Goal: Task Accomplishment & Management: Complete application form

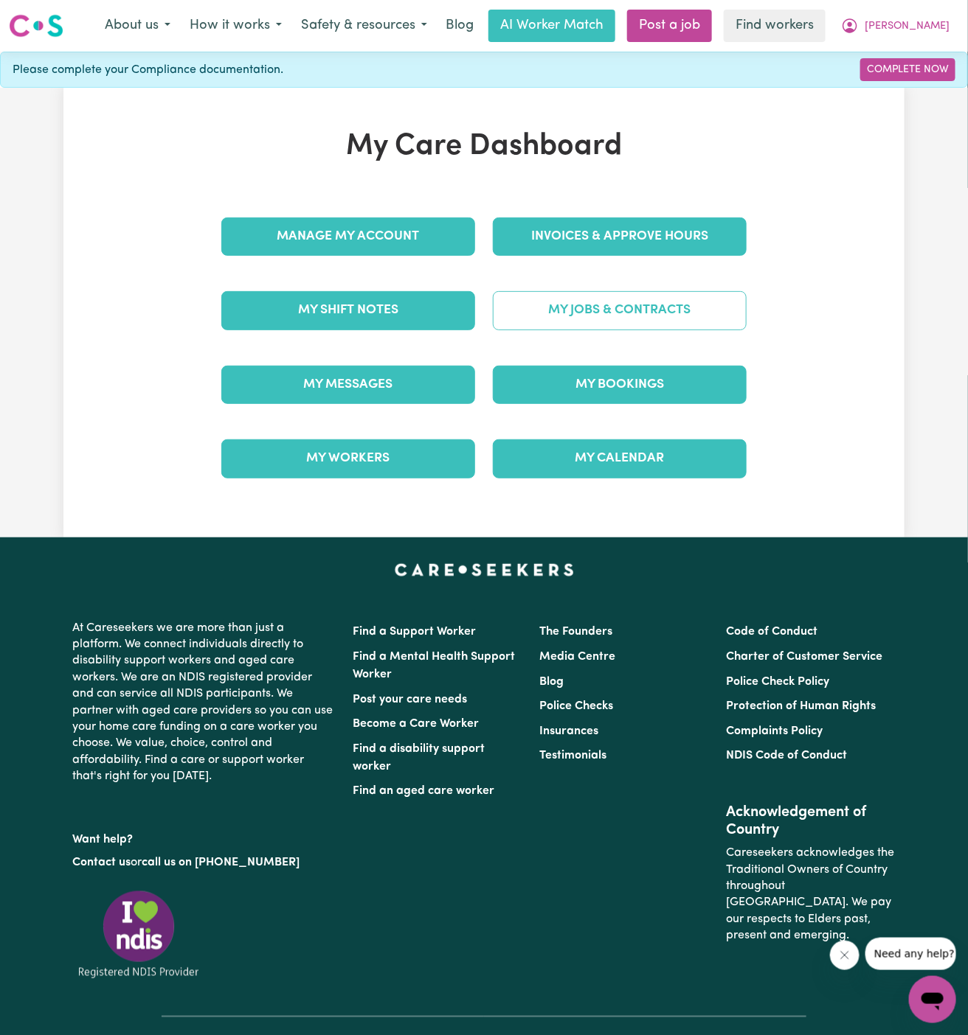
click at [577, 318] on link "My Jobs & Contracts" at bounding box center [620, 310] width 254 height 38
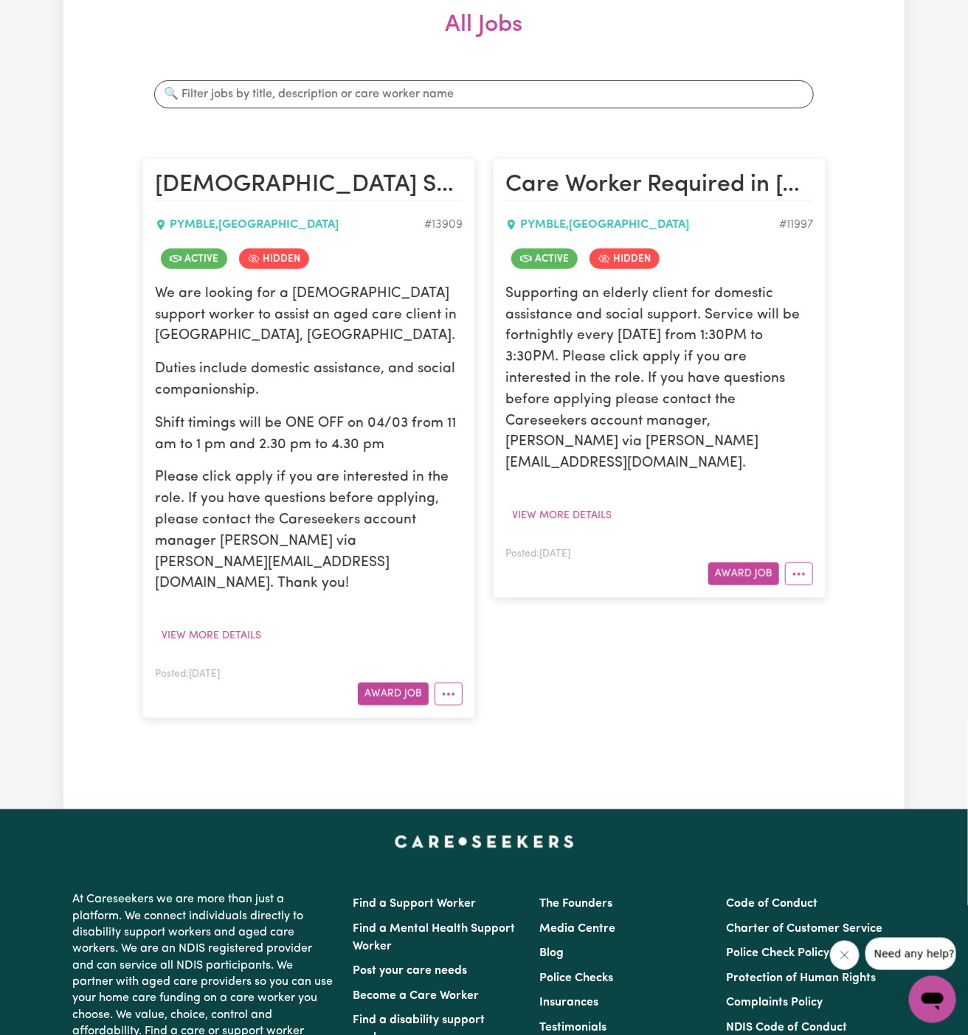
scroll to position [257, 0]
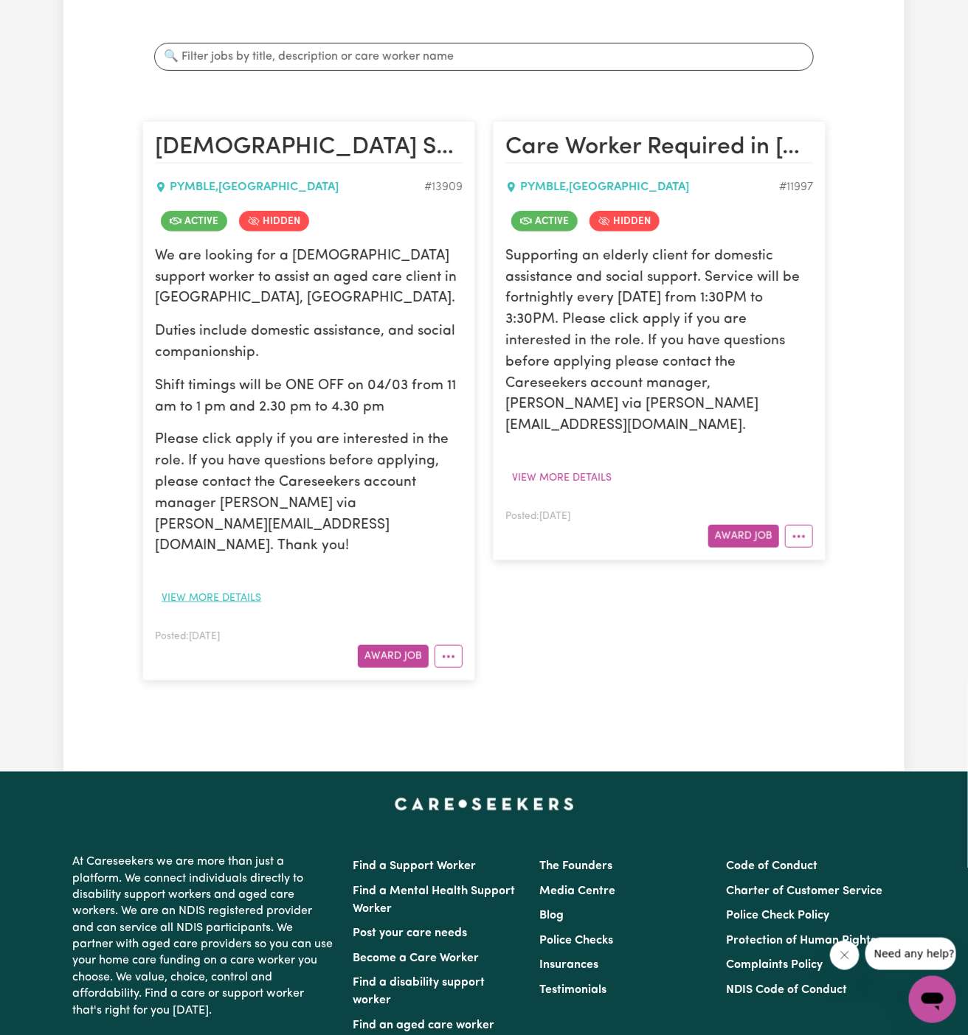
click at [215, 587] on button "View more details" at bounding box center [211, 598] width 113 height 23
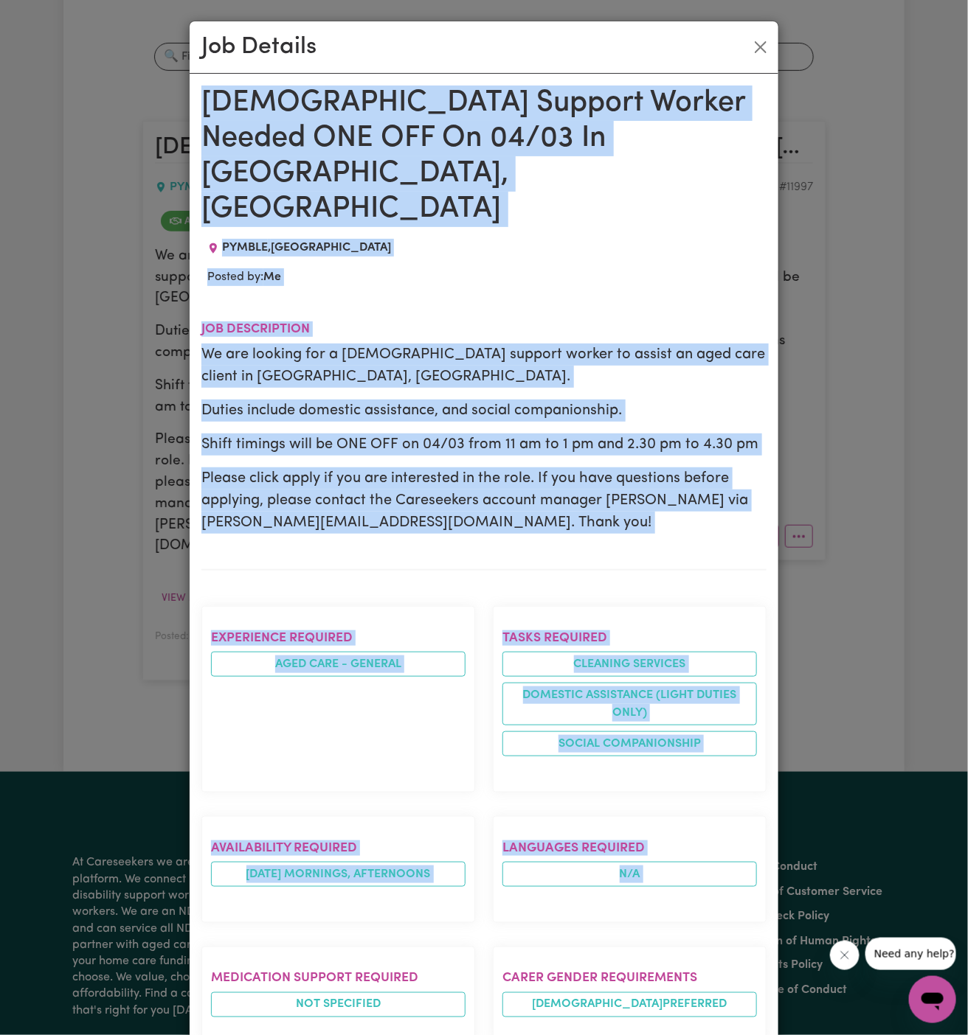
drag, startPoint x: 198, startPoint y: 101, endPoint x: 402, endPoint y: 1035, distance: 955.8
click at [402, 1035] on div "[DEMOGRAPHIC_DATA] Support Worker Needed ONE OFF On 04/03 In [GEOGRAPHIC_DATA],…" at bounding box center [484, 829] width 589 height 1510
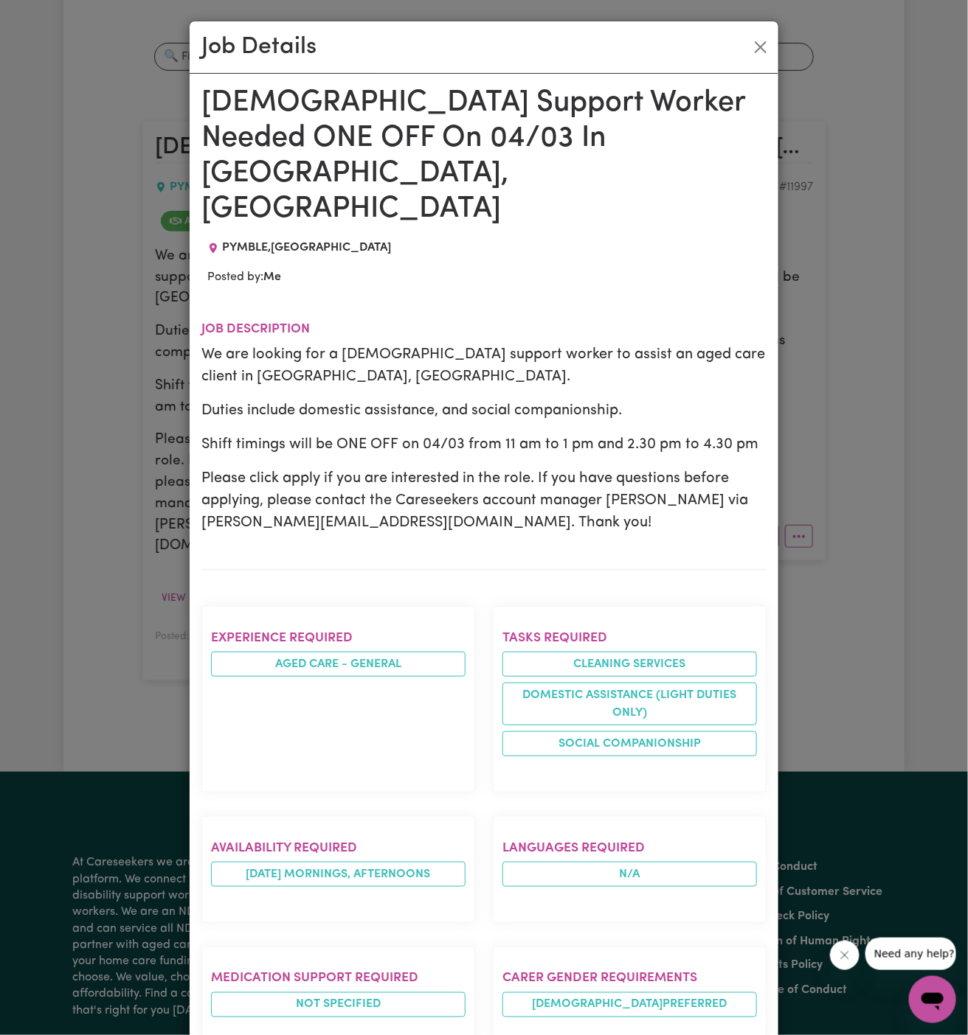
click at [826, 634] on div "Job Details [DEMOGRAPHIC_DATA] Support Worker Needed ONE OFF On 04/03 In [GEOGR…" at bounding box center [484, 517] width 968 height 1035
click at [758, 46] on button "Close" at bounding box center [761, 47] width 24 height 24
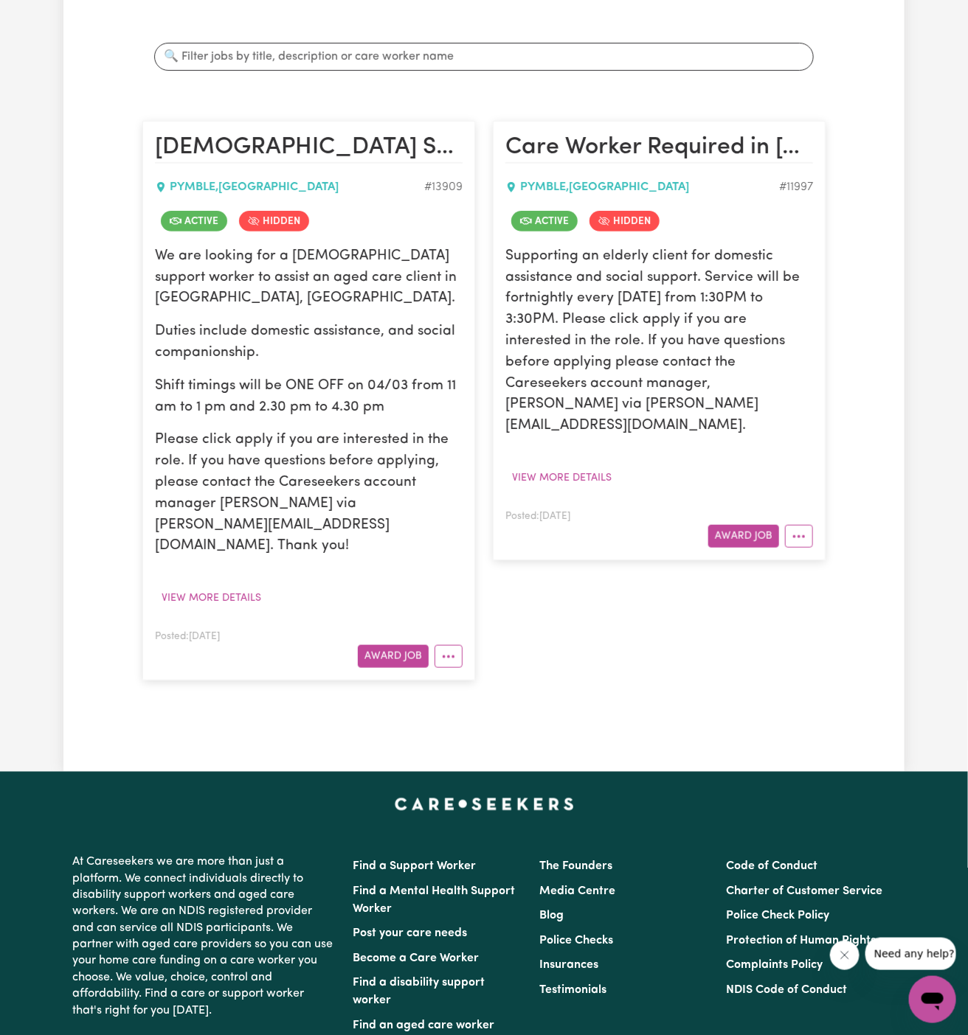
click at [285, 346] on div "We are looking for a [DEMOGRAPHIC_DATA] support worker to assist an aged care c…" at bounding box center [309, 401] width 308 height 311
click at [202, 587] on button "View more details" at bounding box center [211, 598] width 113 height 23
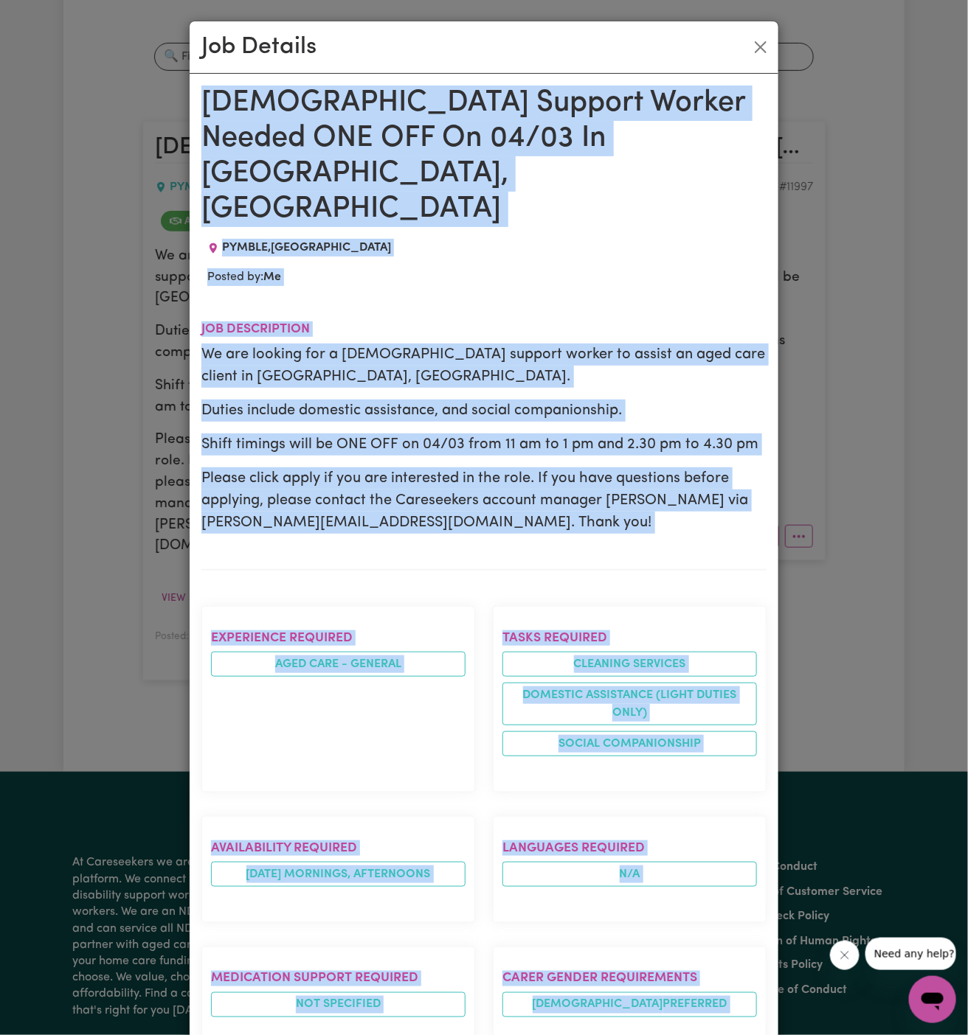
drag, startPoint x: 204, startPoint y: 98, endPoint x: 432, endPoint y: 1035, distance: 964.2
click at [432, 1035] on div "[DEMOGRAPHIC_DATA] Support Worker Needed ONE OFF On 04/03 In [GEOGRAPHIC_DATA],…" at bounding box center [483, 829] width 565 height 1486
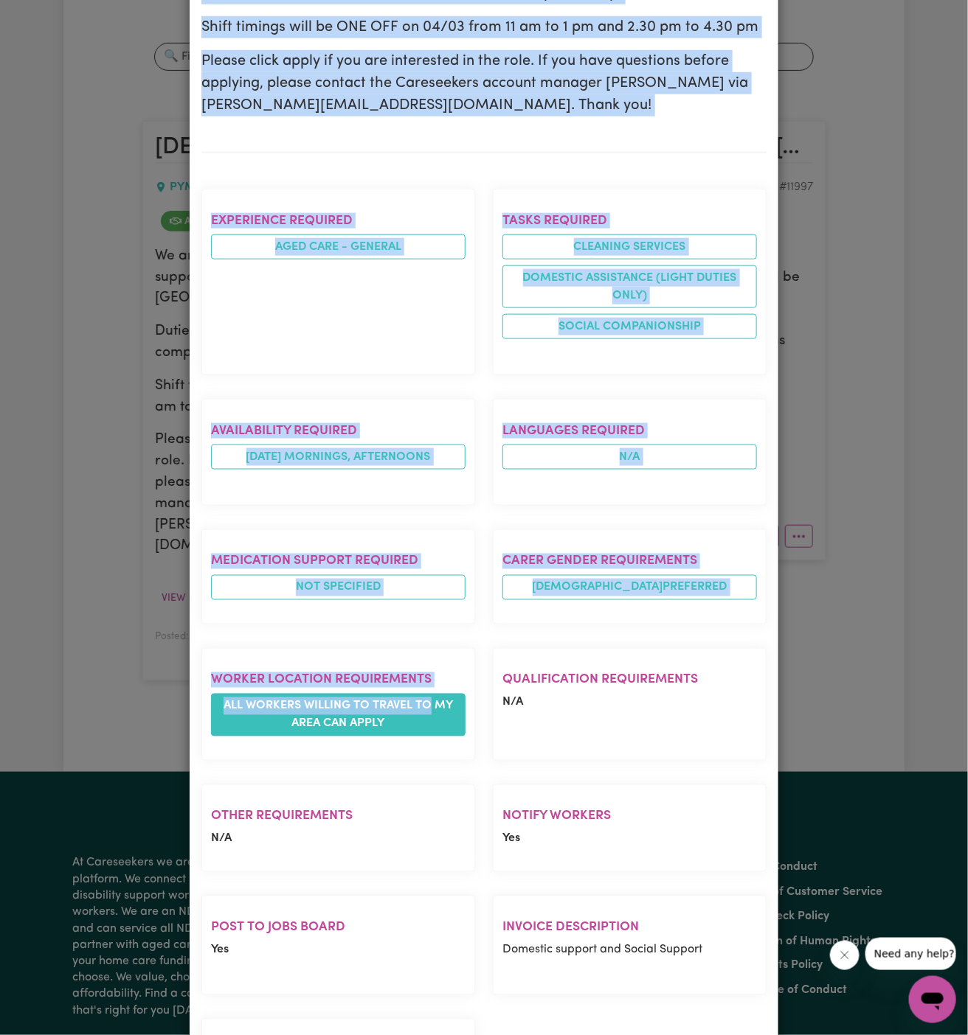
scroll to position [493, 0]
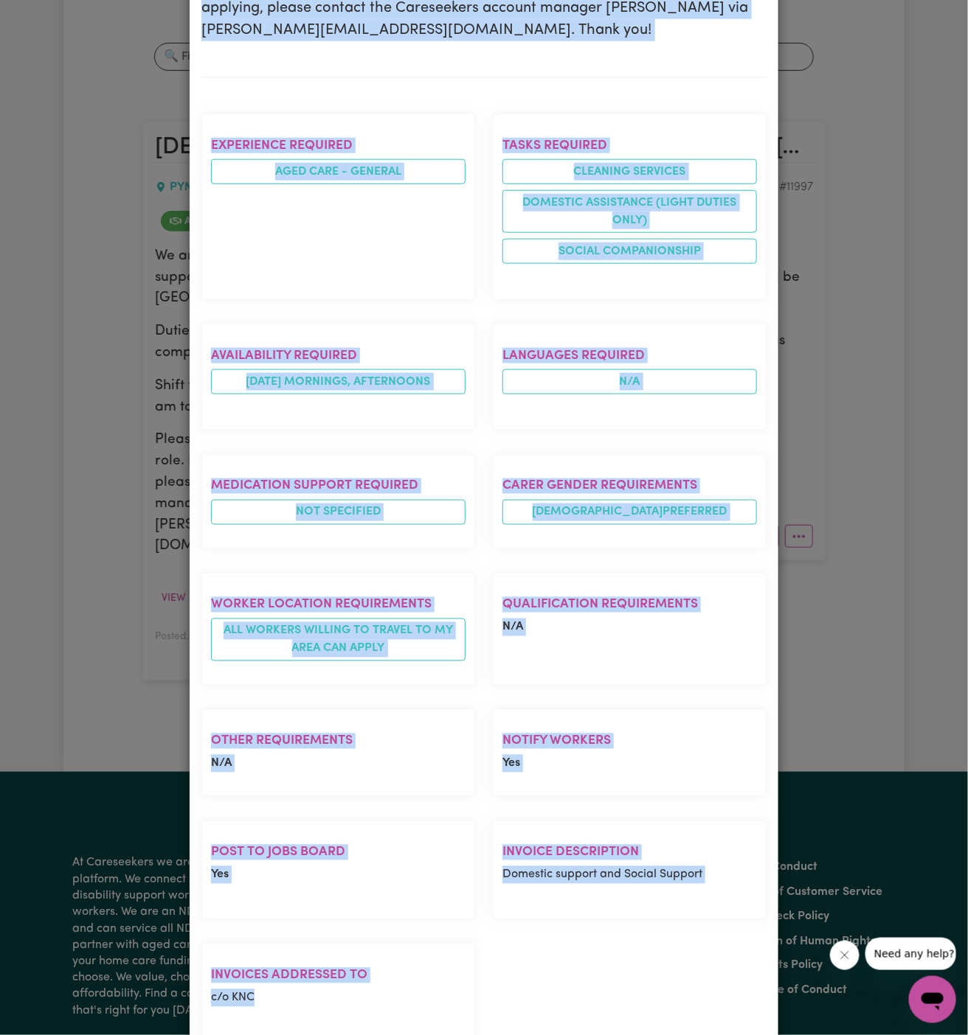
copy div "[DEMOGRAPHIC_DATA] Support Worker Needed ONE OFF On 04/03 In [GEOGRAPHIC_DATA],…"
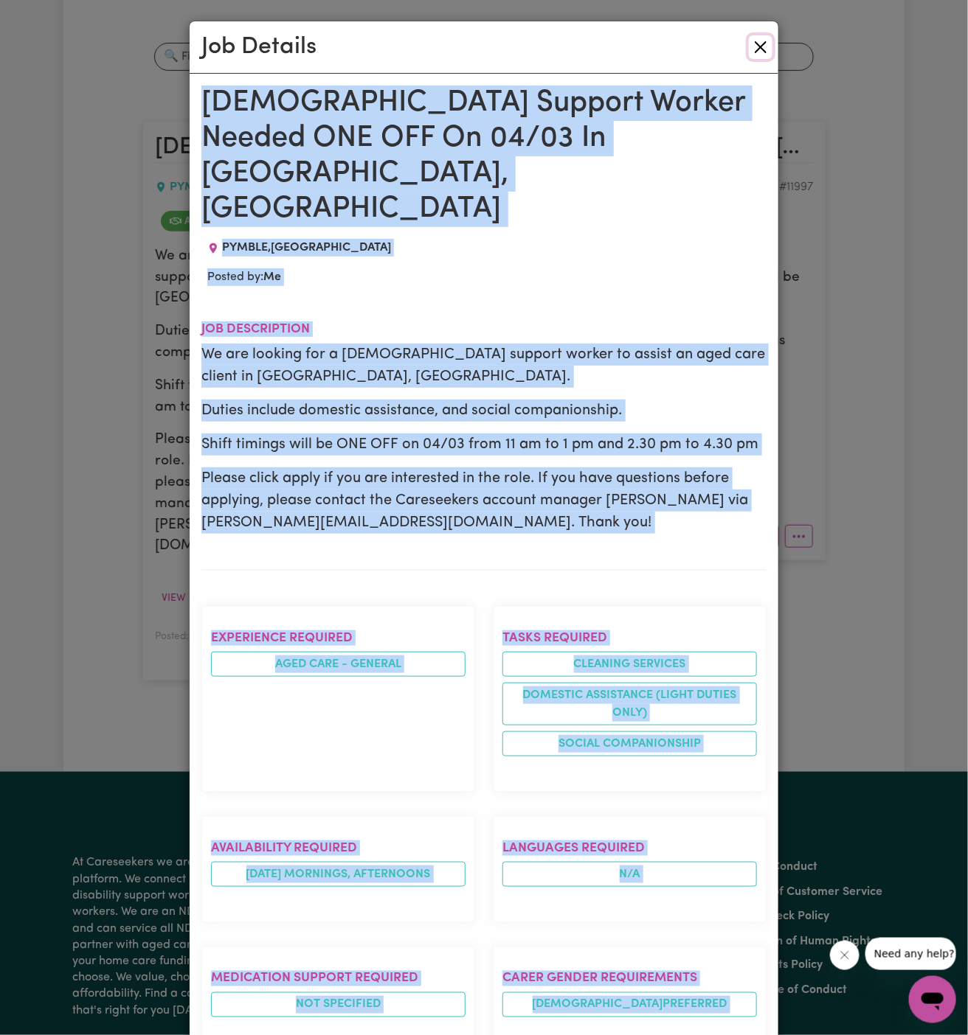
click at [759, 46] on button "Close" at bounding box center [761, 47] width 24 height 24
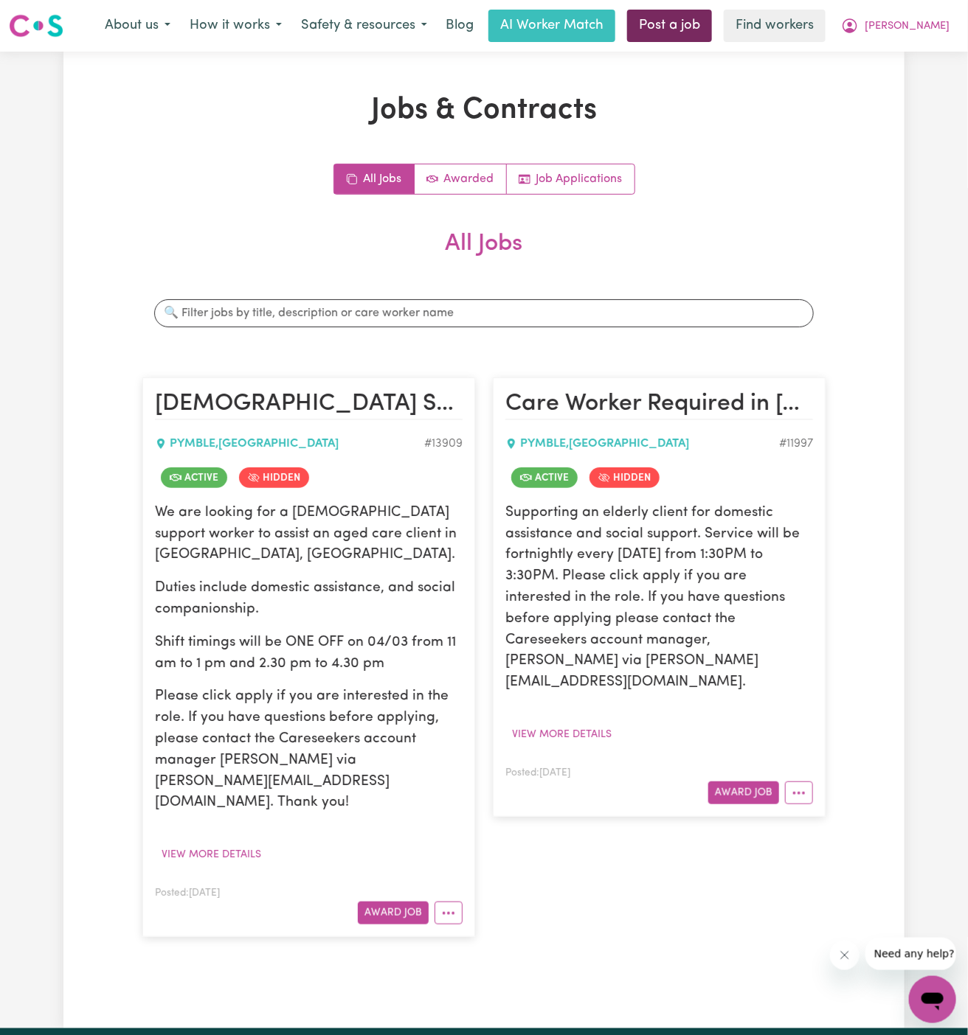
click at [695, 25] on link "Post a job" at bounding box center [669, 26] width 85 height 32
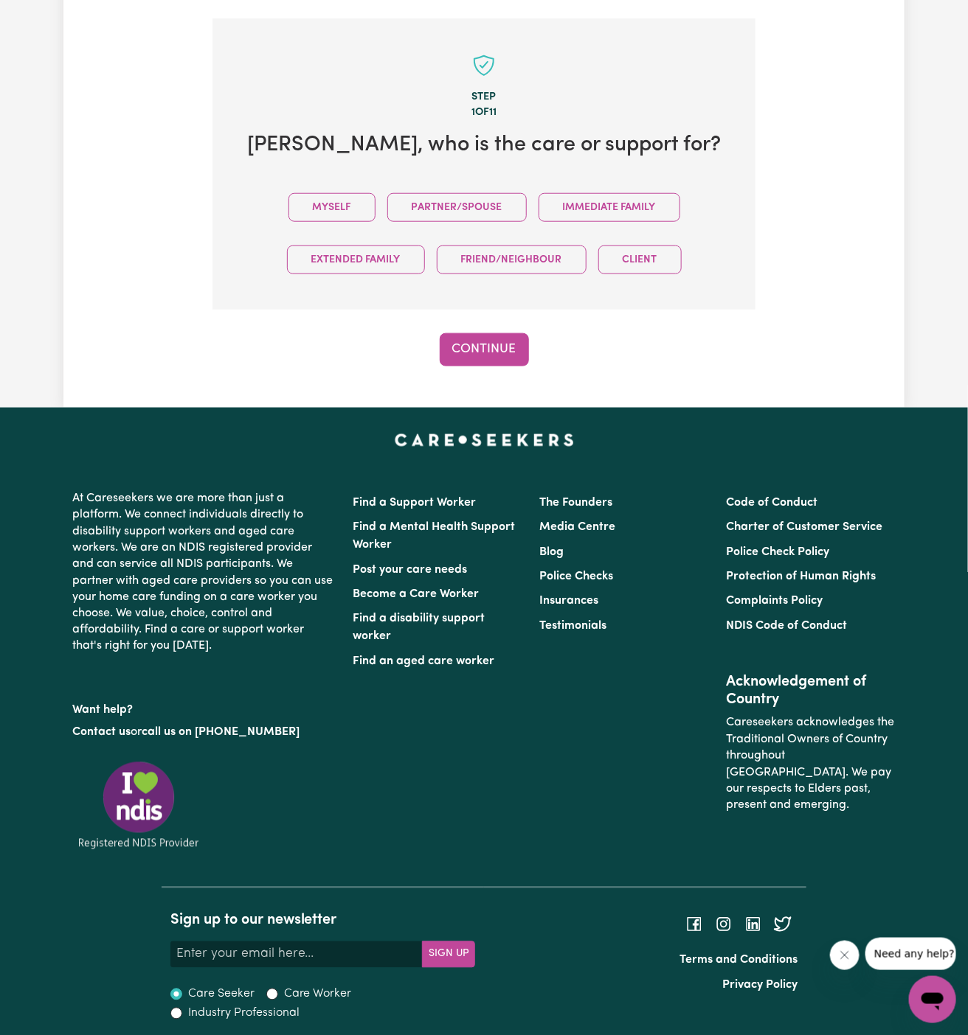
scroll to position [370, 0]
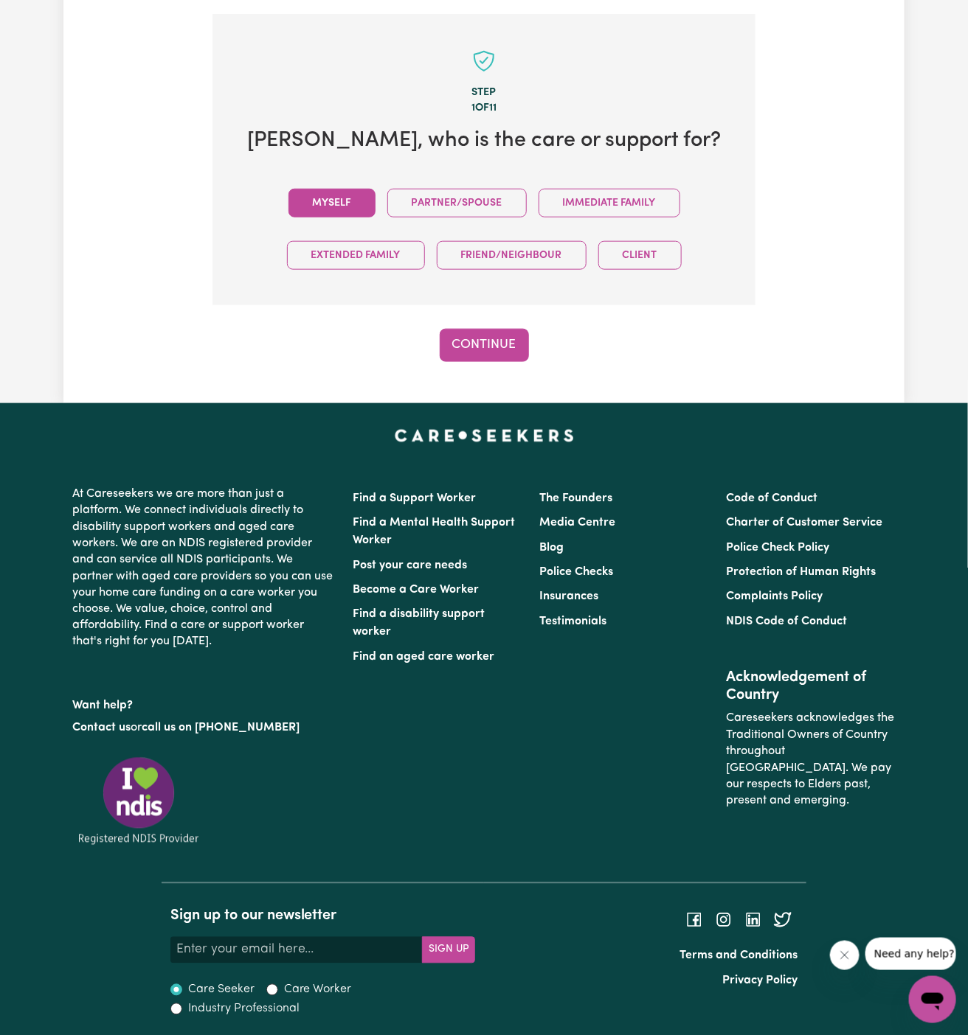
click at [355, 212] on button "Myself" at bounding box center [331, 203] width 87 height 29
click at [455, 337] on button "Continue" at bounding box center [484, 345] width 89 height 32
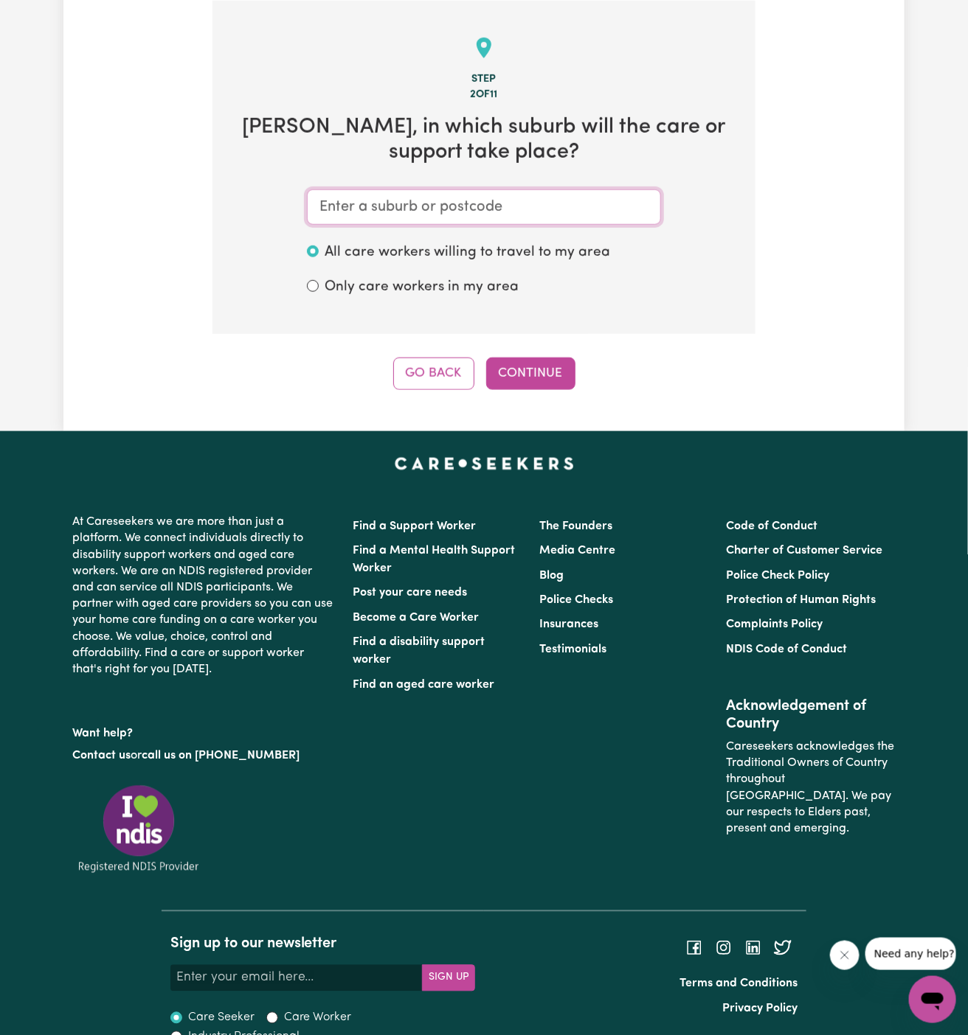
click at [513, 196] on input "text" at bounding box center [484, 207] width 354 height 35
paste input "Pymble"
type input "Pymble"
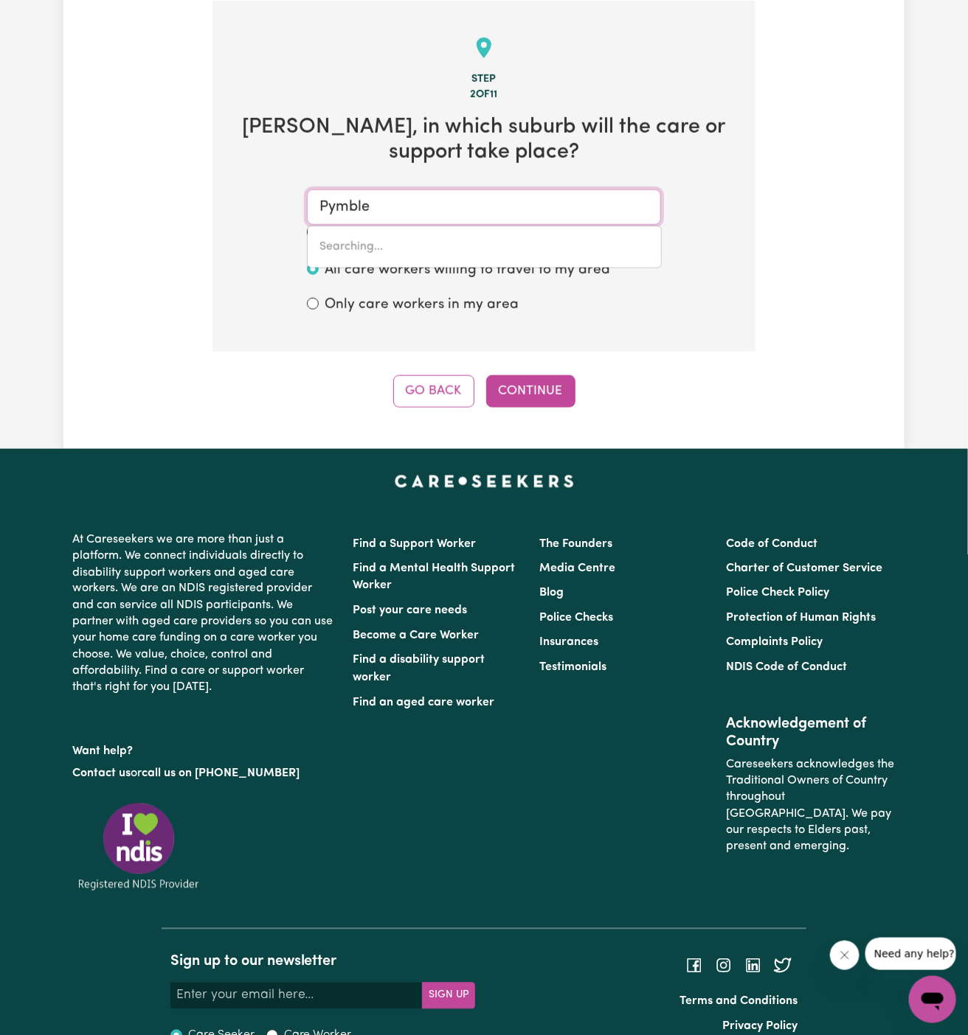
type input "Pymble, [GEOGRAPHIC_DATA], 2073"
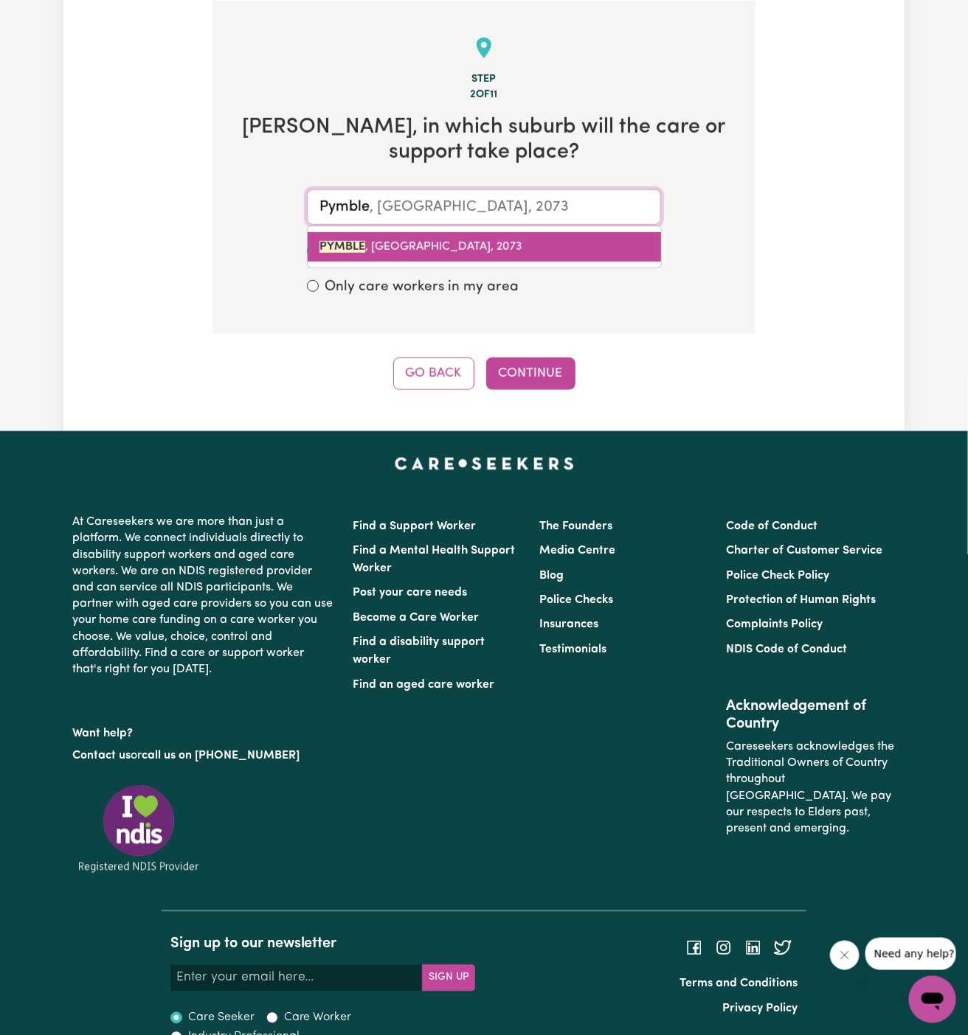
click at [420, 246] on span "PYMBLE , [GEOGRAPHIC_DATA], 2073" at bounding box center [420, 247] width 203 height 12
type input "PYMBLE, [GEOGRAPHIC_DATA], 2073"
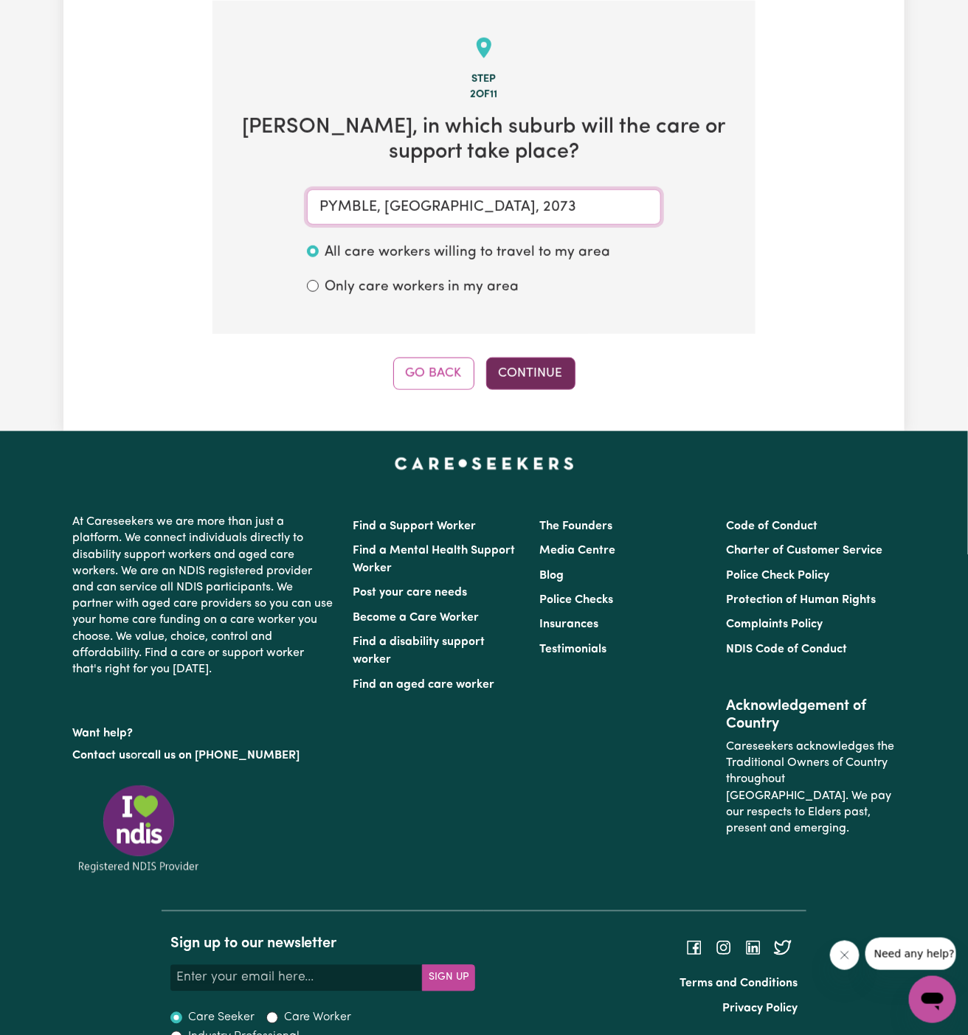
type input "PYMBLE, [GEOGRAPHIC_DATA], 2073"
click at [520, 359] on button "Continue" at bounding box center [530, 374] width 89 height 32
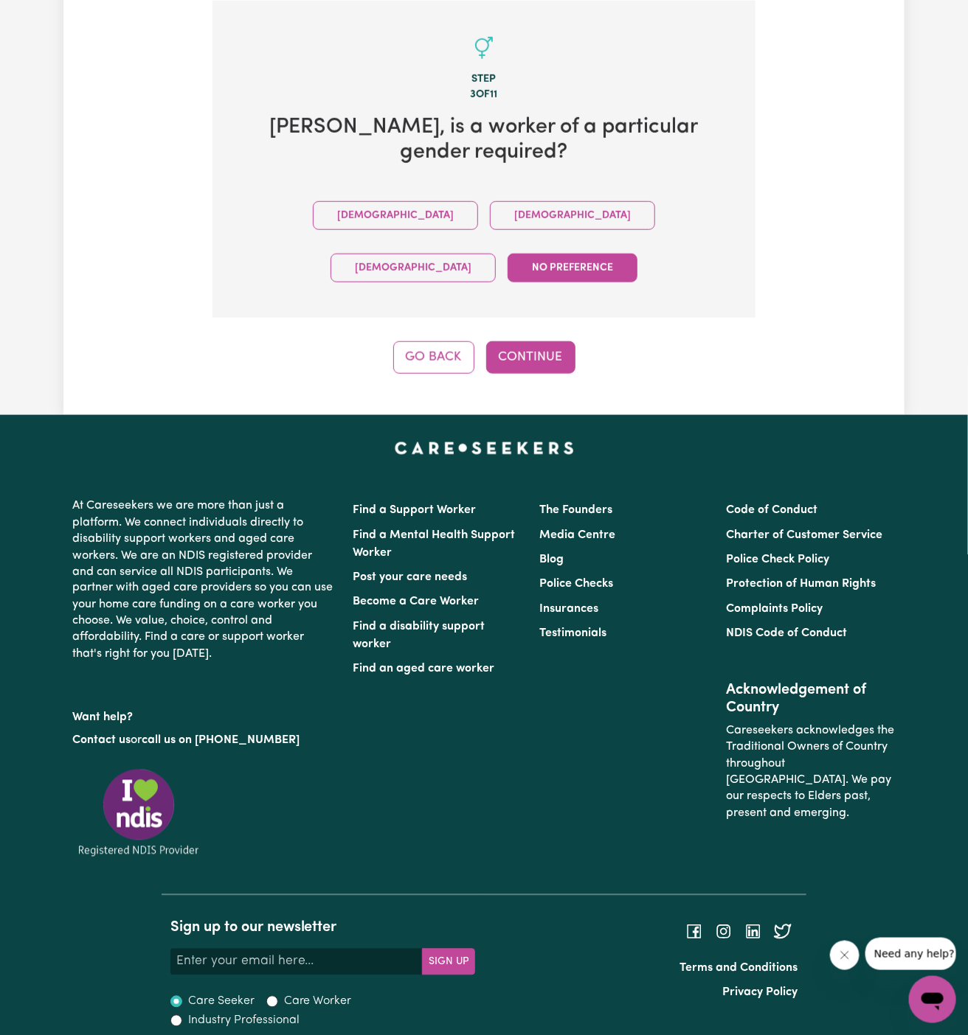
scroll to position [343, 0]
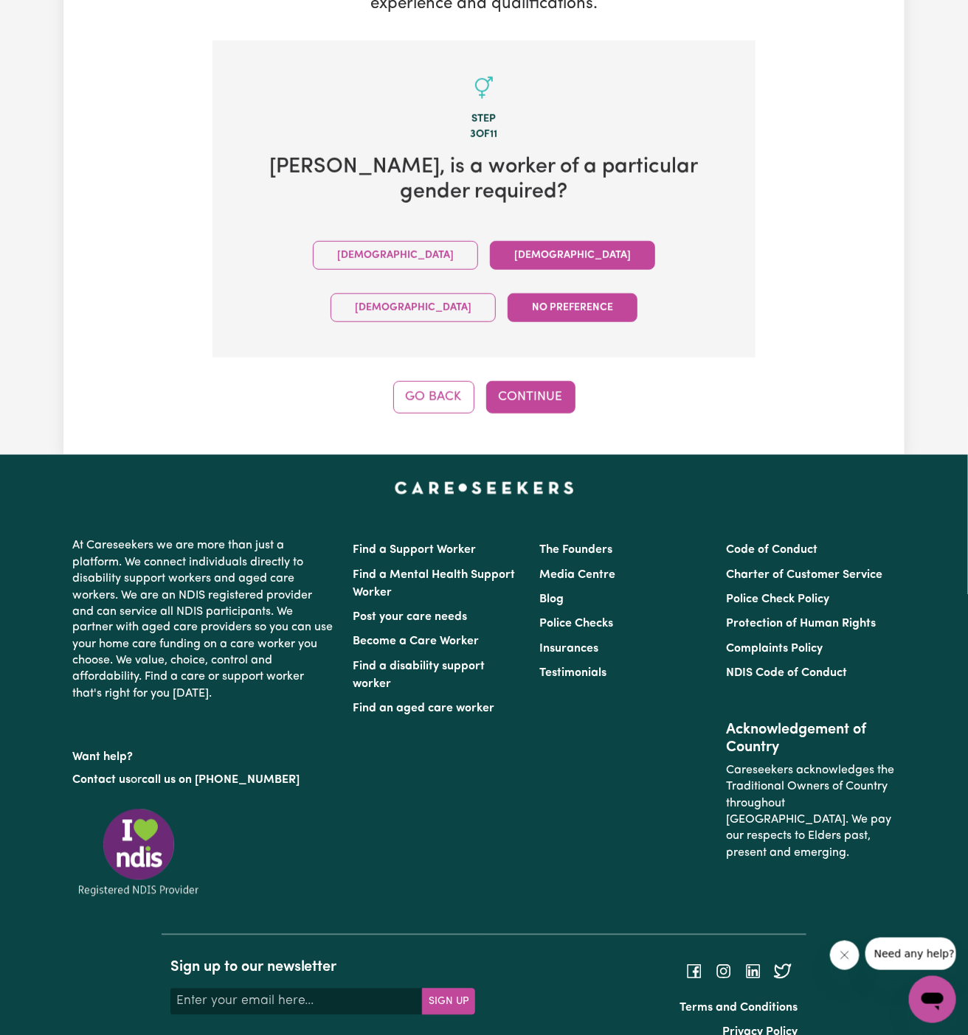
click at [490, 261] on button "[DEMOGRAPHIC_DATA]" at bounding box center [572, 255] width 165 height 29
click at [535, 381] on button "Continue" at bounding box center [530, 397] width 89 height 32
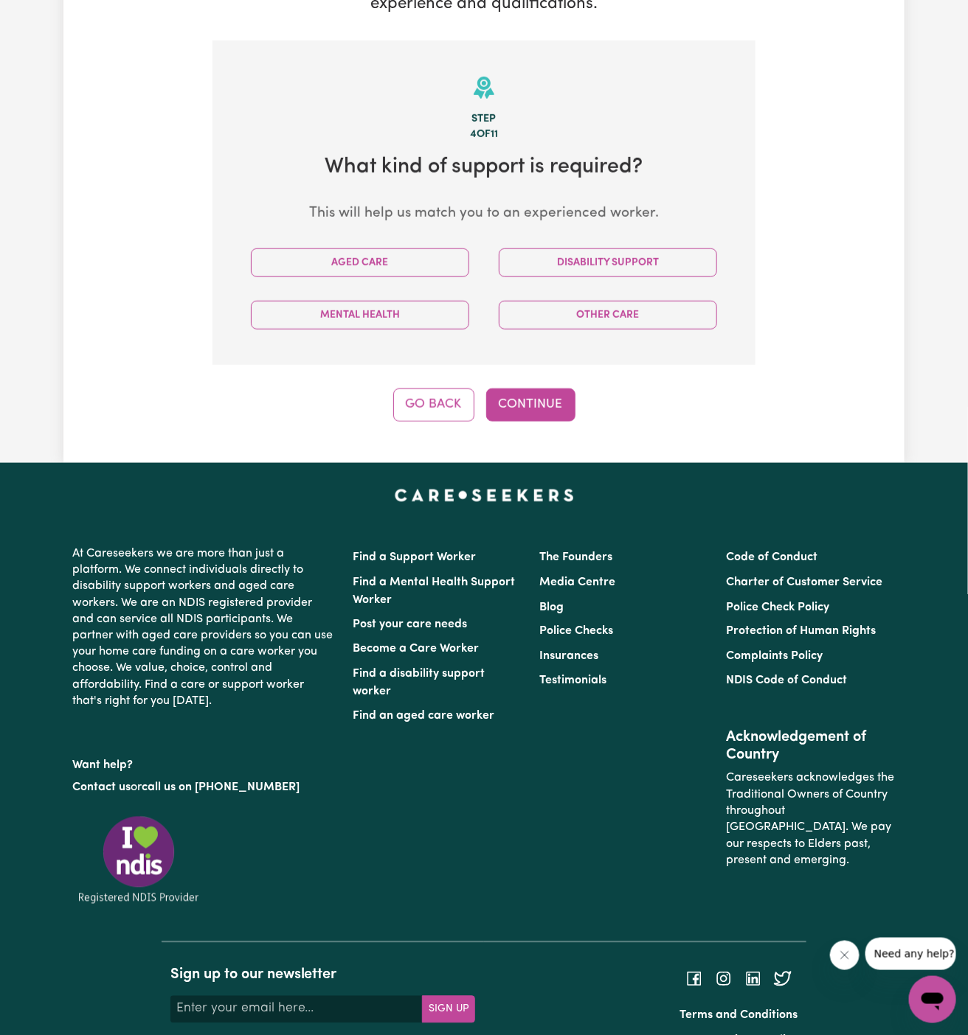
scroll to position [383, 0]
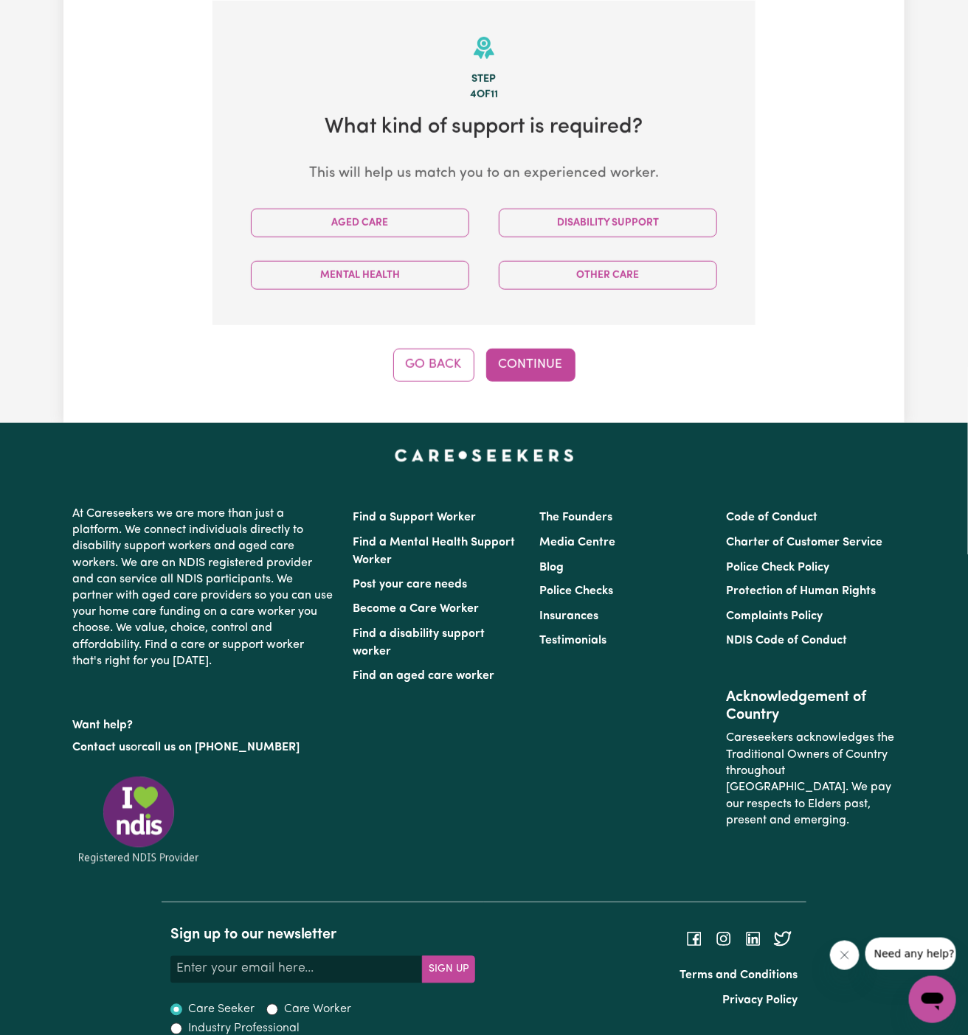
click at [349, 189] on section "Step 4 of 11 What kind of support is required? This will help us match you to a…" at bounding box center [483, 163] width 543 height 325
click at [349, 205] on div "Aged Care" at bounding box center [360, 223] width 248 height 52
click at [349, 228] on button "Aged Care" at bounding box center [360, 223] width 218 height 29
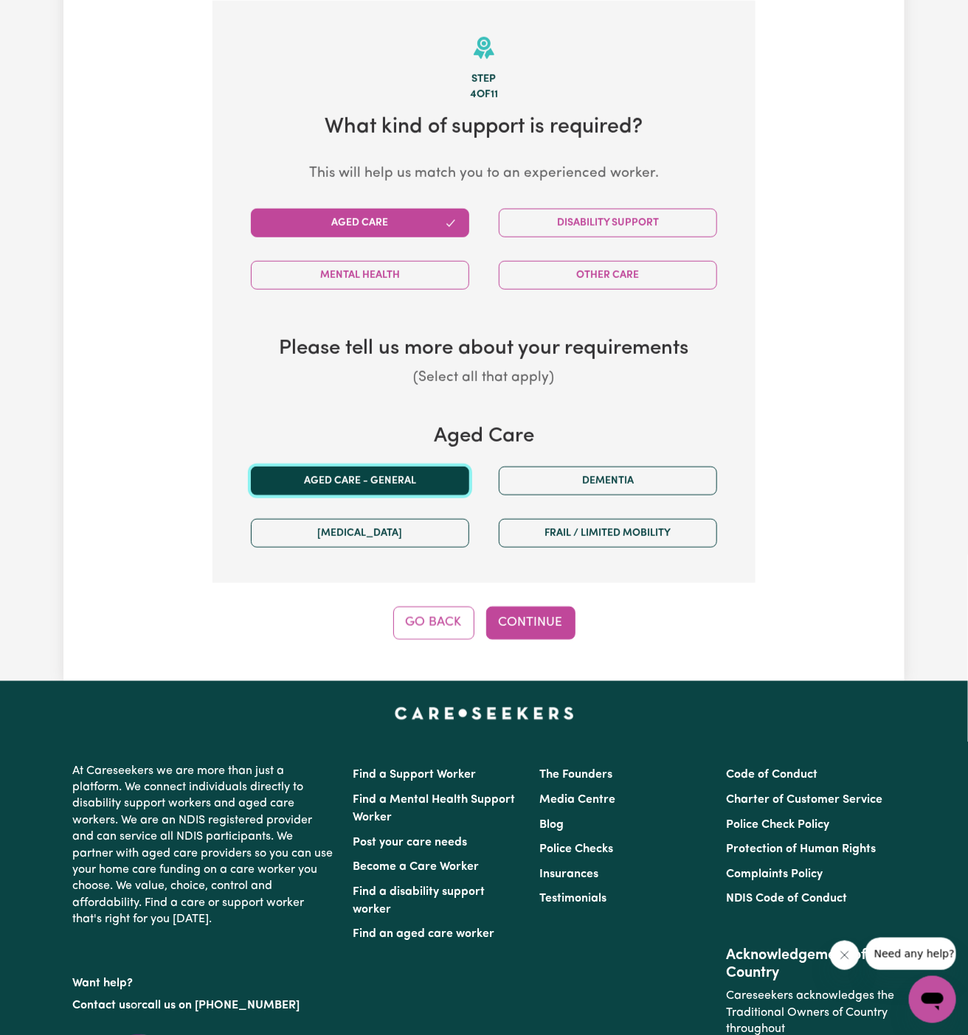
click at [372, 467] on button "Aged care - General" at bounding box center [360, 481] width 218 height 29
click at [566, 615] on button "Continue" at bounding box center [530, 623] width 89 height 32
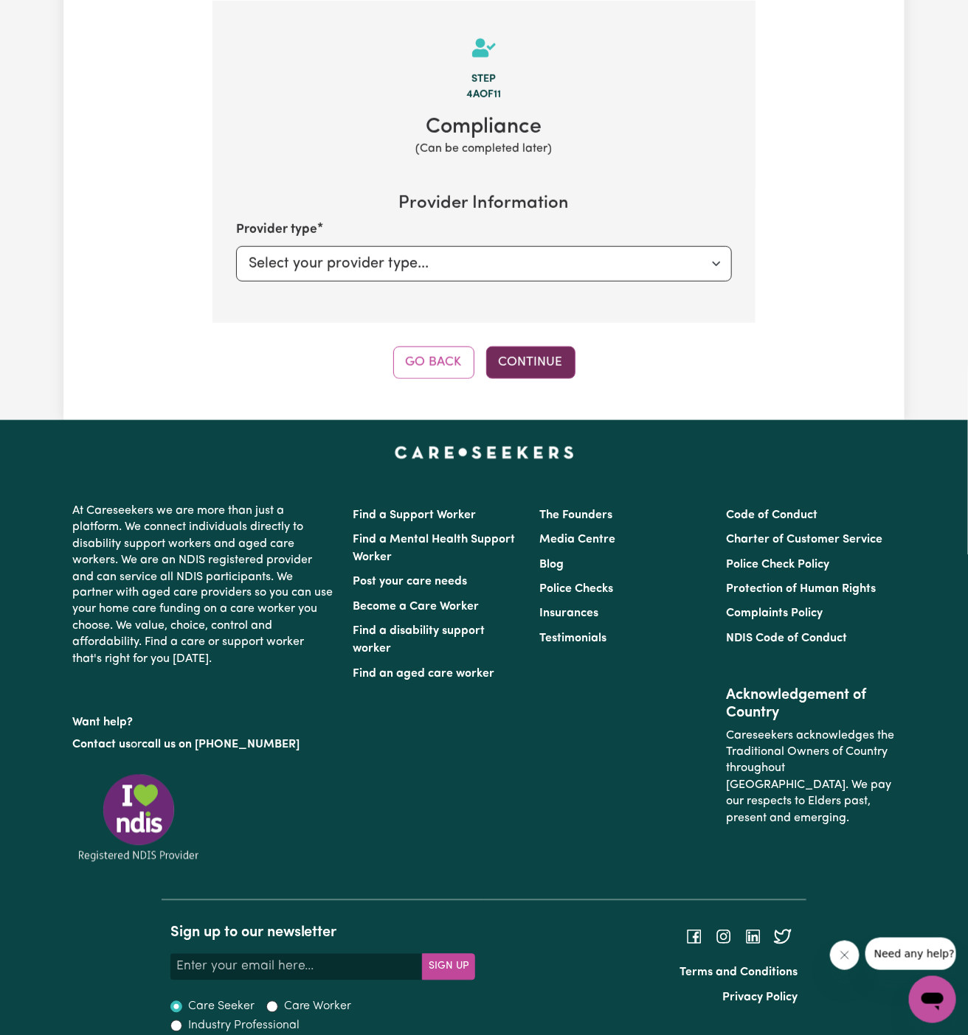
click at [542, 358] on button "Continue" at bounding box center [530, 363] width 89 height 32
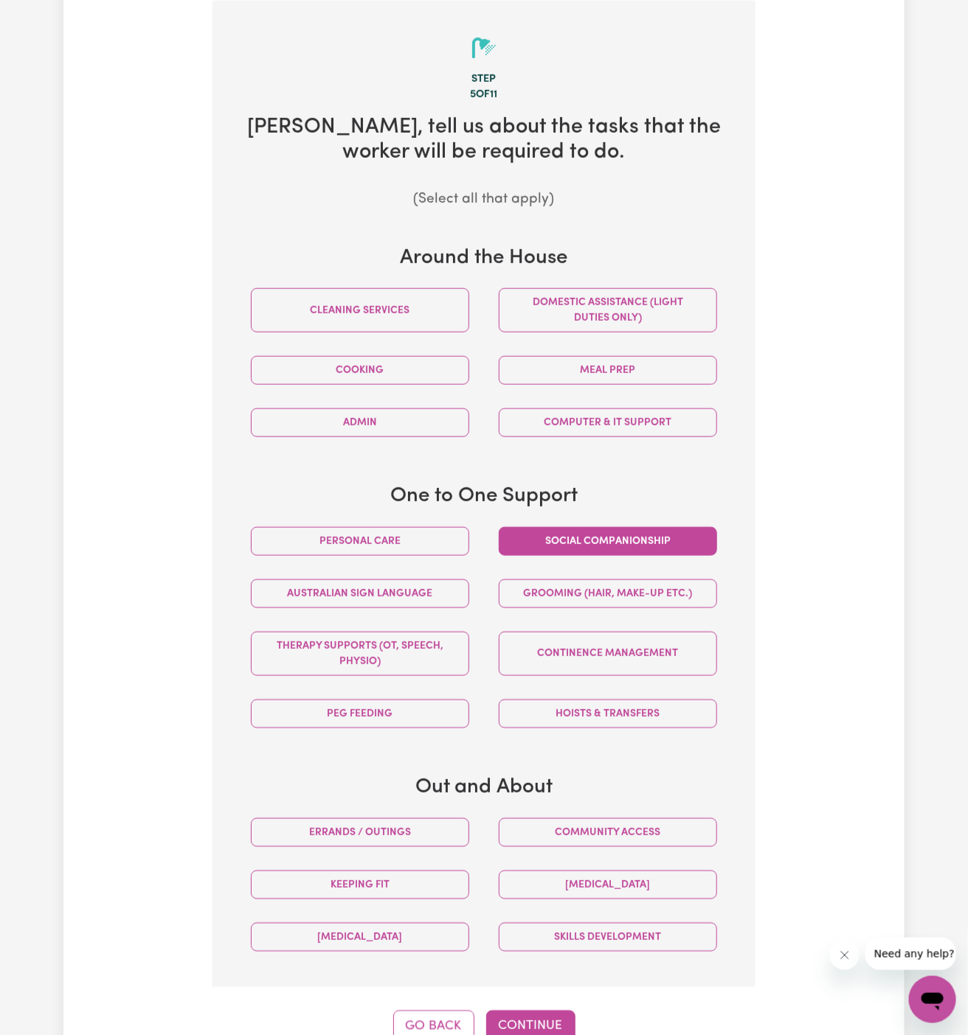
click at [628, 539] on button "Social companionship" at bounding box center [608, 541] width 218 height 29
click at [616, 319] on button "Domestic assistance (light duties only)" at bounding box center [608, 310] width 218 height 44
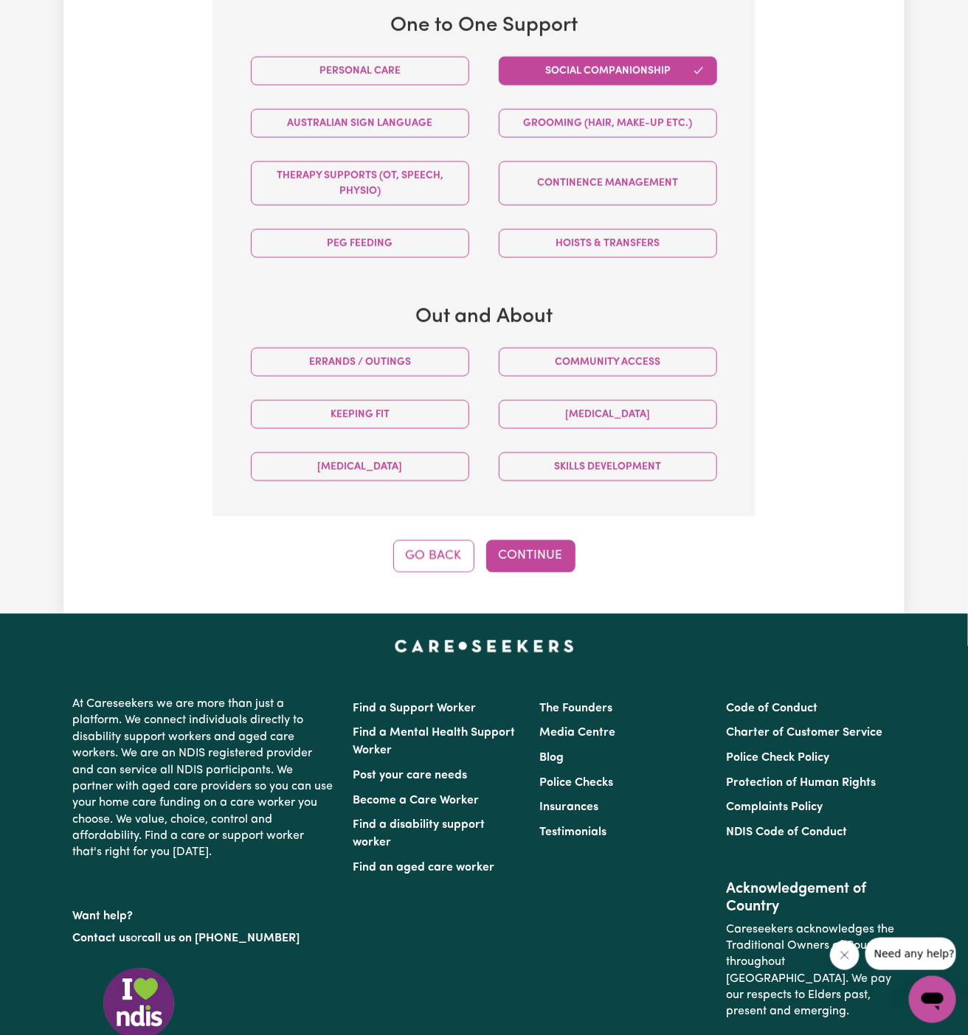
click at [524, 535] on div "Step 5 of 11 [PERSON_NAME] , tell us about the tasks that the worker will be re…" at bounding box center [483, 51] width 543 height 1043
click at [520, 544] on button "Continue" at bounding box center [530, 557] width 89 height 32
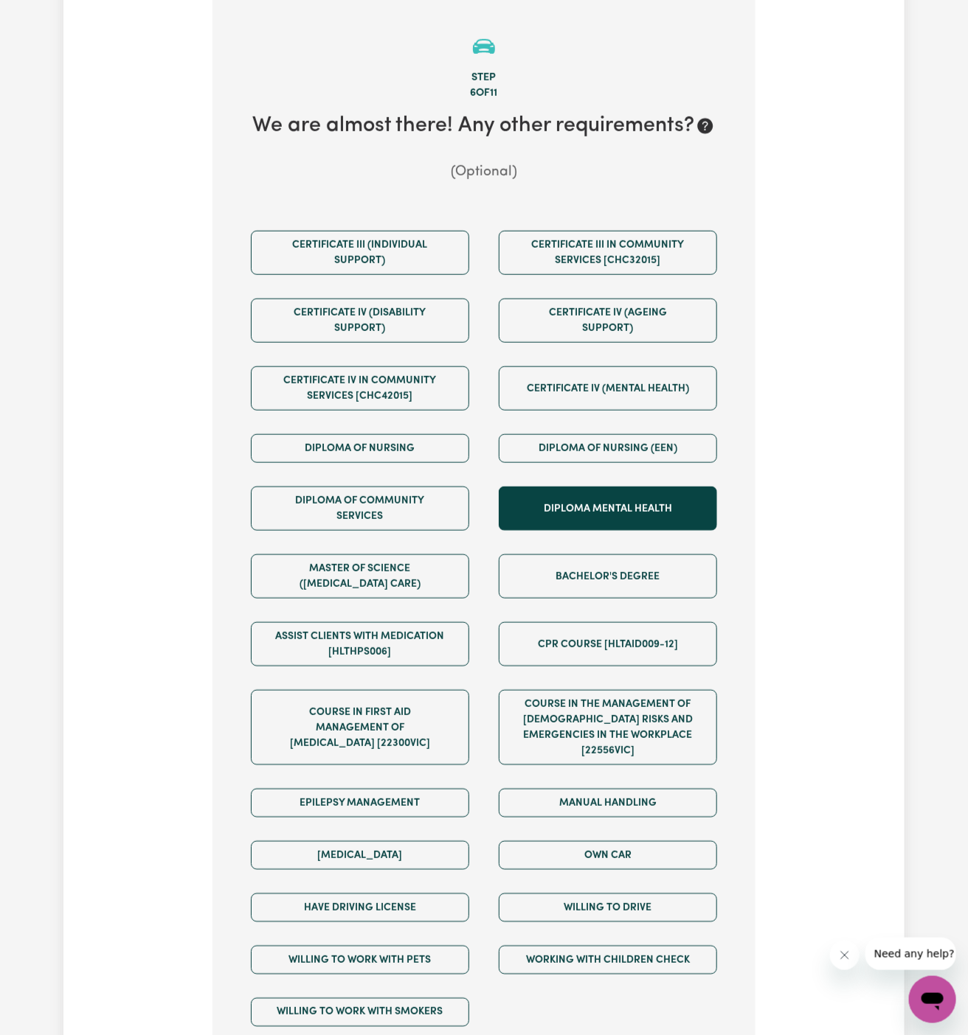
scroll to position [383, 0]
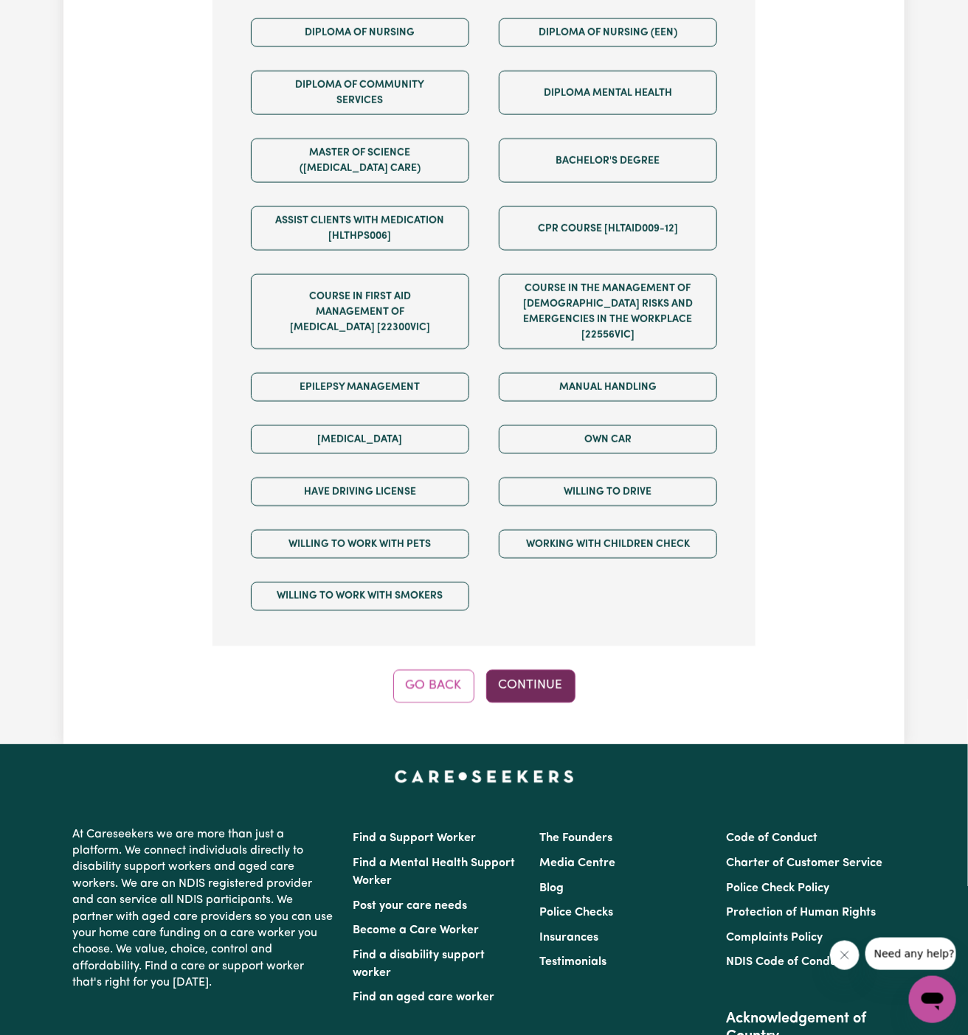
click at [549, 679] on button "Continue" at bounding box center [530, 686] width 89 height 32
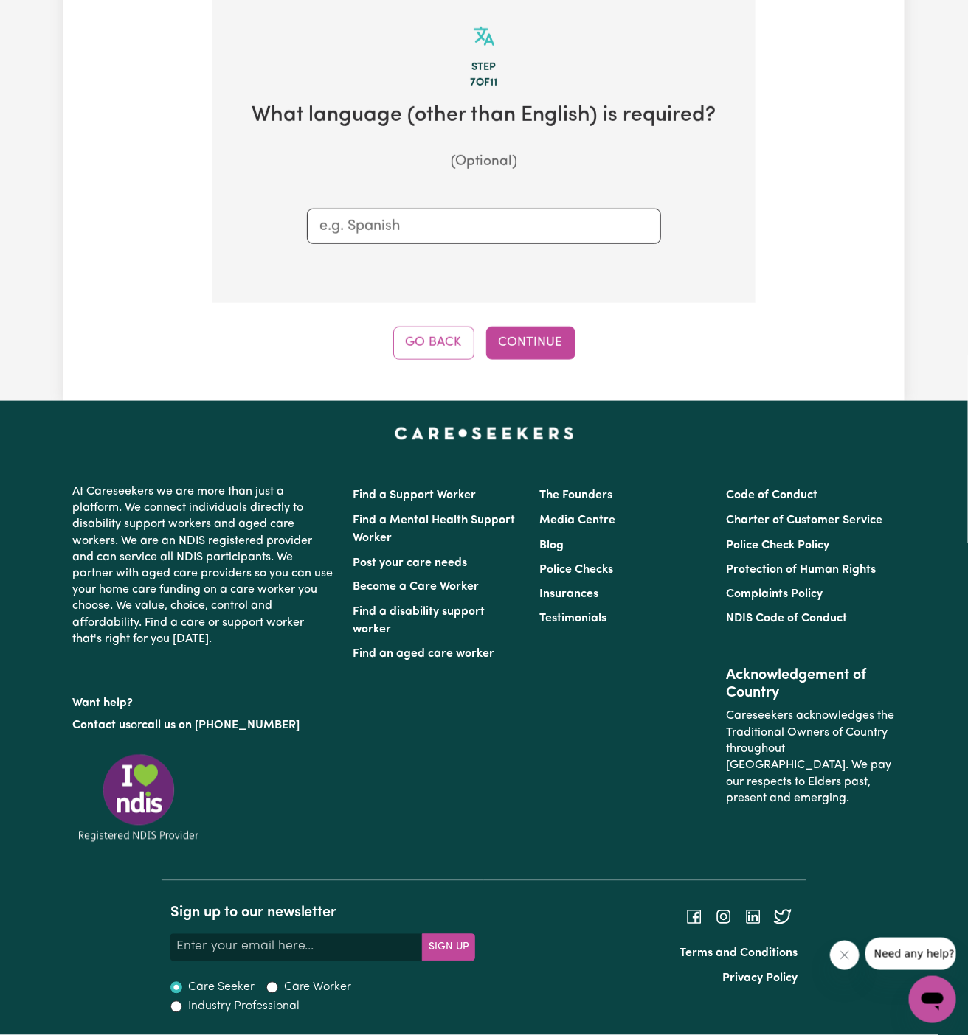
scroll to position [383, 0]
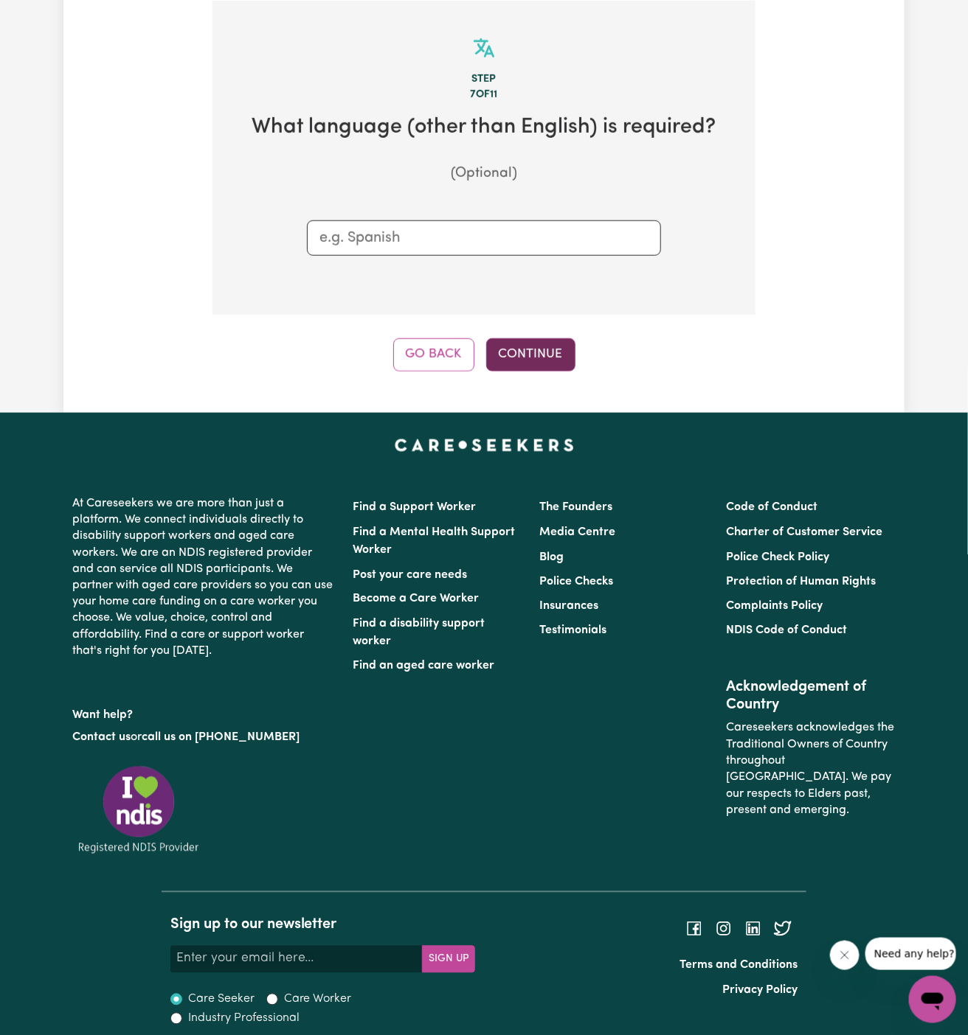
click at [544, 358] on button "Continue" at bounding box center [530, 355] width 89 height 32
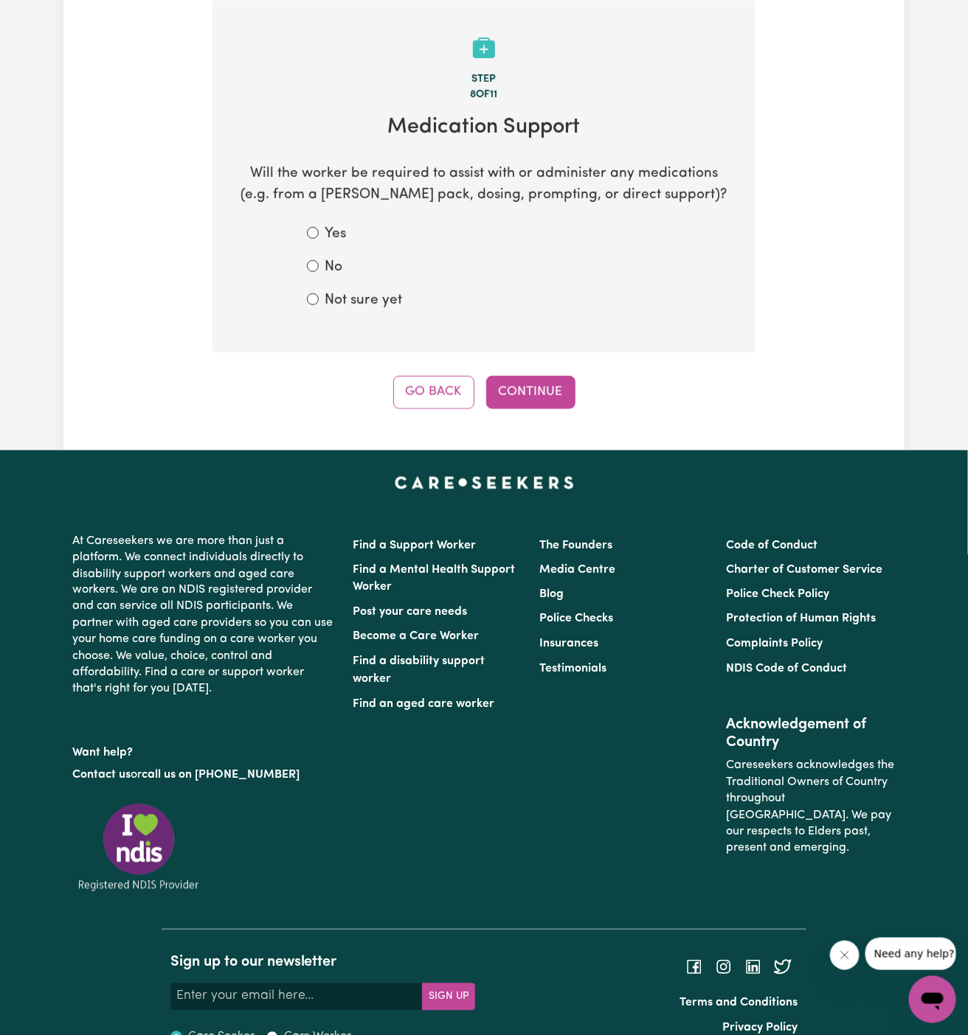
click at [360, 294] on label "Not sure yet" at bounding box center [363, 301] width 77 height 21
click at [319, 294] on input "Not sure yet" at bounding box center [313, 300] width 12 height 12
radio input "true"
click at [329, 263] on label "No" at bounding box center [334, 267] width 18 height 21
click at [319, 263] on input "No" at bounding box center [313, 266] width 12 height 12
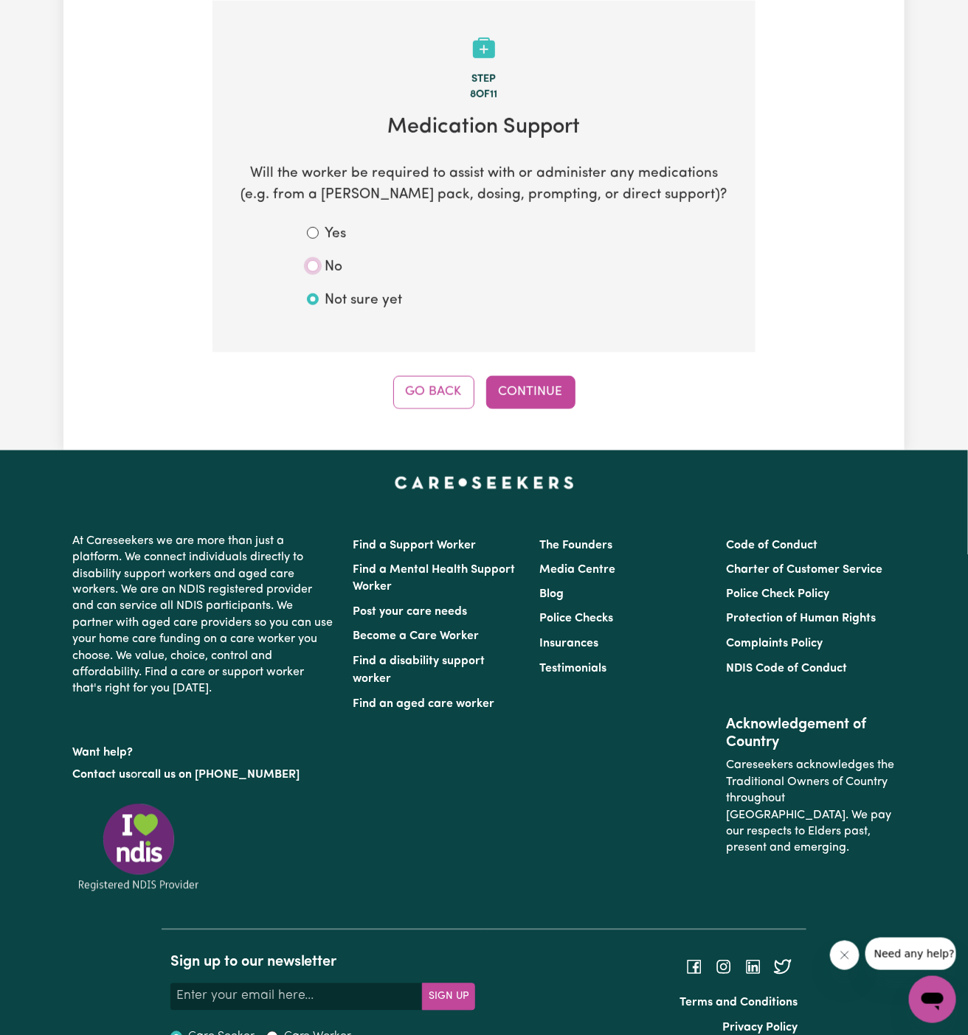
radio input "true"
click at [544, 392] on button "Continue" at bounding box center [530, 392] width 89 height 32
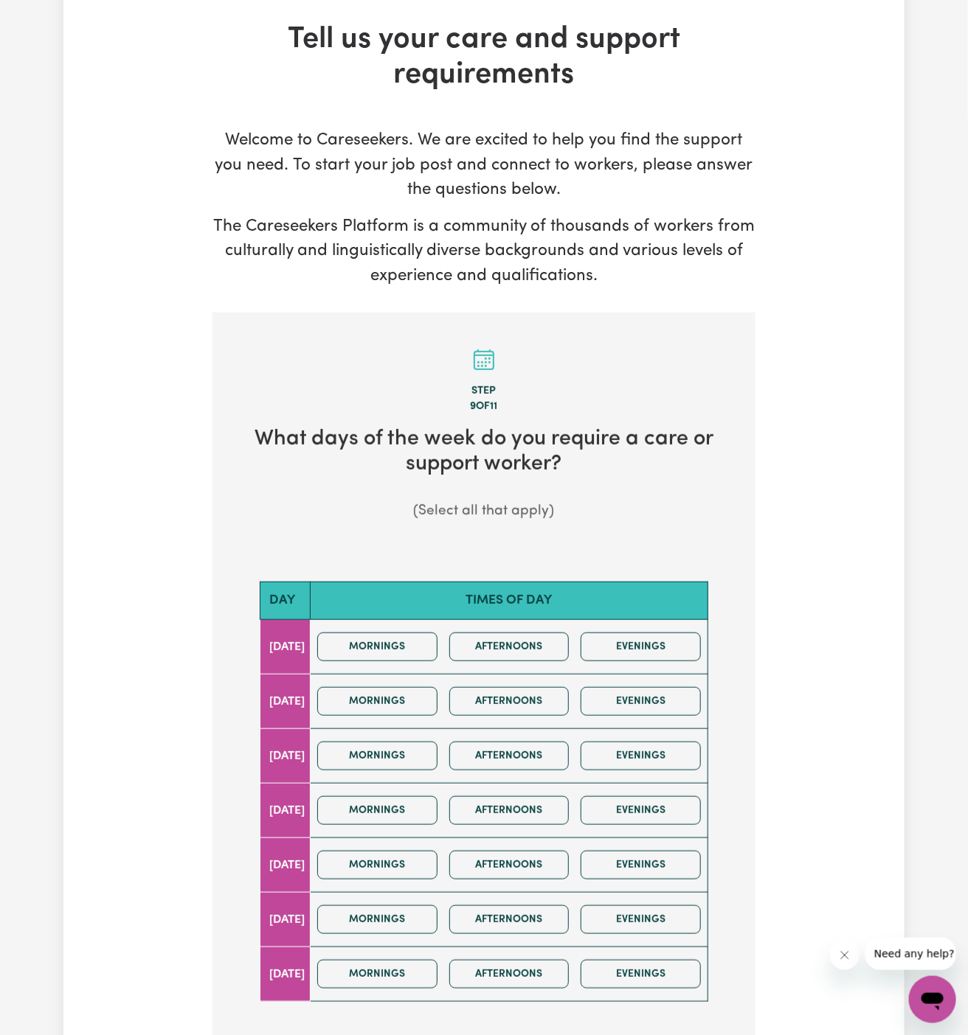
scroll to position [76, 0]
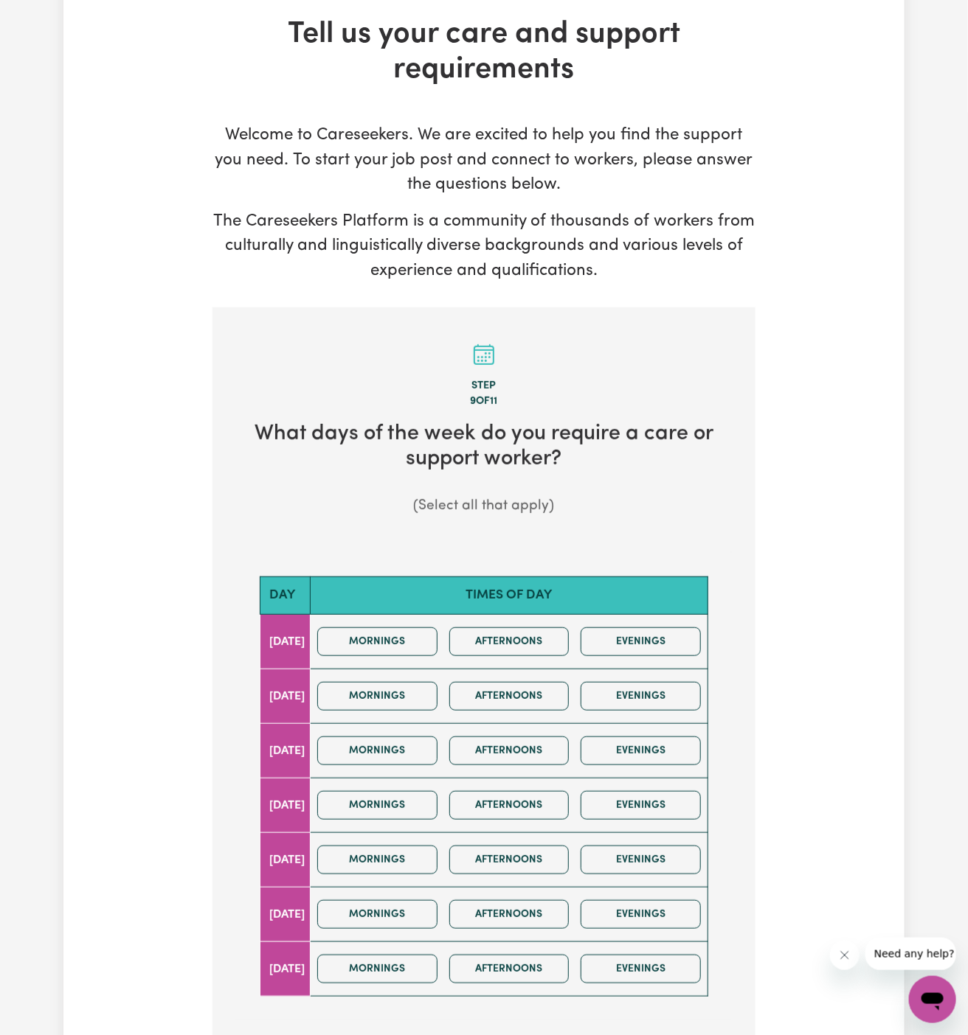
click at [397, 657] on div "Mornings Afternoons Evenings" at bounding box center [508, 642] width 395 height 52
click at [410, 649] on button "Mornings" at bounding box center [377, 642] width 120 height 29
click at [523, 643] on button "Afternoons" at bounding box center [509, 642] width 120 height 29
click at [426, 645] on button "Mornings" at bounding box center [377, 642] width 120 height 29
click at [521, 737] on button "Afternoons" at bounding box center [509, 751] width 120 height 29
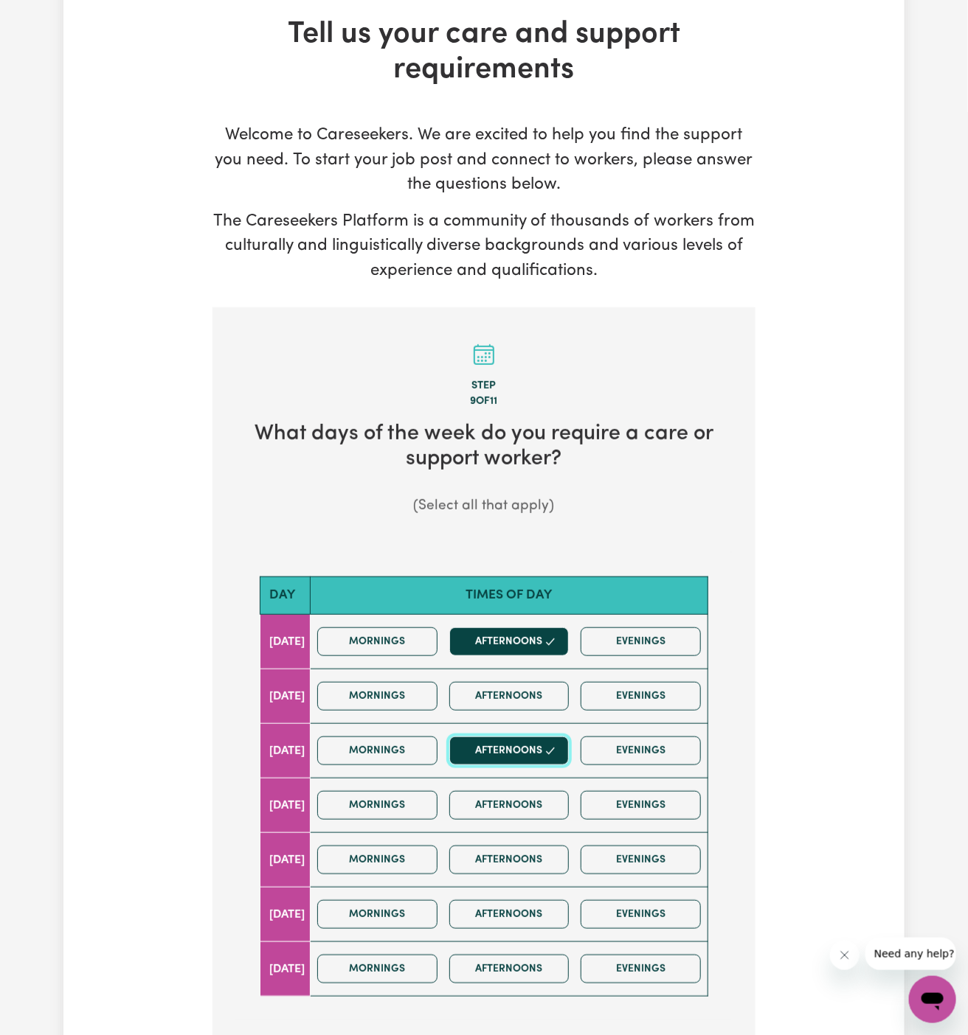
click at [523, 742] on button "Afternoons" at bounding box center [509, 751] width 120 height 29
click at [523, 741] on button "Afternoons" at bounding box center [509, 751] width 120 height 29
click at [547, 854] on button "Afternoons" at bounding box center [509, 860] width 120 height 29
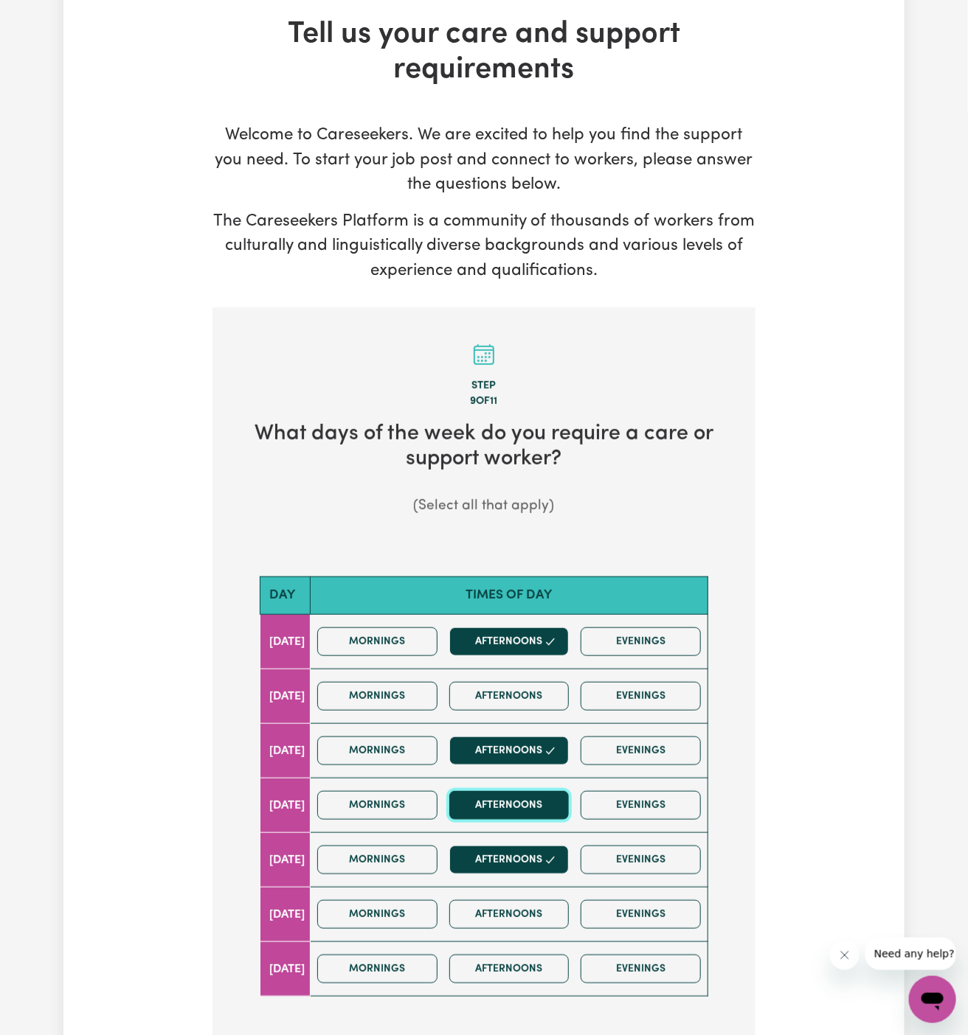
click at [544, 795] on button "Afternoons" at bounding box center [509, 805] width 120 height 29
click at [548, 866] on button "Afternoons" at bounding box center [509, 860] width 120 height 29
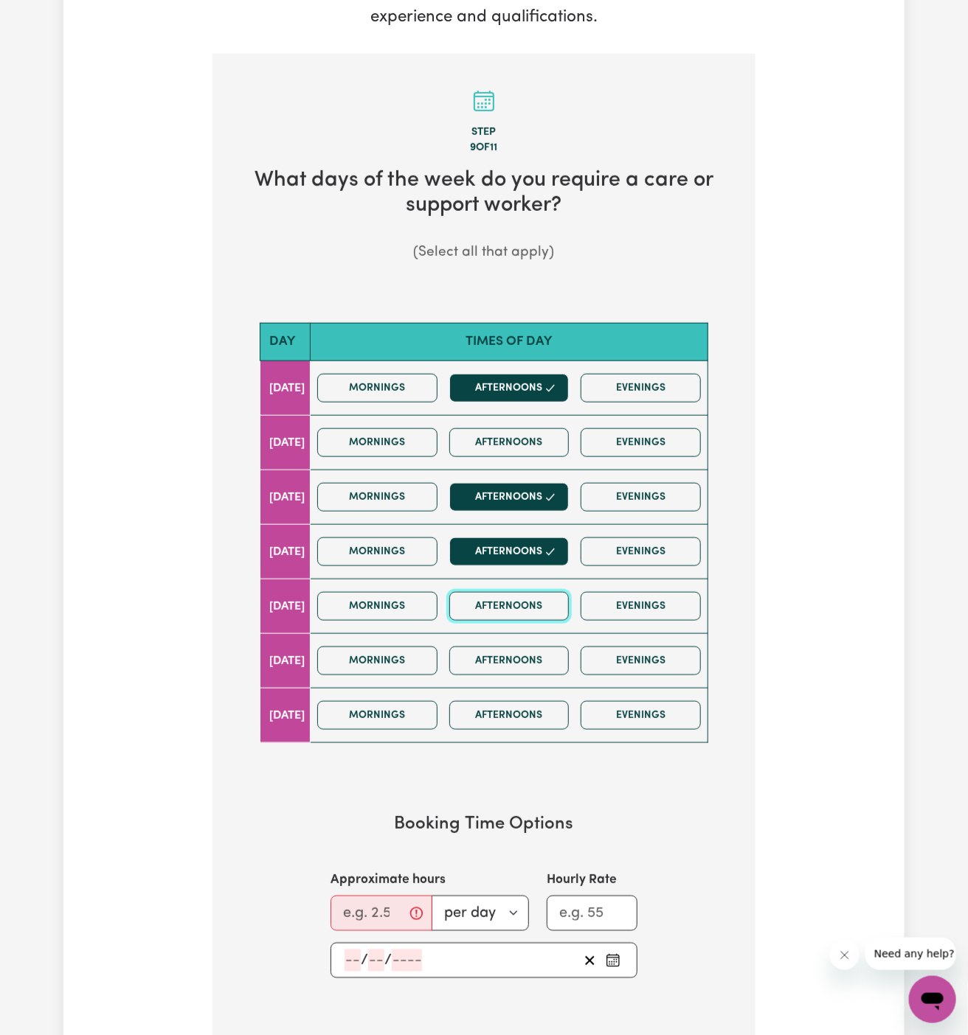
scroll to position [376, 0]
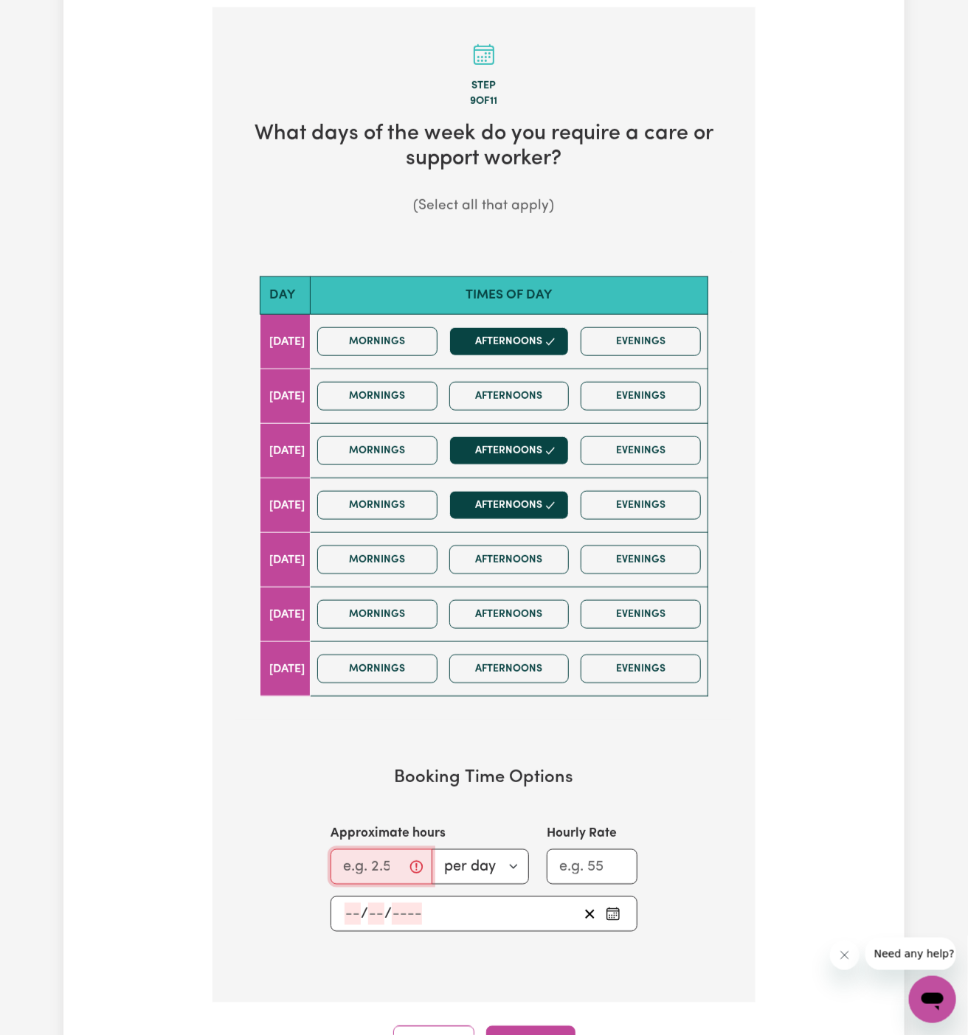
click at [366, 858] on input "Approximate hours" at bounding box center [381, 867] width 102 height 35
type input "1"
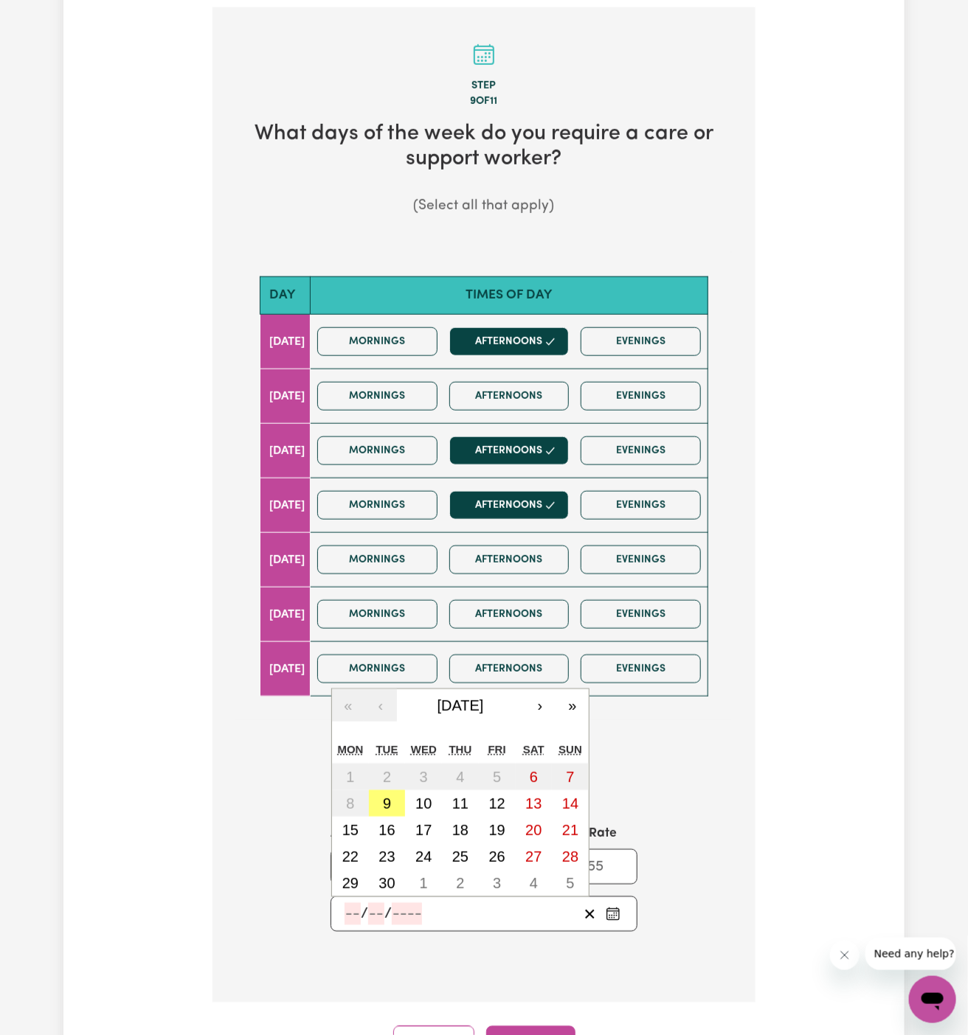
click at [348, 904] on input "number" at bounding box center [352, 914] width 16 height 22
click at [389, 802] on abbr "9" at bounding box center [387, 804] width 8 height 16
type input "[DATE]"
type input "9"
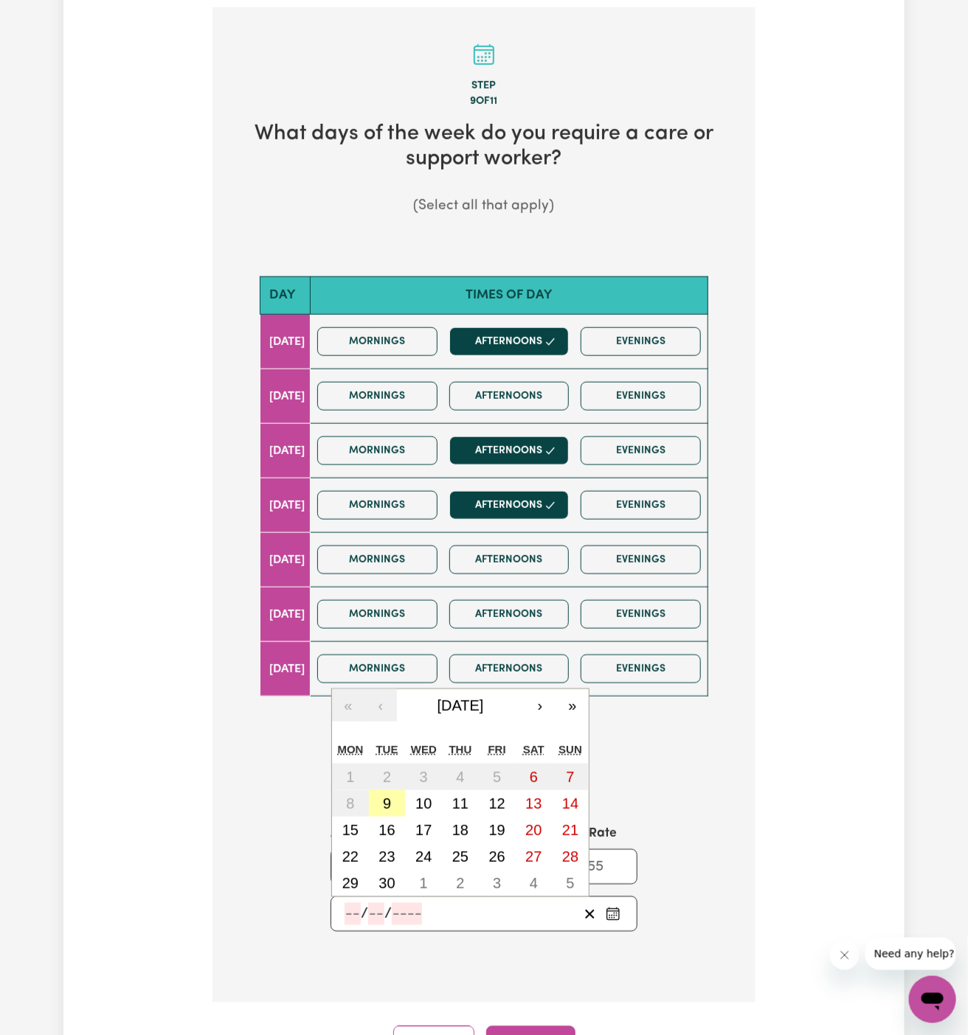
type input "2025"
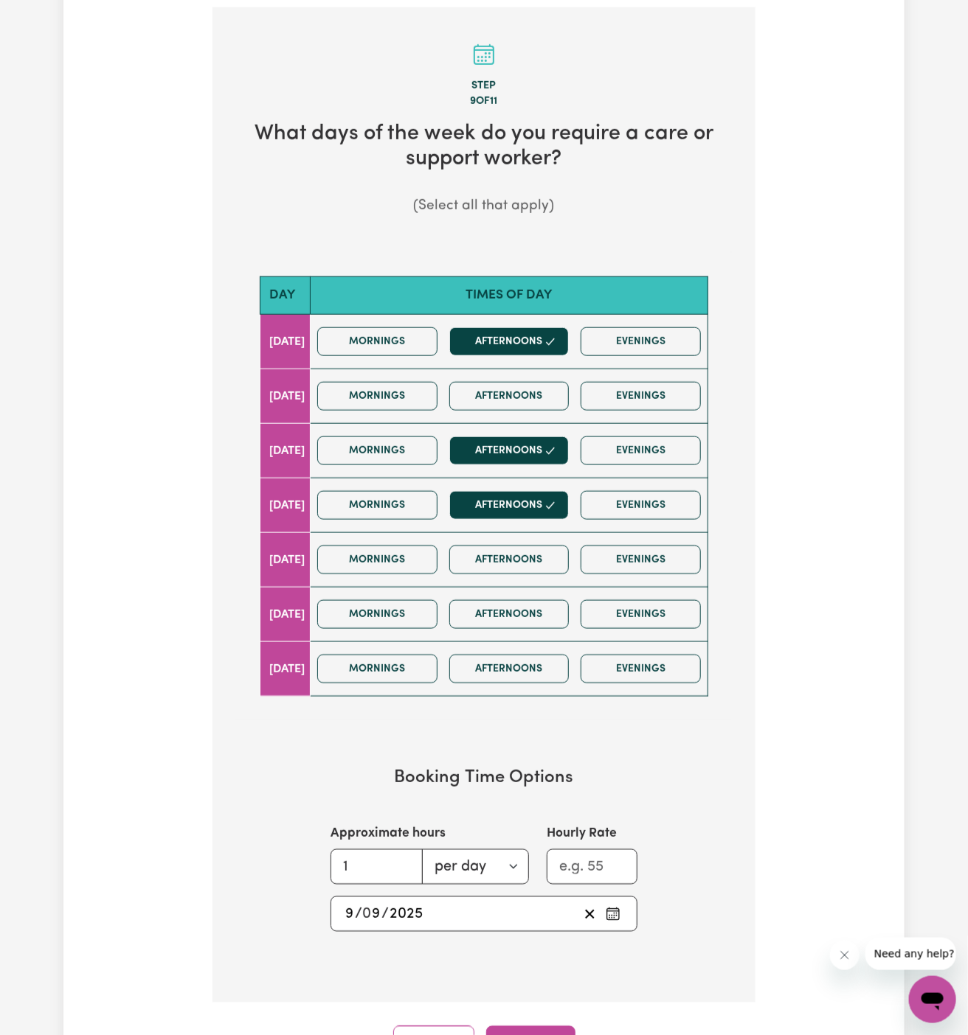
click at [348, 915] on input "9" at bounding box center [349, 914] width 10 height 22
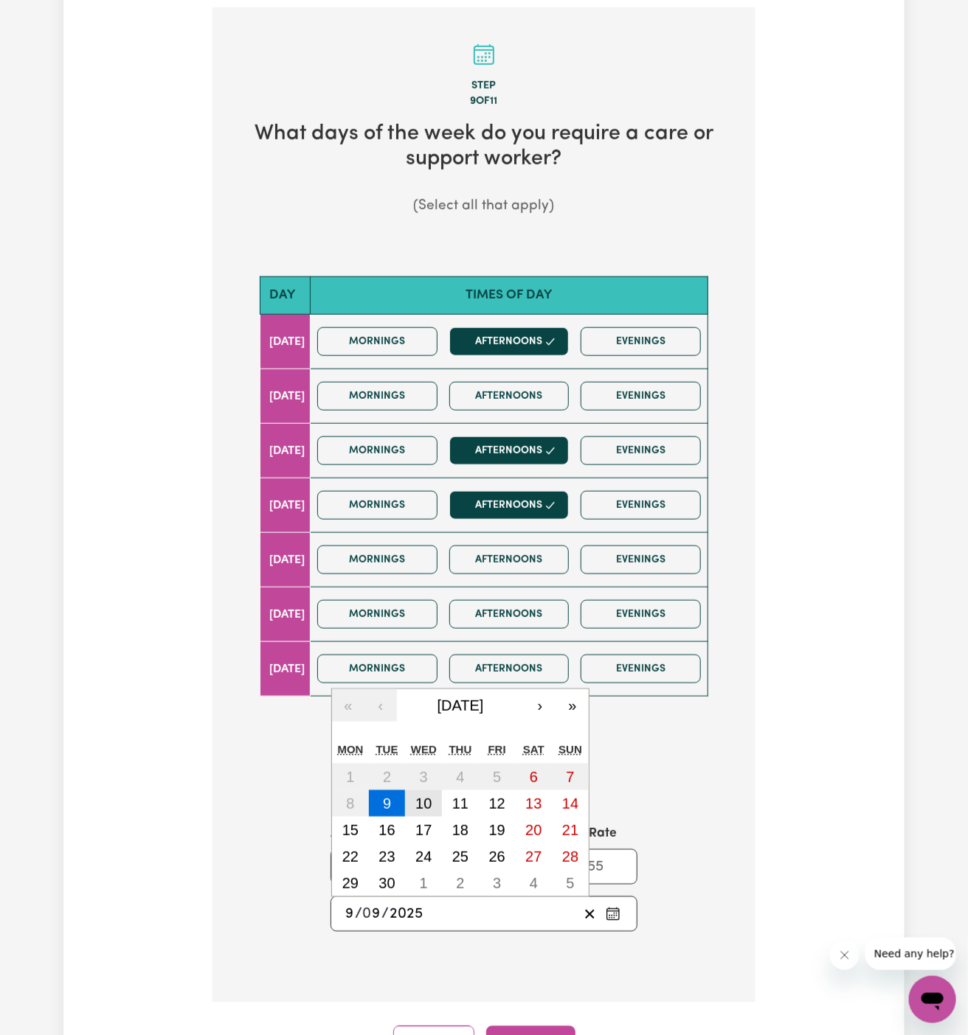
click at [417, 803] on abbr "10" at bounding box center [423, 804] width 16 height 16
type input "[DATE]"
type input "10"
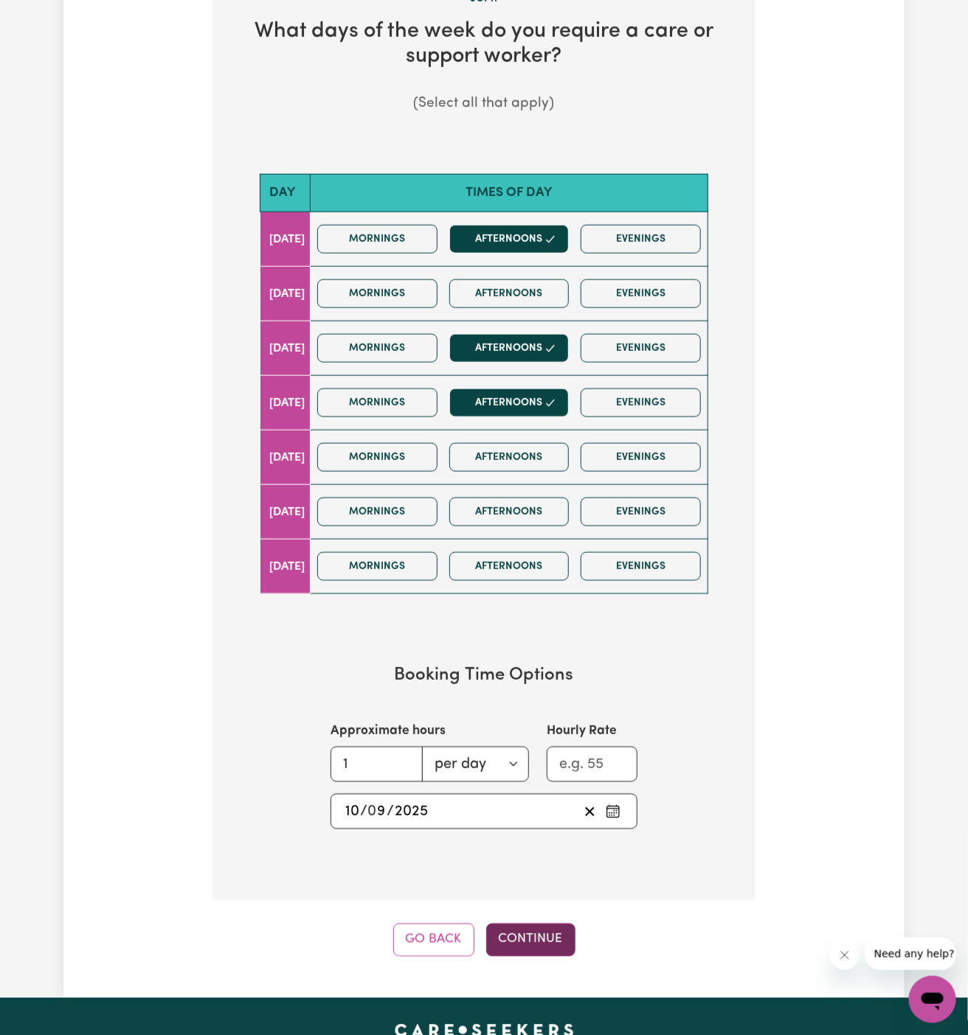
click at [524, 933] on button "Continue" at bounding box center [530, 940] width 89 height 32
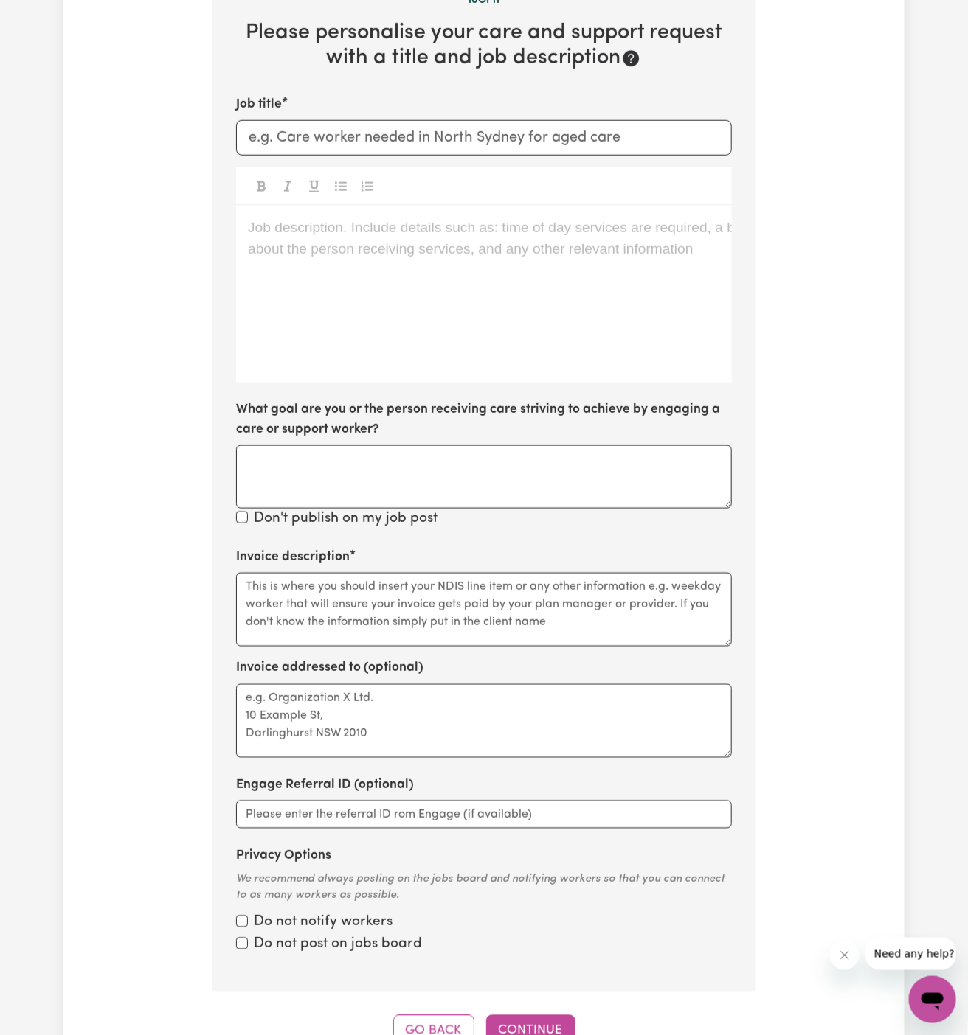
scroll to position [383, 0]
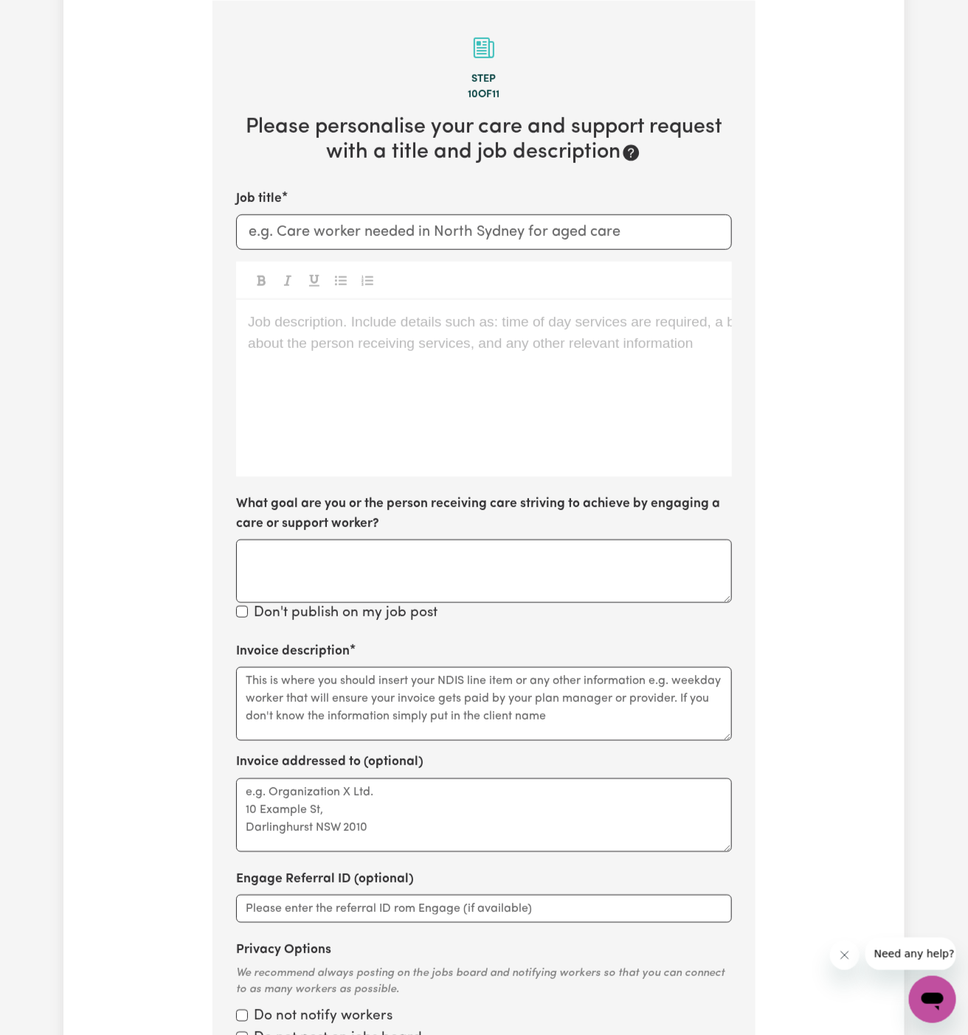
click at [631, 443] on div "Job description. Include details such as: time of day services are required, a …" at bounding box center [484, 388] width 496 height 177
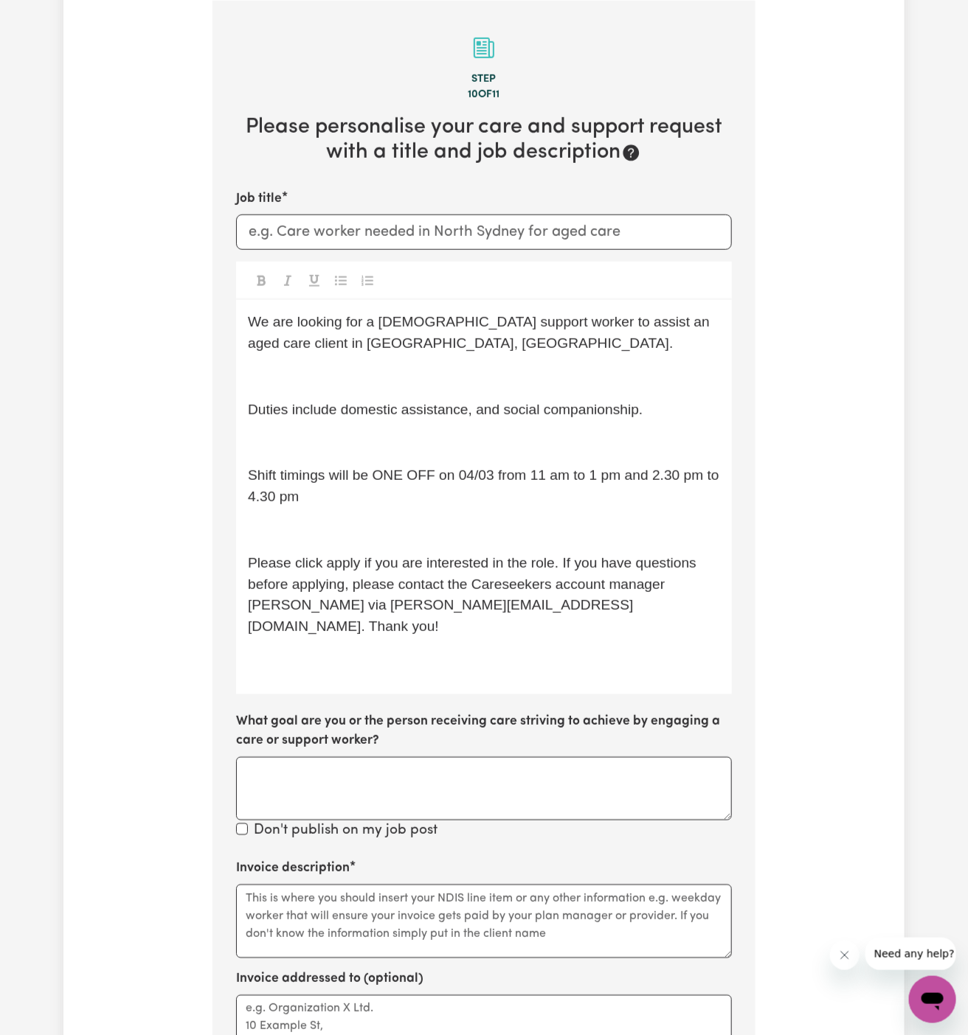
click at [370, 360] on div "We are looking for a [DEMOGRAPHIC_DATA] support worker to assist an aged care c…" at bounding box center [484, 497] width 496 height 394
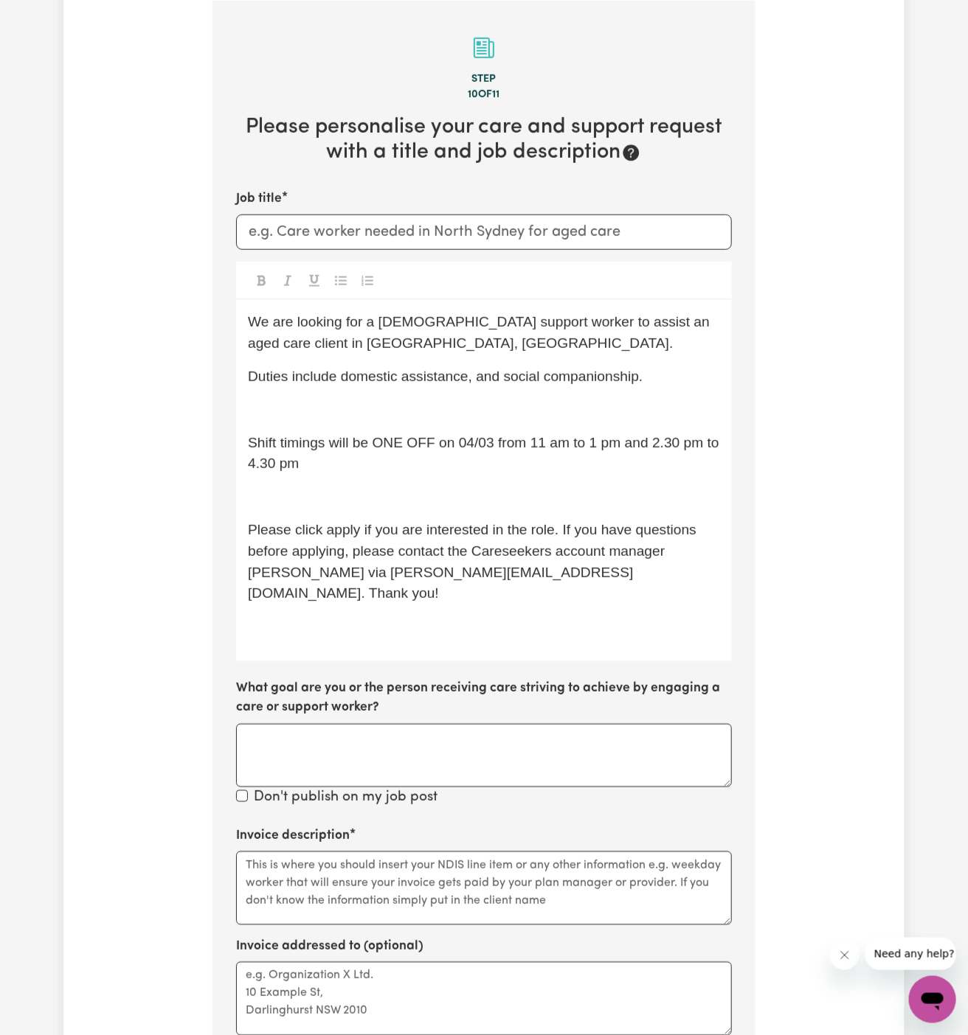
click at [375, 406] on p "﻿" at bounding box center [484, 410] width 472 height 21
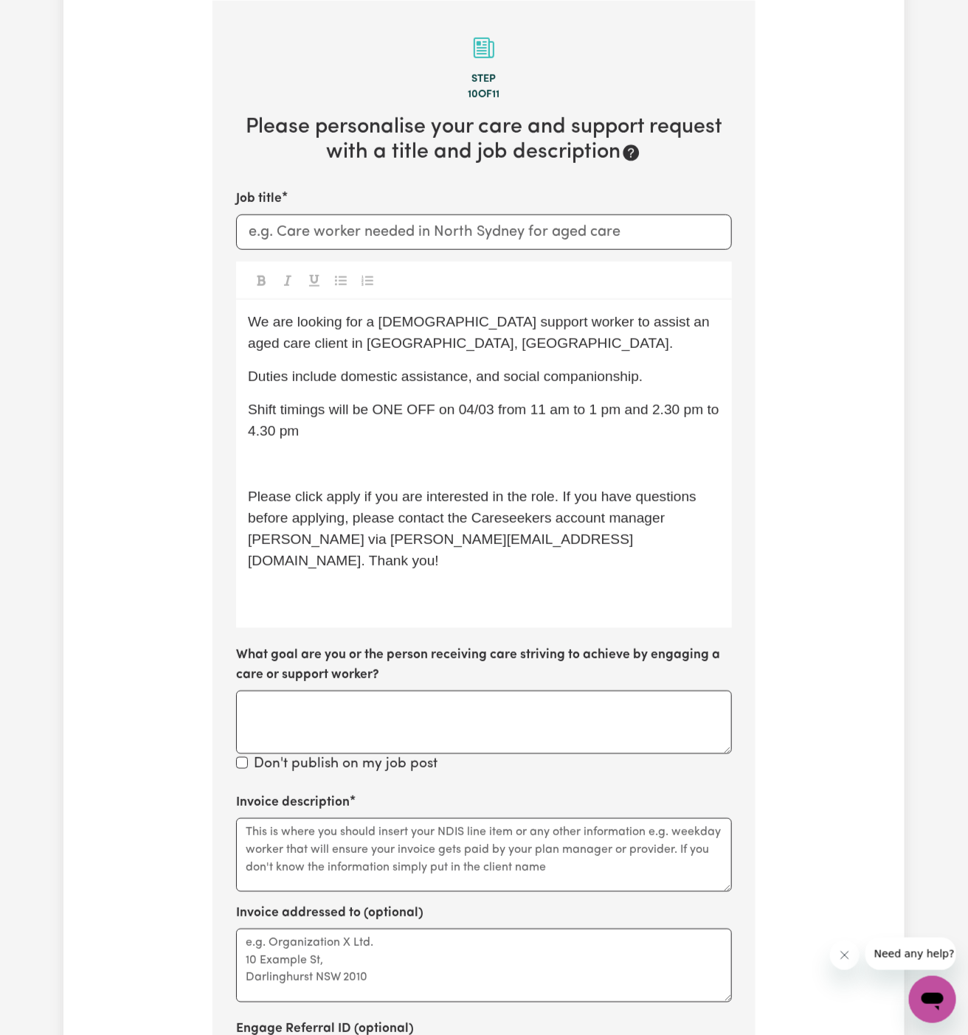
click at [434, 386] on div "We are looking for a [DEMOGRAPHIC_DATA] support worker to assist an aged care c…" at bounding box center [484, 464] width 496 height 328
click at [433, 378] on span "Duties include domestic assistance, and social companionship." at bounding box center [445, 376] width 395 height 15
click at [496, 430] on p "Shift timings will be ONE OFF on 04/03 from 11 am to 1 pm and 2.30 pm to 4.30 pm" at bounding box center [484, 421] width 472 height 43
click at [489, 450] on div "We are looking for a [DEMOGRAPHIC_DATA] support worker to assist an aged care c…" at bounding box center [484, 464] width 496 height 328
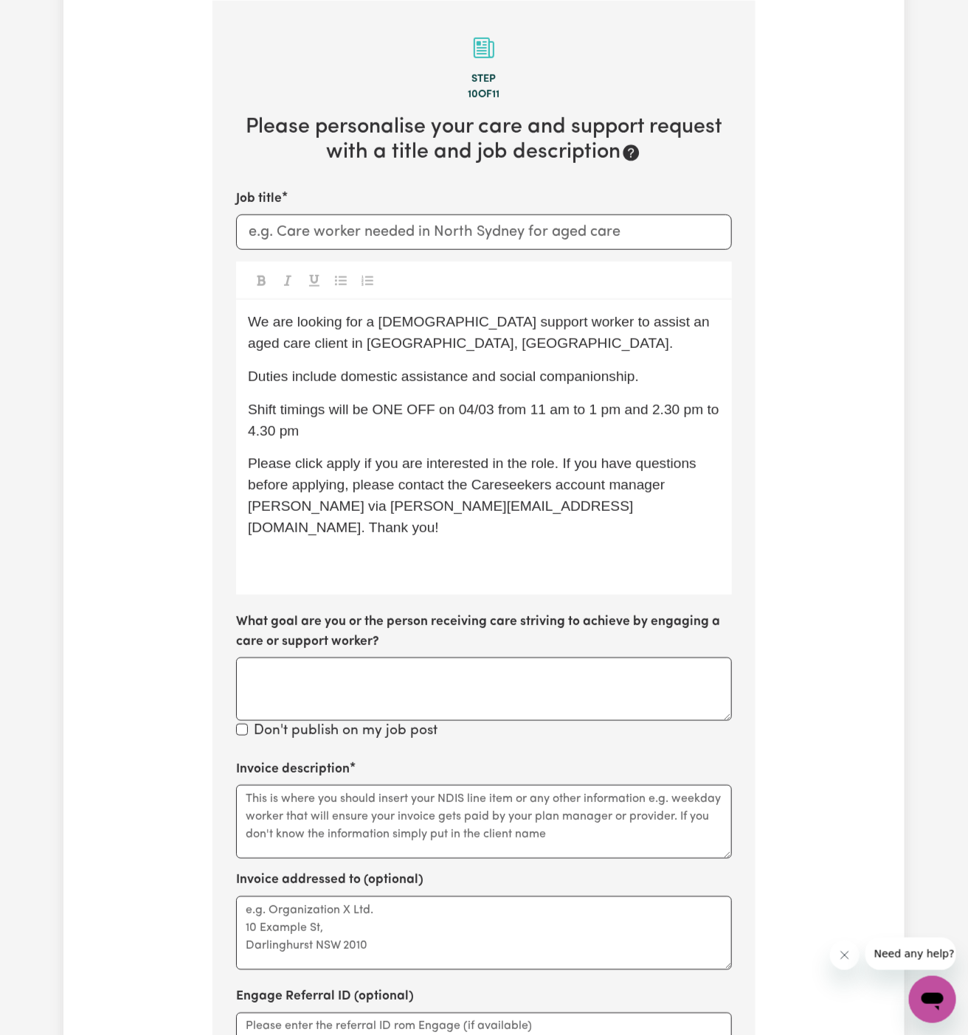
drag, startPoint x: 488, startPoint y: 448, endPoint x: 558, endPoint y: 429, distance: 73.4
click at [558, 429] on div "We are looking for a [DEMOGRAPHIC_DATA] support worker to assist an aged care c…" at bounding box center [484, 447] width 496 height 295
click at [558, 429] on p "Shift timings will be ONE OFF on 04/03 from 11 am to 1 pm and 2.30 pm to 4.30 pm" at bounding box center [484, 421] width 472 height 43
drag, startPoint x: 372, startPoint y: 414, endPoint x: 409, endPoint y: 437, distance: 44.4
click at [409, 437] on p "Shift timings will be ONE OFF on 04/03 from 11 am to 1 pm and 2.30 pm to 4.30 pm" at bounding box center [484, 421] width 472 height 43
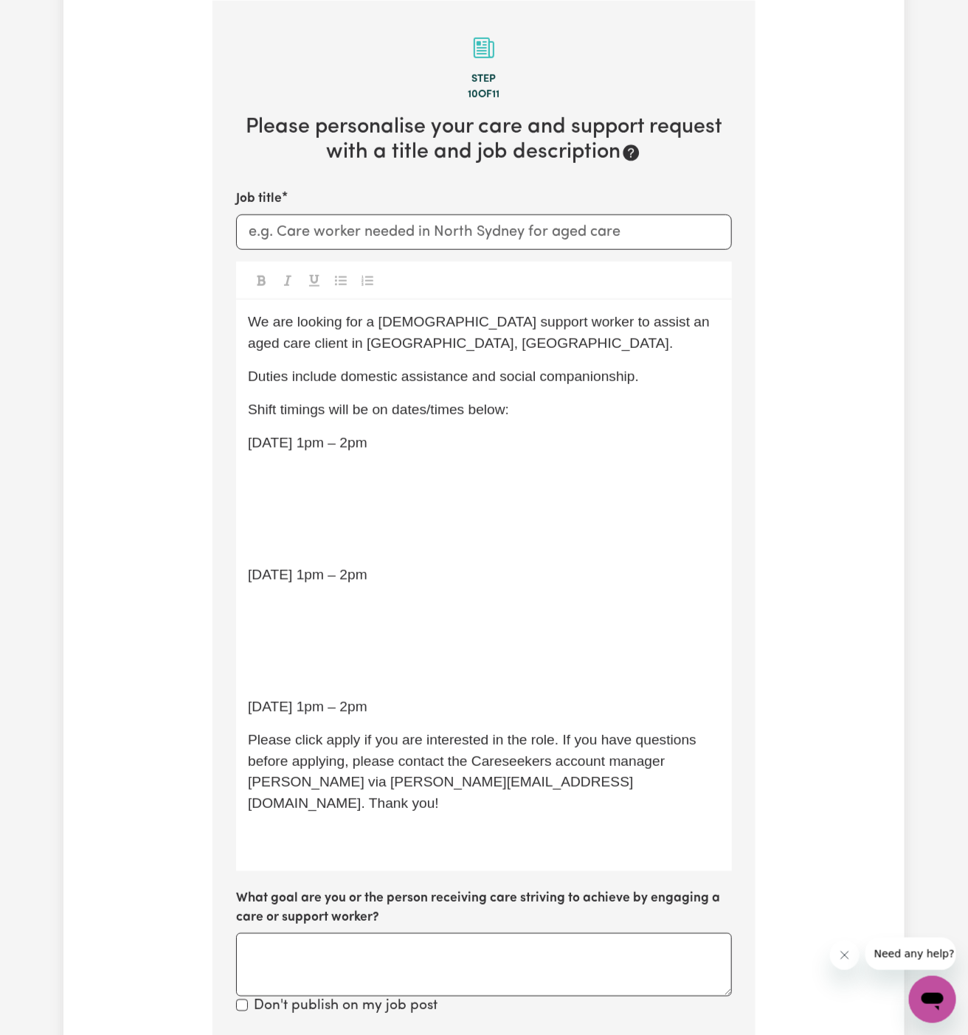
click at [310, 659] on div "We are looking for a [DEMOGRAPHIC_DATA] support worker to assist an aged care c…" at bounding box center [484, 585] width 496 height 571
click at [296, 689] on div "We are looking for a [DEMOGRAPHIC_DATA] support worker to assist an aged care c…" at bounding box center [484, 585] width 496 height 571
click at [285, 661] on div "We are looking for a [DEMOGRAPHIC_DATA] support worker to assist an aged care c…" at bounding box center [484, 585] width 496 height 571
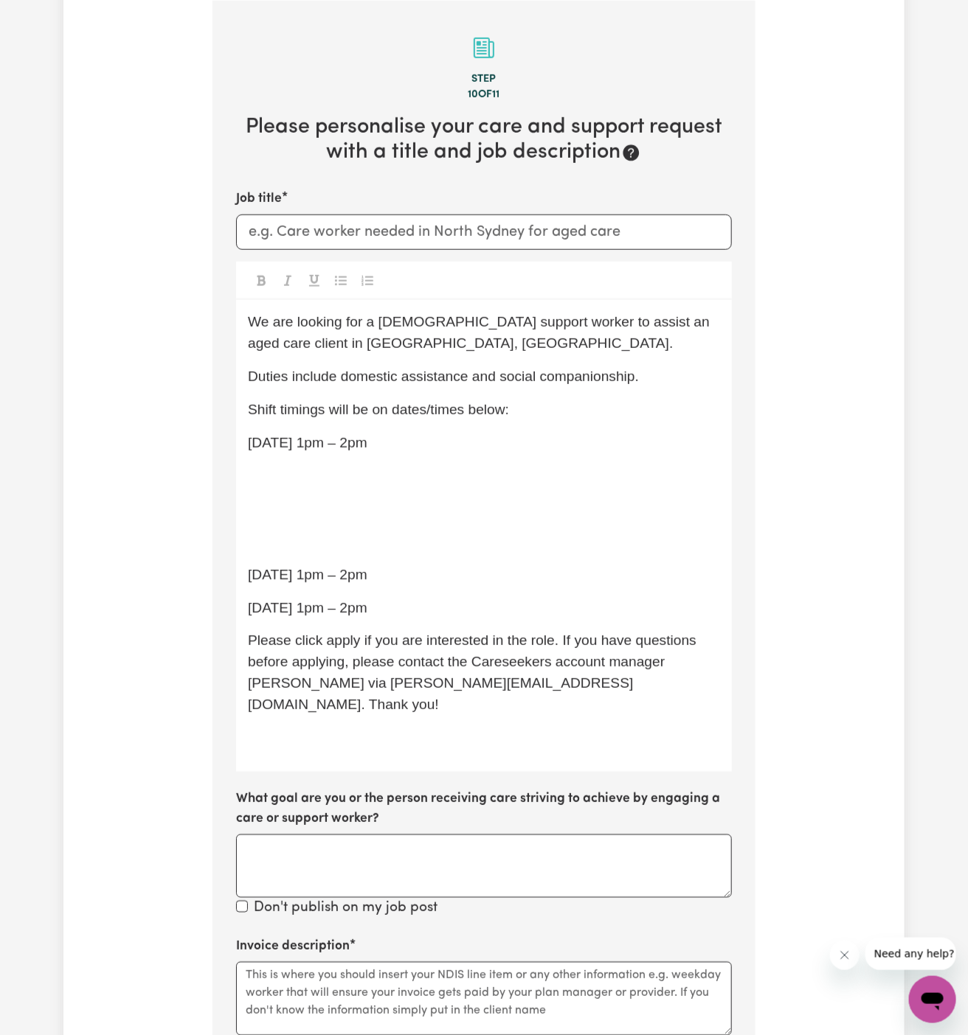
click at [275, 544] on p "﻿" at bounding box center [484, 542] width 472 height 21
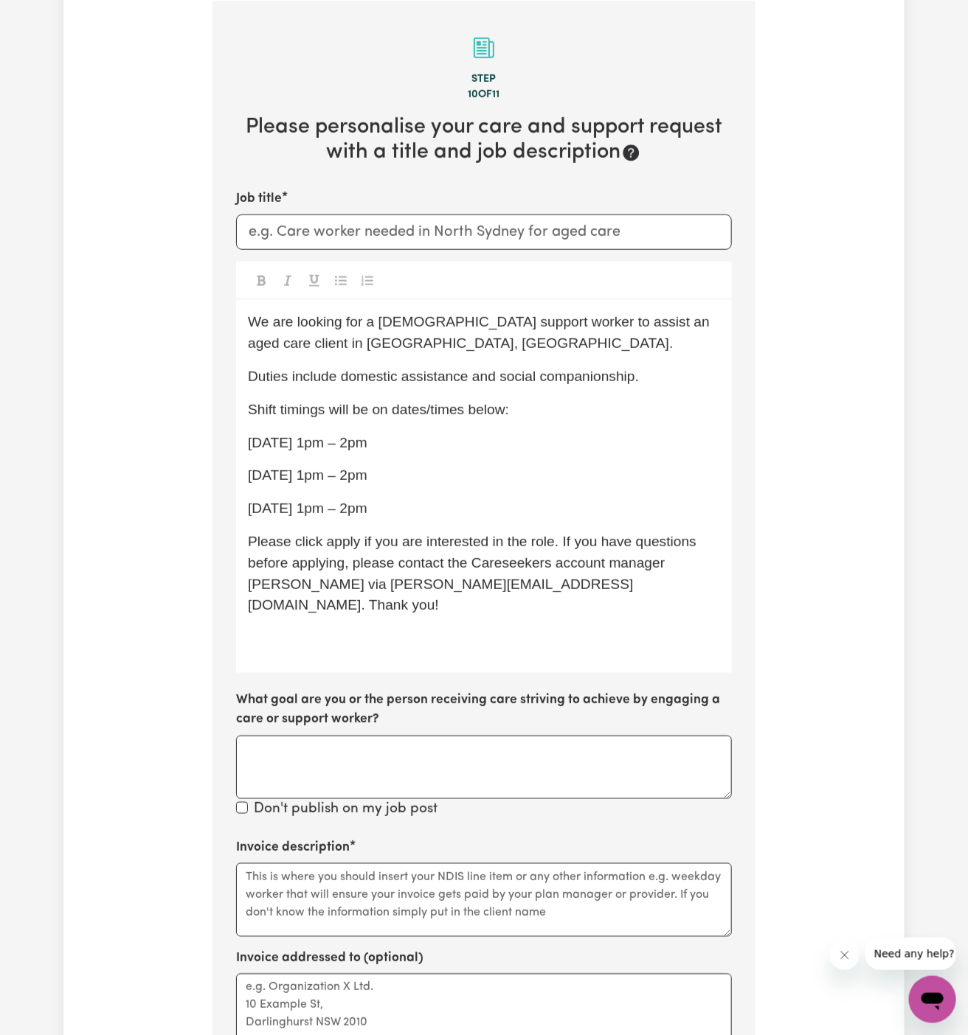
click at [429, 521] on div "We are looking for a [DEMOGRAPHIC_DATA] support worker to assist an aged care c…" at bounding box center [484, 486] width 496 height 373
drag, startPoint x: 462, startPoint y: 516, endPoint x: 246, endPoint y: 454, distance: 224.6
click at [246, 454] on div "We are looking for a [DEMOGRAPHIC_DATA] support worker to assist an aged care c…" at bounding box center [484, 486] width 496 height 373
click at [249, 435] on span "[DATE] 1pm – 2pm" at bounding box center [307, 442] width 119 height 15
drag, startPoint x: 249, startPoint y: 435, endPoint x: 490, endPoint y: 508, distance: 251.3
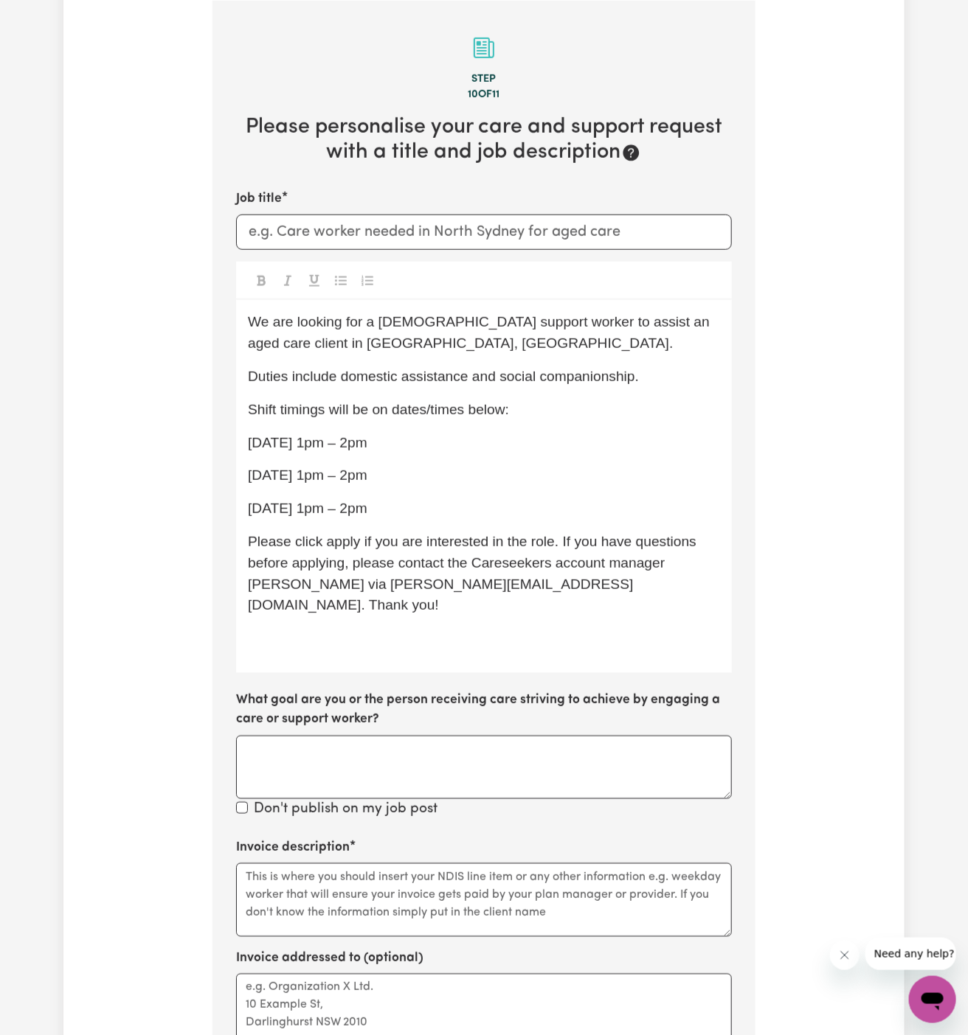
click at [490, 508] on div "We are looking for a [DEMOGRAPHIC_DATA] support worker to assist an aged care c…" at bounding box center [484, 486] width 496 height 373
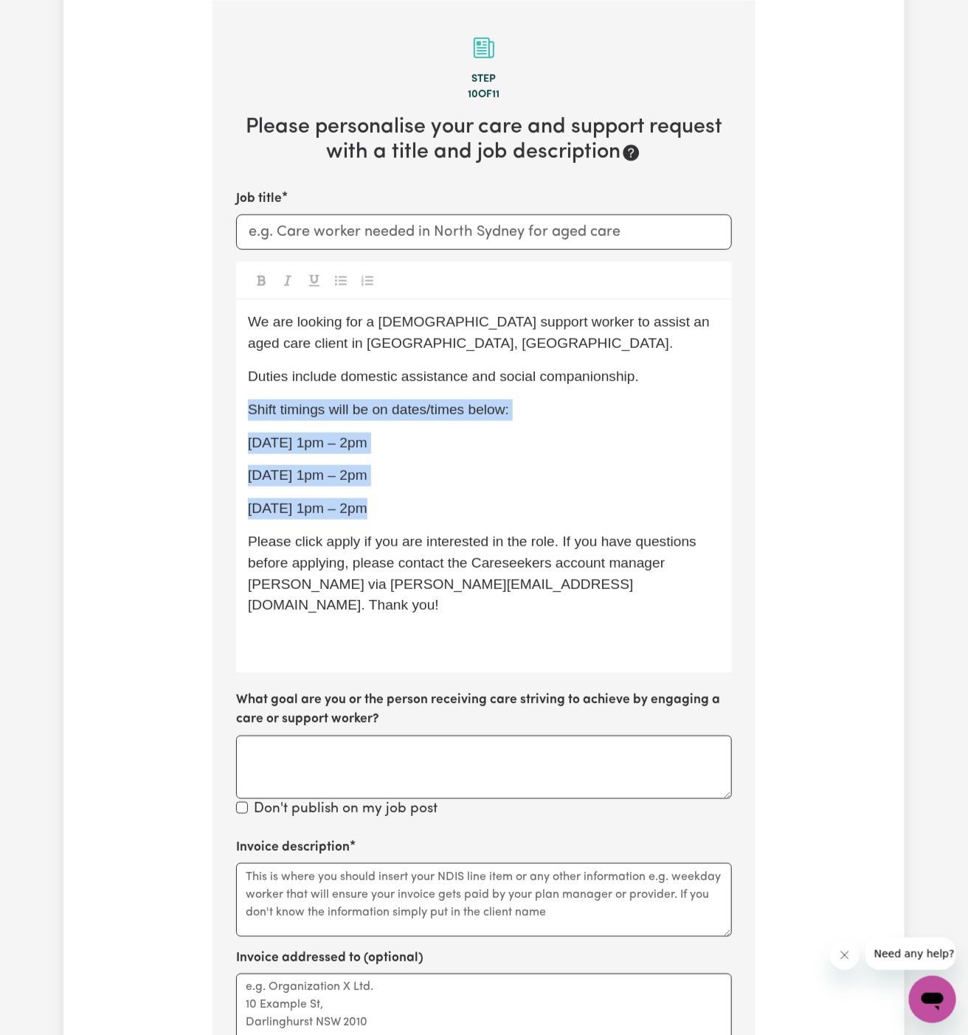
click at [341, 277] on icon "Toggle undefined" at bounding box center [341, 281] width 12 height 10
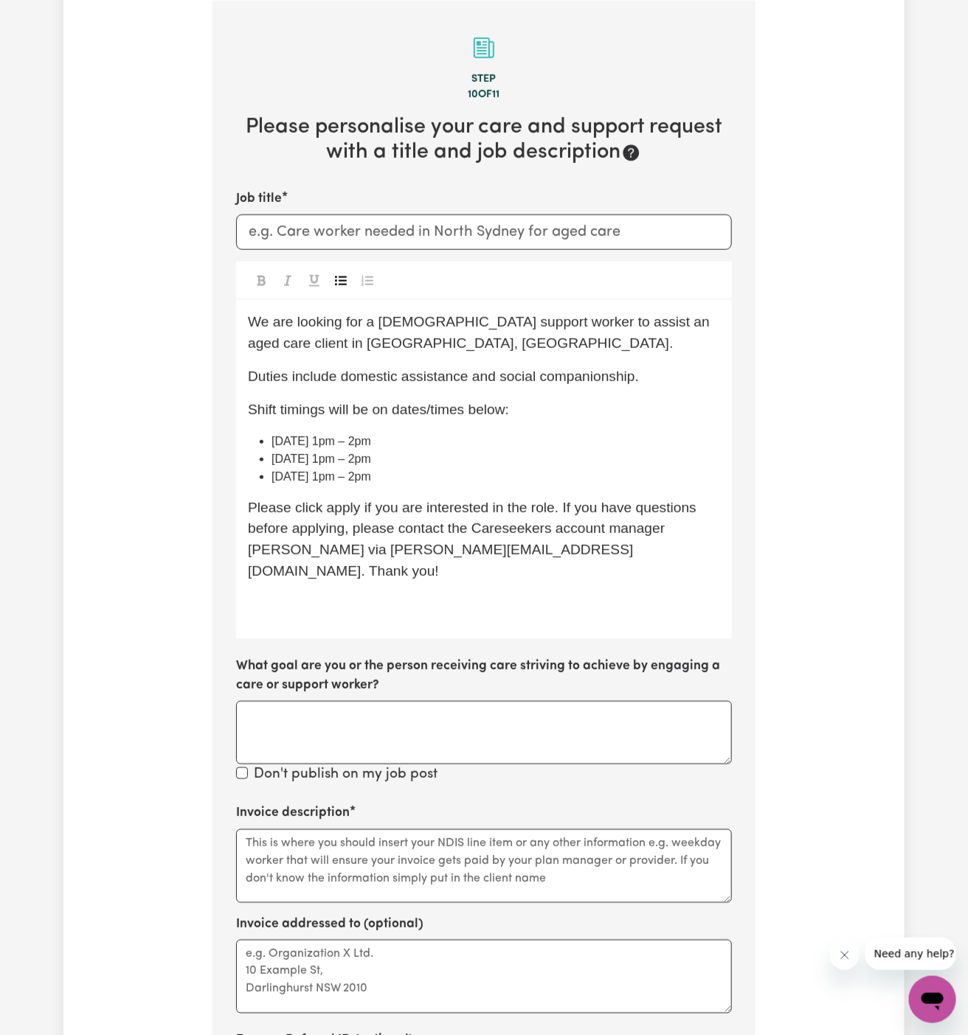
click at [474, 468] on li "[DATE] 1pm – 2pm" at bounding box center [495, 477] width 448 height 18
click at [371, 456] on span "[DATE] 1pm – 2pm" at bounding box center [321, 459] width 100 height 13
click at [328, 440] on span "[DATE] 1pm – 2pm" at bounding box center [321, 441] width 100 height 13
click at [340, 439] on span "[DATE] 1pm – 2pm" at bounding box center [321, 441] width 100 height 13
click at [356, 447] on li "[DATE] 1pm – 2pm" at bounding box center [495, 442] width 448 height 18
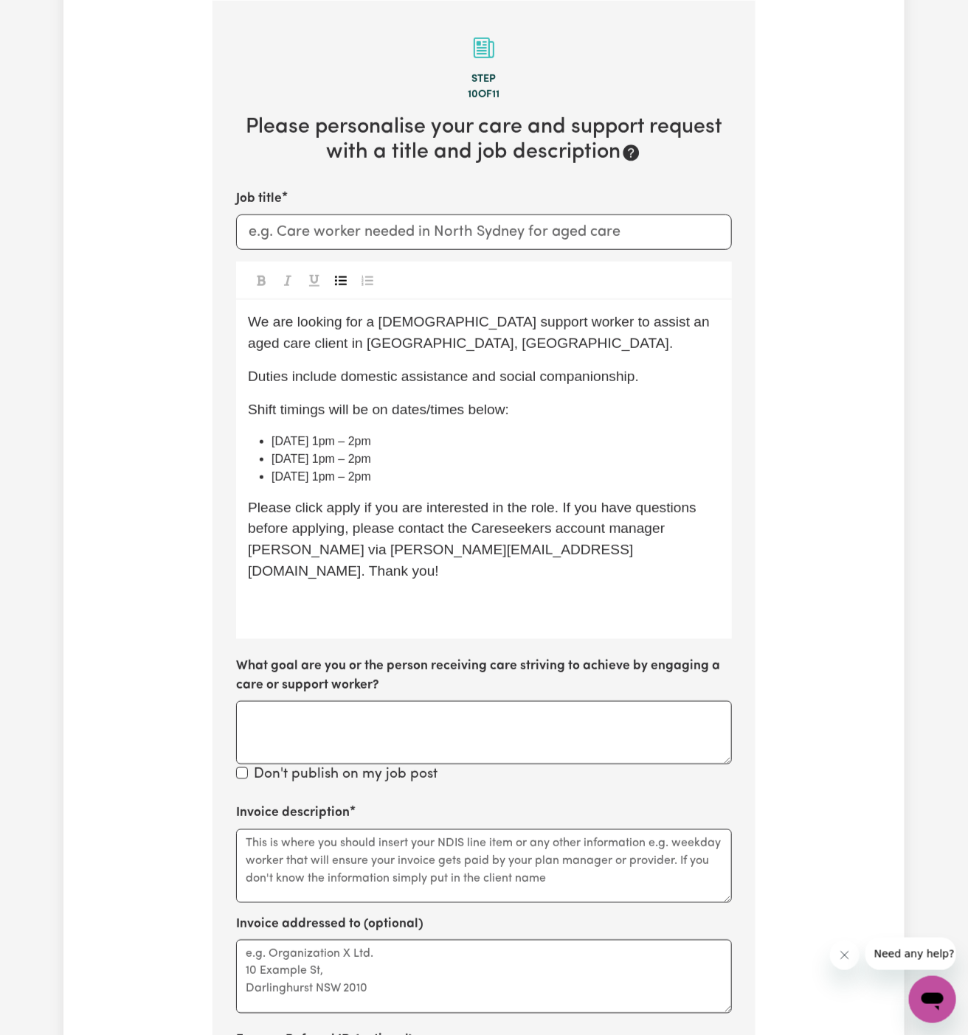
click at [350, 443] on span "[DATE] 1pm – 2pm" at bounding box center [321, 441] width 100 height 13
click at [371, 453] on span "[DATE] 1pm – 2pm" at bounding box center [321, 459] width 100 height 13
click at [371, 457] on span "[DATE] 1pm – 2pm" at bounding box center [321, 459] width 100 height 13
click at [336, 476] on span "[DATE] 1pm – 2pm" at bounding box center [321, 477] width 100 height 13
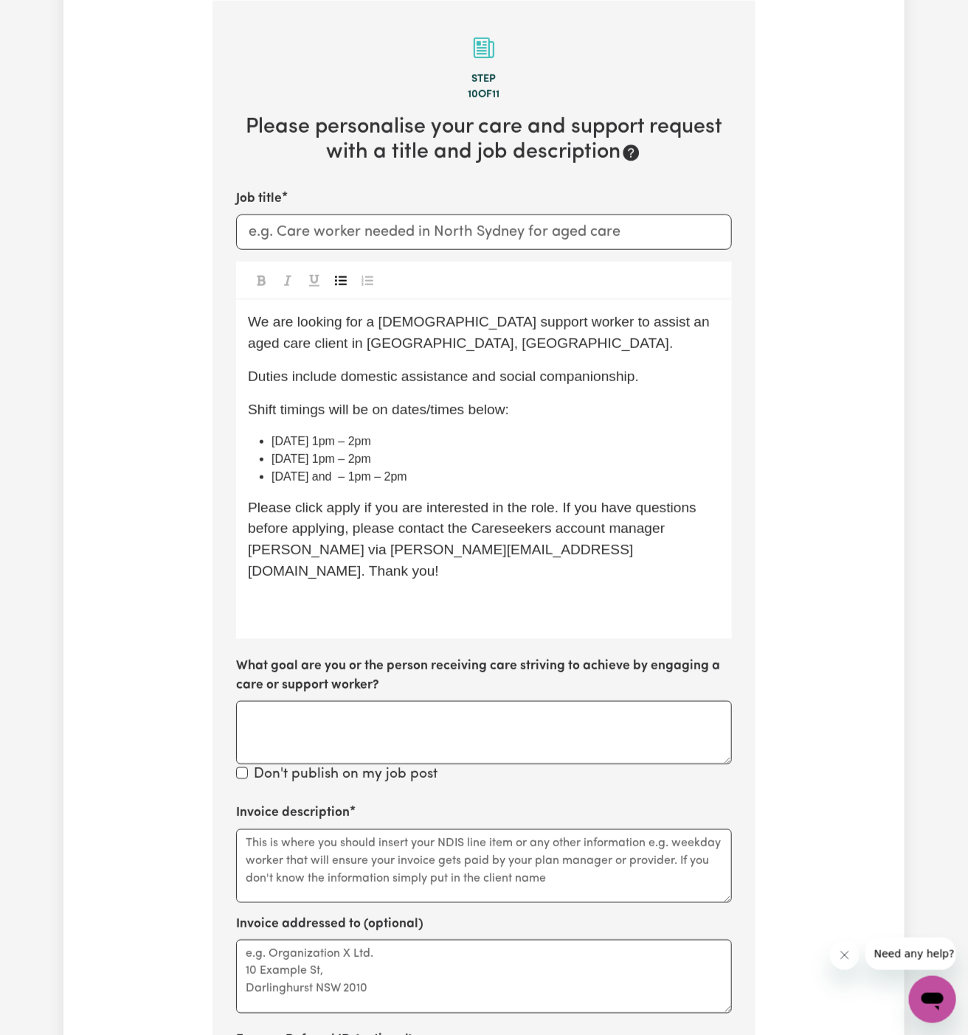
click at [329, 479] on span "[DATE] and – 1pm – 2pm" at bounding box center [339, 477] width 136 height 13
click at [361, 435] on span "[DATE] 1pm – 2pm" at bounding box center [321, 441] width 100 height 13
click at [361, 439] on span "[DATE] 1 pm – 2pm" at bounding box center [322, 441] width 103 height 13
click at [370, 457] on span "[DATE] 1pm – 2pm" at bounding box center [321, 459] width 100 height 13
click at [391, 480] on span "[DATE] and – 1pm – 2pm" at bounding box center [339, 477] width 136 height 13
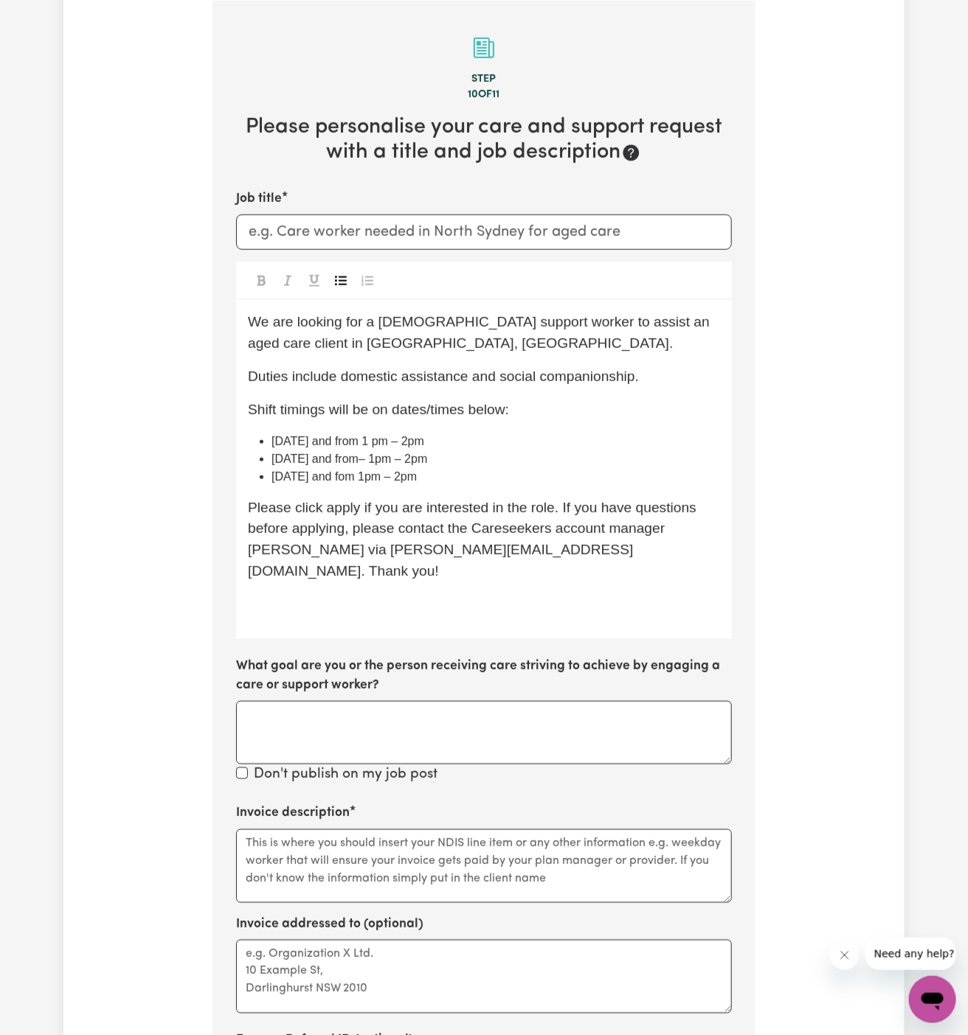
click at [417, 479] on span "[DATE] and fom 1pm – 2pm" at bounding box center [343, 477] width 145 height 13
click at [426, 481] on span "[DATE] and fom 1pm to 2pm" at bounding box center [348, 477] width 155 height 13
click at [406, 476] on span "[DATE] and fom 1pm to 2 pm" at bounding box center [350, 477] width 159 height 13
click at [433, 475] on span "[DATE] and fom 1 pm to 2 pm" at bounding box center [352, 477] width 162 height 13
click at [427, 459] on span "[DATE] and from– 1pm – 2pm" at bounding box center [349, 459] width 156 height 13
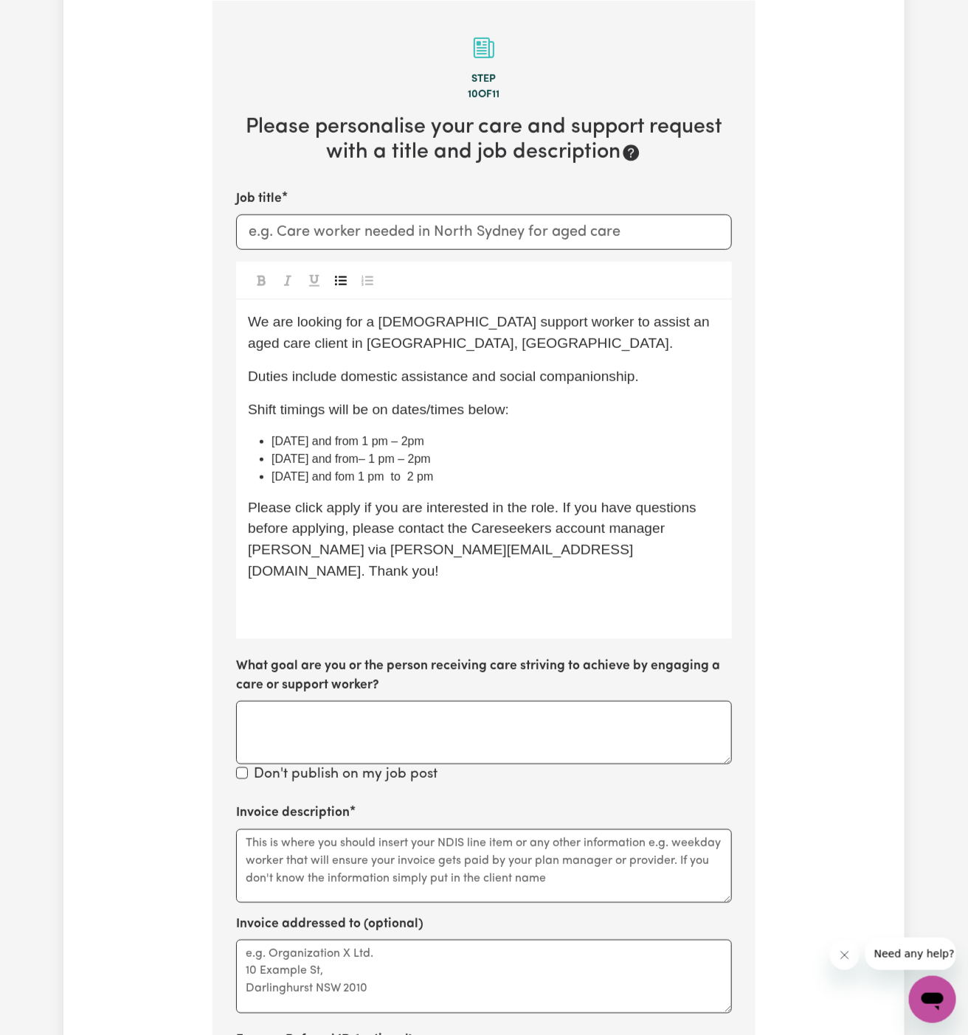
click at [431, 460] on span "[DATE] and from– 1 pm – 2pm" at bounding box center [350, 459] width 159 height 13
click at [431, 459] on span "[DATE] and from– 1 pm – 2pm" at bounding box center [350, 459] width 159 height 13
click at [434, 459] on span "[DATE] and from– 1 pm – 2 pm" at bounding box center [352, 459] width 162 height 13
click at [424, 457] on span "[DATE] and from– 1 pm to 2 pm" at bounding box center [354, 459] width 166 height 13
click at [424, 446] on span "[DATE] and from 1 pm – 2pm" at bounding box center [347, 441] width 153 height 13
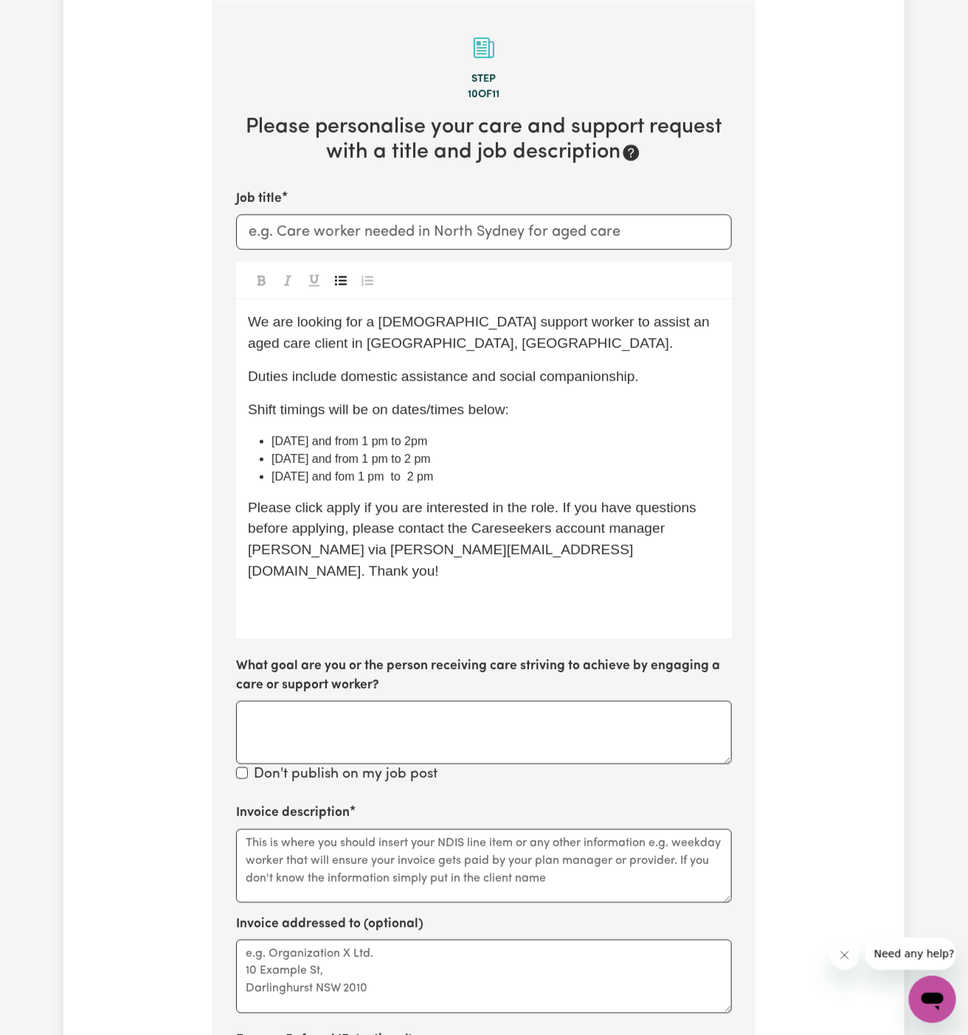
click at [427, 440] on span "[DATE] and from 1 pm to 2pm" at bounding box center [349, 441] width 156 height 13
click at [497, 451] on li "[DATE] and from 1 pm to 2 pm" at bounding box center [495, 460] width 448 height 18
click at [348, 442] on span "[DATE] and from 1 pm to 2 pm" at bounding box center [350, 441] width 159 height 13
click at [374, 443] on span "[DATE] and from 1 pm to 2 pm" at bounding box center [350, 441] width 159 height 13
click at [431, 453] on span "[DATE] and from 1 pm to 2 pm" at bounding box center [350, 459] width 159 height 13
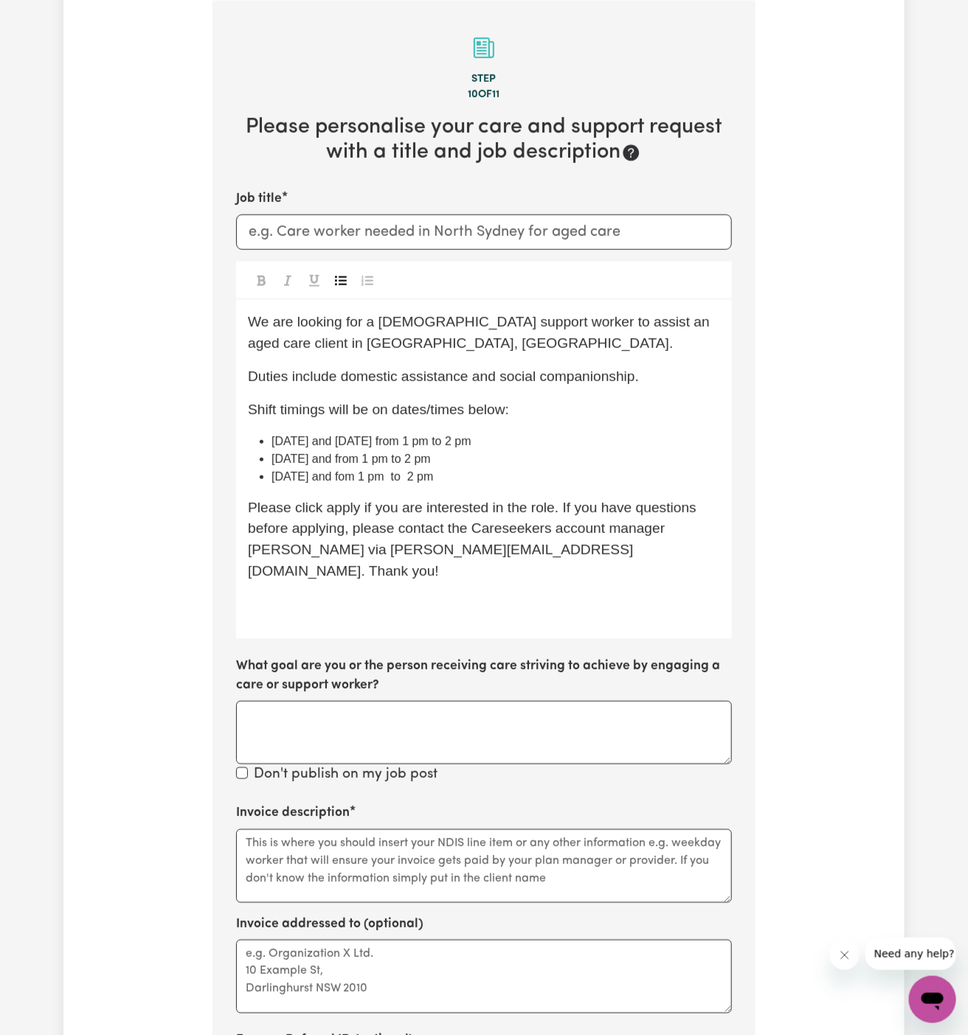
click at [389, 459] on span "[DATE] and from 1 pm to 2 pm" at bounding box center [350, 459] width 159 height 13
click at [387, 477] on span "[DATE] and fom 1 pm to 2 pm" at bounding box center [352, 477] width 162 height 13
click at [385, 475] on span "[DATE] and fom 1 pm to 2 pm" at bounding box center [352, 477] width 162 height 13
click at [372, 474] on span "[DATE] and from 1 pm to 2 pm" at bounding box center [354, 477] width 166 height 13
click at [481, 472] on span "[DATE] and [DATE] from 1 pm to 2 pm" at bounding box center [375, 477] width 209 height 13
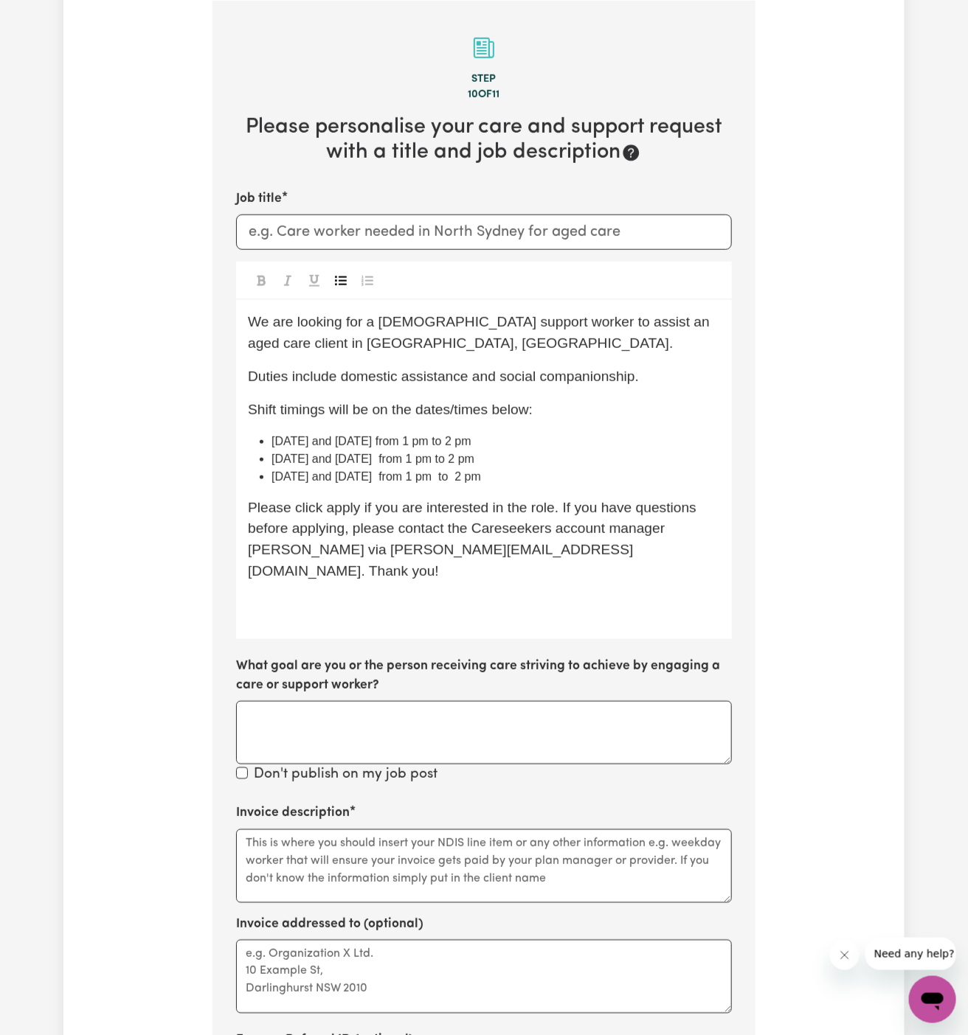
click at [527, 440] on li "[DATE] and [DATE] from 1 pm to 2 pm" at bounding box center [495, 442] width 448 height 18
click at [639, 532] on span "Please click apply if you are interested in the role. If you have questions bef…" at bounding box center [474, 539] width 452 height 79
click at [336, 507] on span "Please click apply if you are interested in the role. If you have questions bef…" at bounding box center [474, 539] width 452 height 79
click at [376, 594] on p "﻿" at bounding box center [484, 604] width 472 height 21
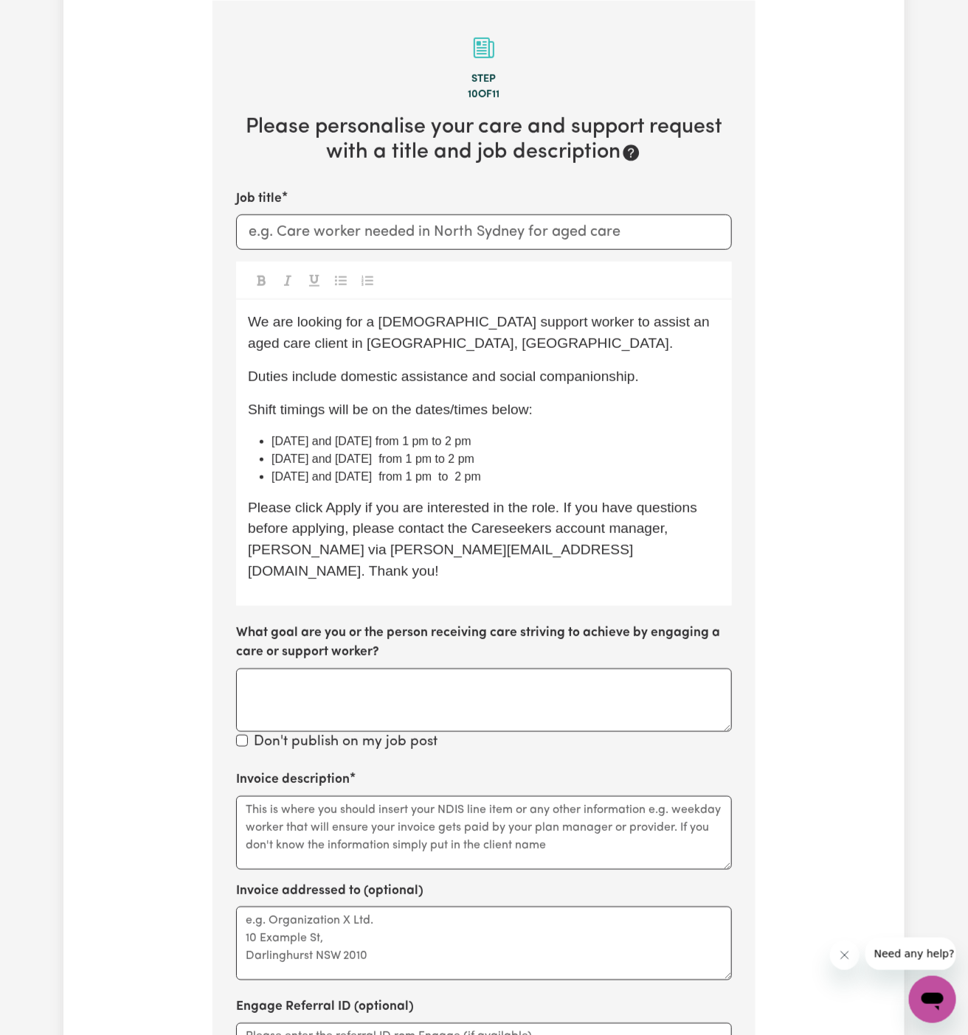
click at [259, 556] on span "Please click Apply if you are interested in the role. If you have questions bef…" at bounding box center [474, 539] width 453 height 79
click at [383, 221] on input "Job title" at bounding box center [484, 232] width 496 height 35
paste input "[DEMOGRAPHIC_DATA] Support Worker Needed ONE OFF On 04/03 In [GEOGRAPHIC_DATA],…"
drag, startPoint x: 468, startPoint y: 228, endPoint x: 591, endPoint y: 235, distance: 123.4
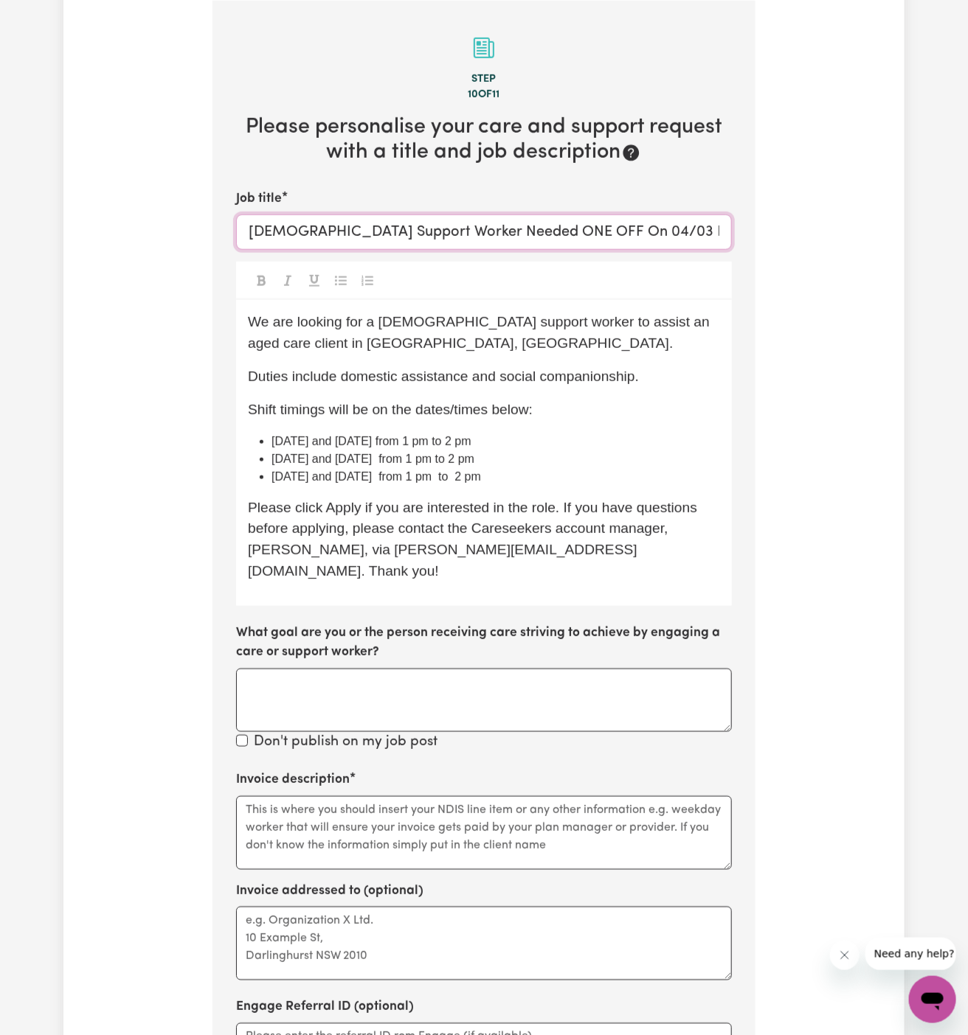
click at [591, 235] on input "[DEMOGRAPHIC_DATA] Support Worker Needed ONE OFF On 04/03 In [GEOGRAPHIC_DATA],…" at bounding box center [484, 232] width 496 height 35
type input "[DEMOGRAPHIC_DATA] Support Worker Needed In [GEOGRAPHIC_DATA], [GEOGRAPHIC_DATA]"
click at [613, 373] on span "Duties include domestic assistance and social companionship." at bounding box center [443, 376] width 391 height 15
click at [553, 442] on li "[DATE] and [DATE] from 1 pm to 2 pm" at bounding box center [495, 442] width 448 height 18
click at [524, 482] on li "[DATE] and [DATE] from 1 pm to 2 pm" at bounding box center [495, 477] width 448 height 18
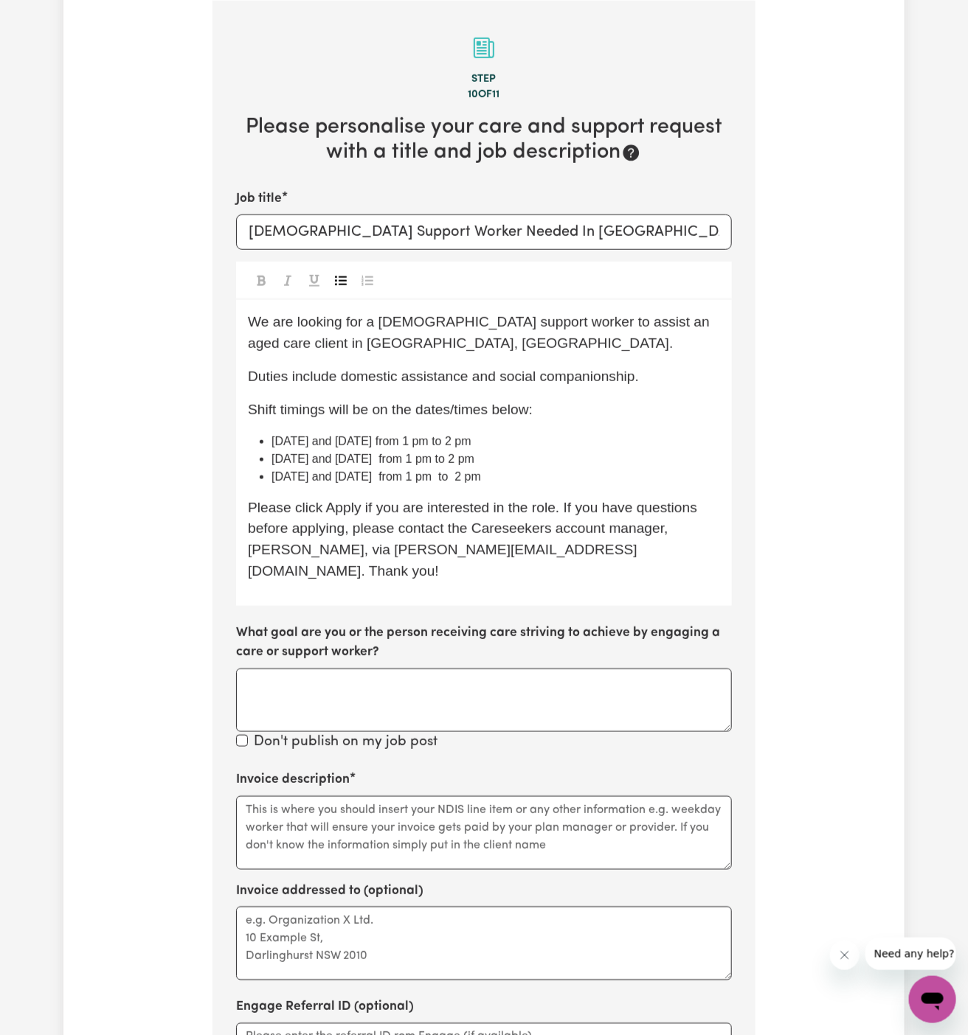
scroll to position [414, 0]
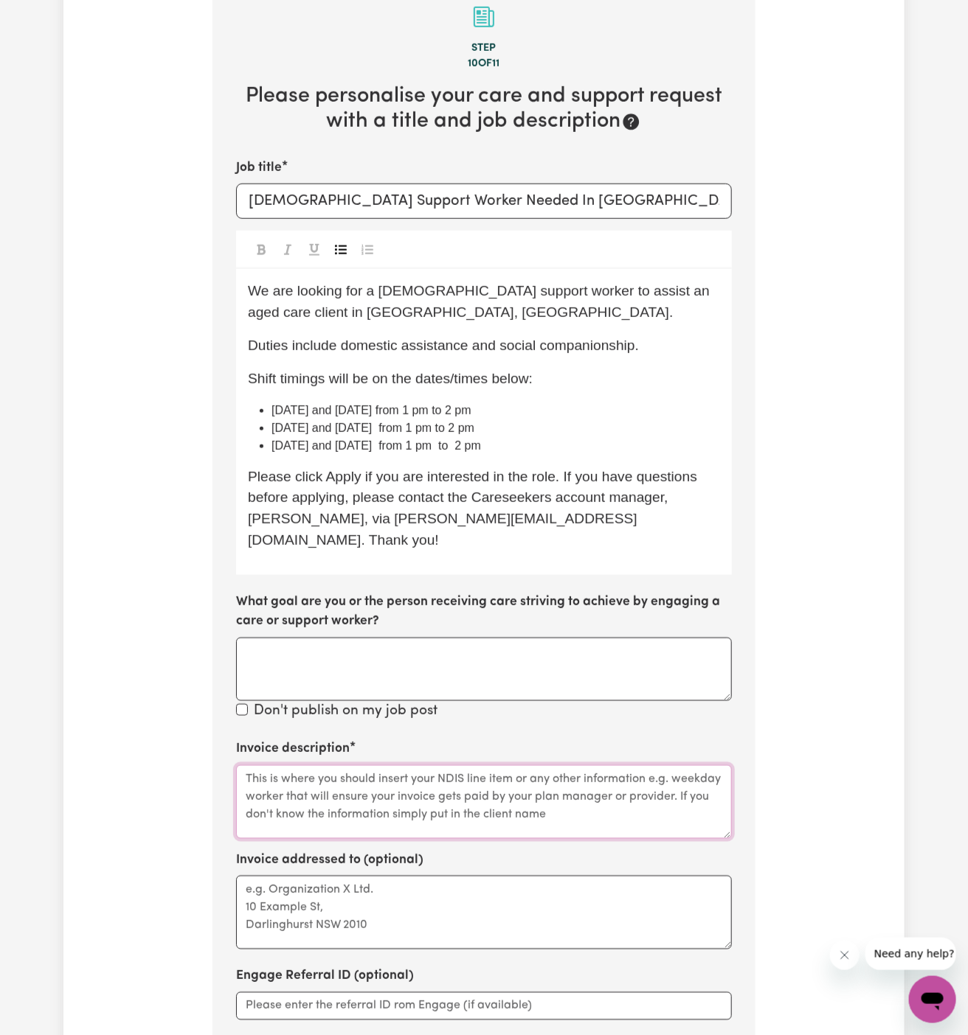
click at [486, 774] on textarea "Invoice description" at bounding box center [484, 803] width 496 height 74
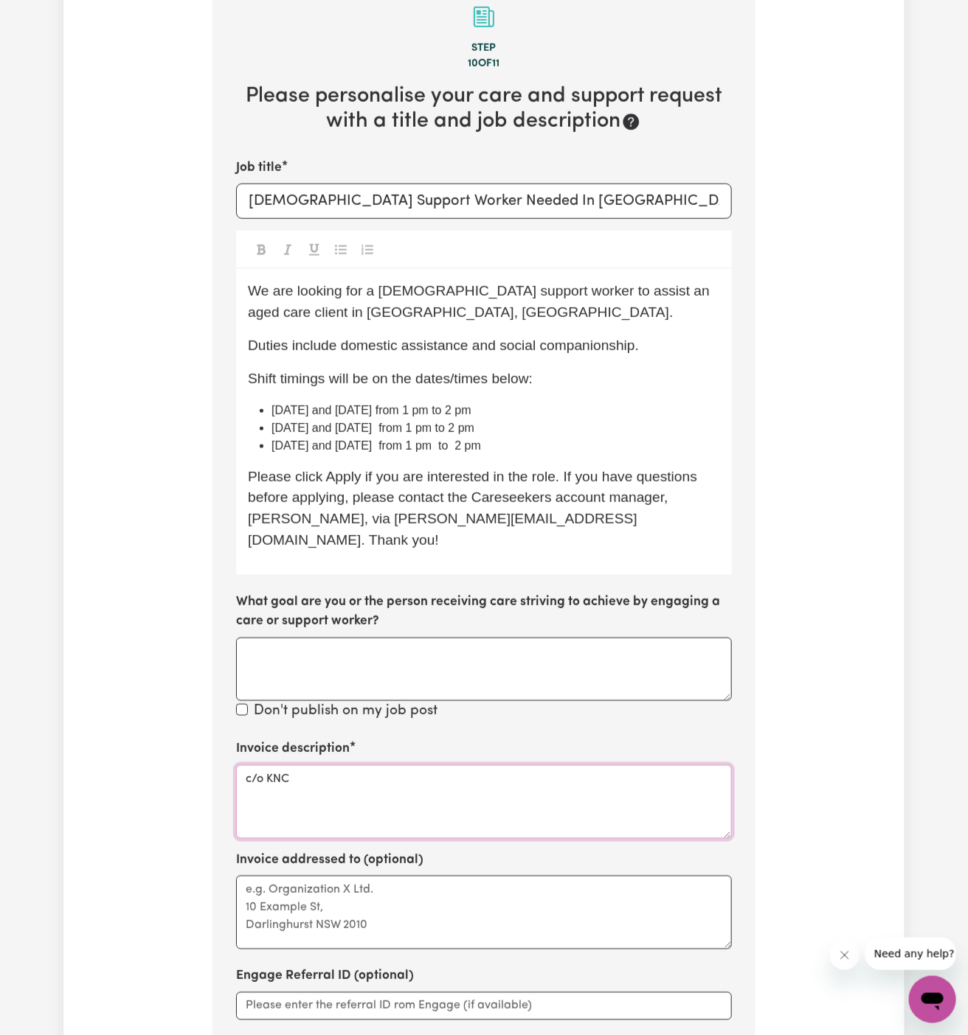
click at [288, 766] on textarea "c/o KNC" at bounding box center [484, 803] width 496 height 74
type textarea "c/o KNC"
click at [321, 876] on textarea "Invoice addressed to (optional)" at bounding box center [484, 913] width 496 height 74
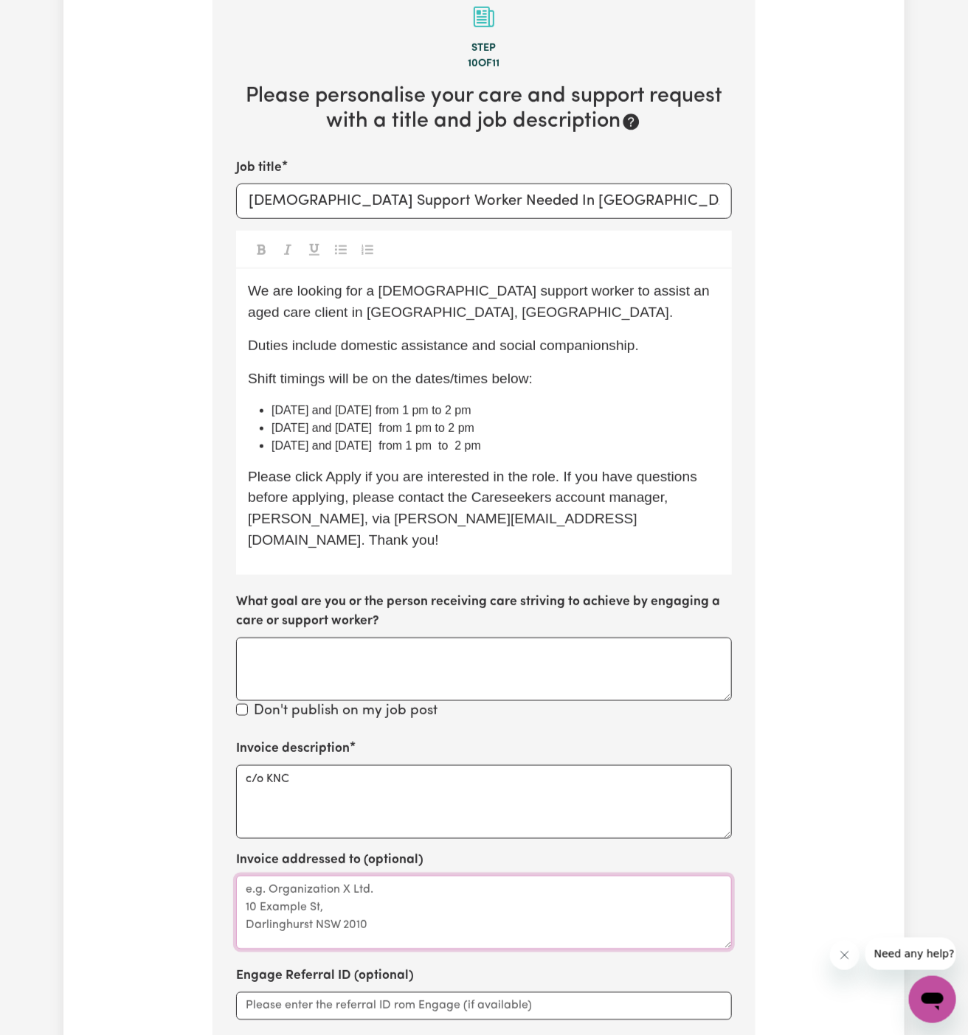
paste textarea "c/o KNC"
type textarea "c/o KNC"
click at [575, 437] on li "[DATE] and [DATE] from 1 pm to 2 pm" at bounding box center [495, 446] width 448 height 18
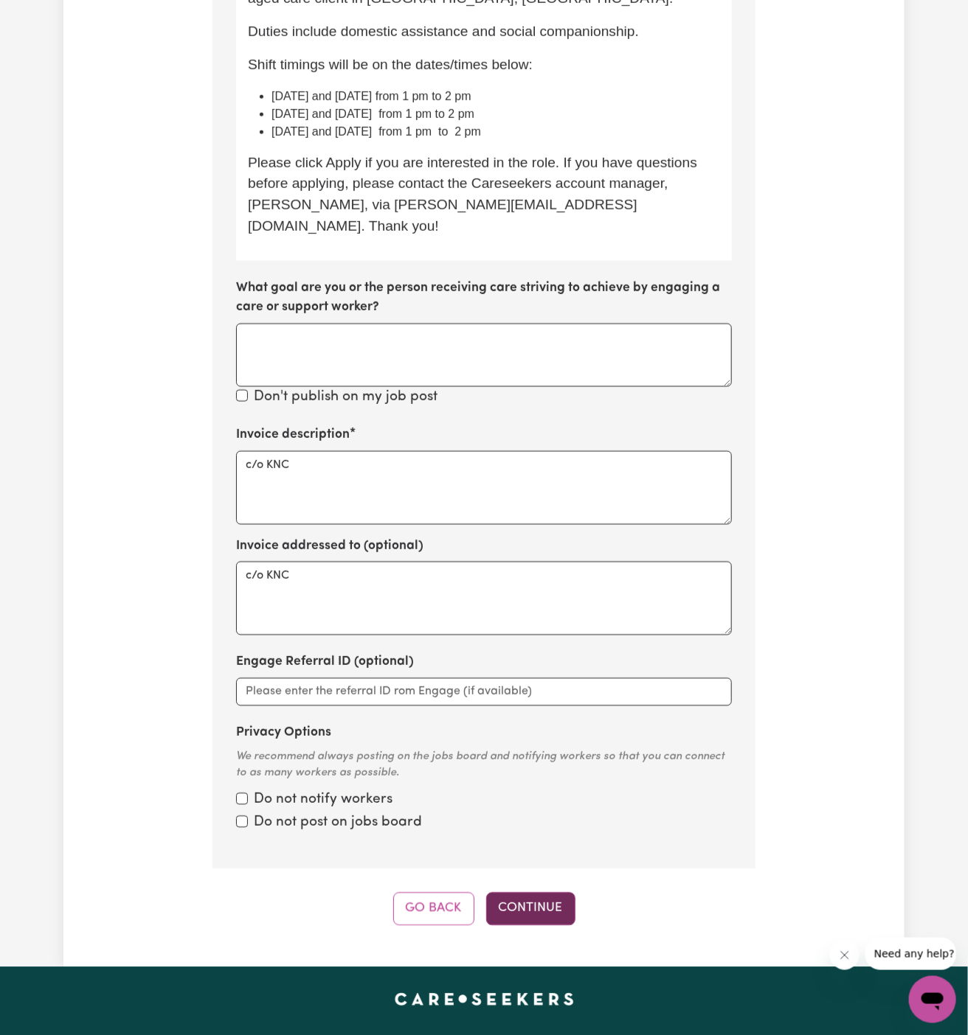
click at [535, 893] on button "Continue" at bounding box center [530, 909] width 89 height 32
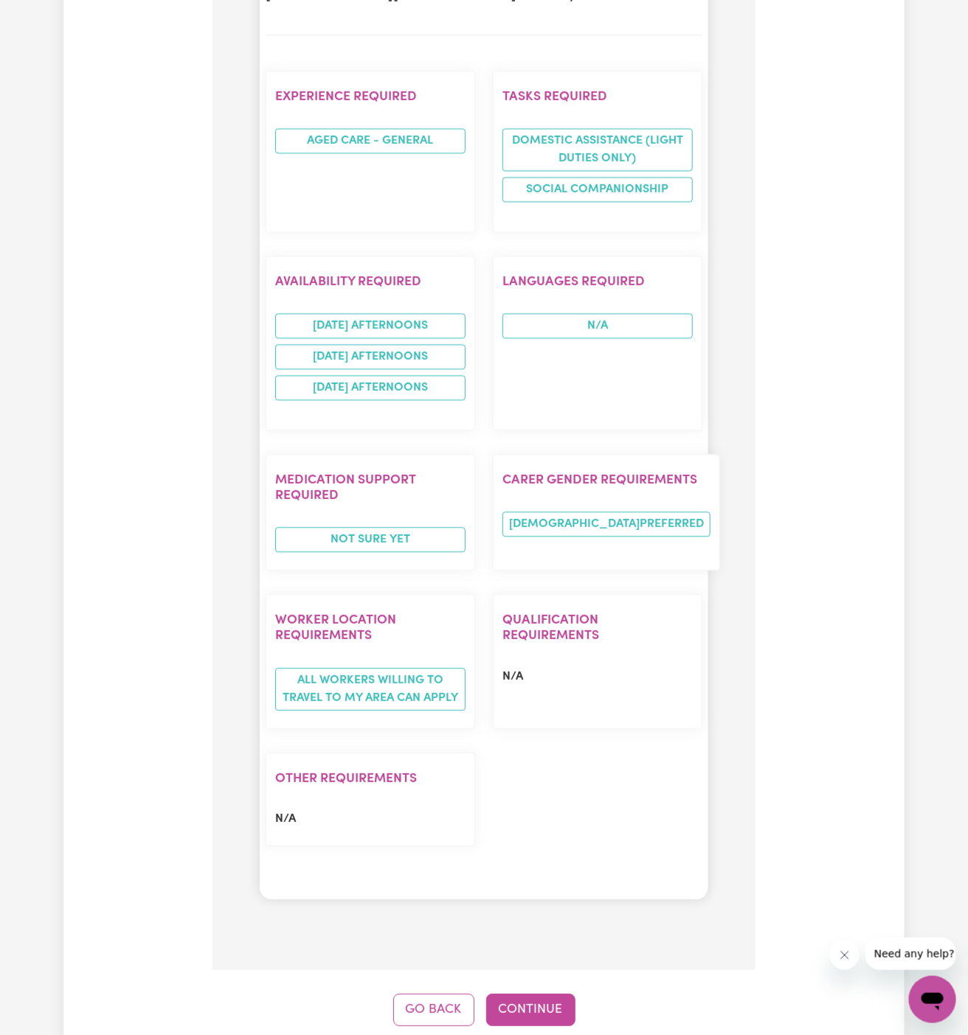
scroll to position [1778, 0]
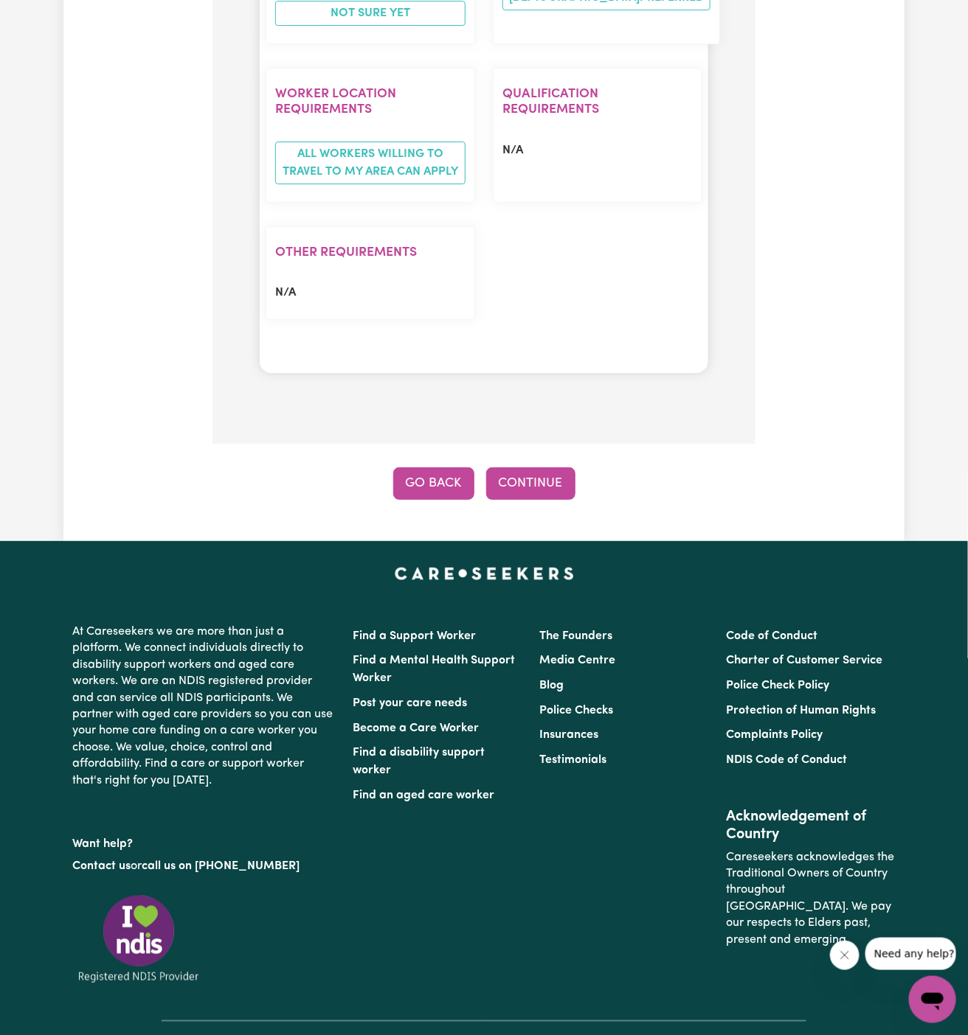
click at [430, 468] on button "Go Back" at bounding box center [433, 484] width 81 height 32
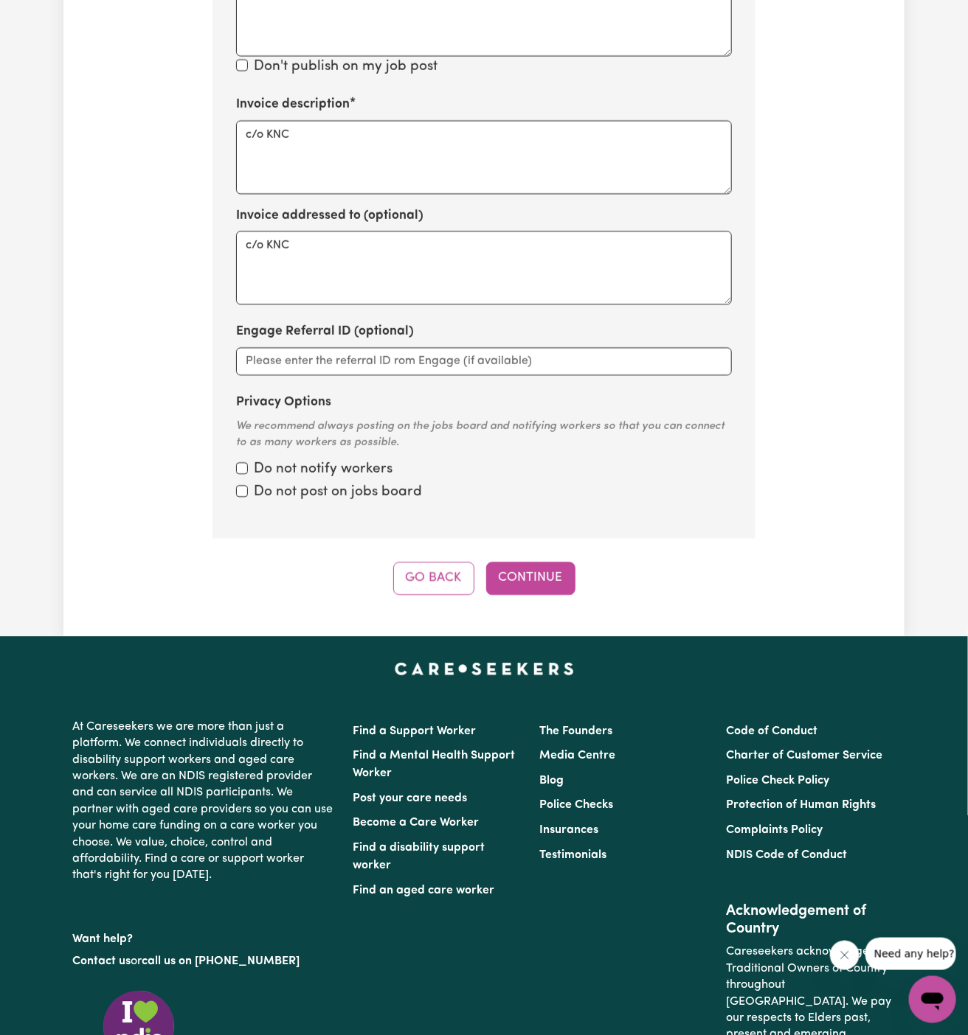
scroll to position [1115, 0]
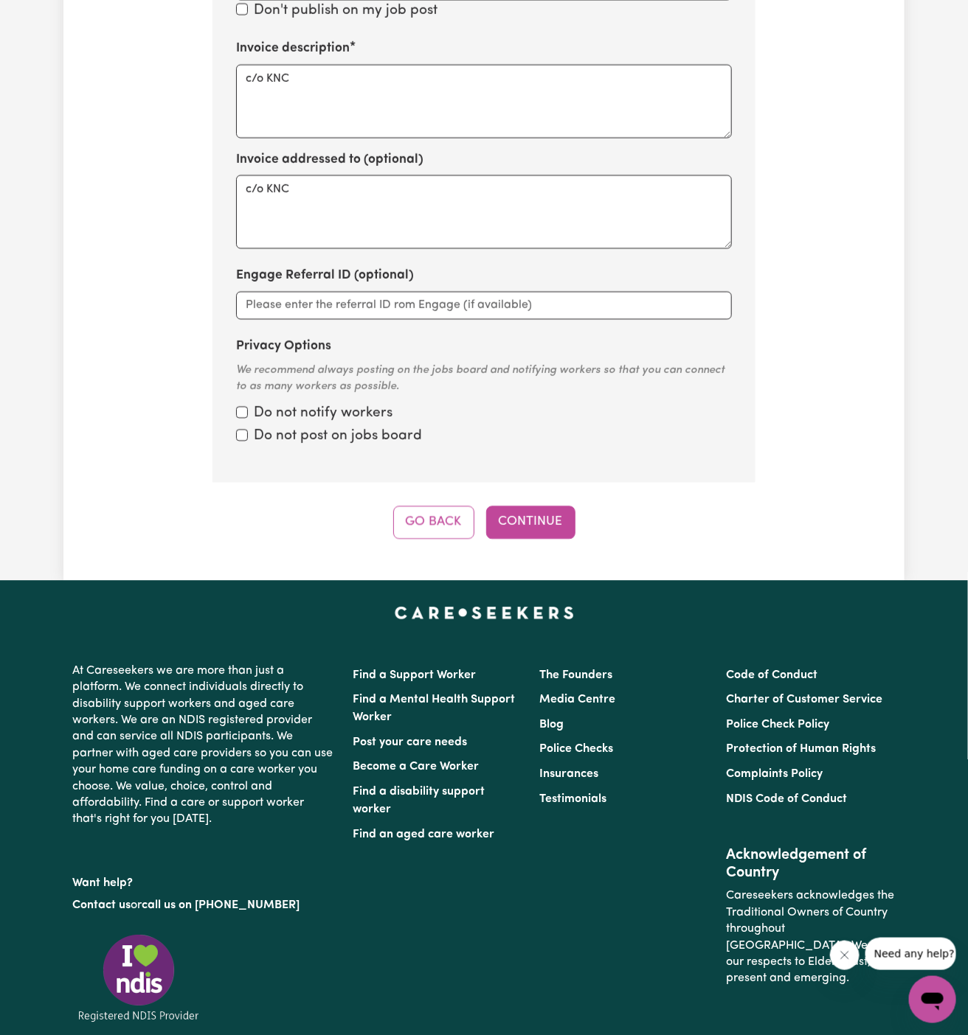
click at [243, 426] on div "Do not post on jobs board" at bounding box center [484, 436] width 496 height 21
click at [241, 406] on input "Privacy Options" at bounding box center [242, 412] width 12 height 12
checkbox input "true"
click at [241, 429] on input "Privacy Options" at bounding box center [242, 435] width 12 height 12
checkbox input "true"
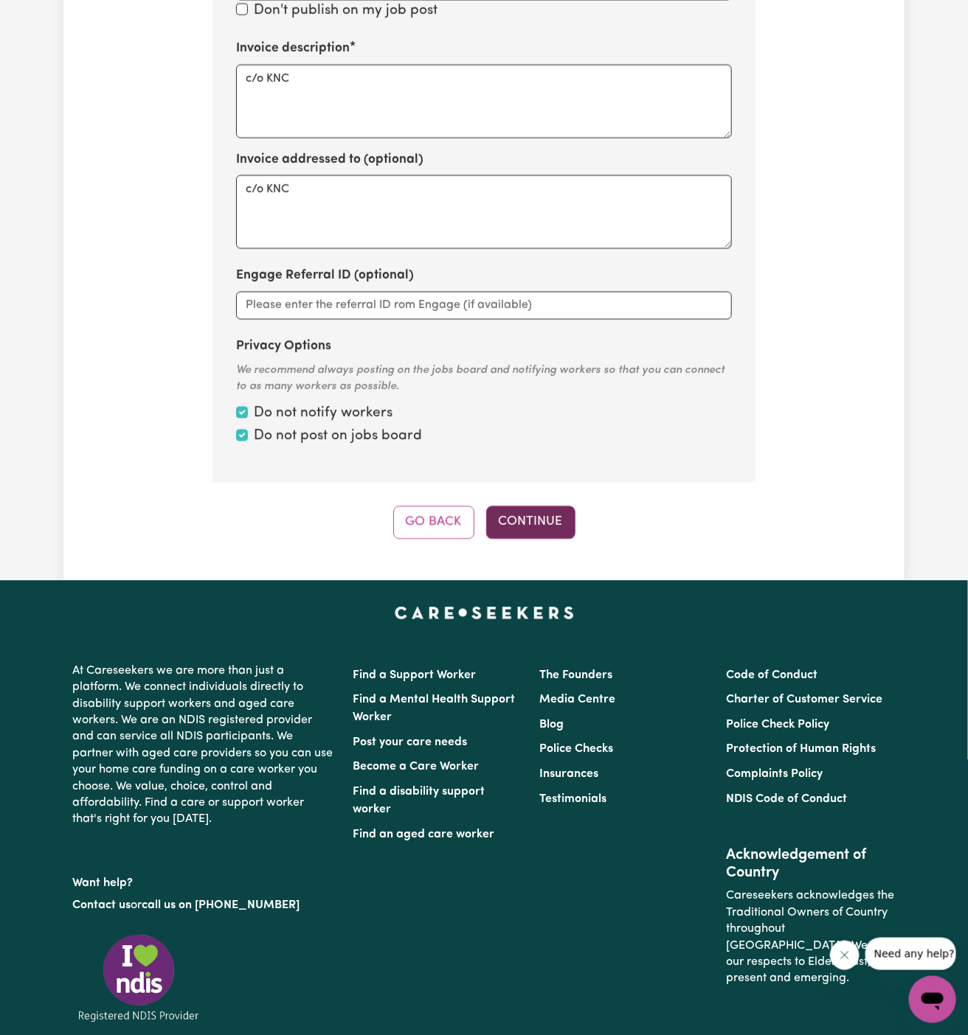
click at [532, 513] on button "Continue" at bounding box center [530, 522] width 89 height 32
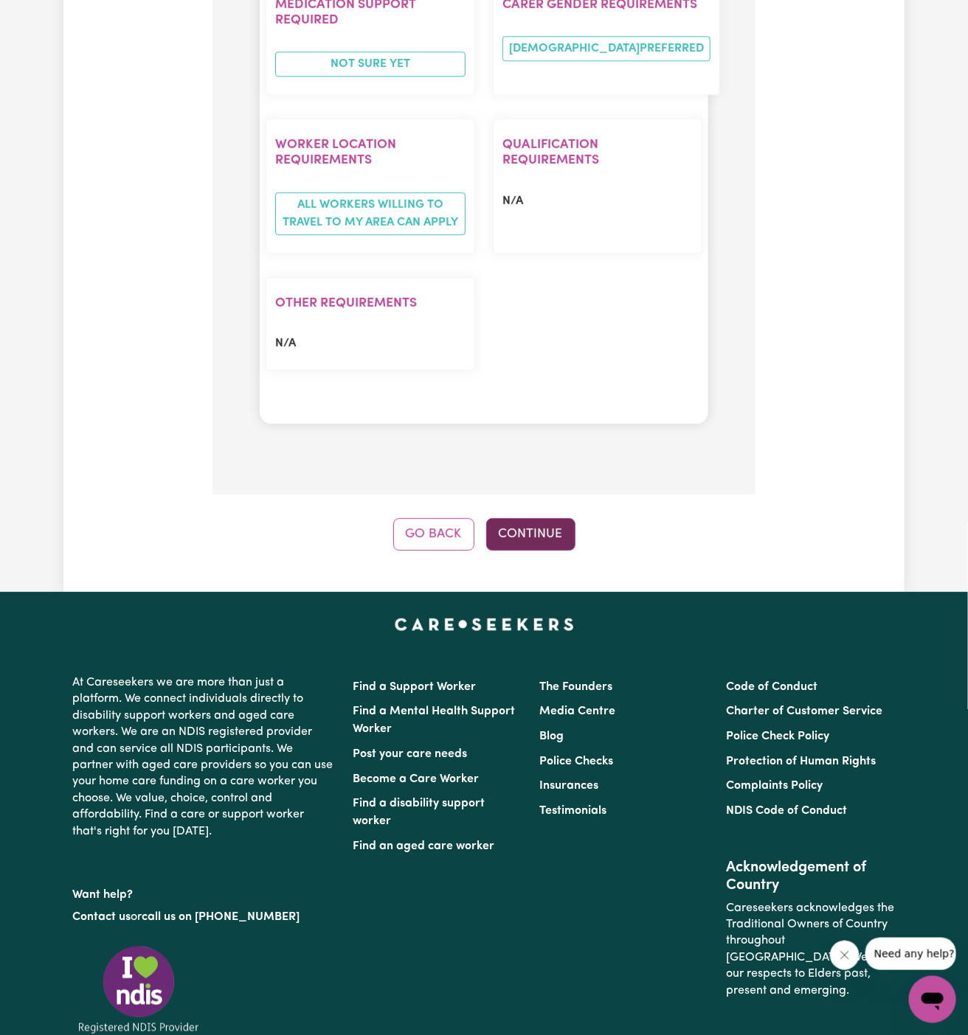
click at [541, 518] on button "Continue" at bounding box center [530, 534] width 89 height 32
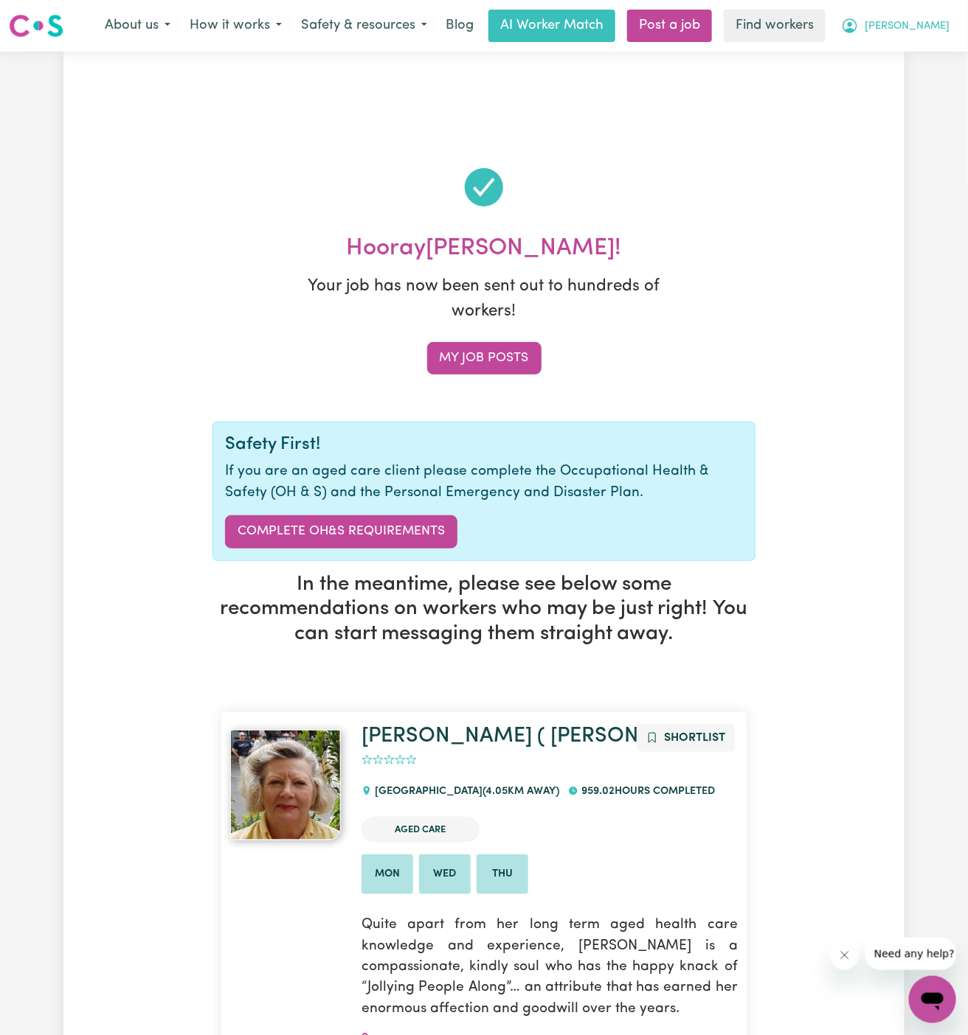
click at [929, 31] on span "[PERSON_NAME]" at bounding box center [906, 26] width 85 height 16
click at [923, 57] on link "My Dashboard" at bounding box center [900, 58] width 117 height 28
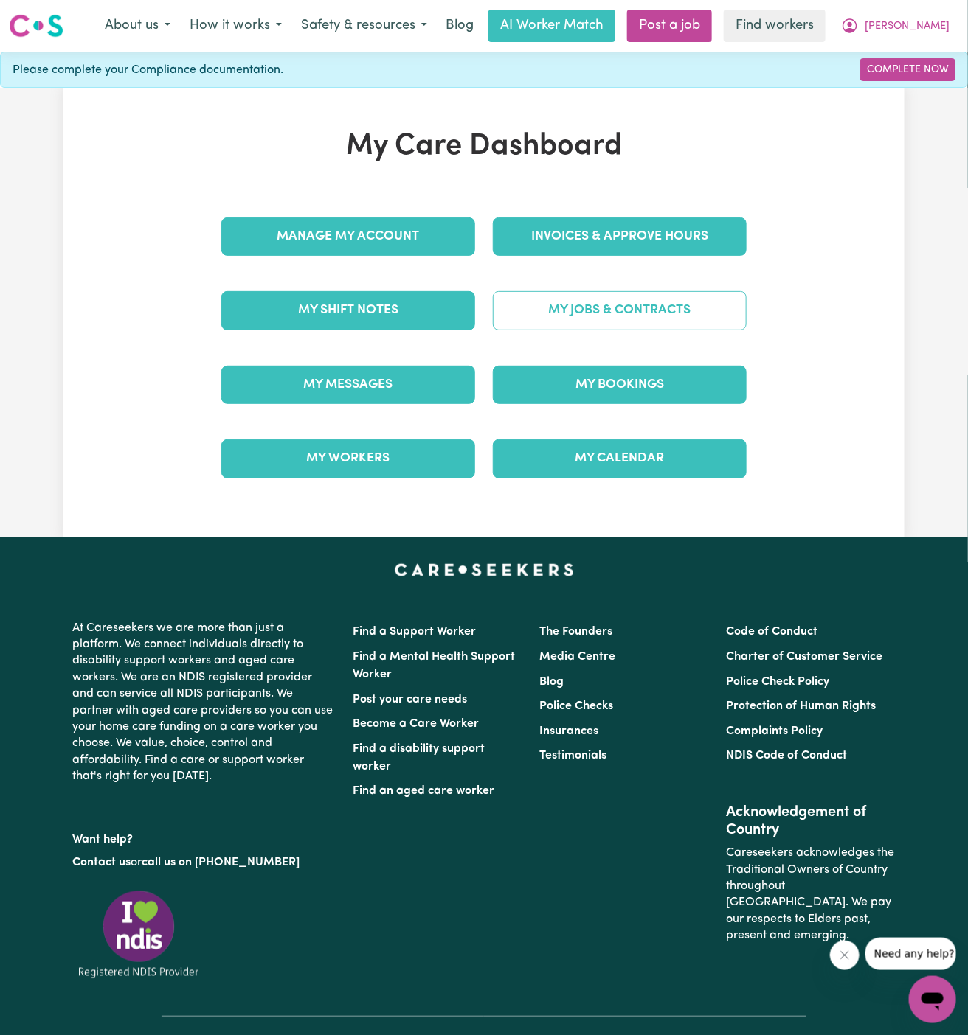
click at [654, 299] on link "My Jobs & Contracts" at bounding box center [620, 310] width 254 height 38
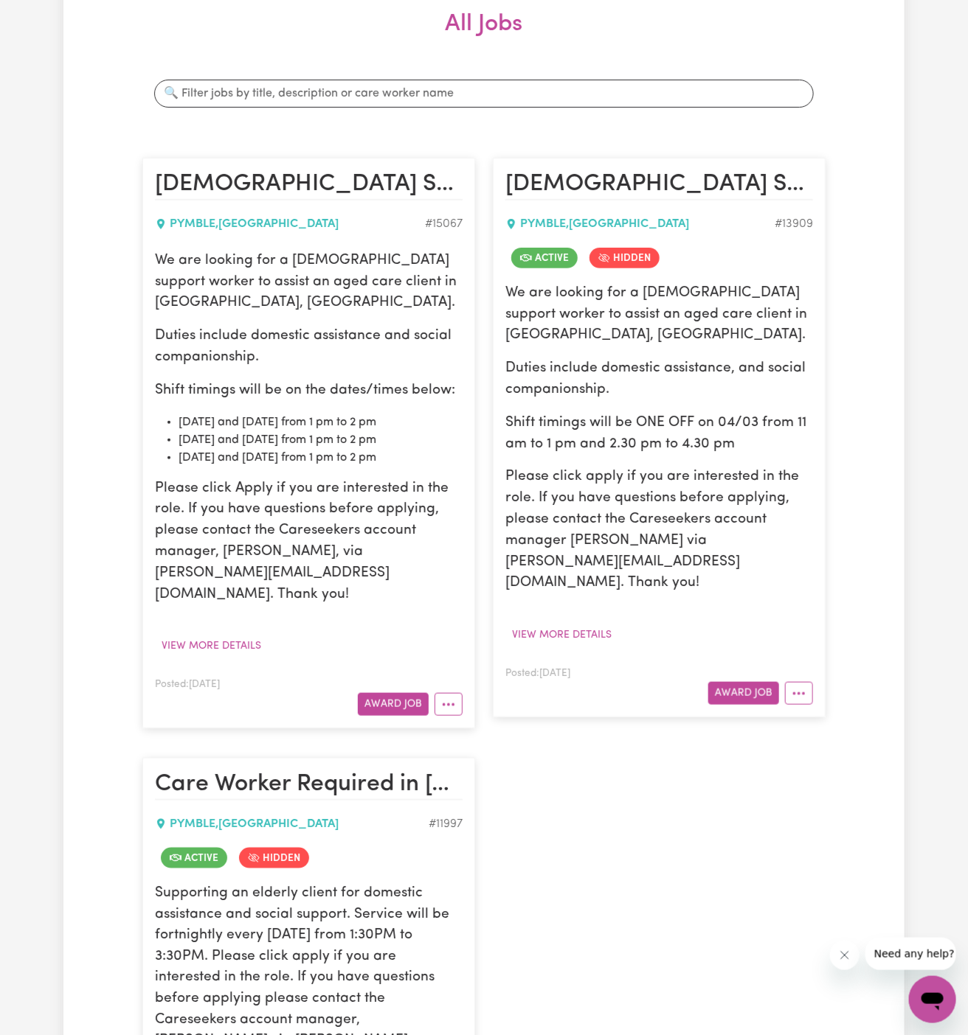
scroll to position [473, 0]
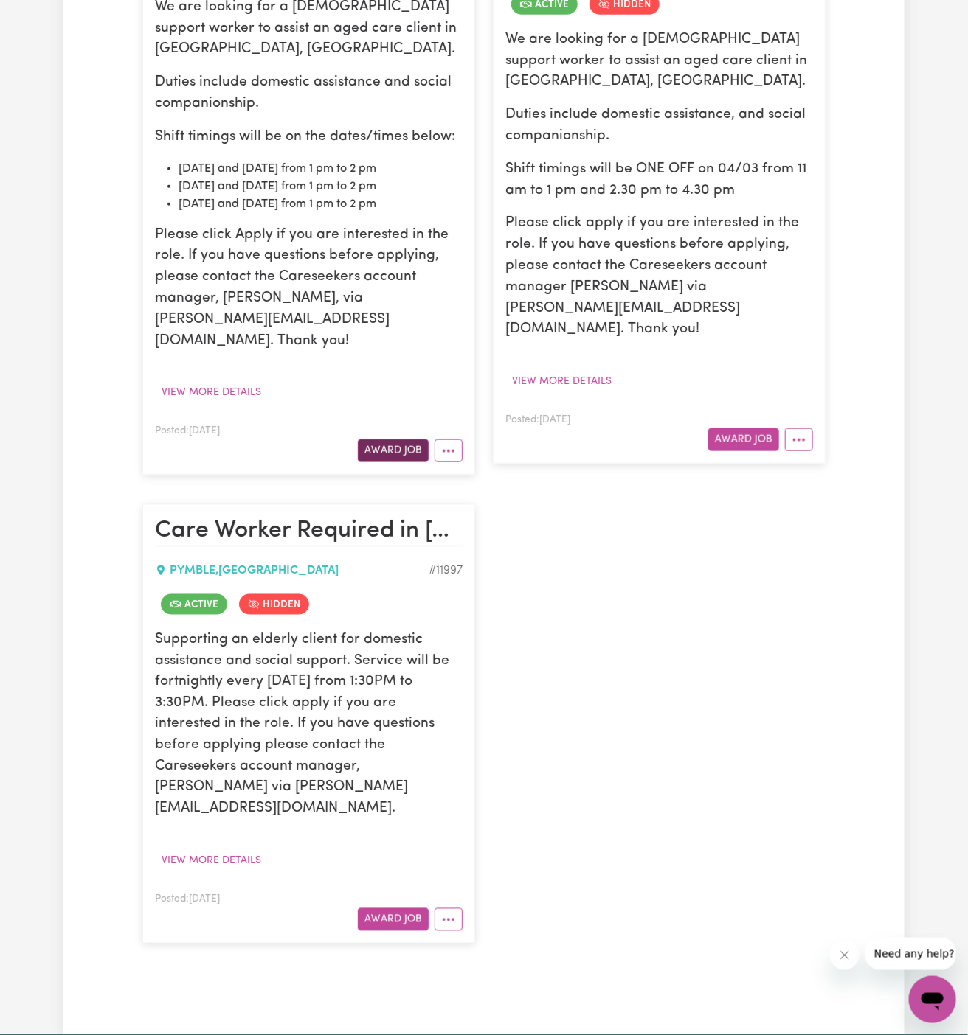
click at [398, 440] on button "Award Job" at bounding box center [393, 451] width 71 height 23
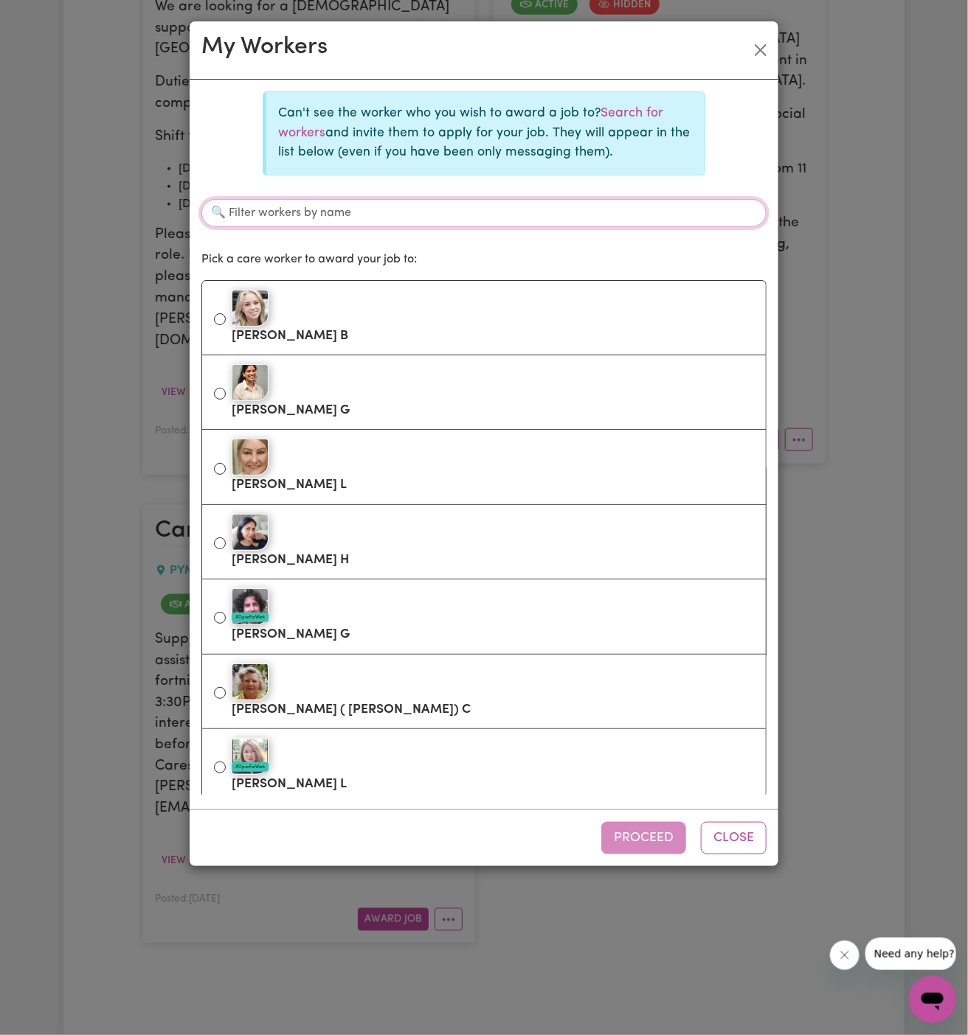
click at [479, 199] on input "Filter workers by name" at bounding box center [483, 213] width 565 height 28
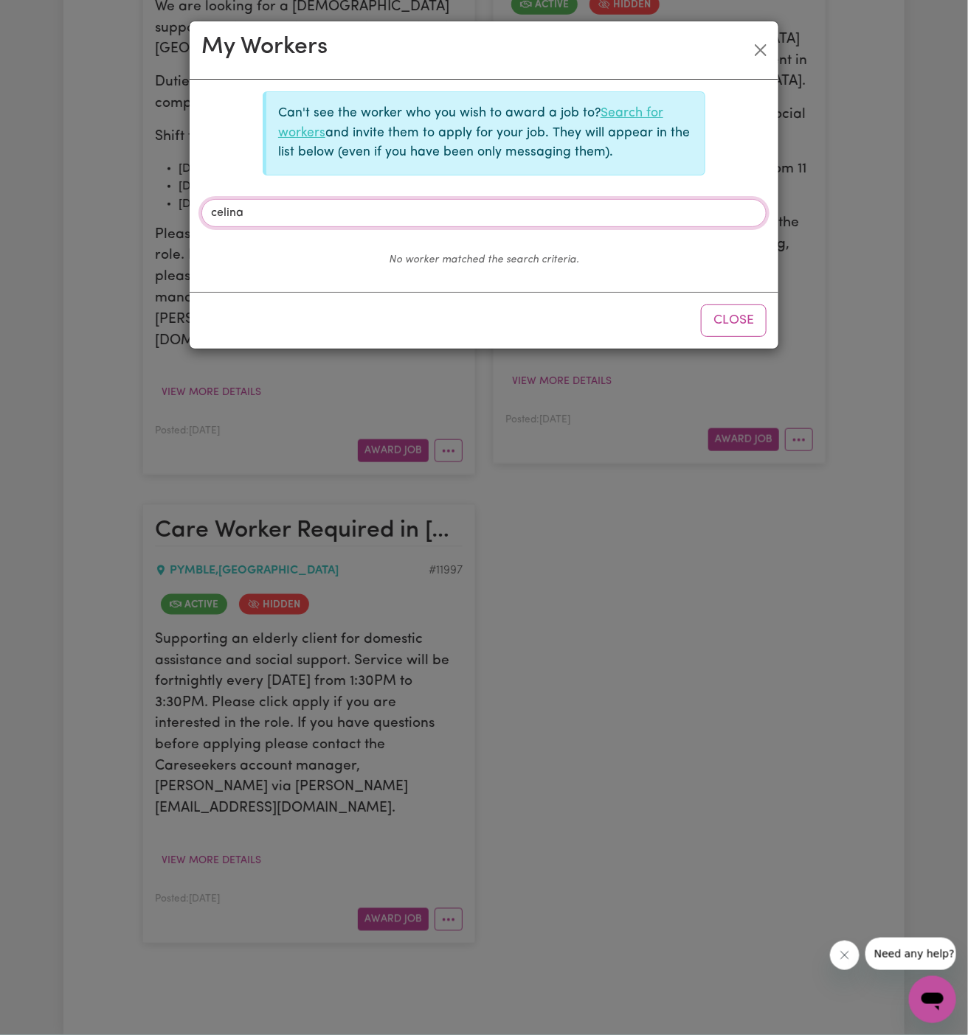
type input "celina"
click at [651, 111] on link "Search for workers" at bounding box center [470, 123] width 385 height 32
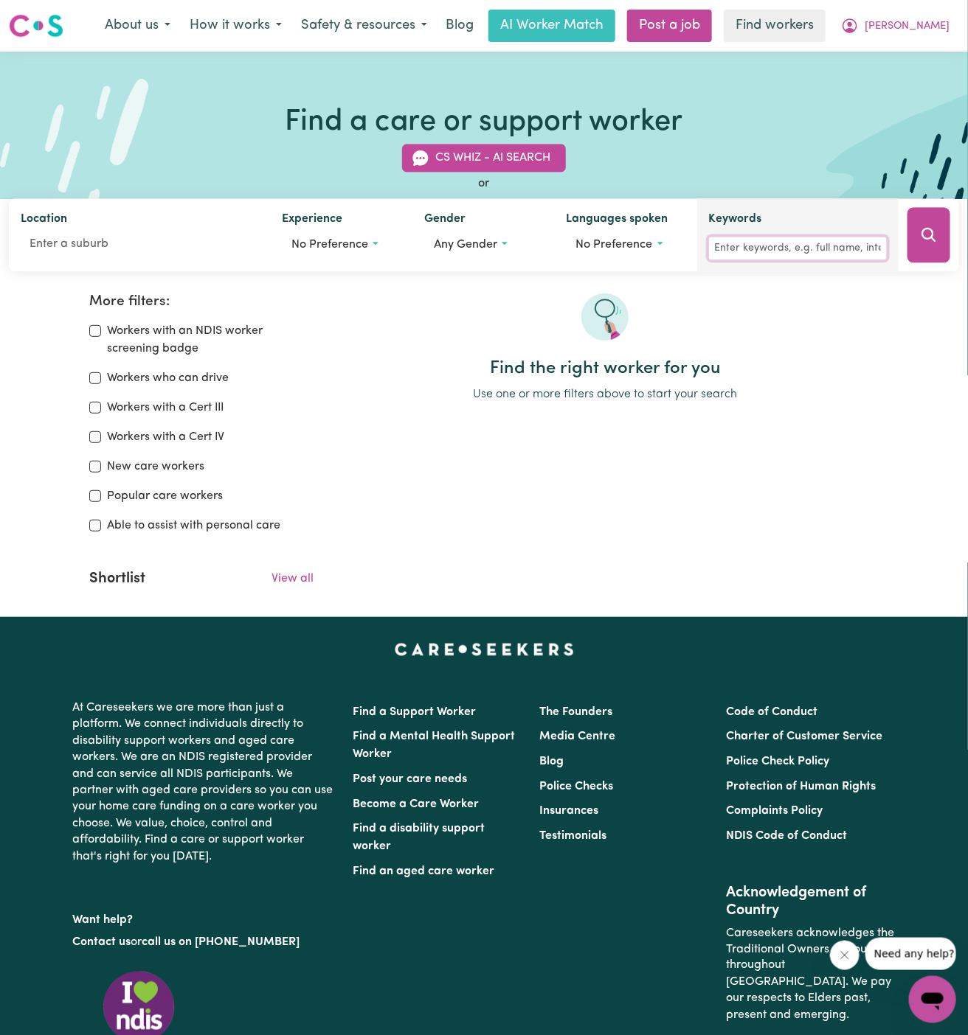
click at [731, 249] on input "Keywords" at bounding box center [798, 248] width 178 height 23
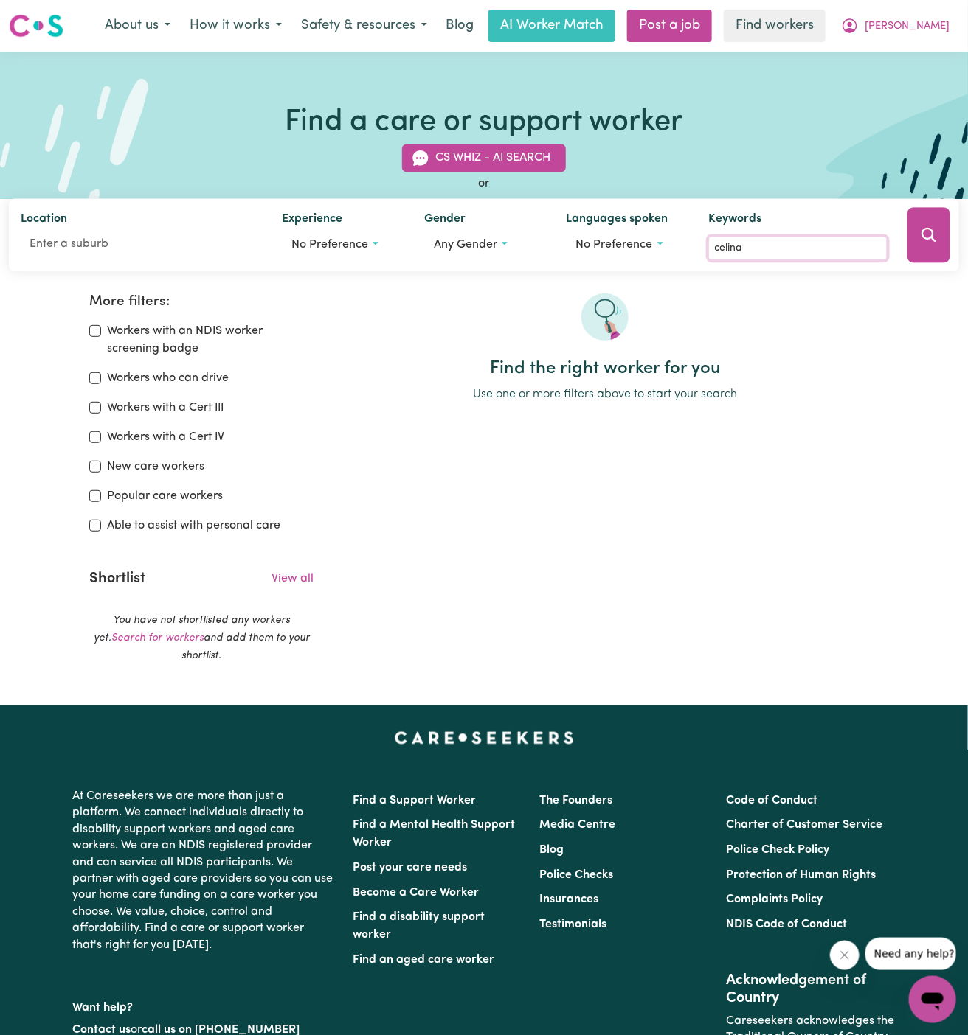
type input "[PERSON_NAME]"
click at [923, 244] on button "Search" at bounding box center [928, 235] width 43 height 55
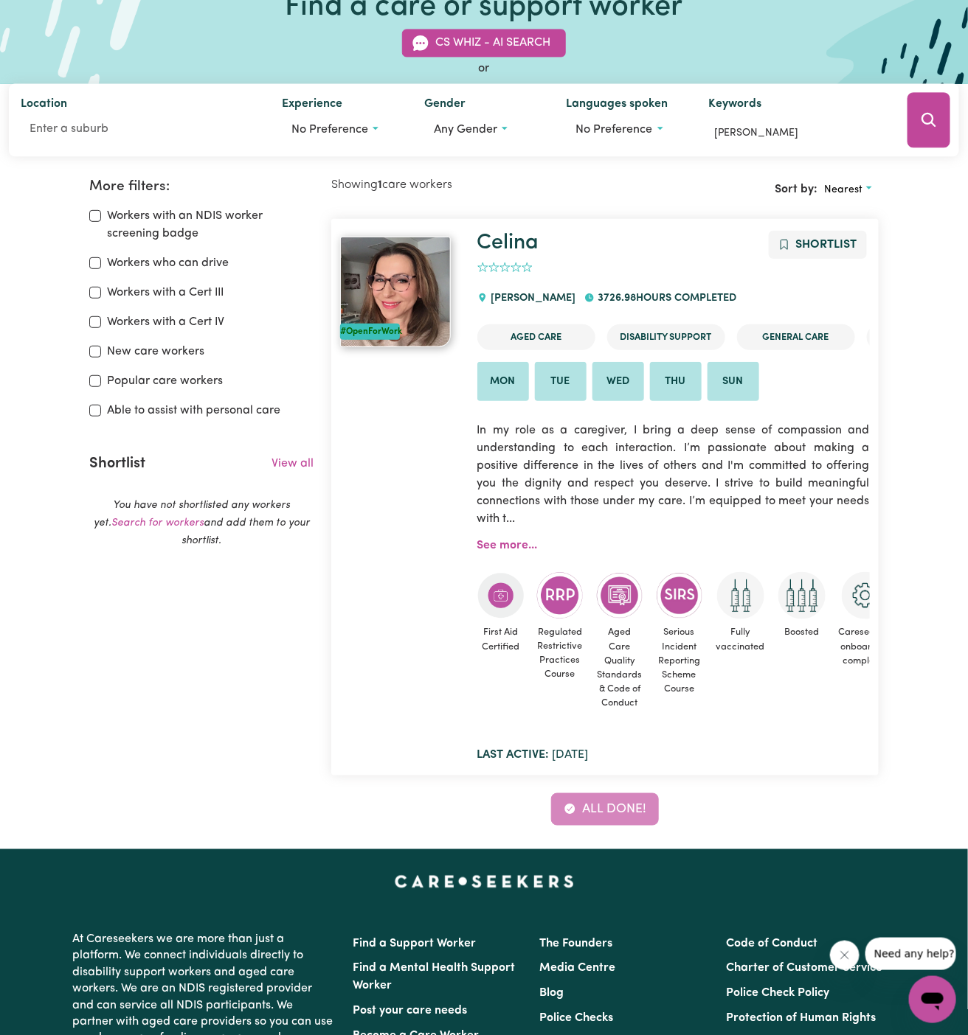
scroll to position [89, 0]
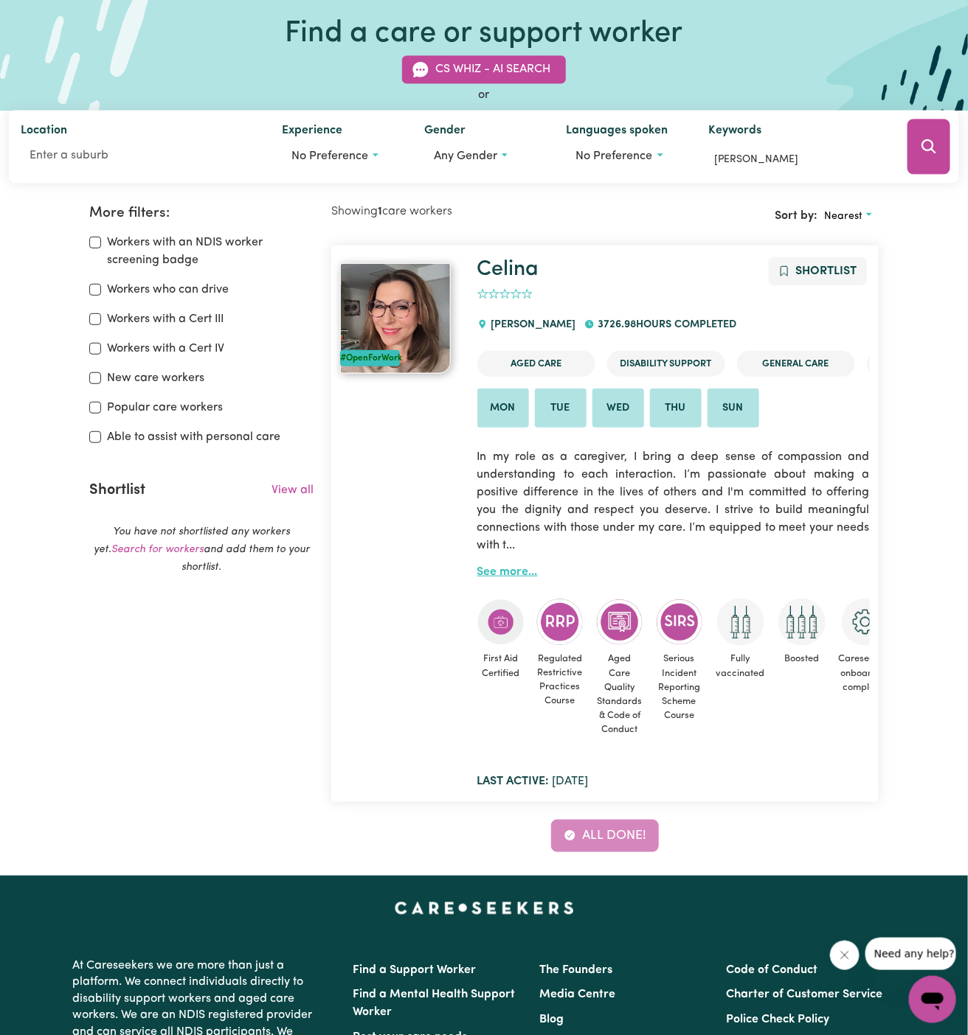
click at [515, 568] on link "See more..." at bounding box center [507, 572] width 60 height 12
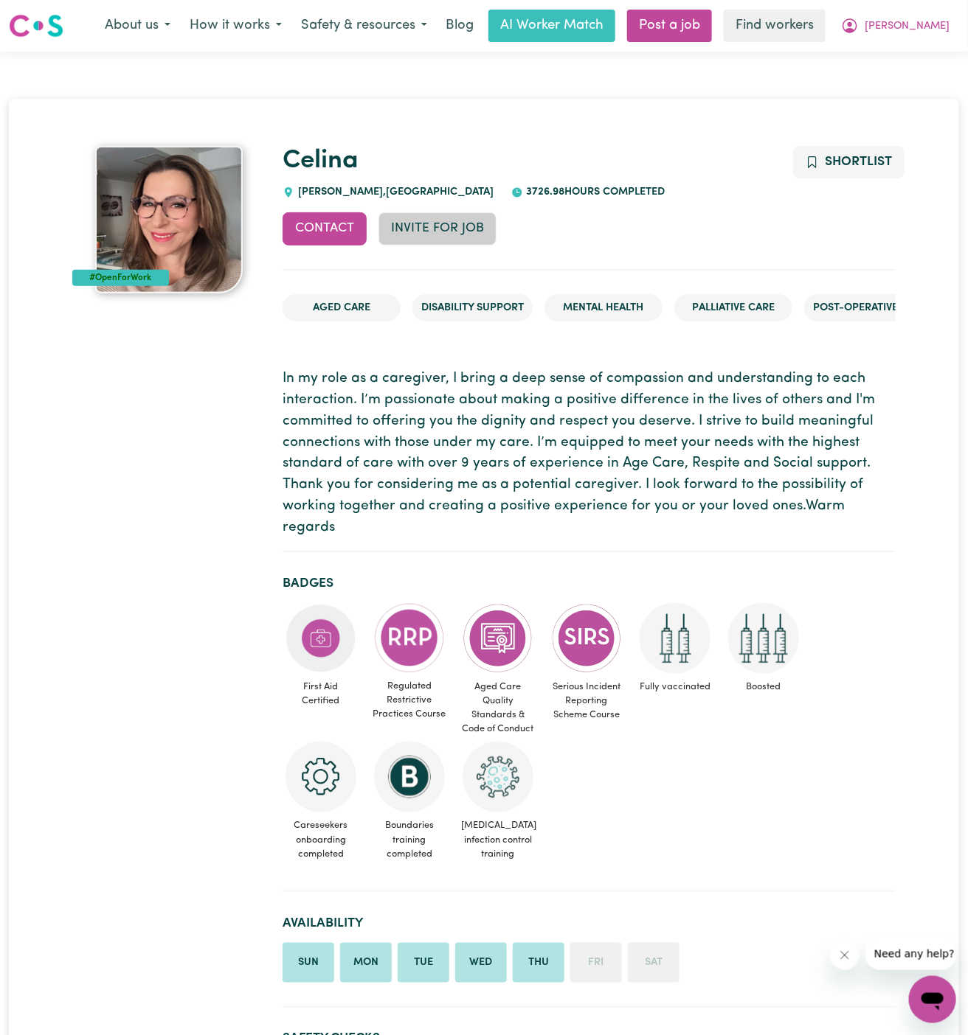
click at [428, 233] on button "Invite for Job" at bounding box center [437, 228] width 118 height 32
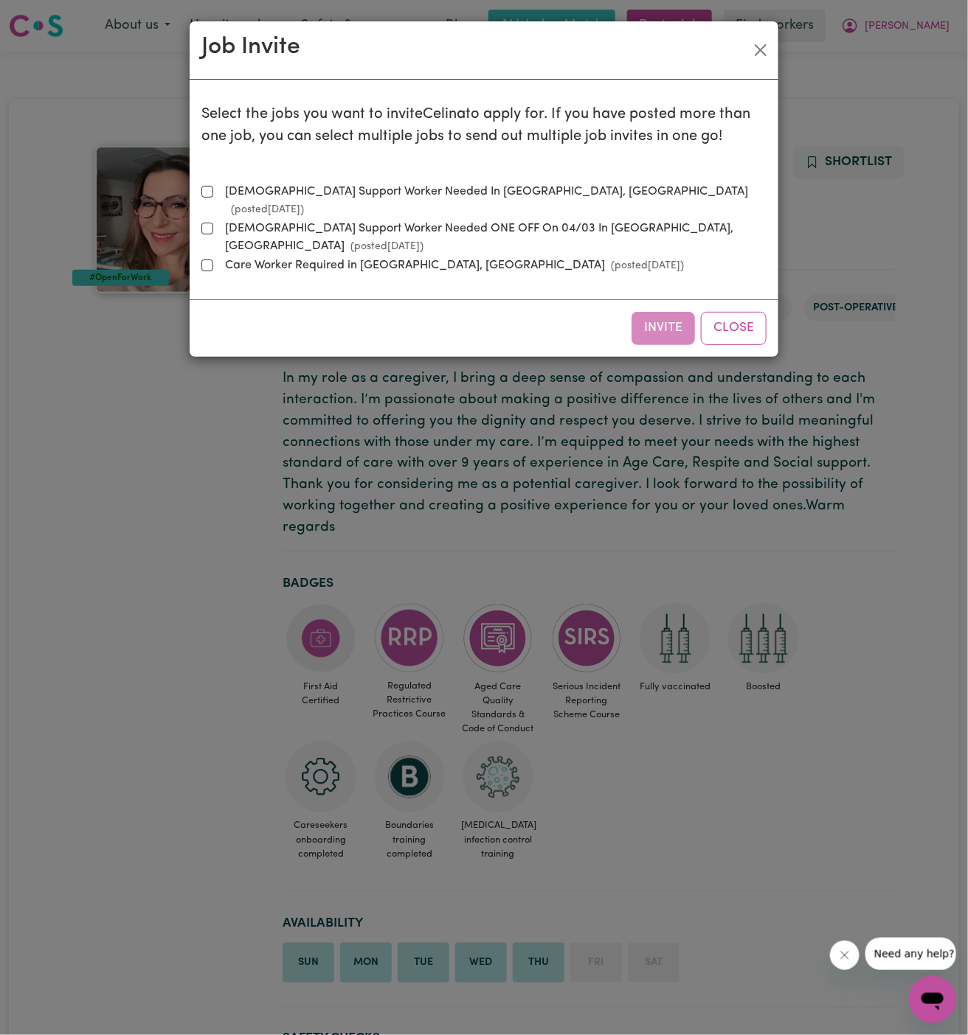
click at [243, 195] on label "[DEMOGRAPHIC_DATA] Support Worker Needed In Pymble, [GEOGRAPHIC_DATA] (posted […" at bounding box center [492, 200] width 547 height 35
click at [213, 195] on input "[DEMOGRAPHIC_DATA] Support Worker Needed In Pymble, [GEOGRAPHIC_DATA] (posted […" at bounding box center [207, 192] width 12 height 12
checkbox input "true"
click at [646, 312] on button "Invite" at bounding box center [662, 328] width 63 height 32
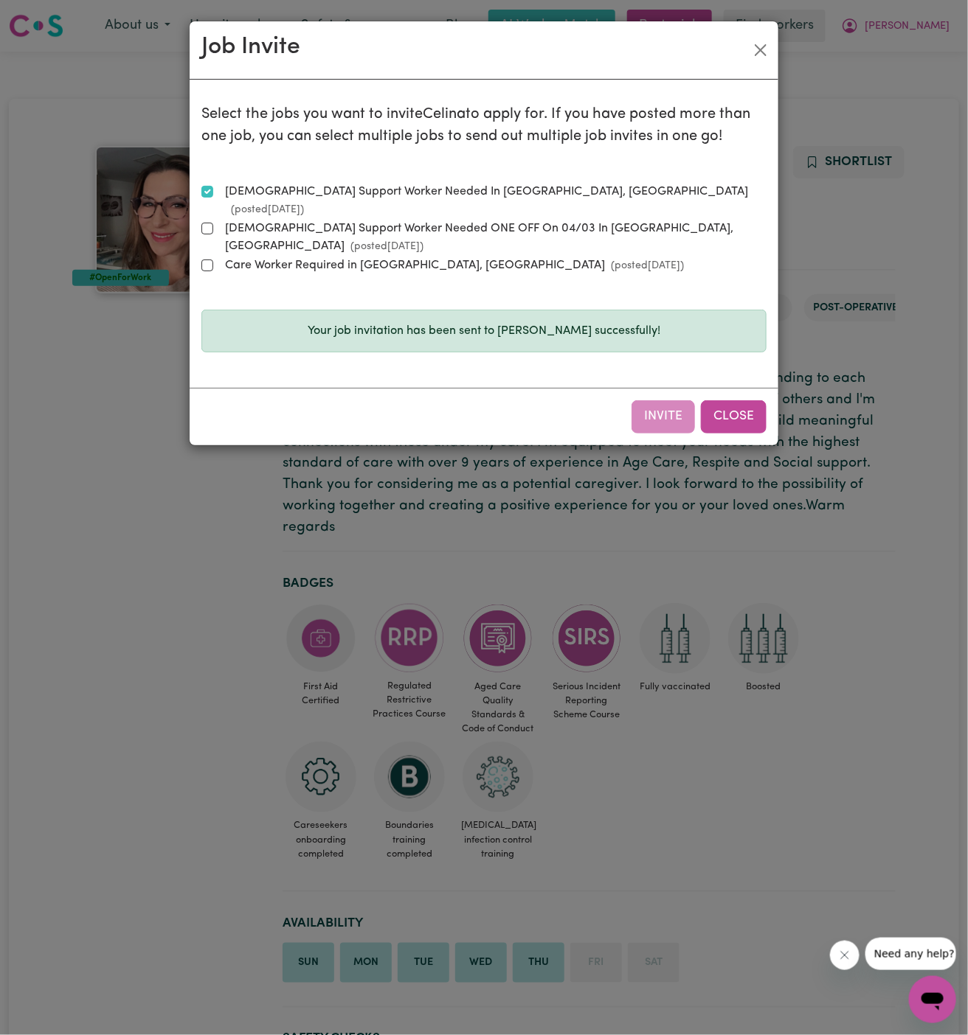
click at [748, 400] on button "Close" at bounding box center [734, 416] width 66 height 32
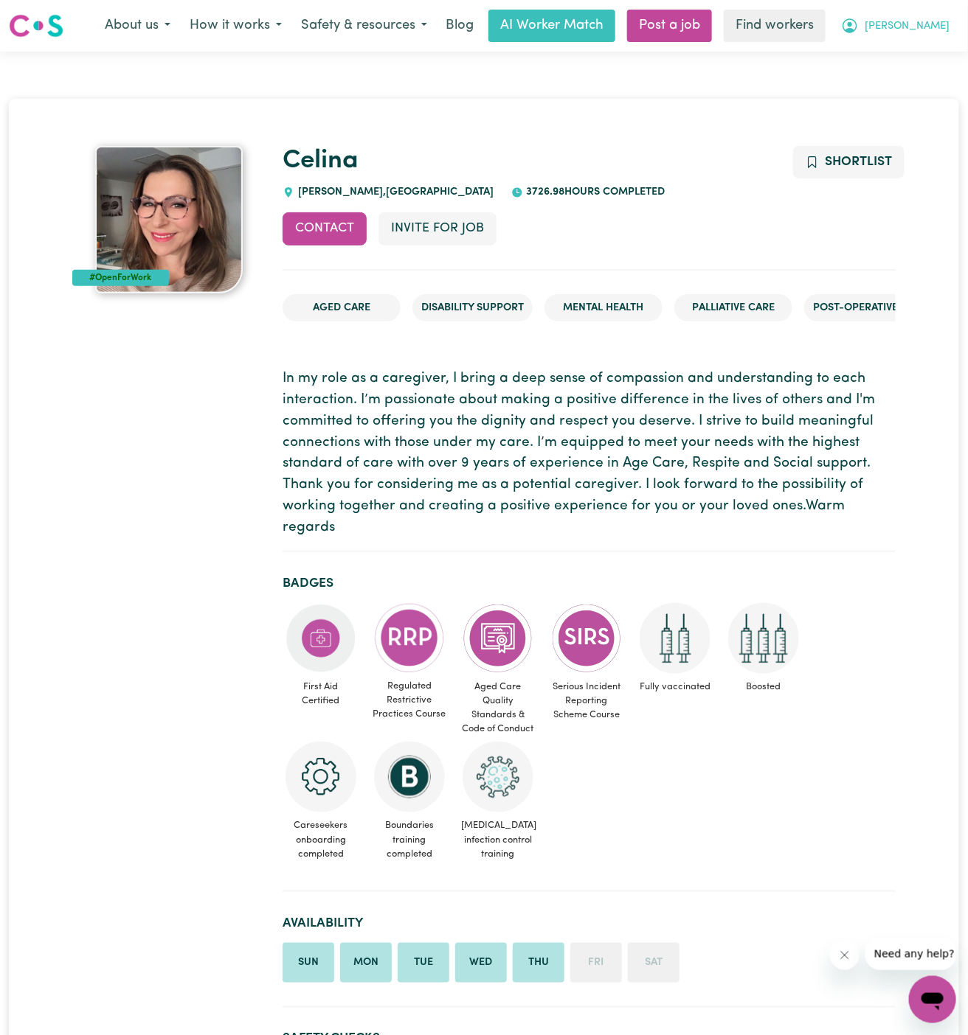
click at [934, 24] on span "[PERSON_NAME]" at bounding box center [906, 26] width 85 height 16
click at [923, 54] on link "My Dashboard" at bounding box center [900, 58] width 117 height 28
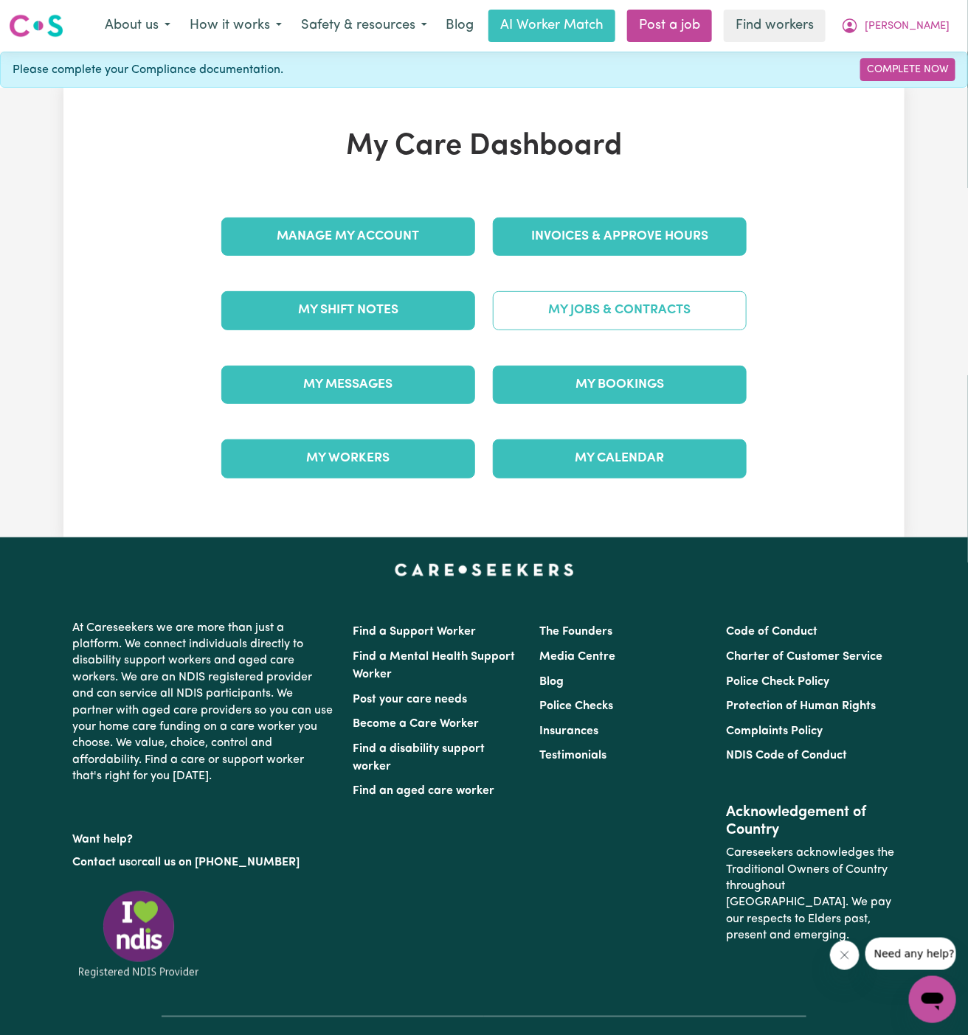
click at [608, 305] on link "My Jobs & Contracts" at bounding box center [620, 310] width 254 height 38
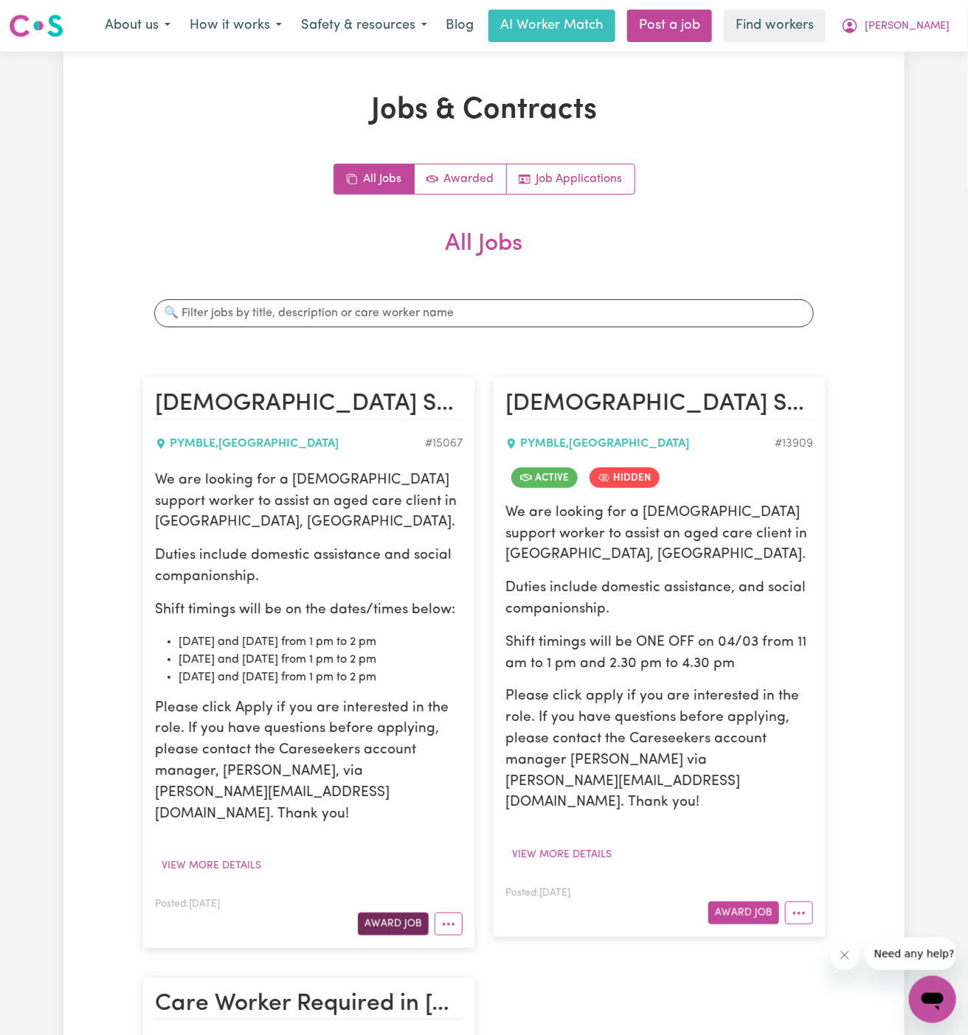
click at [391, 913] on button "Award Job" at bounding box center [393, 924] width 71 height 23
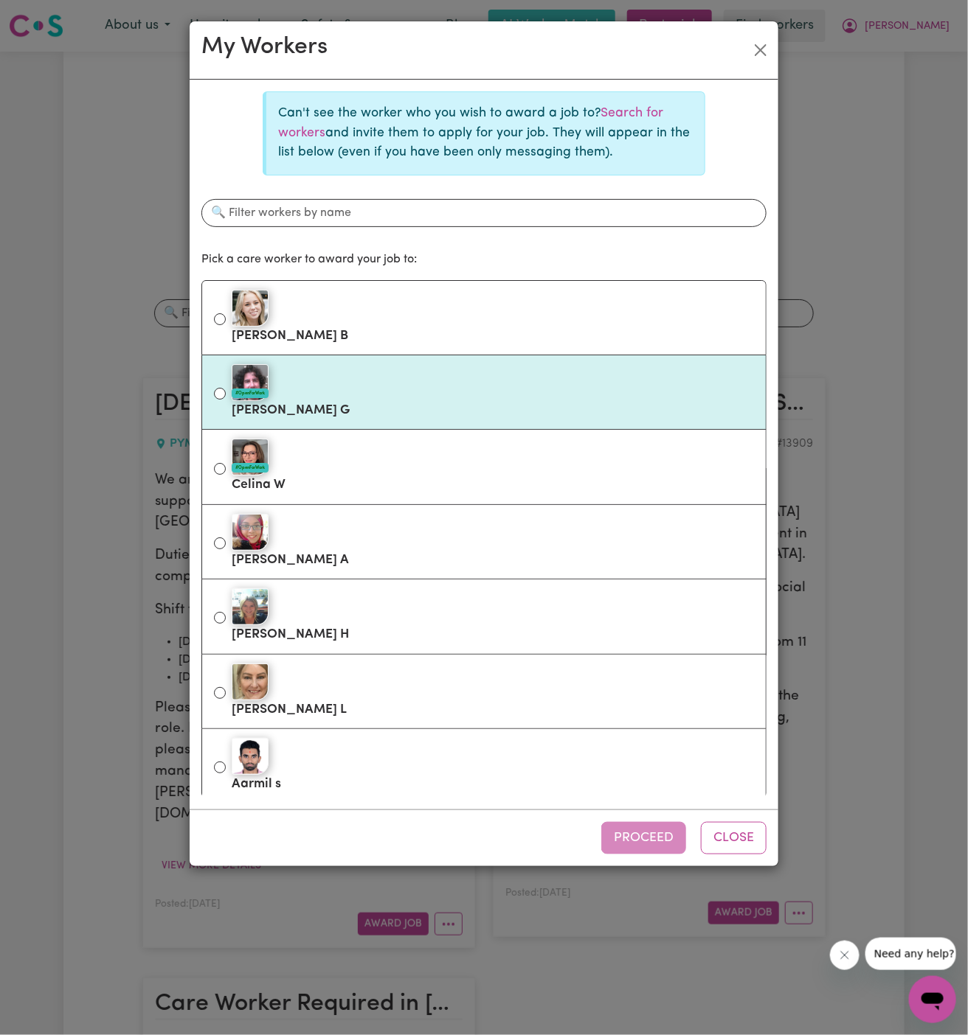
scroll to position [60, 0]
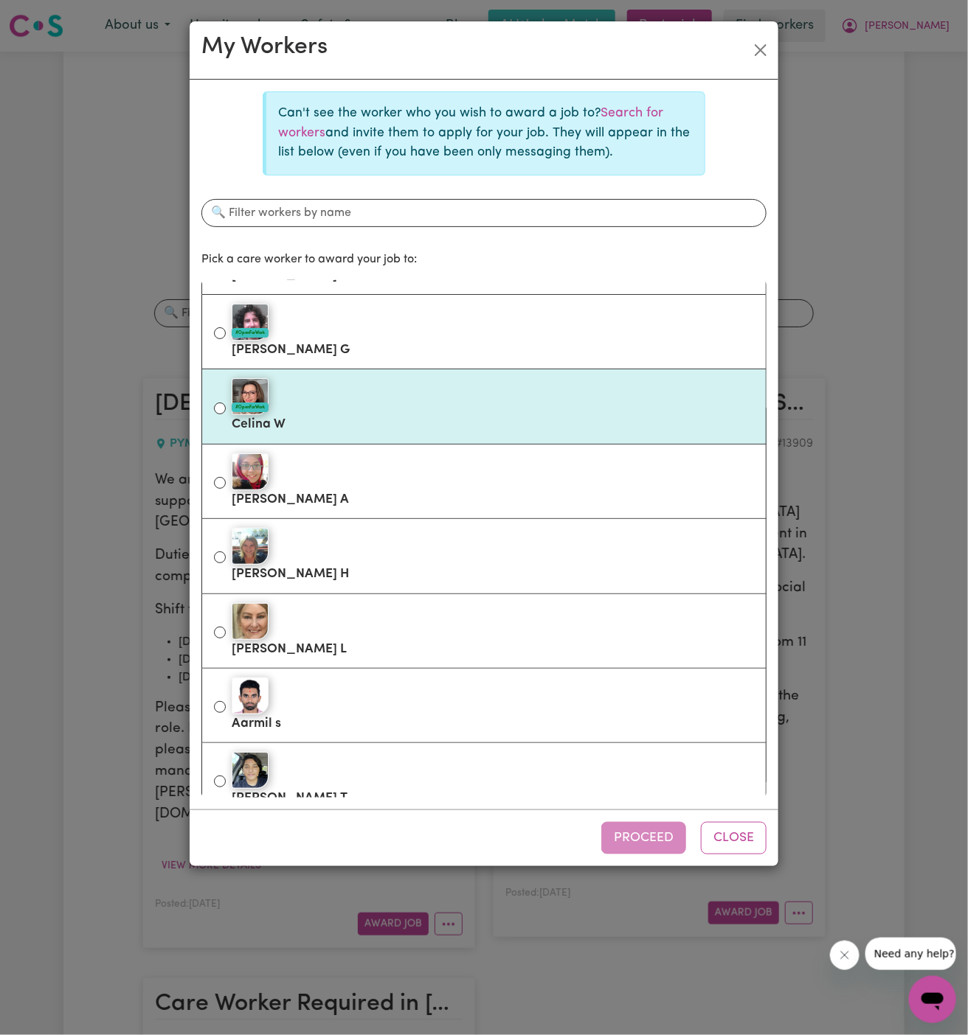
click at [396, 417] on label "#OpenForWork [PERSON_NAME]" at bounding box center [493, 406] width 522 height 62
click at [226, 414] on input "#OpenForWork [PERSON_NAME]" at bounding box center [220, 409] width 12 height 12
radio input "true"
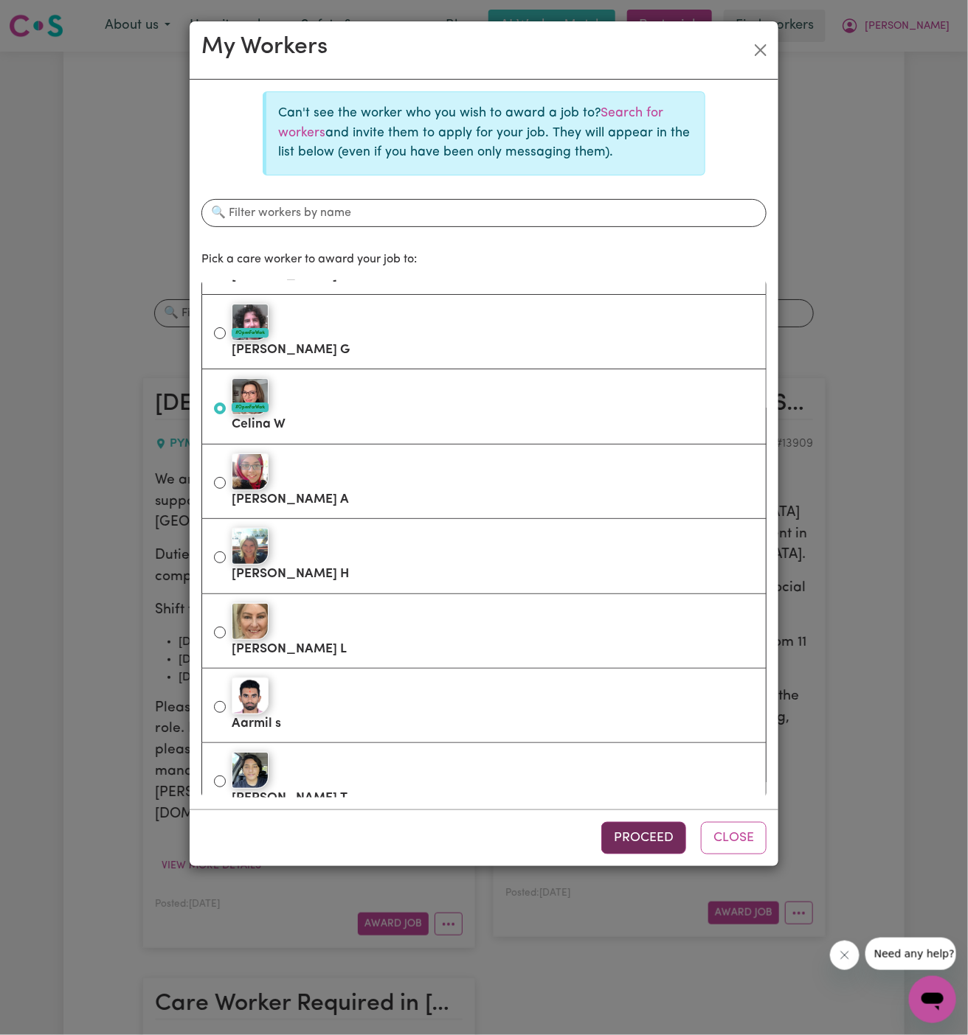
click at [643, 838] on button "Proceed" at bounding box center [643, 838] width 85 height 32
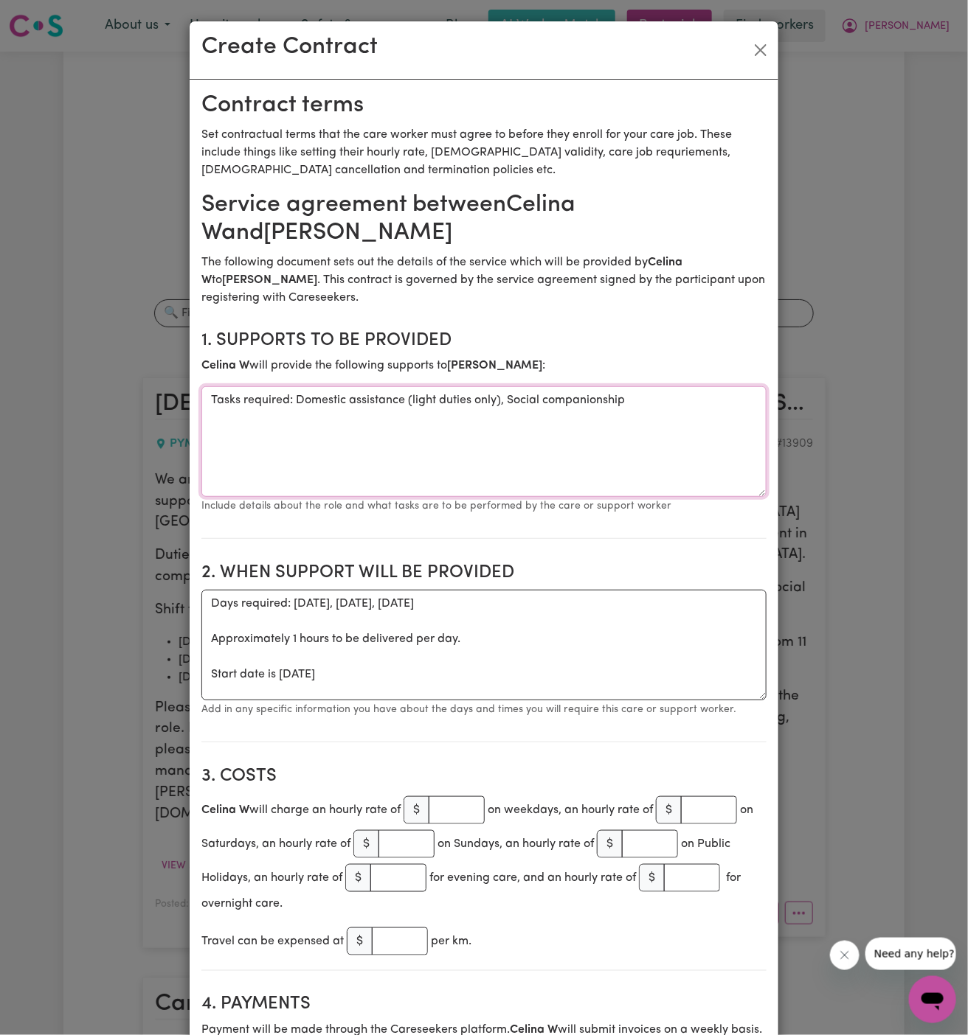
click at [383, 433] on textarea "Tasks required: Domestic assistance (light duties only), Social companionship" at bounding box center [483, 441] width 565 height 111
drag, startPoint x: 294, startPoint y: 397, endPoint x: 150, endPoint y: 404, distance: 144.7
click at [150, 404] on div "Create Contract Contract terms Set contractual terms that the care worker must …" at bounding box center [484, 517] width 968 height 1035
type textarea "Domestic assistance (light duties only), Social companionship"
drag, startPoint x: 207, startPoint y: 675, endPoint x: 197, endPoint y: 608, distance: 67.1
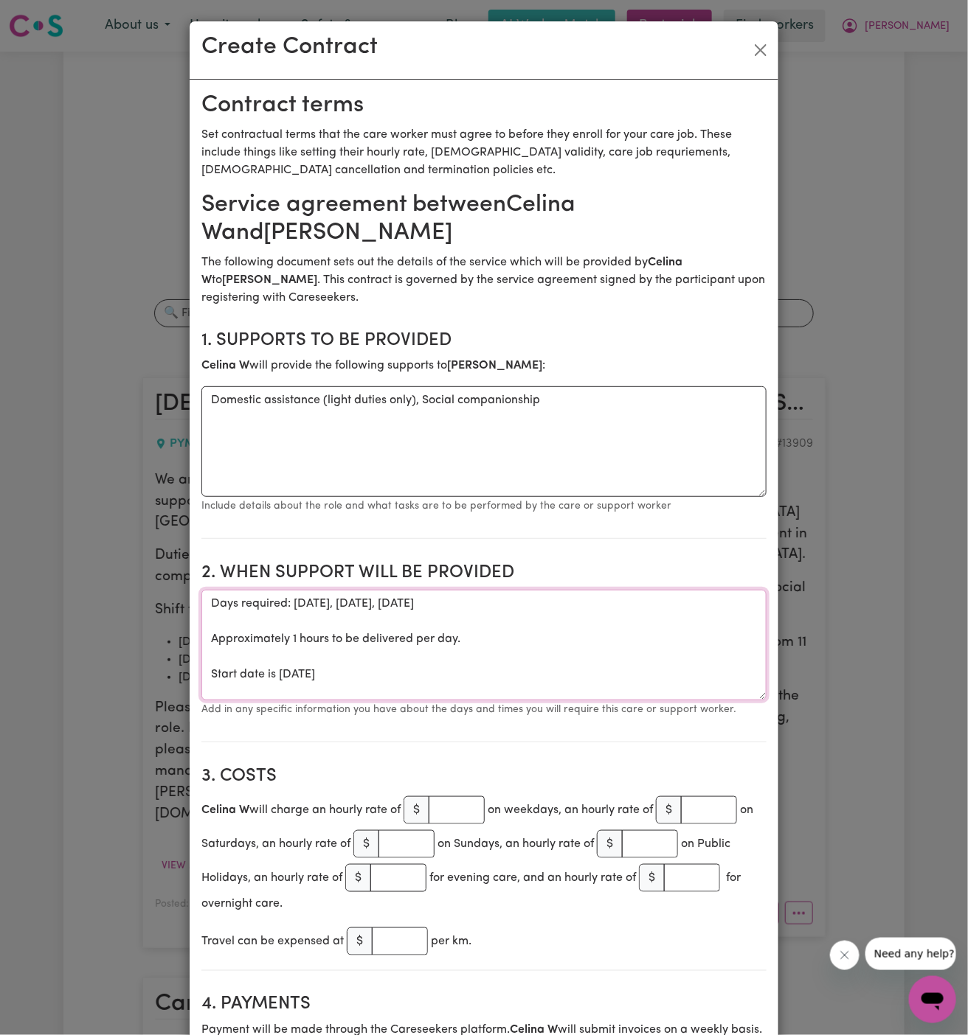
click at [300, 606] on textarea "Start date is [DATE]" at bounding box center [483, 645] width 565 height 111
click at [336, 600] on textarea "Start date is [DATE]" at bounding box center [483, 645] width 565 height 111
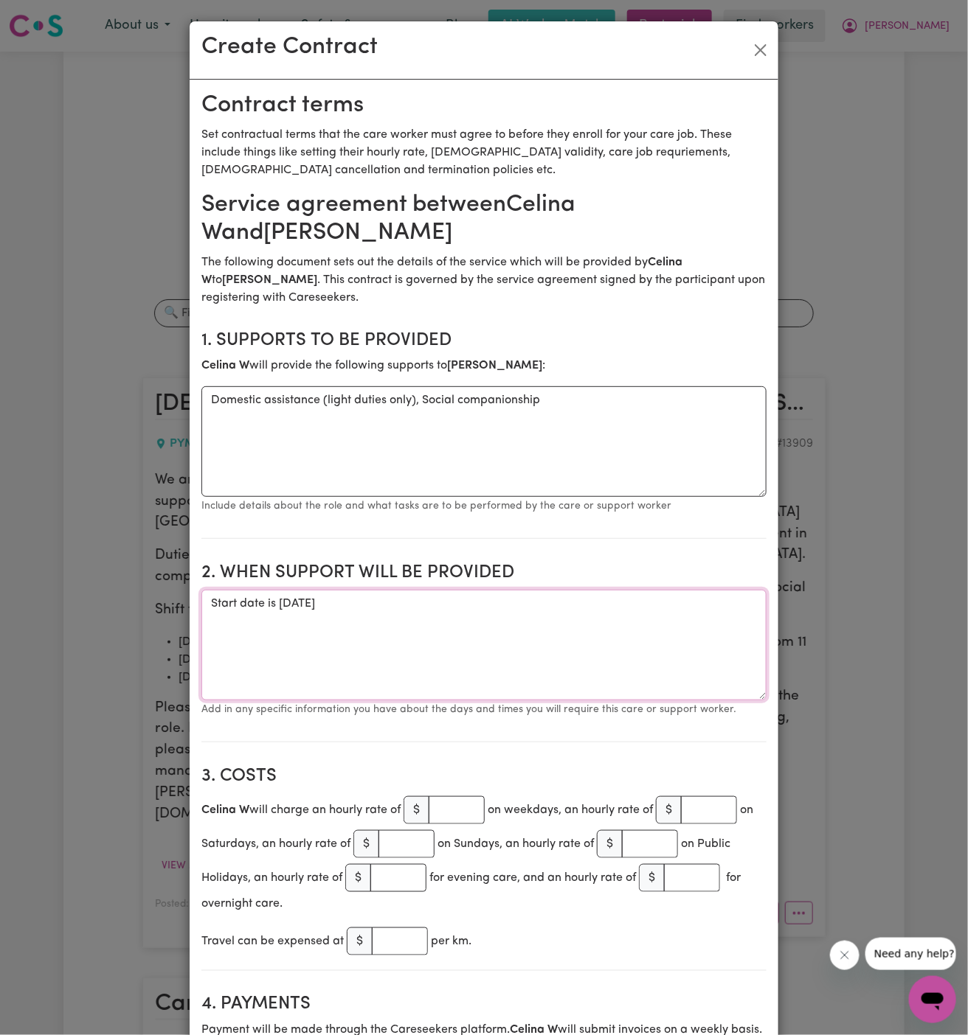
click at [466, 598] on textarea "Start date is [DATE]" at bounding box center [483, 645] width 565 height 111
click at [328, 597] on textarea "Start date is [DATE]" at bounding box center [483, 645] width 565 height 111
click at [426, 625] on textarea "Start date is [DATE]" at bounding box center [483, 645] width 565 height 111
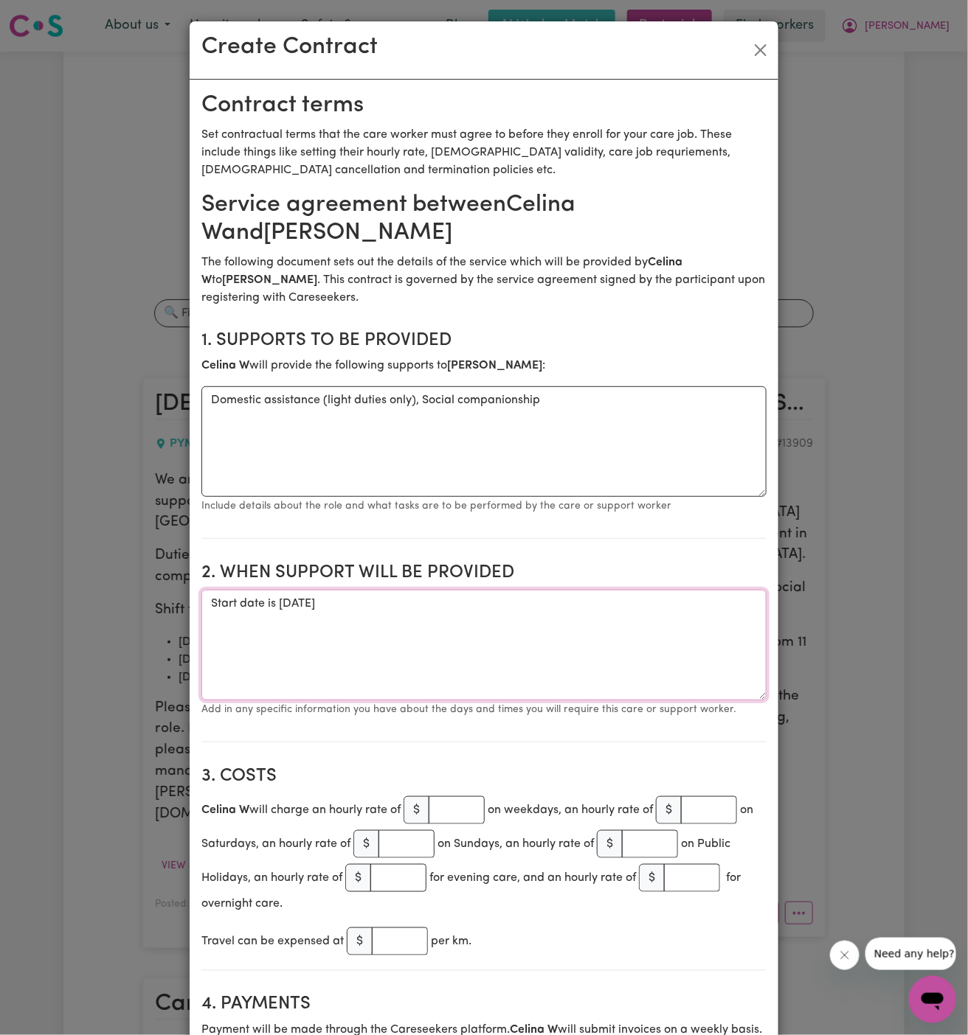
click at [479, 606] on textarea "Start date is [DATE]" at bounding box center [483, 645] width 565 height 111
paste textarea "[DATE] and [DATE] from 1 pm to 2 pm [DATE] and [DATE] from 1 pm to 2 pm [DATE] …"
click at [364, 597] on textarea "Start date is [DATE] [DATE] and [DATE] from 1 pm to 2 pm [DATE] and [DATE] from…" at bounding box center [483, 645] width 565 height 111
click at [443, 603] on textarea "Start date is [DATE] [DATE] and [DATE] from 1 pm to 2 pm [DATE] and [DATE] from…" at bounding box center [483, 645] width 565 height 111
click at [440, 646] on textarea "Start date is [DATE] [DATE] and [DATE] from 1 pm to 2 pm [DATE] and [DATE] from…" at bounding box center [483, 645] width 565 height 111
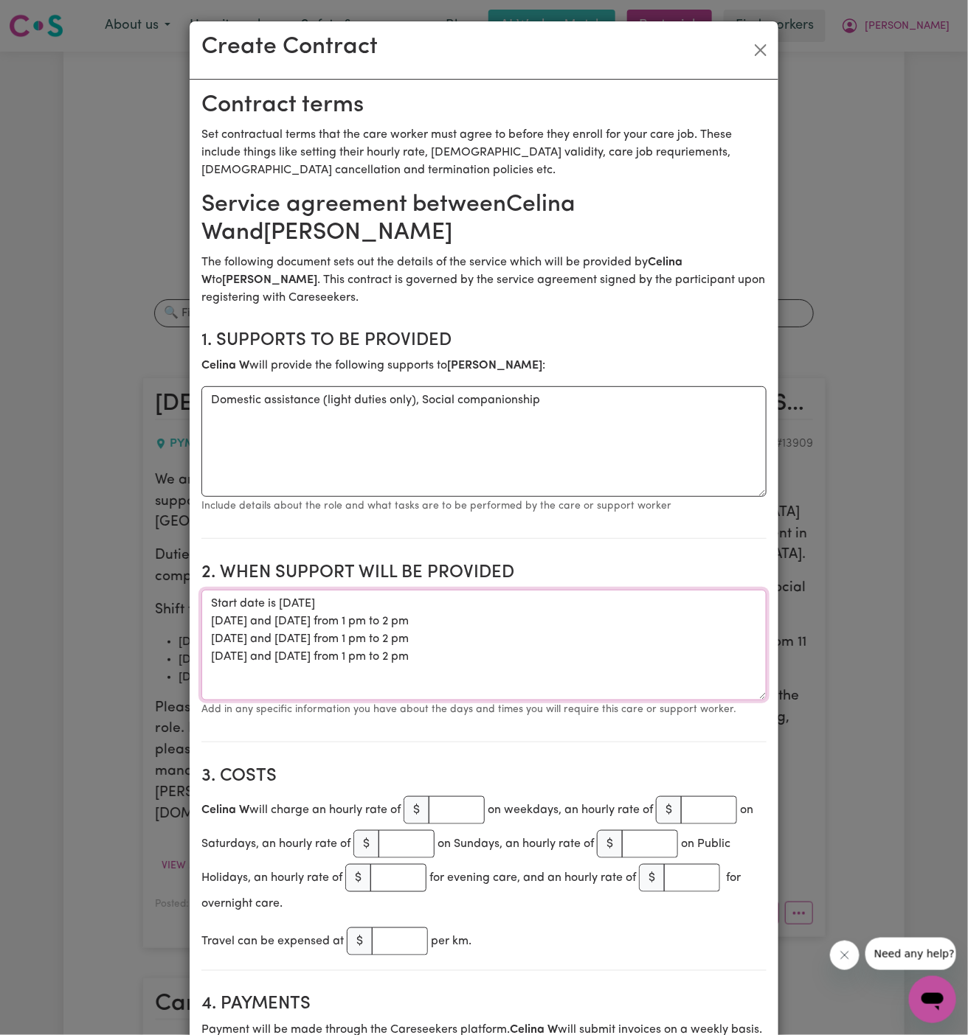
click at [539, 647] on textarea "Start date is [DATE] [DATE] and [DATE] from 1 pm to 2 pm [DATE] and [DATE] from…" at bounding box center [483, 645] width 565 height 111
click at [536, 617] on textarea "Start date is [DATE] [DATE] and [DATE] from 1 pm to 2 pm [DATE] and [DATE] from…" at bounding box center [483, 645] width 565 height 111
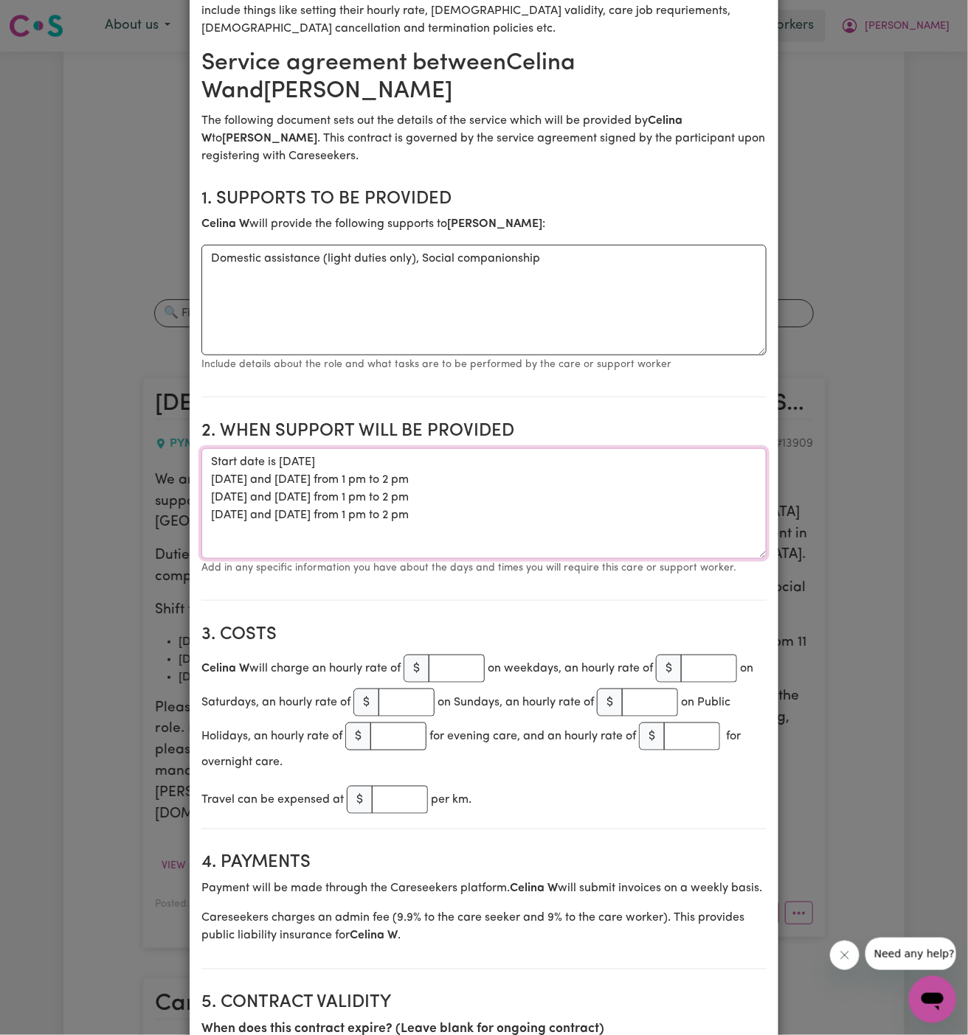
scroll to position [235, 0]
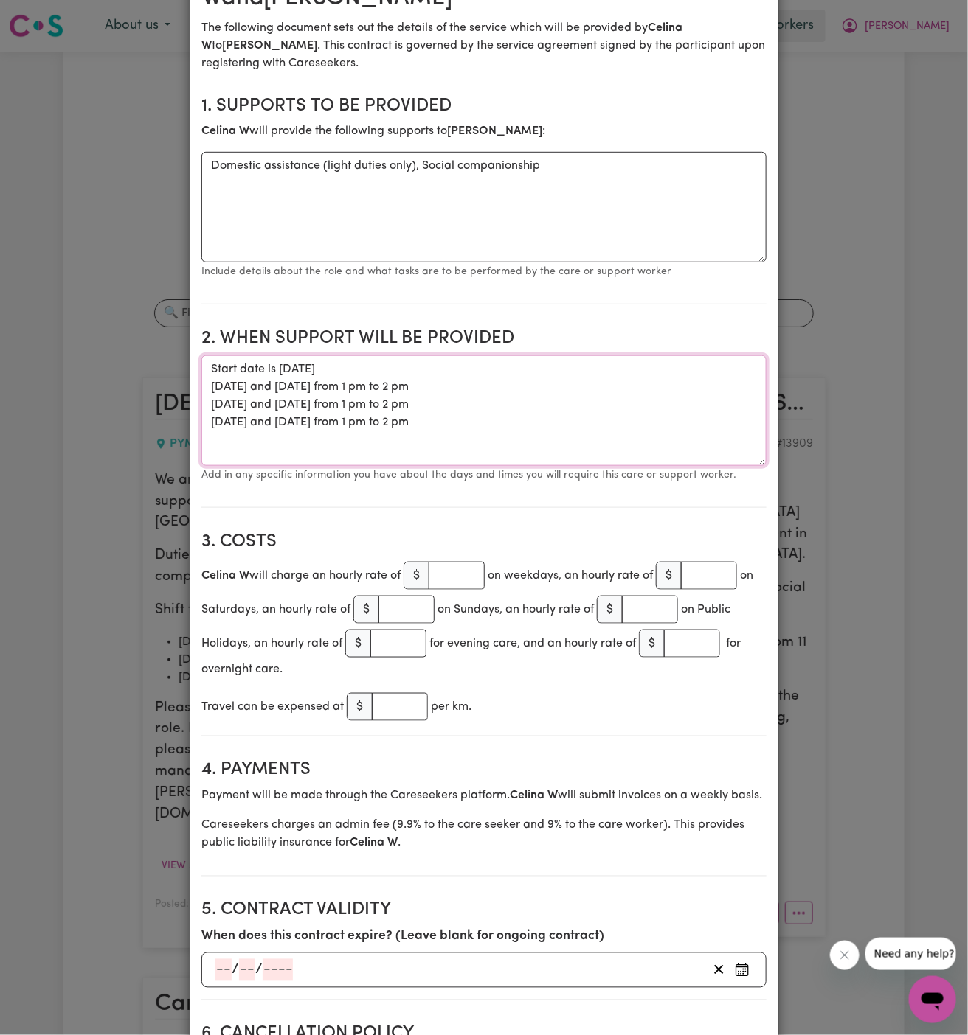
type textarea "Start date is [DATE] [DATE] and [DATE] from 1 pm to 2 pm [DATE] and [DATE] from…"
click at [460, 566] on input "number" at bounding box center [457, 576] width 56 height 28
type input "50"
click at [628, 525] on section "3. Costs Celina W will charge an hourly rate of $ 50 on weekdays, an hourly rat…" at bounding box center [483, 628] width 565 height 217
click at [555, 380] on textarea "Start date is [DATE] [DATE] and [DATE] from 1 pm to 2 pm [DATE] and [DATE] from…" at bounding box center [483, 410] width 565 height 111
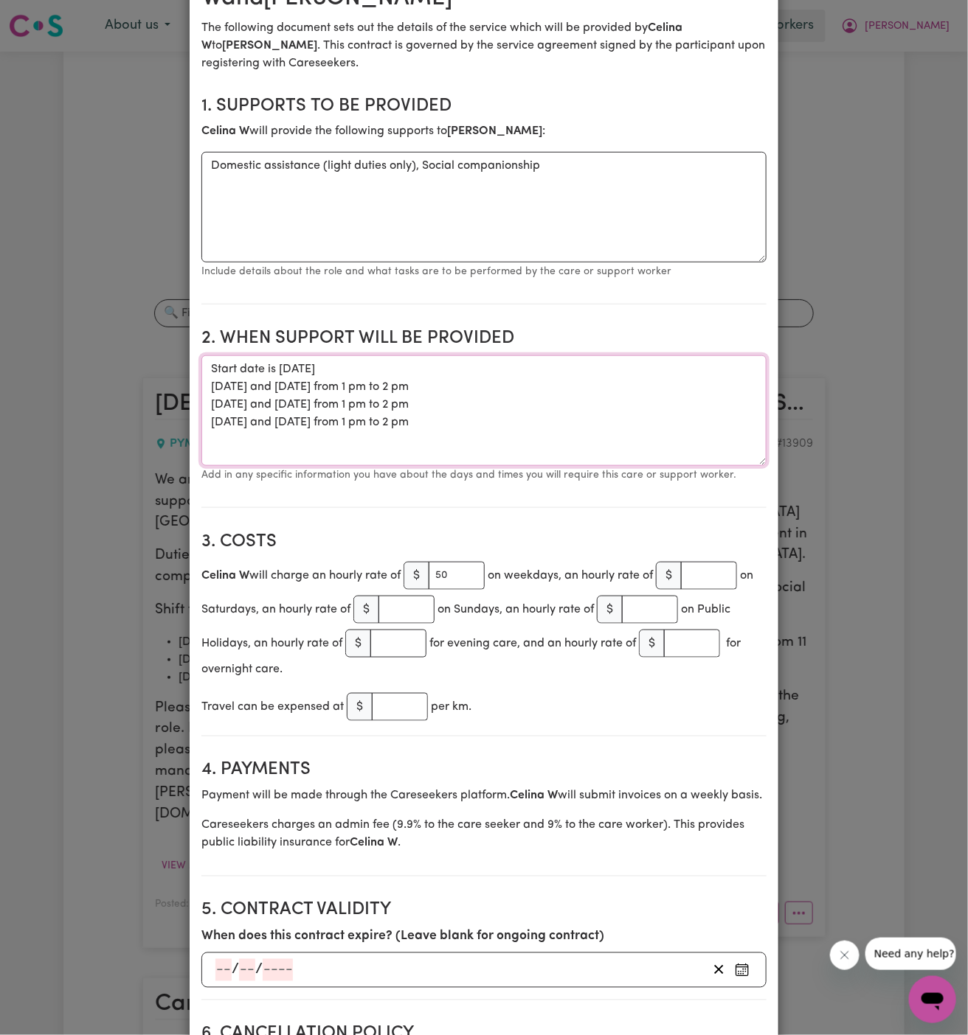
scroll to position [565, 0]
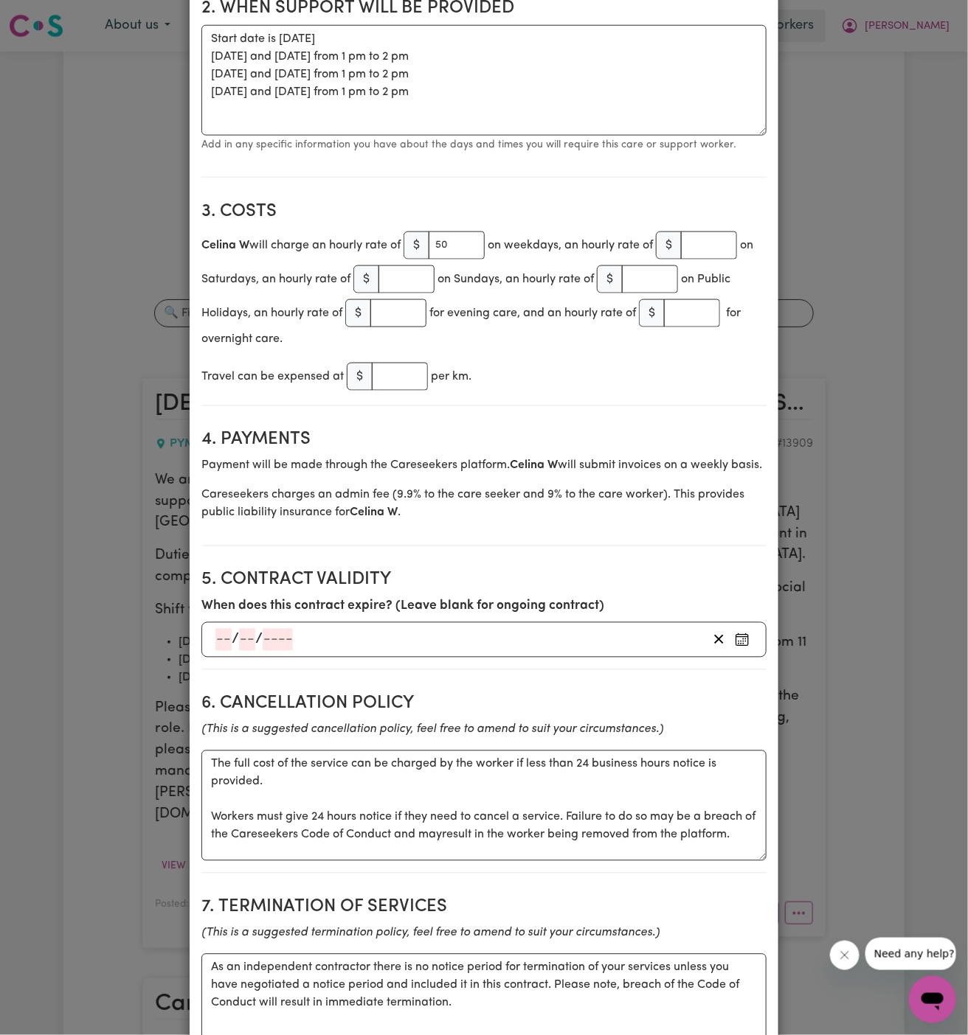
click at [651, 431] on h2 "4. Payments" at bounding box center [483, 440] width 565 height 21
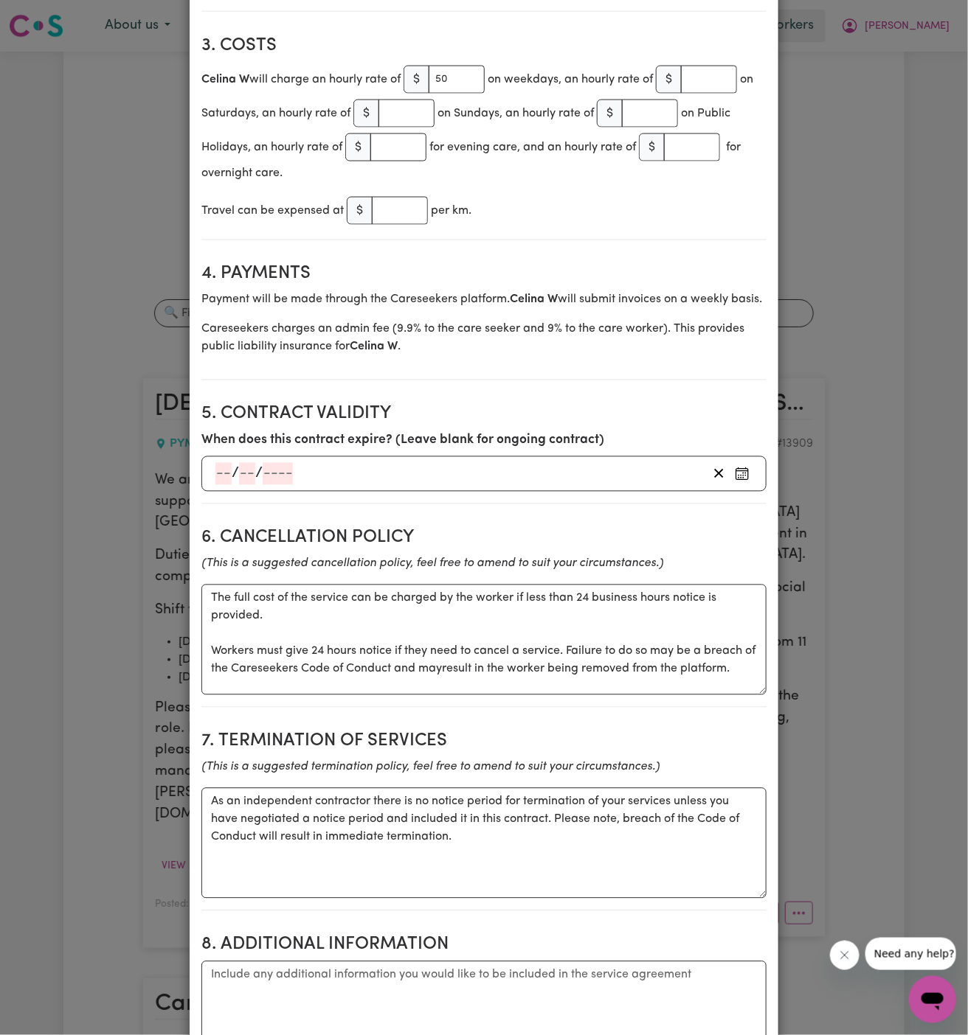
scroll to position [989, 0]
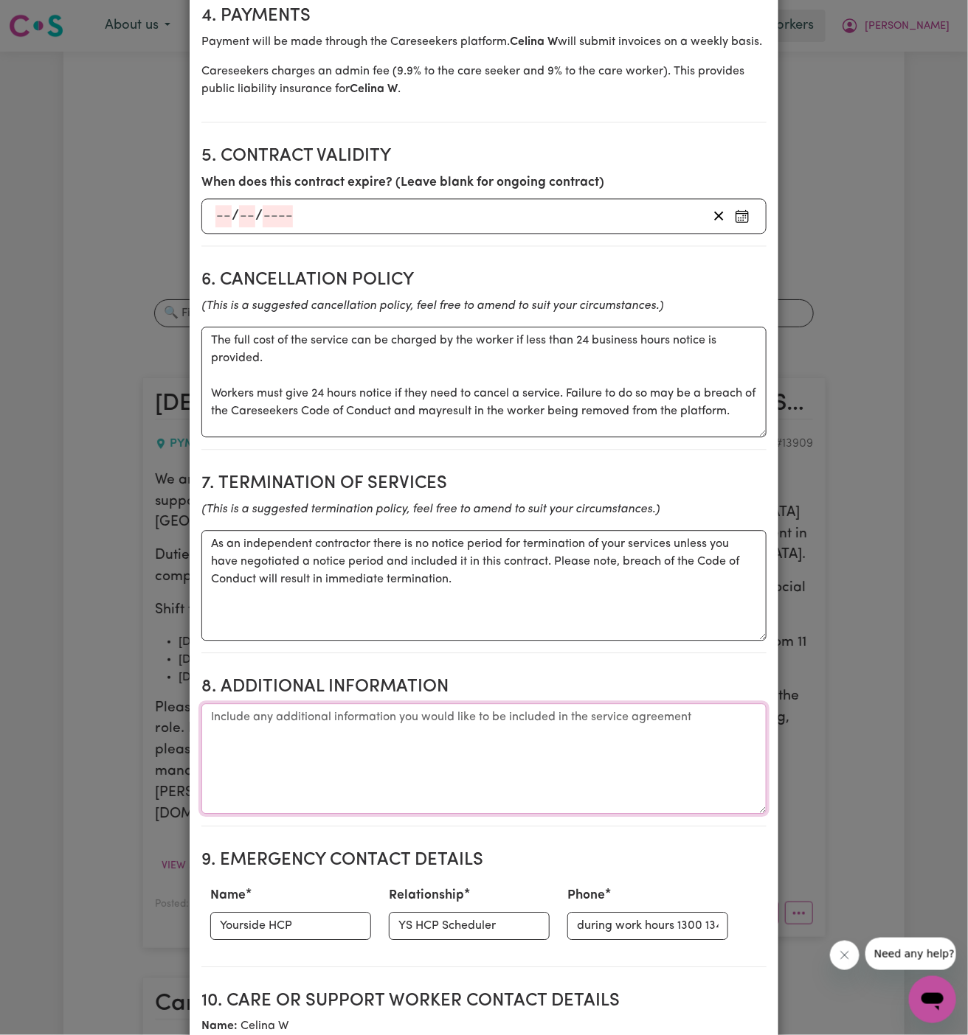
click at [406, 735] on textarea "Additional information" at bounding box center [483, 759] width 565 height 111
paste textarea "Client's Address: [STREET_ADDRESS][DATE]"
type textarea "Client's Address: [STREET_ADDRESS][DATE]"
click at [305, 940] on input "Yourside HCP" at bounding box center [290, 926] width 161 height 28
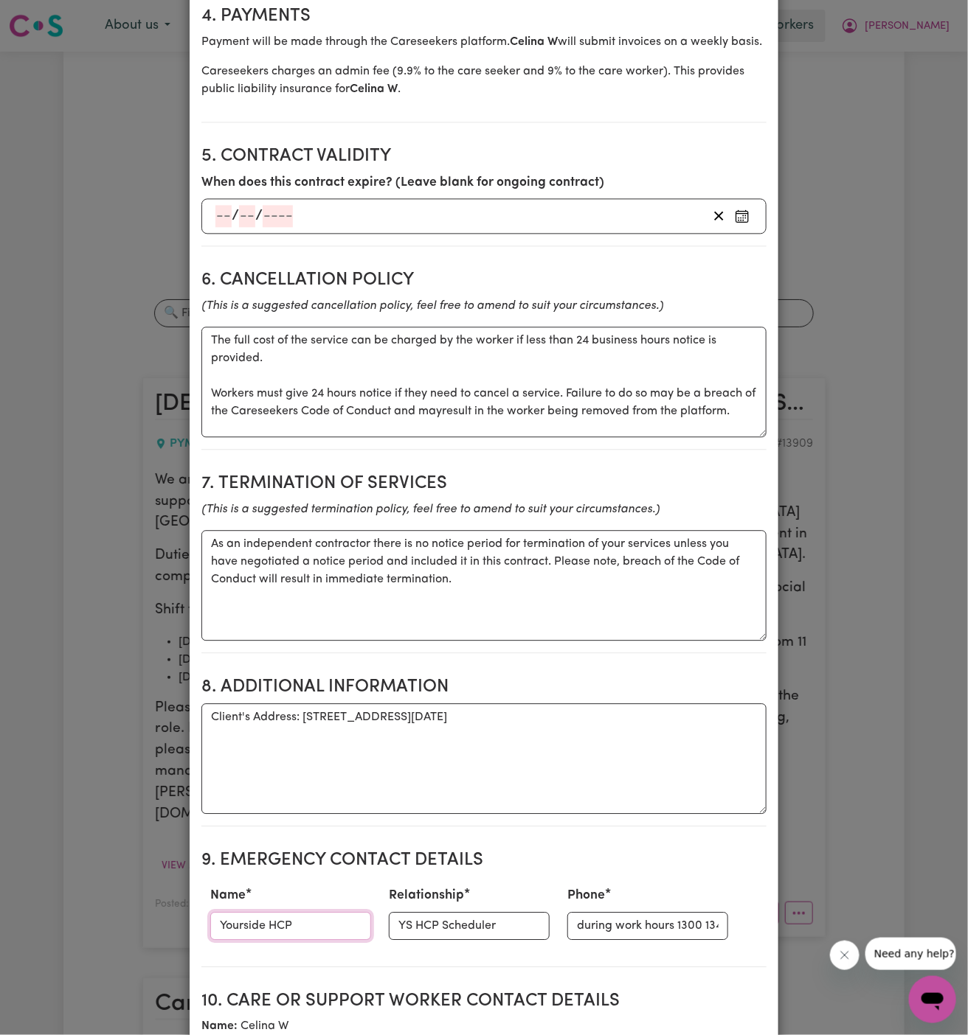
click at [305, 940] on input "Yourside HCP" at bounding box center [290, 926] width 161 height 28
type input "KNC"
click at [445, 928] on input "YS HCP Scheduler" at bounding box center [469, 926] width 161 height 28
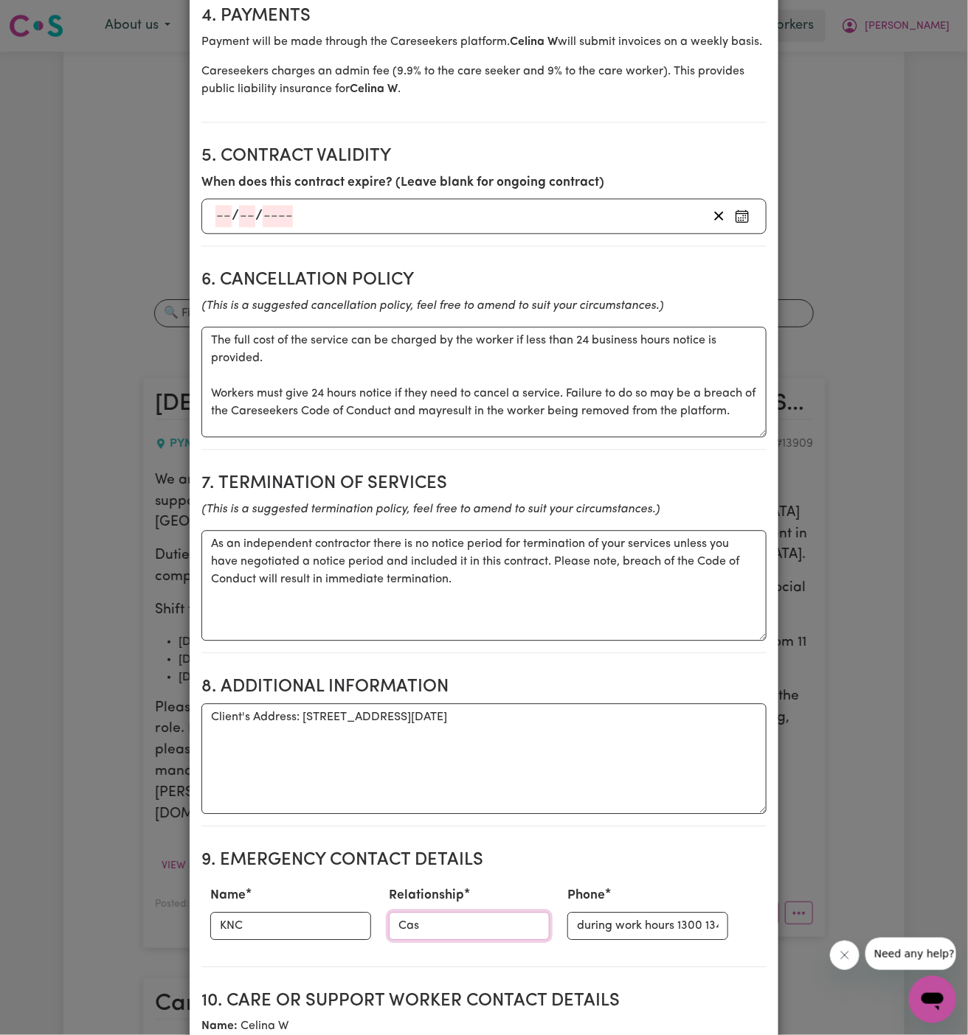
type input "Case Manager"
click at [611, 933] on input "during work hours 1300 134 332; After hours 0402 357 994." at bounding box center [647, 926] width 161 height 28
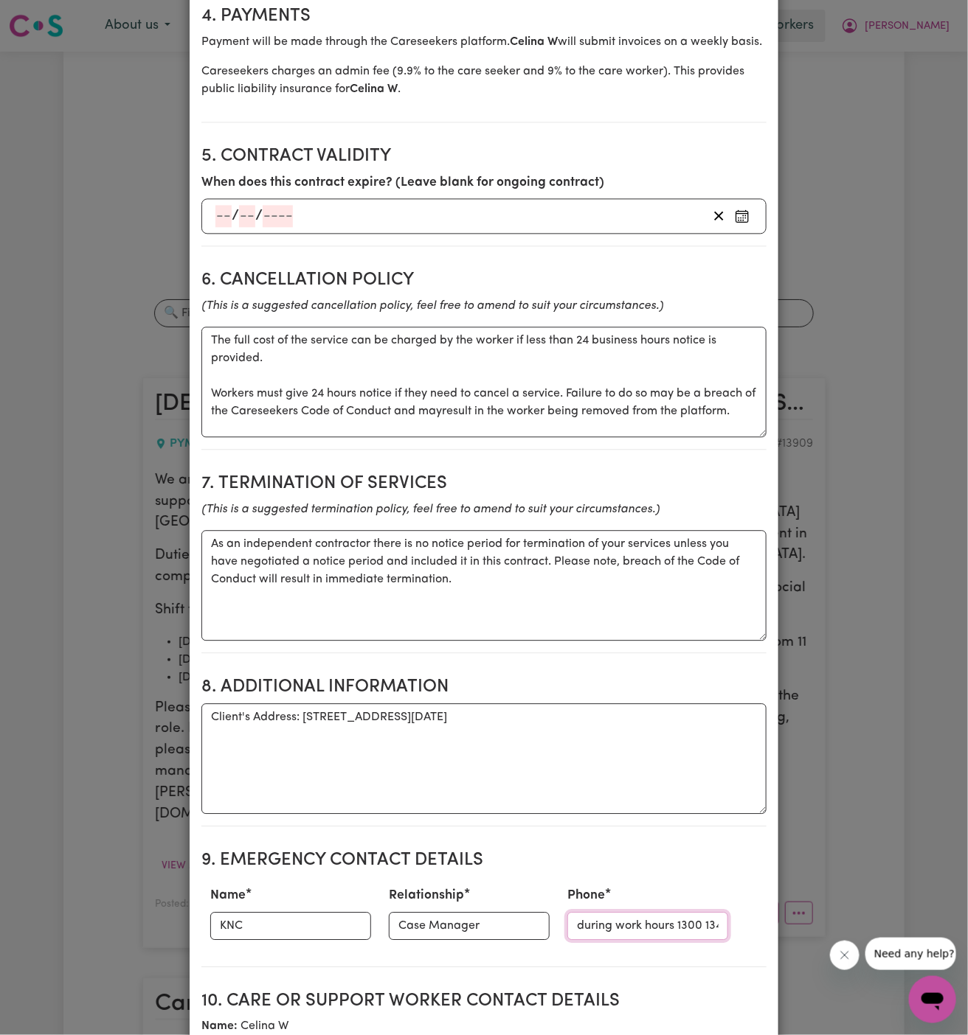
click at [611, 933] on input "during work hours 1300 134 332; After hours 0402 357 994." at bounding box center [647, 926] width 161 height 28
paste input "299884966"
type input "299884966"
click at [599, 603] on textarea "As an independent contractor there is no notice period for termination of your …" at bounding box center [483, 585] width 565 height 111
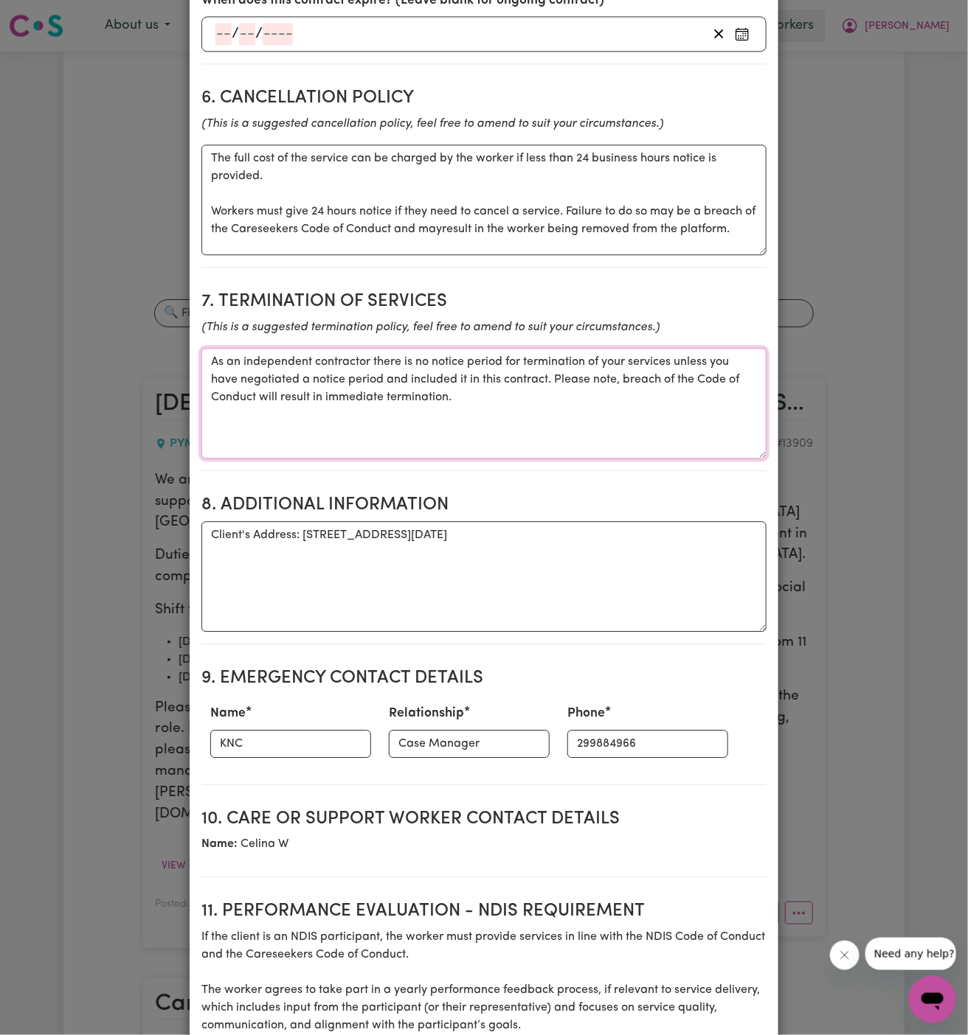
scroll to position [1551, 0]
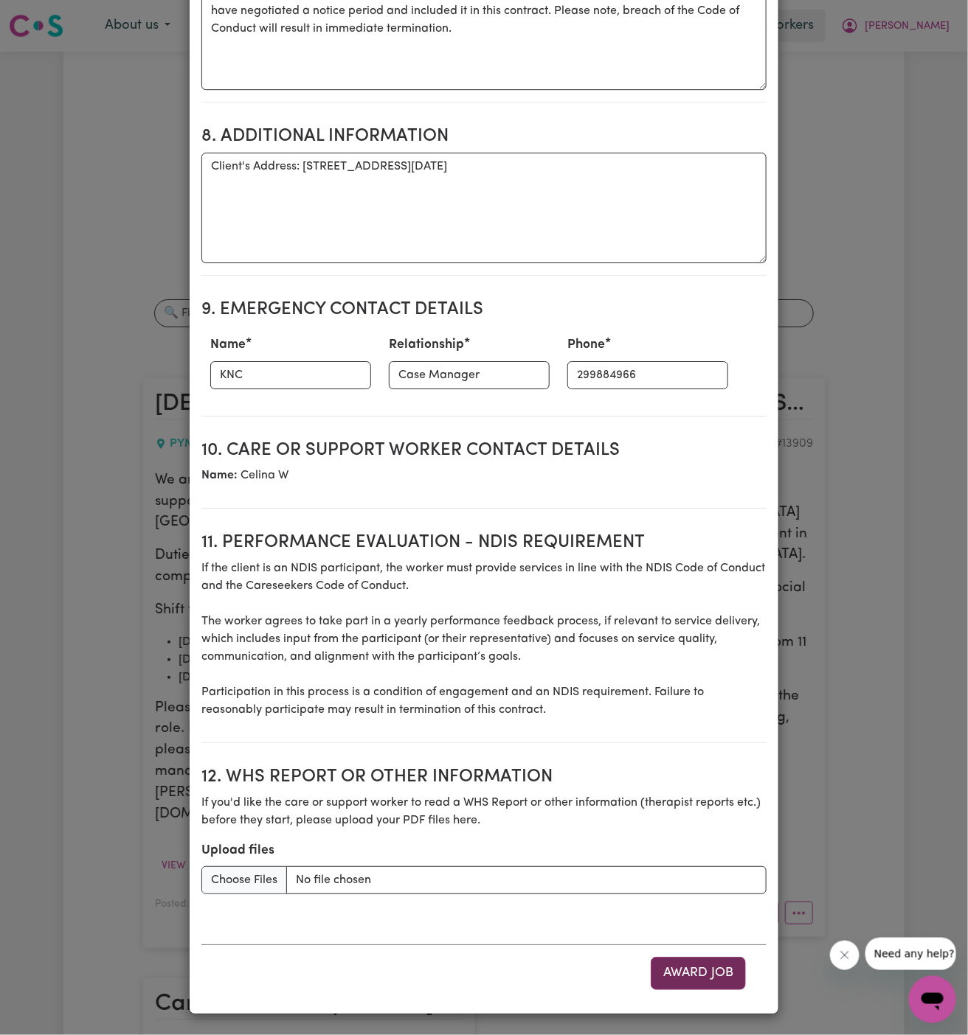
click at [690, 974] on button "Award Job" at bounding box center [698, 973] width 95 height 32
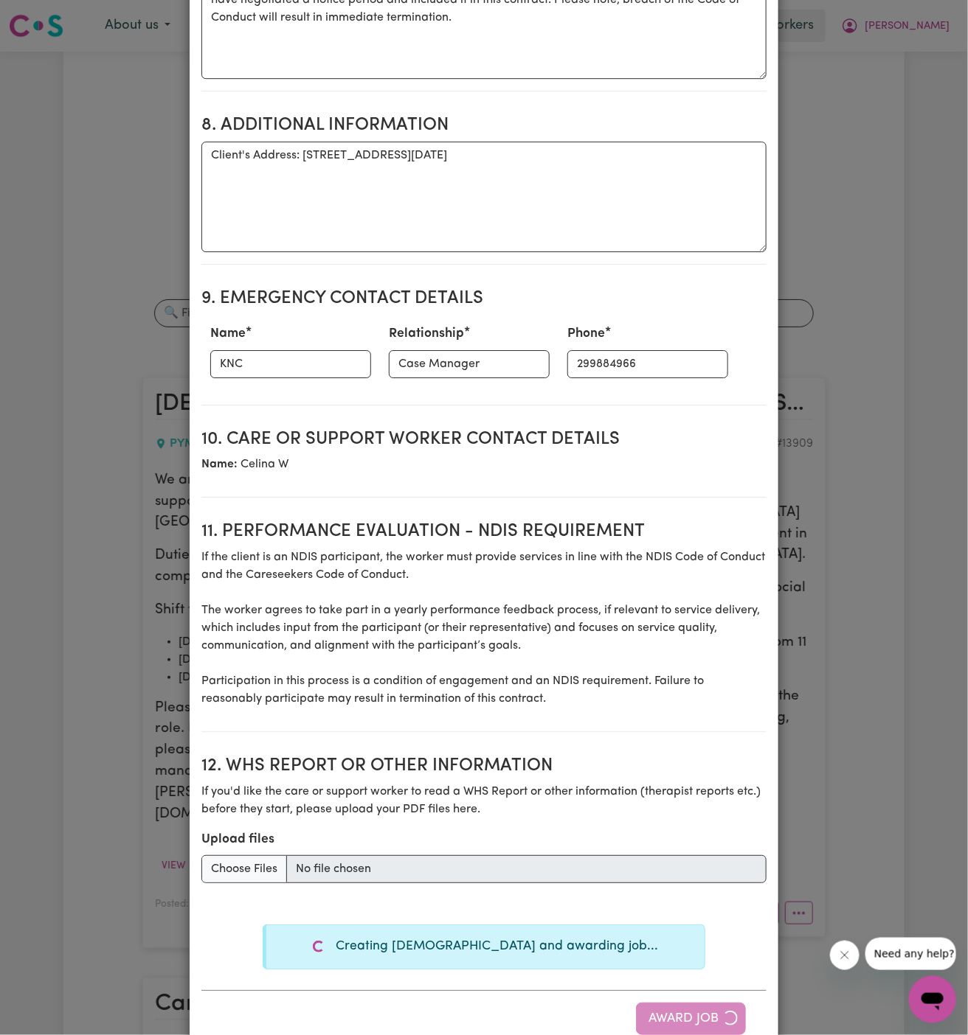
type textarea "Tasks required: Domestic assistance (light duties only), Social companionship"
type textarea "Days required: [DATE], [DATE], [DATE] Approximately 1 hours to be delivered per…"
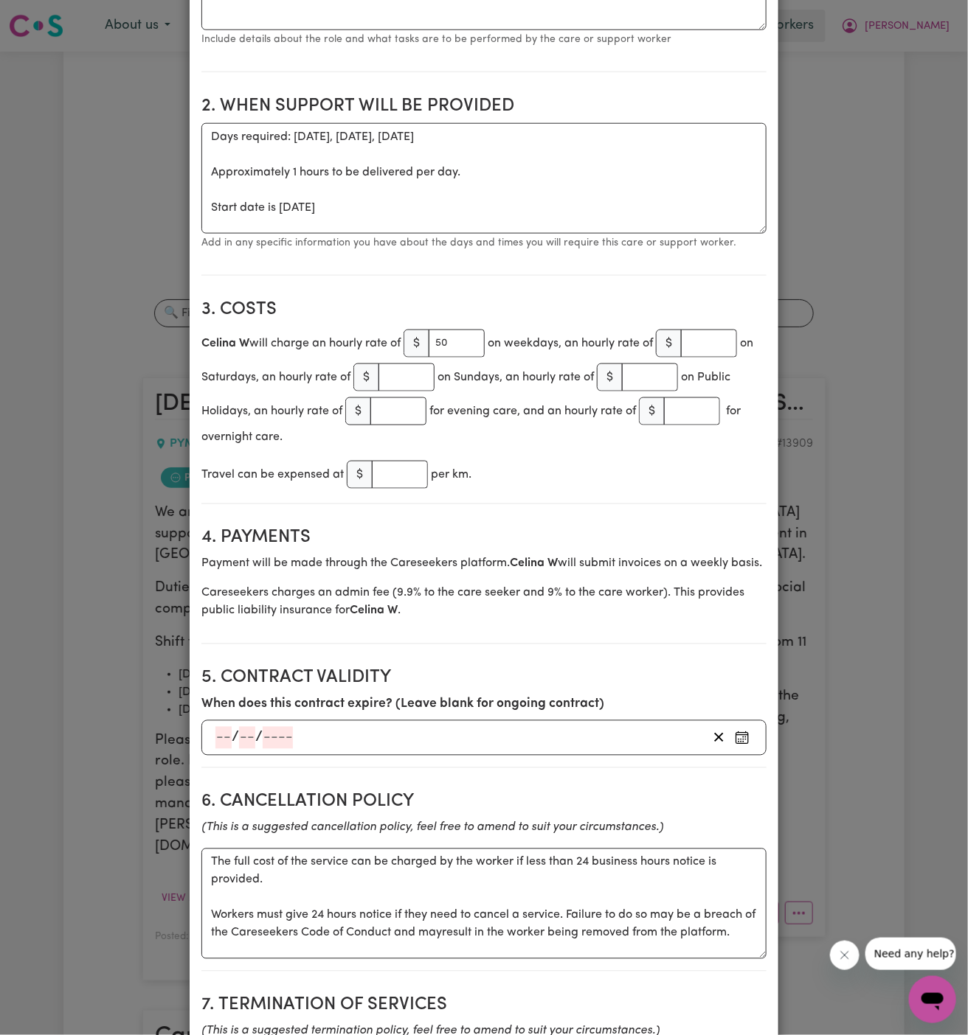
scroll to position [0, 0]
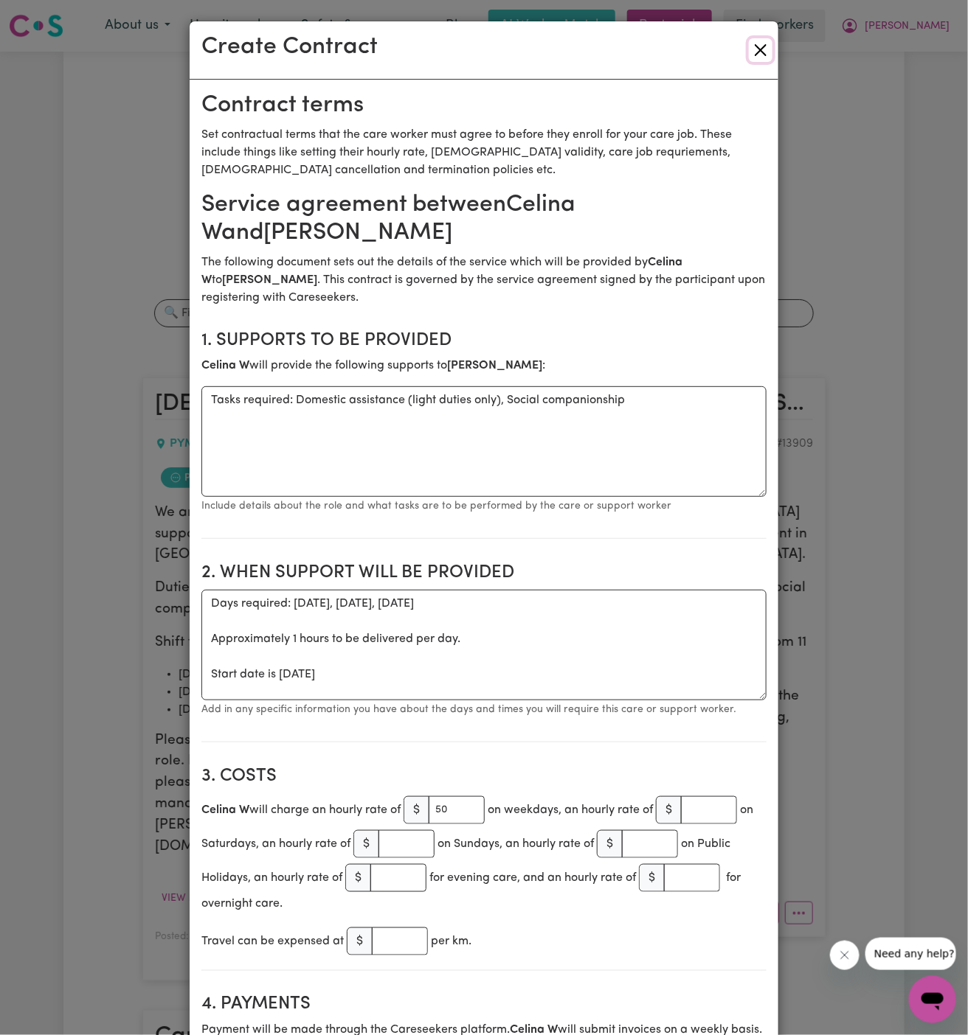
click at [758, 55] on button "Close" at bounding box center [761, 50] width 24 height 24
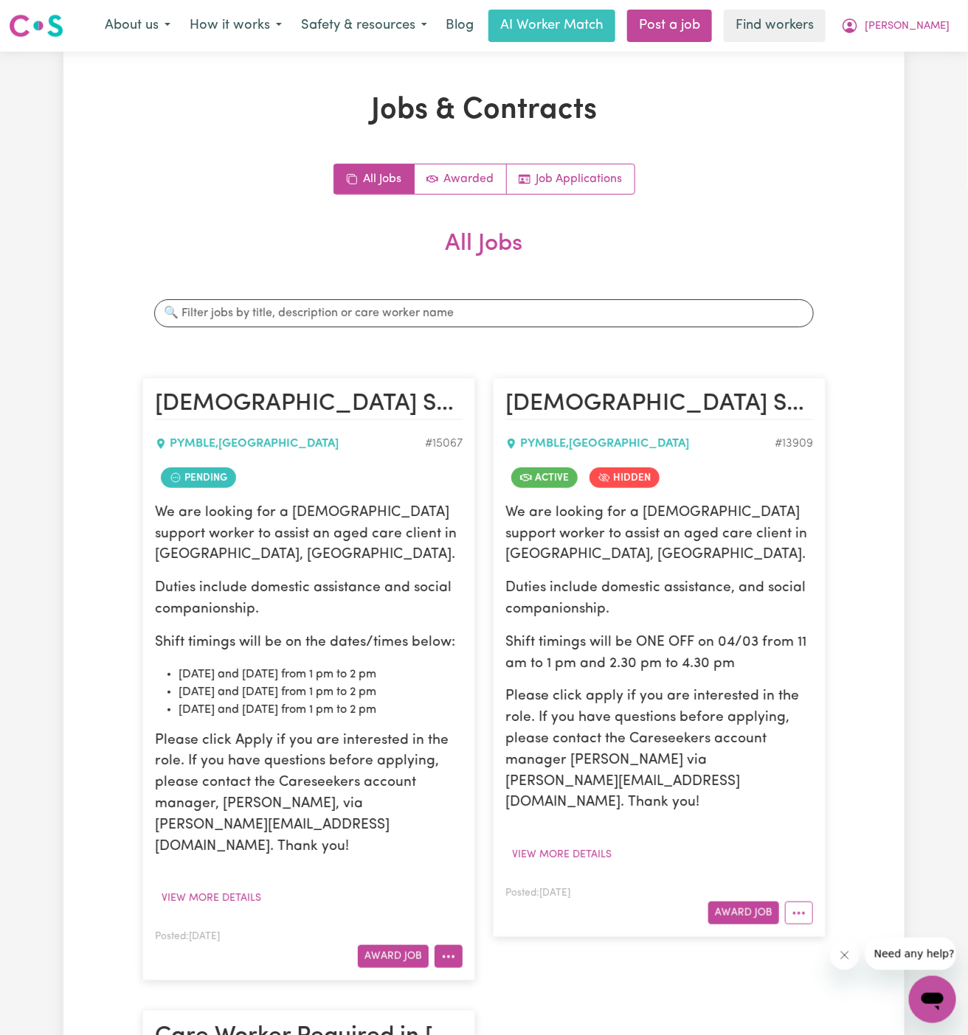
click at [448, 950] on icon "More options" at bounding box center [448, 957] width 15 height 15
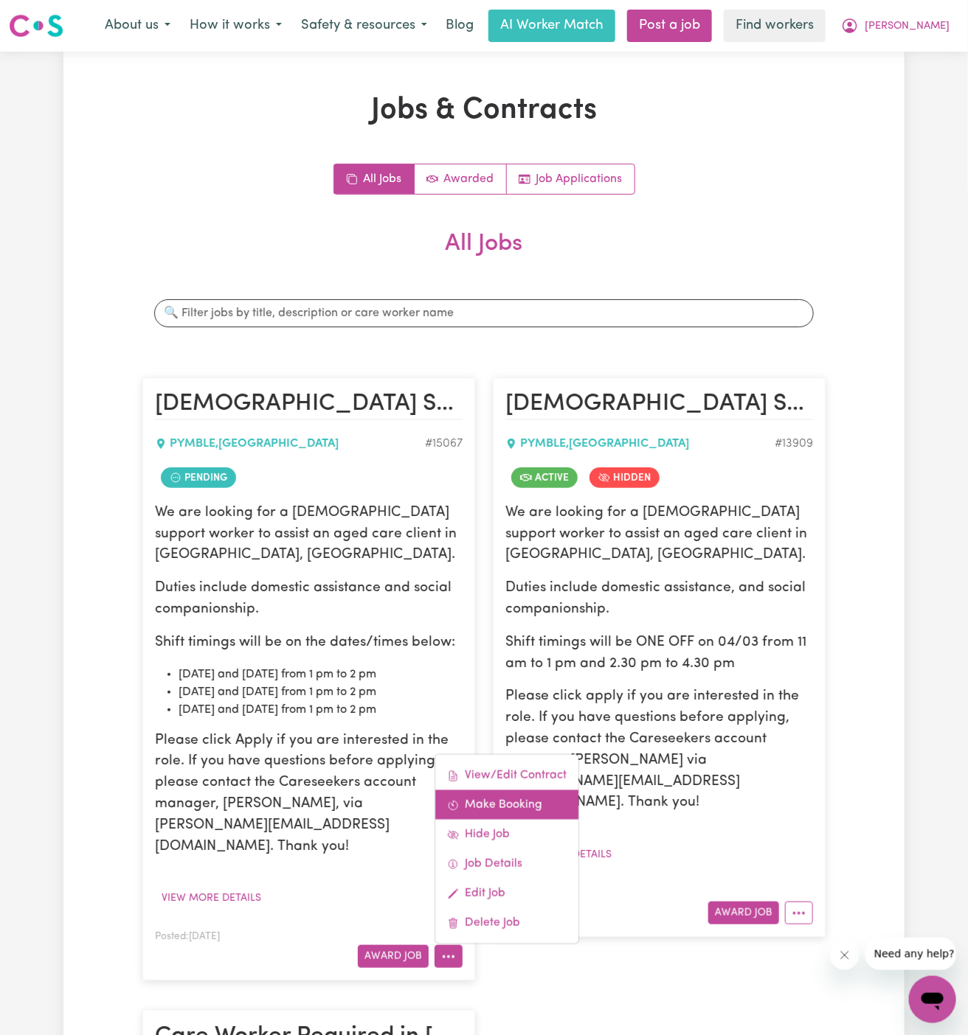
click at [502, 791] on link "Make Booking" at bounding box center [506, 806] width 143 height 30
select select "pm"
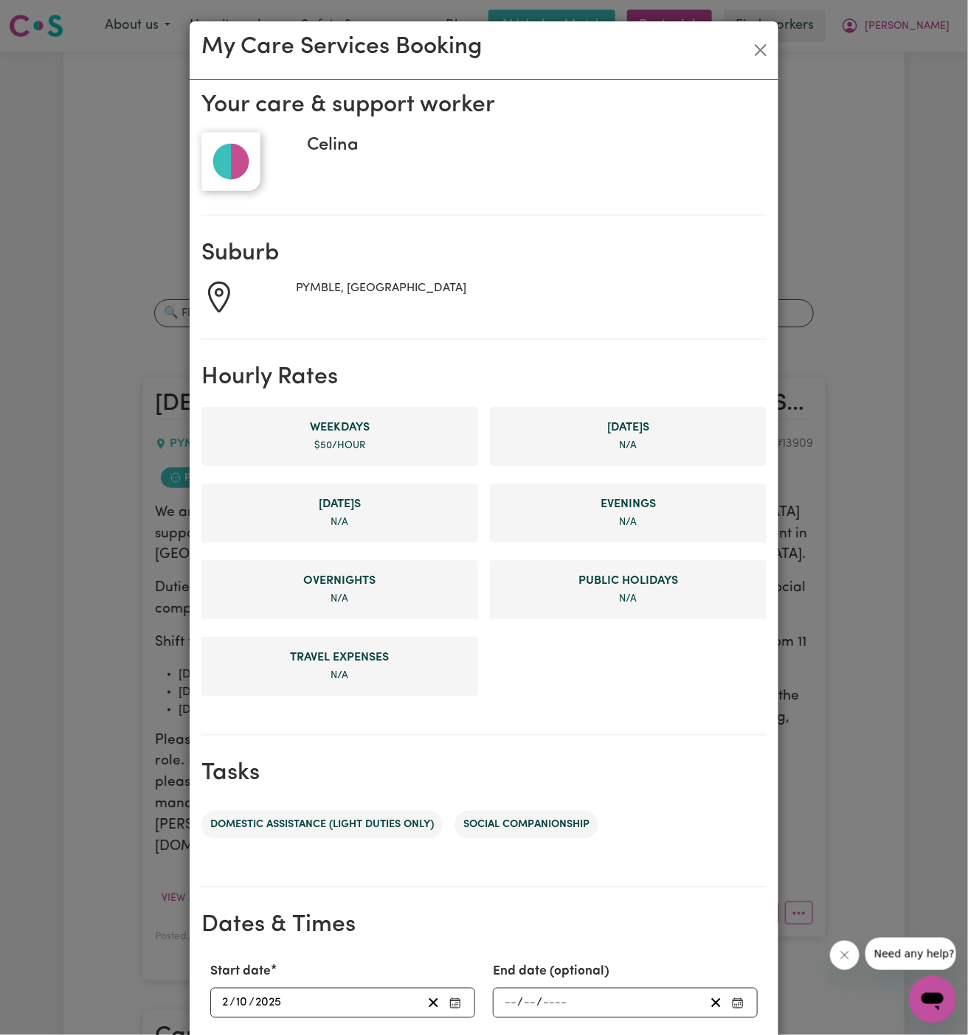
scroll to position [281, 0]
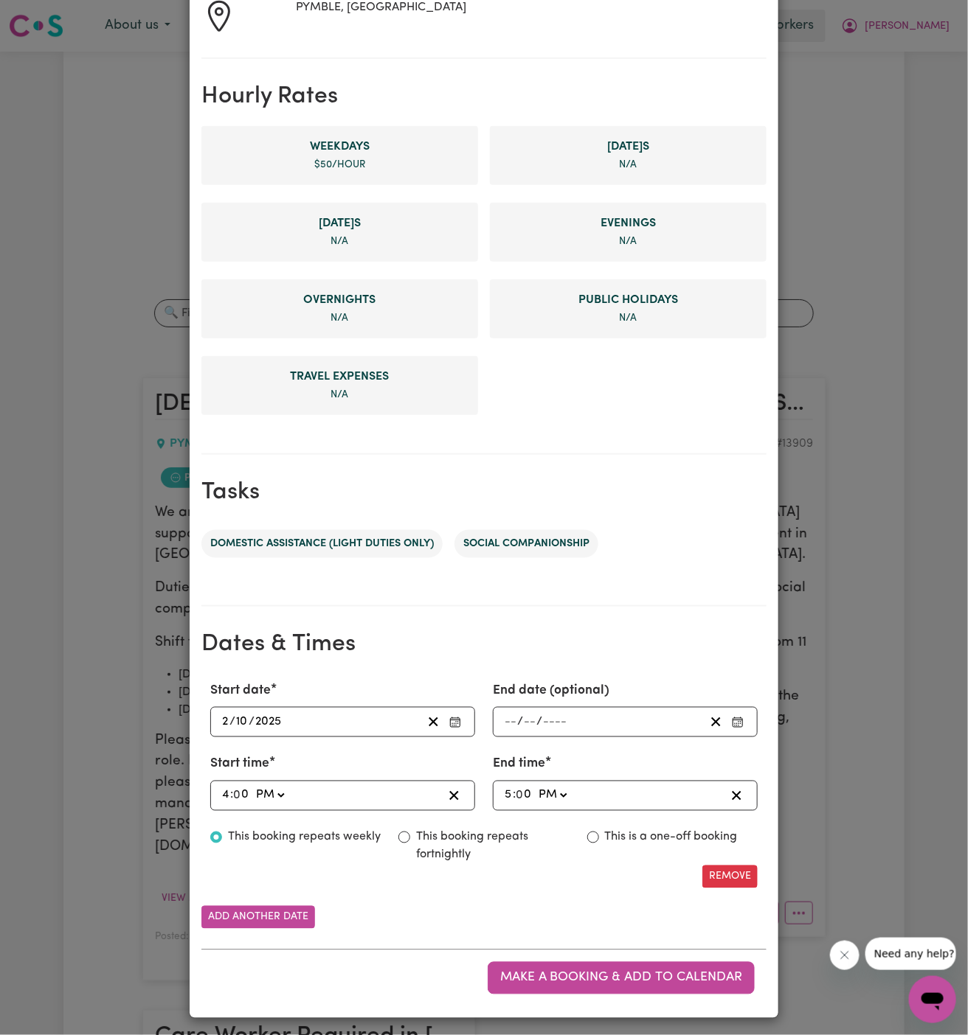
click at [226, 718] on input "2" at bounding box center [225, 722] width 8 height 20
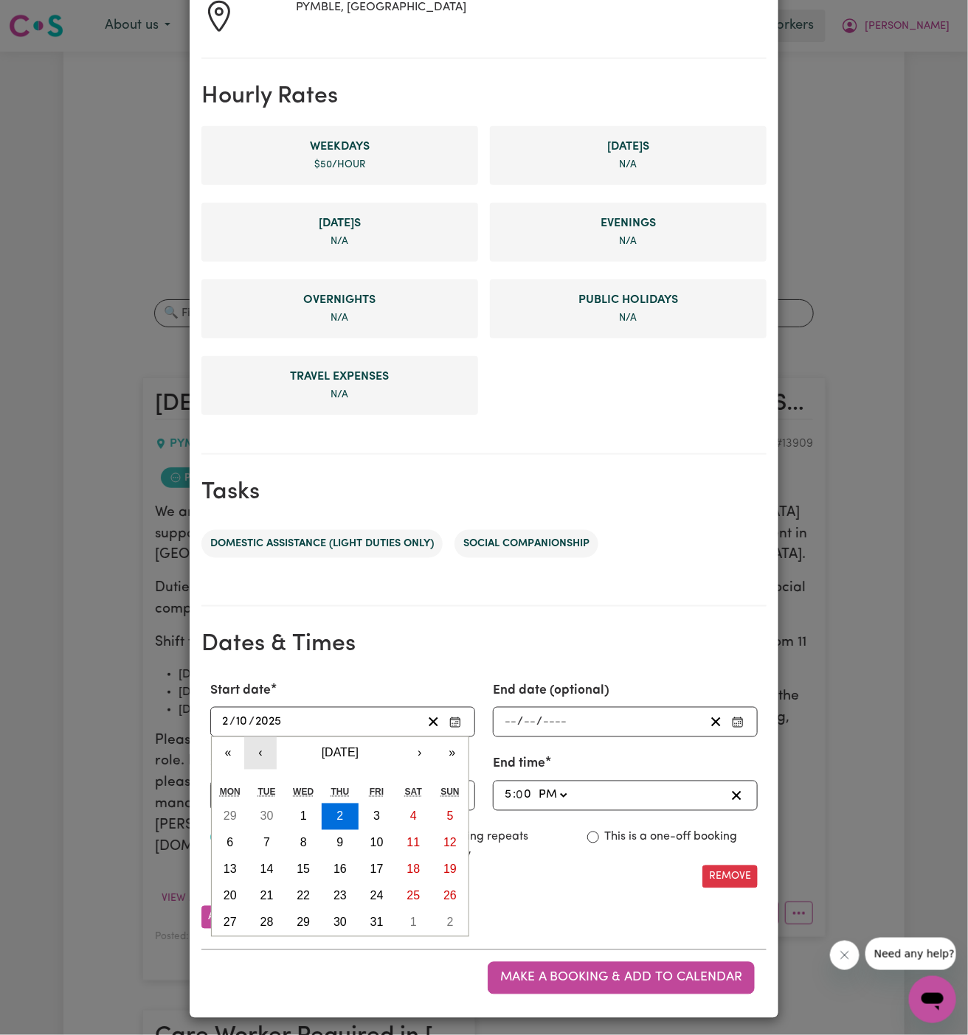
click at [262, 751] on button "‹" at bounding box center [260, 754] width 32 height 32
click at [234, 843] on button "8" at bounding box center [230, 843] width 37 height 27
type input "[DATE]"
type input "8"
type input "9"
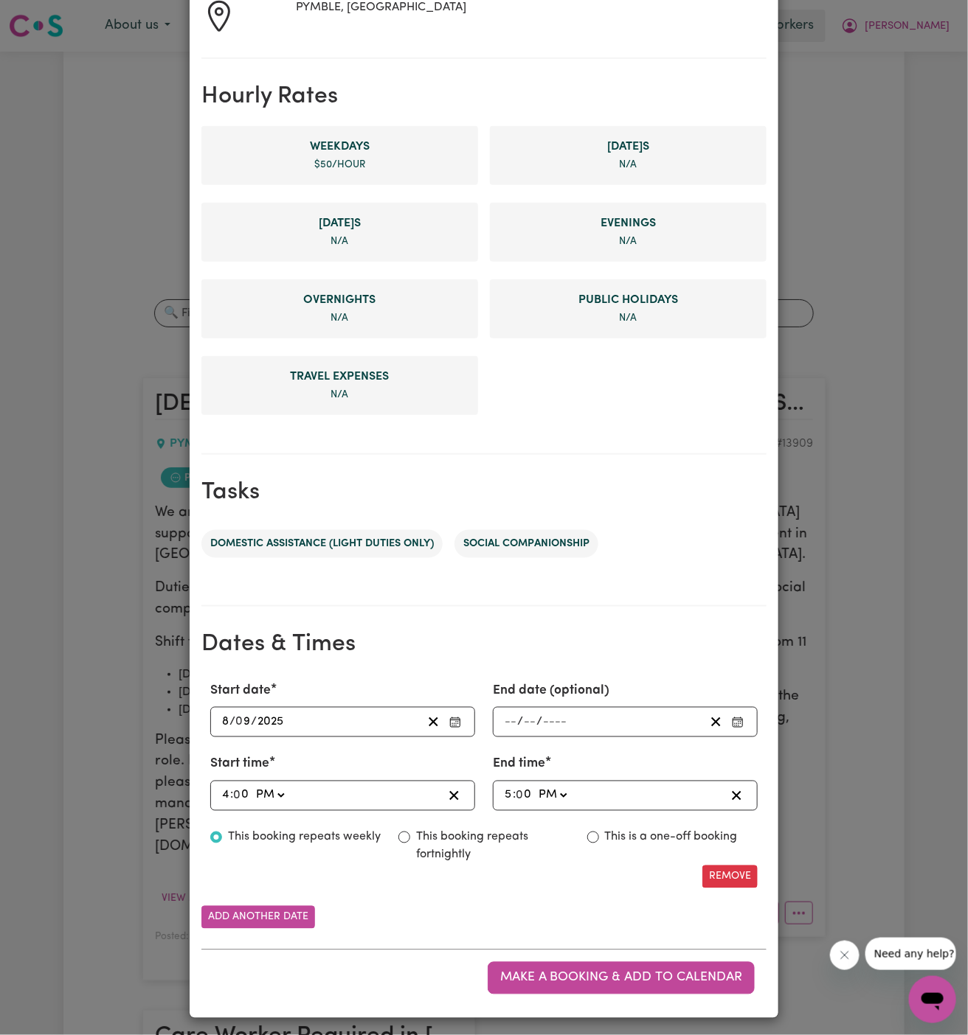
click at [225, 791] on input "4" at bounding box center [225, 796] width 9 height 20
type input "14:00"
type input "2"
click at [221, 791] on input "2" at bounding box center [225, 796] width 8 height 20
type input "12:00"
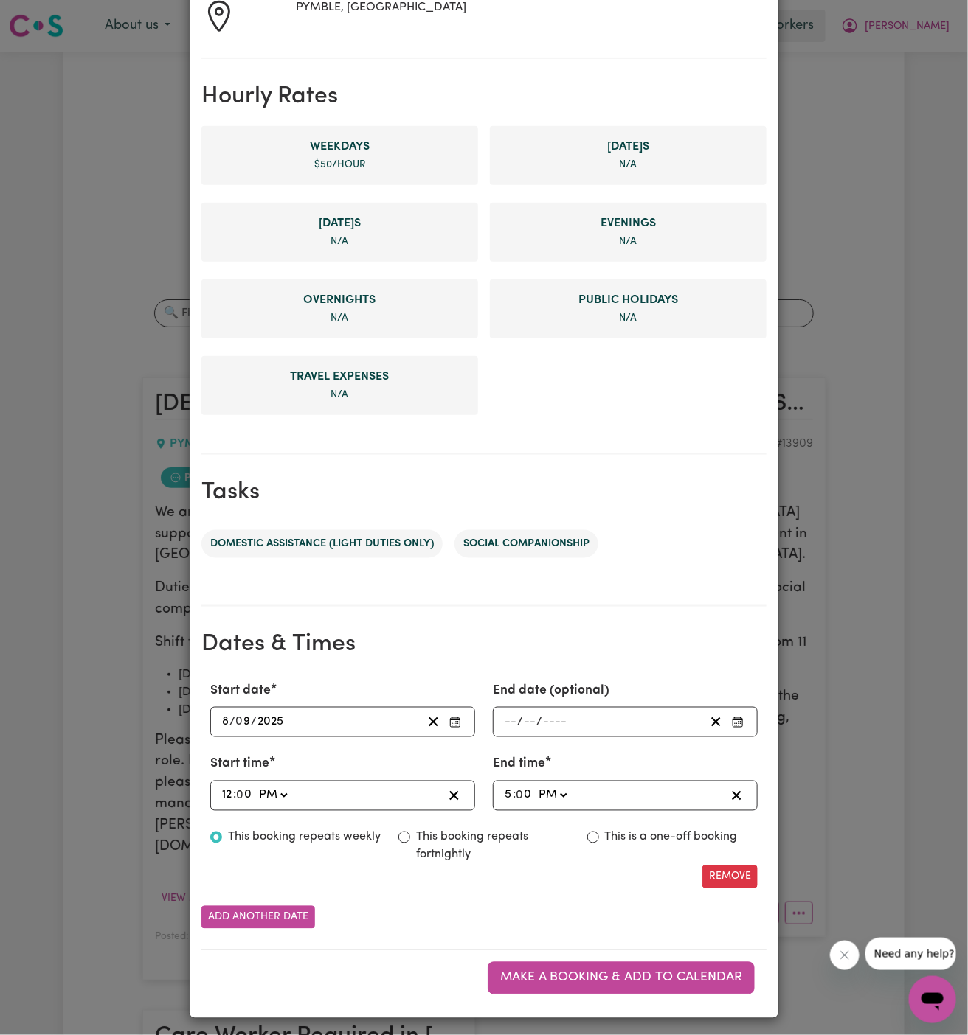
click at [229, 792] on input "12" at bounding box center [227, 796] width 12 height 20
click at [230, 793] on input "12" at bounding box center [227, 796] width 12 height 20
type input "12"
click at [231, 794] on input "12" at bounding box center [227, 796] width 12 height 20
type input "13:00"
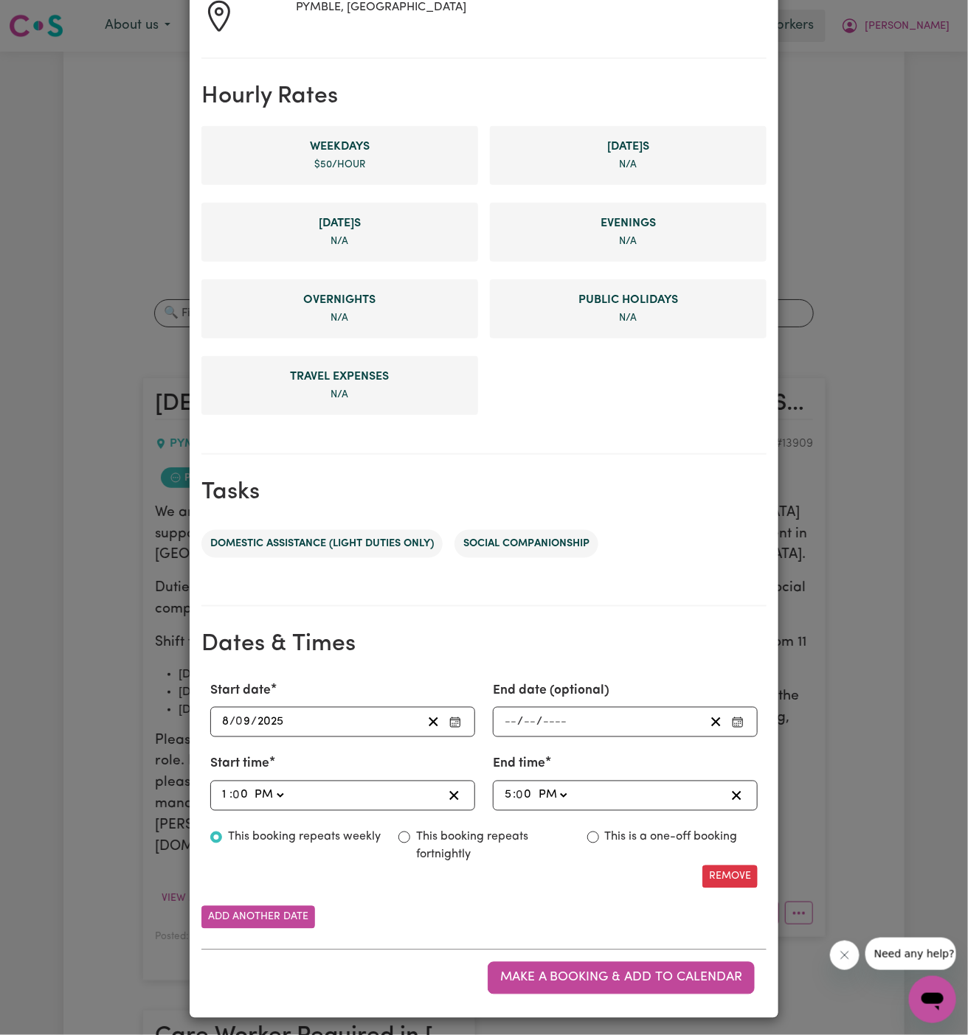
type input "1"
click at [504, 790] on input "5" at bounding box center [508, 796] width 9 height 20
type input "13:00"
type input "1"
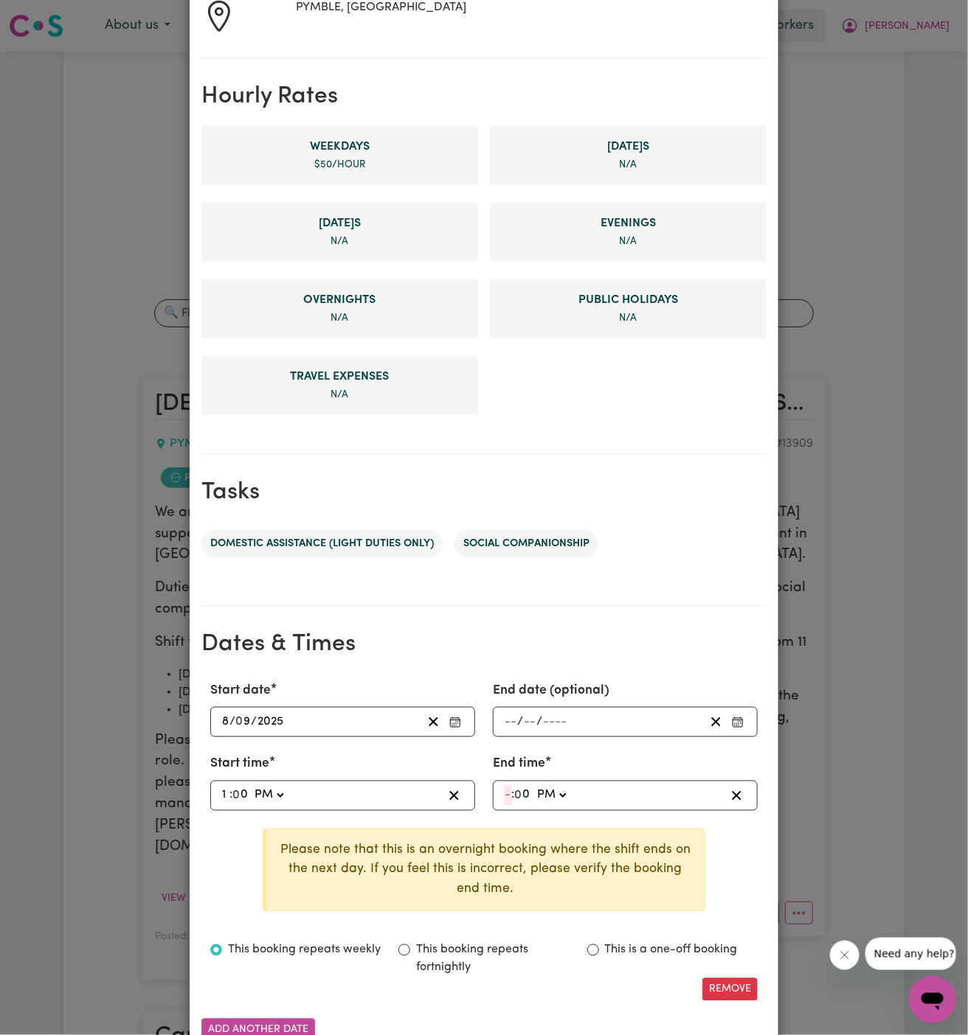
type input "14:00"
type input "2"
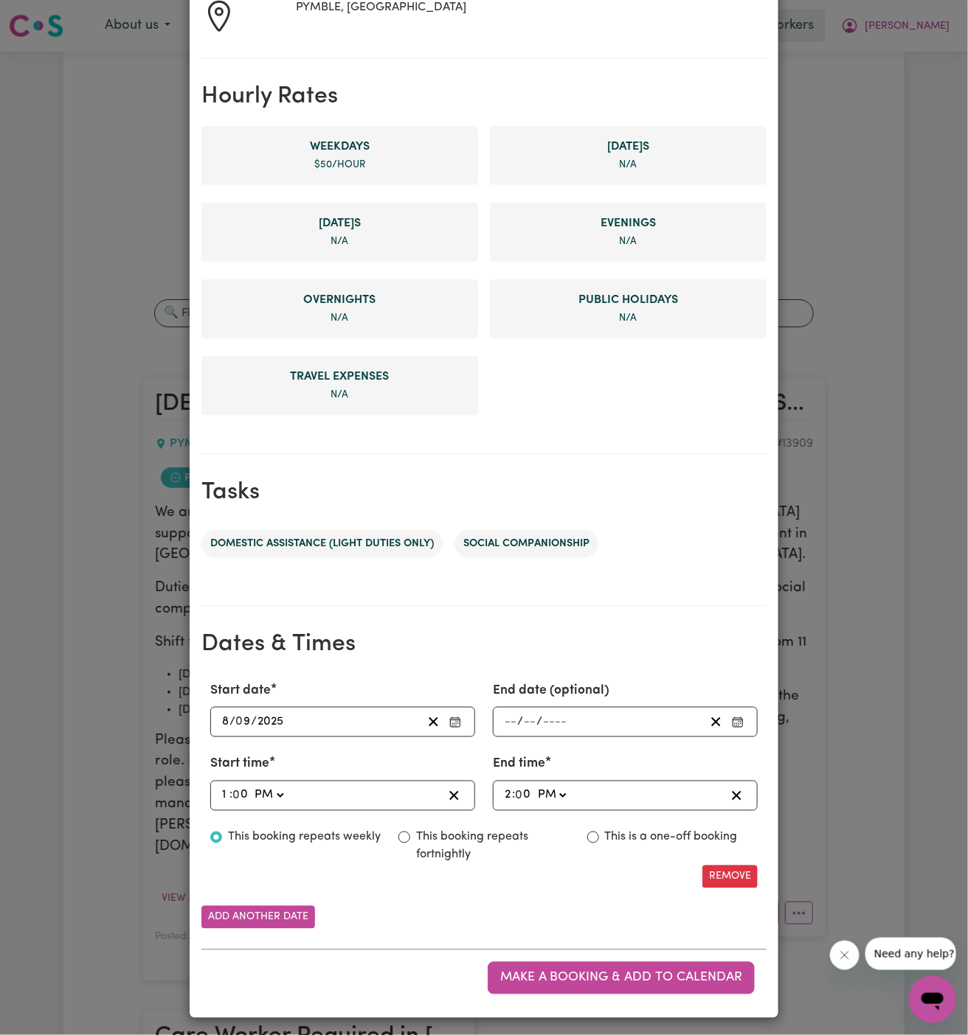
click at [687, 839] on label "This is a one-off booking" at bounding box center [671, 838] width 133 height 18
click at [599, 839] on input "This is a one-off booking" at bounding box center [593, 838] width 12 height 12
radio input "true"
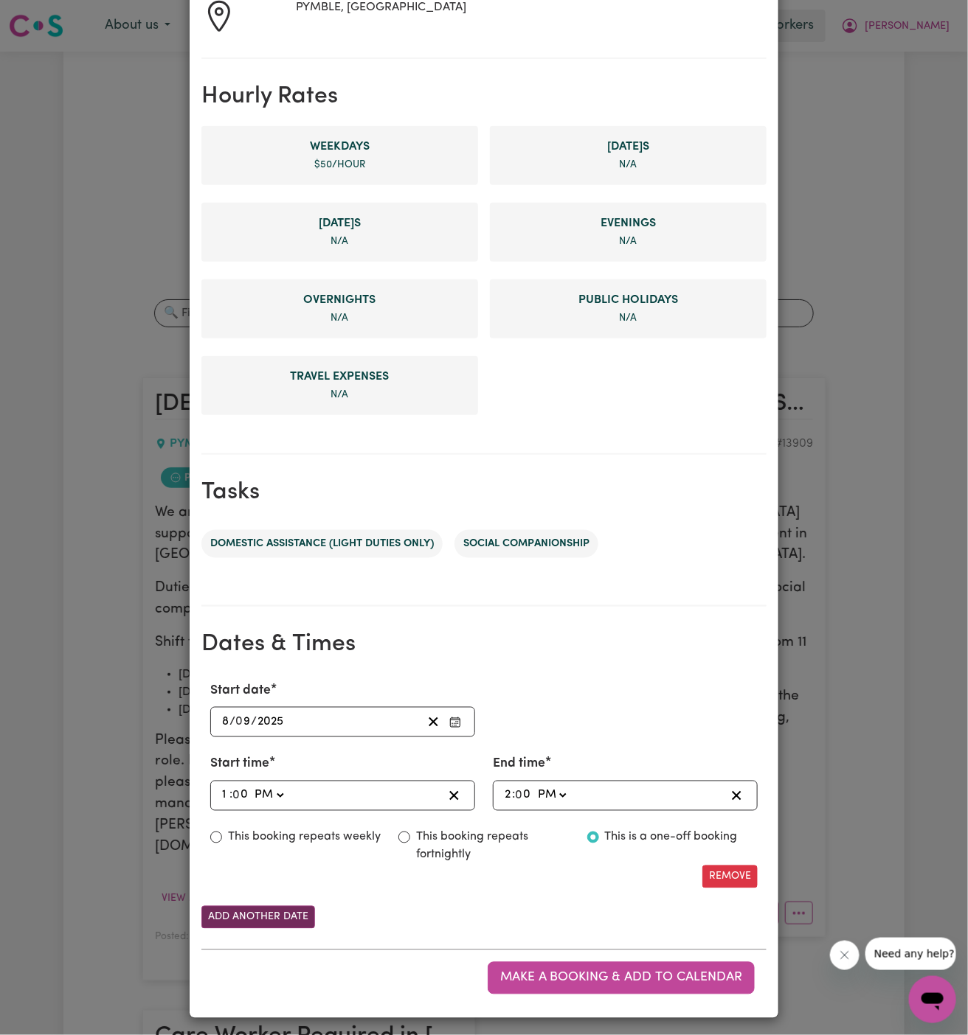
click at [251, 910] on button "Add another date" at bounding box center [258, 917] width 114 height 23
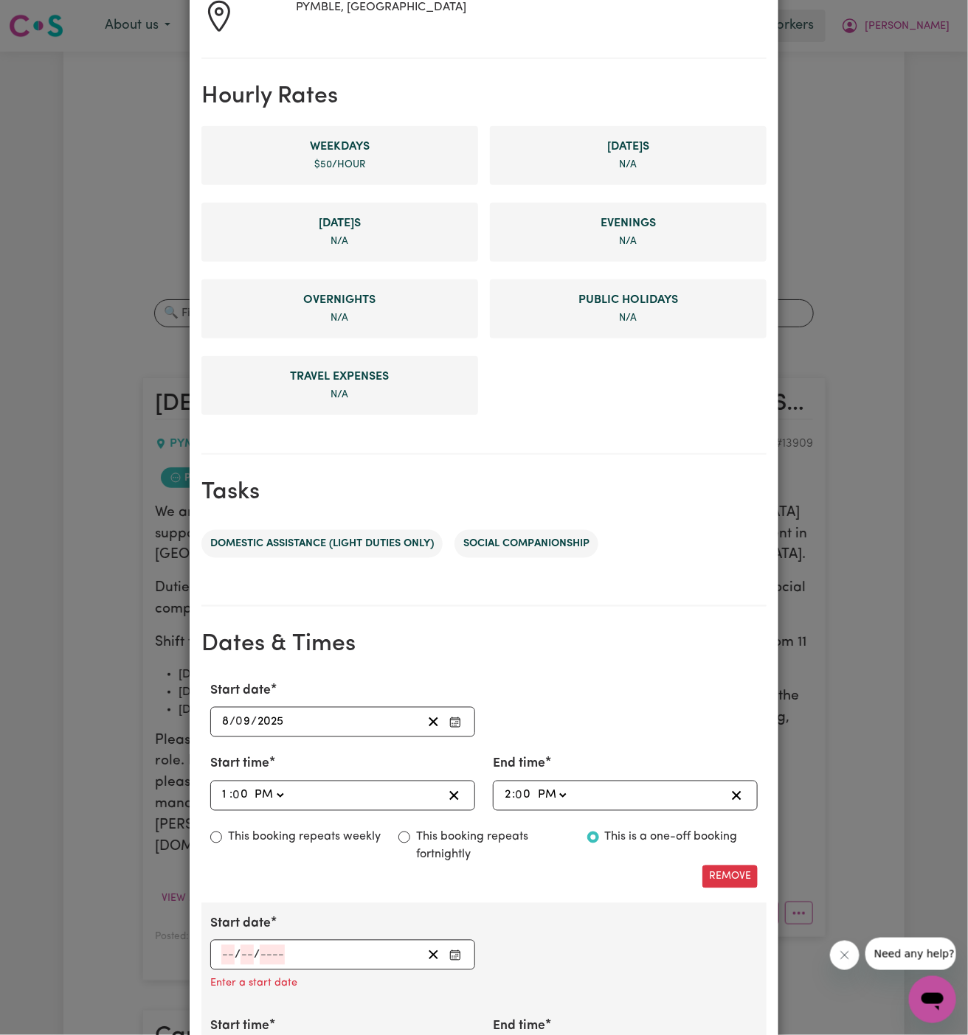
scroll to position [572, 0]
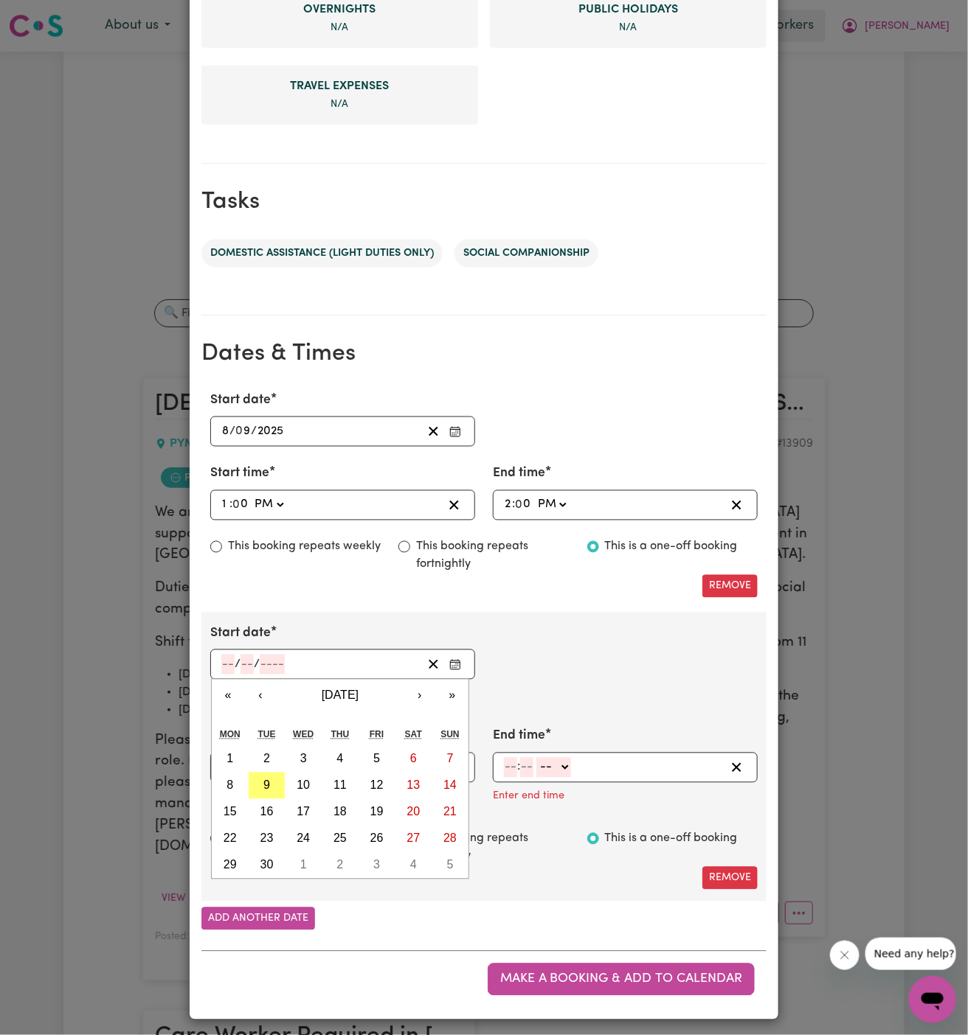
click at [226, 667] on input "number" at bounding box center [227, 665] width 13 height 20
click at [304, 774] on button "10" at bounding box center [303, 786] width 37 height 27
type input "[DATE]"
type input "10"
type input "9"
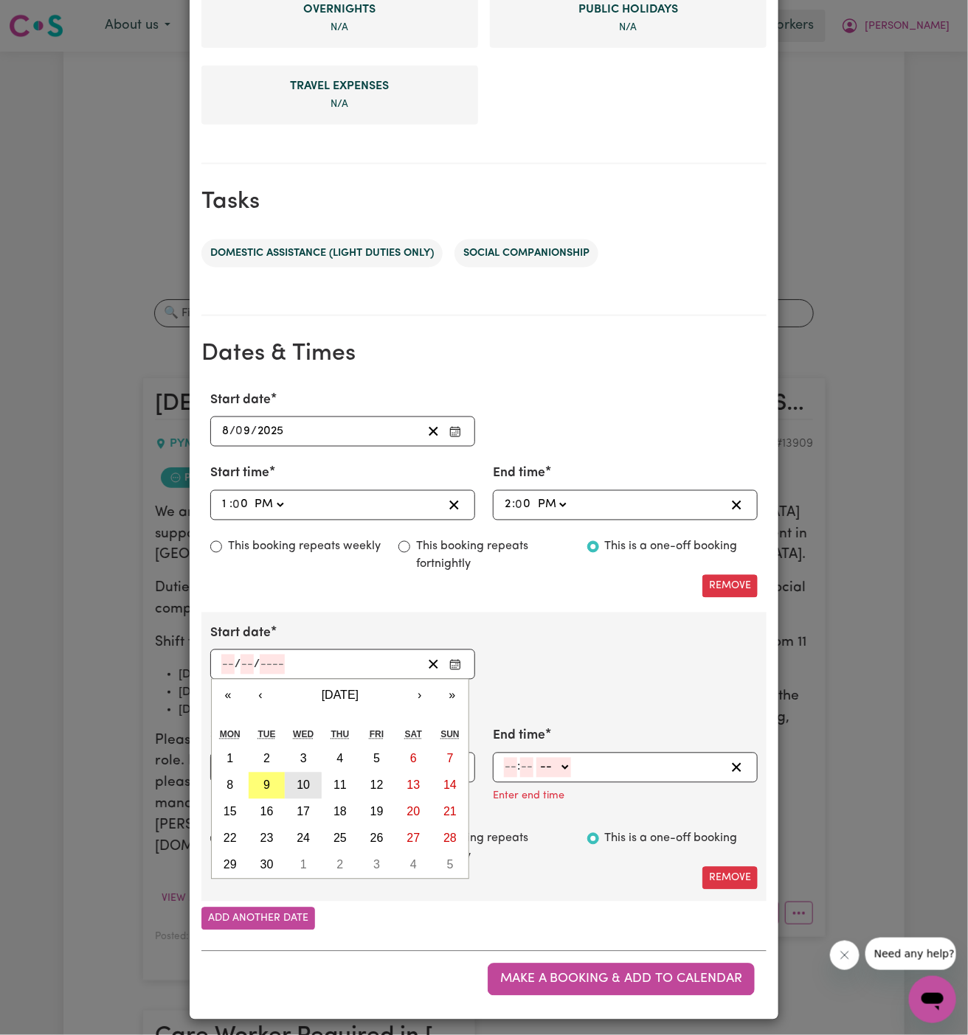
type input "2025"
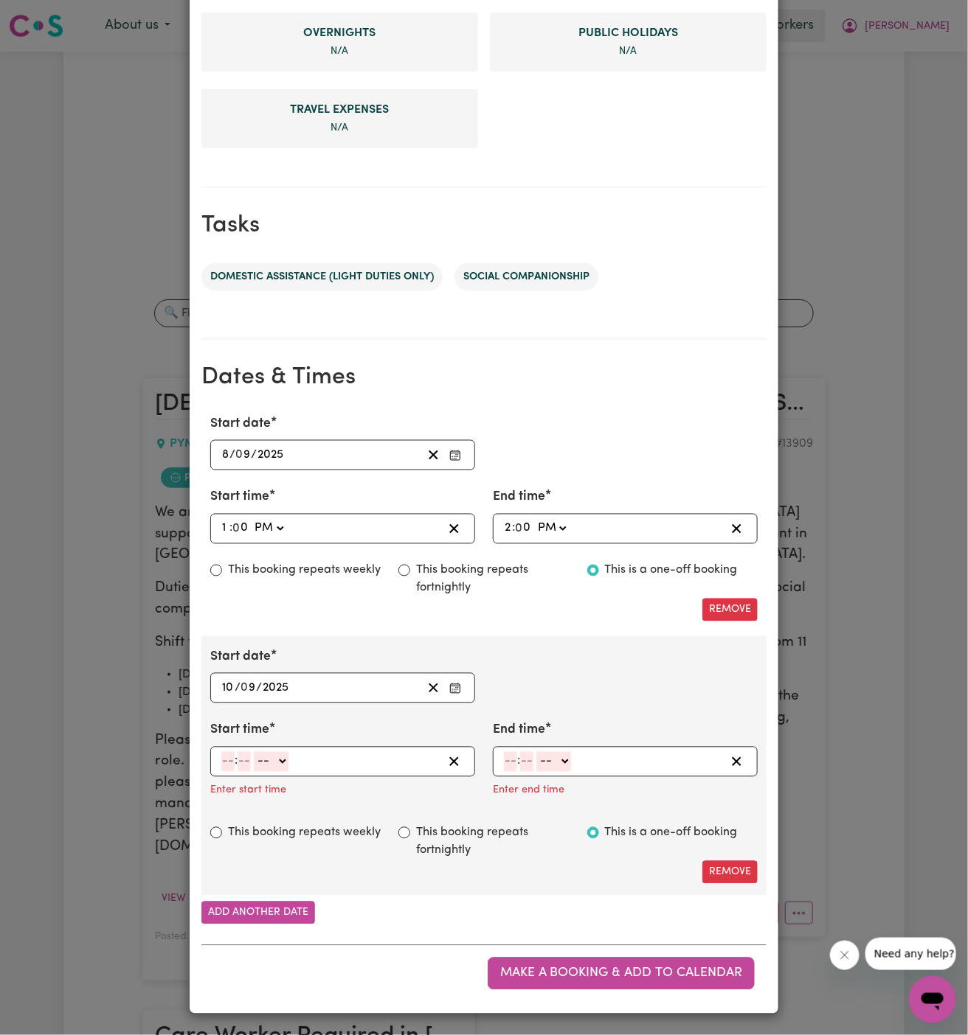
scroll to position [542, 0]
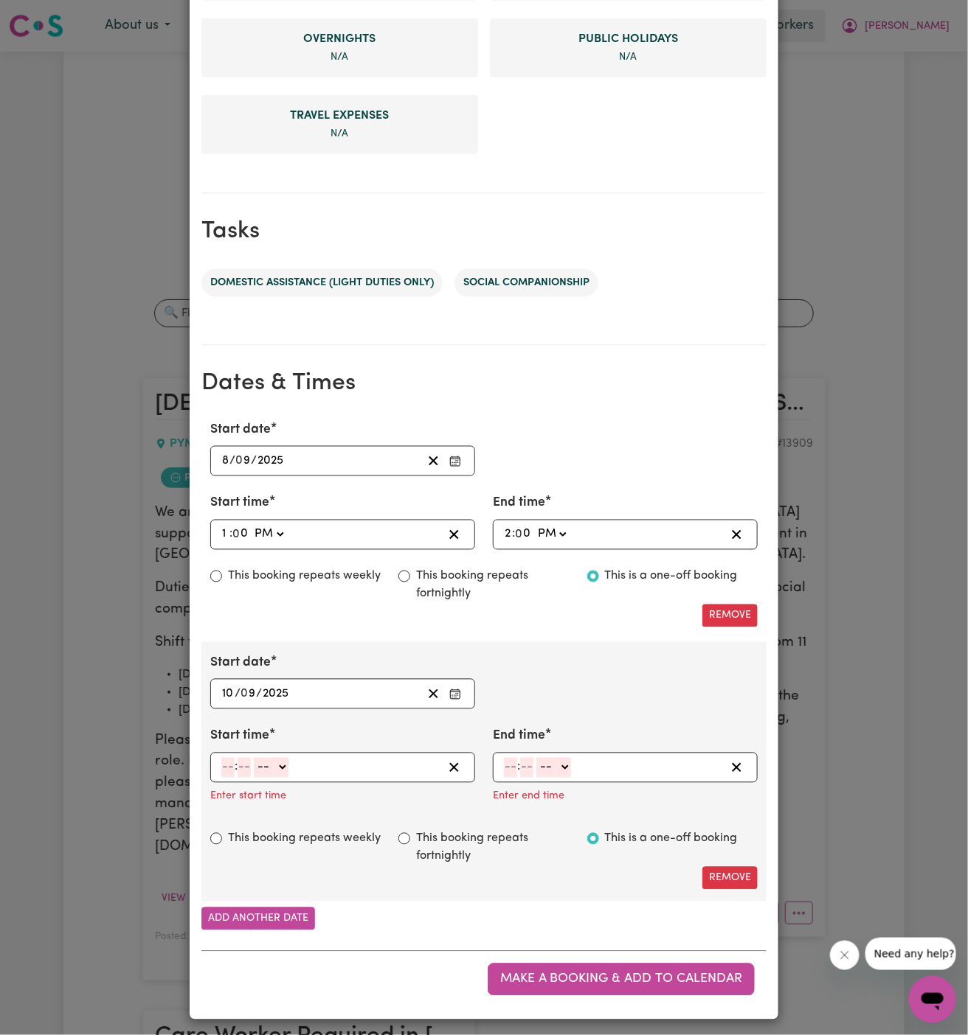
click at [231, 765] on input "number" at bounding box center [227, 768] width 13 height 20
type input "1"
click at [240, 764] on input "number" at bounding box center [238, 768] width 13 height 20
type input "00"
click at [284, 766] on select "-- AM PM" at bounding box center [268, 768] width 35 height 20
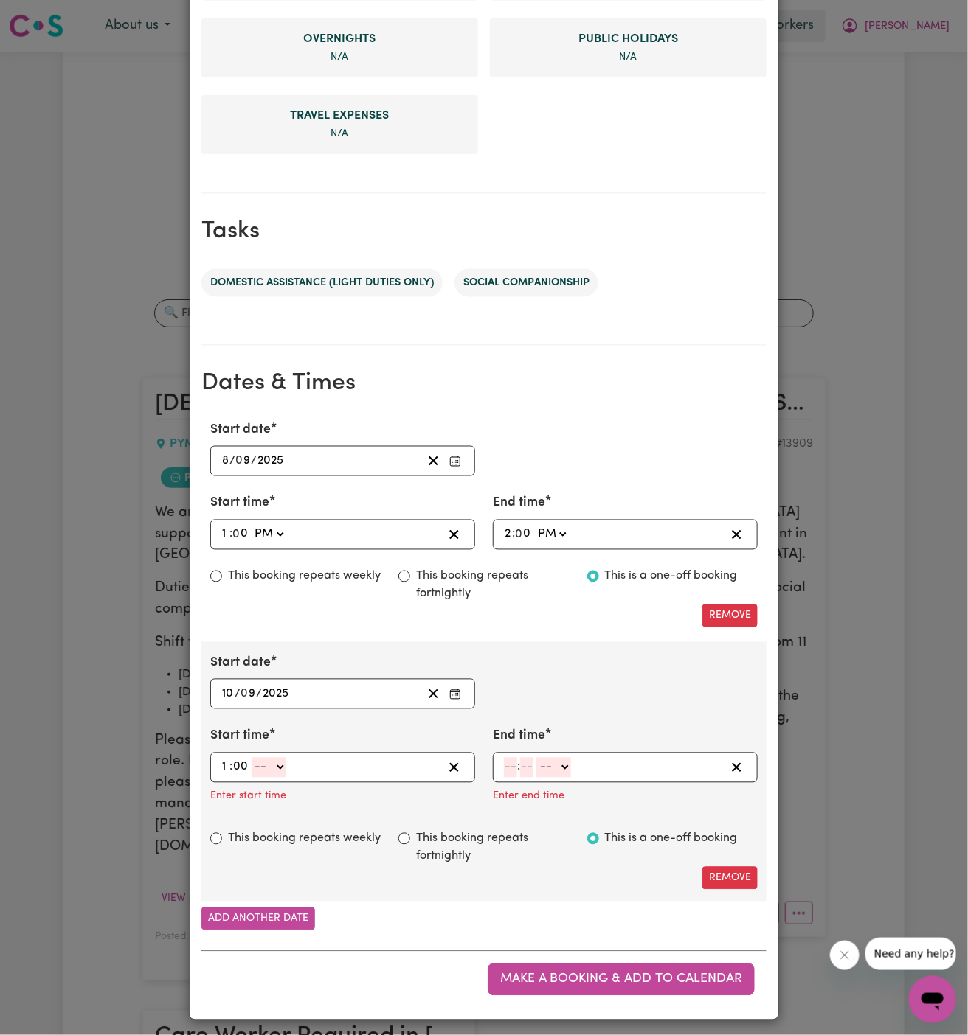
select select "pm"
click at [251, 758] on select "-- AM PM" at bounding box center [268, 768] width 35 height 20
type input "13:00"
type input "0"
click at [507, 771] on input "number" at bounding box center [510, 768] width 13 height 20
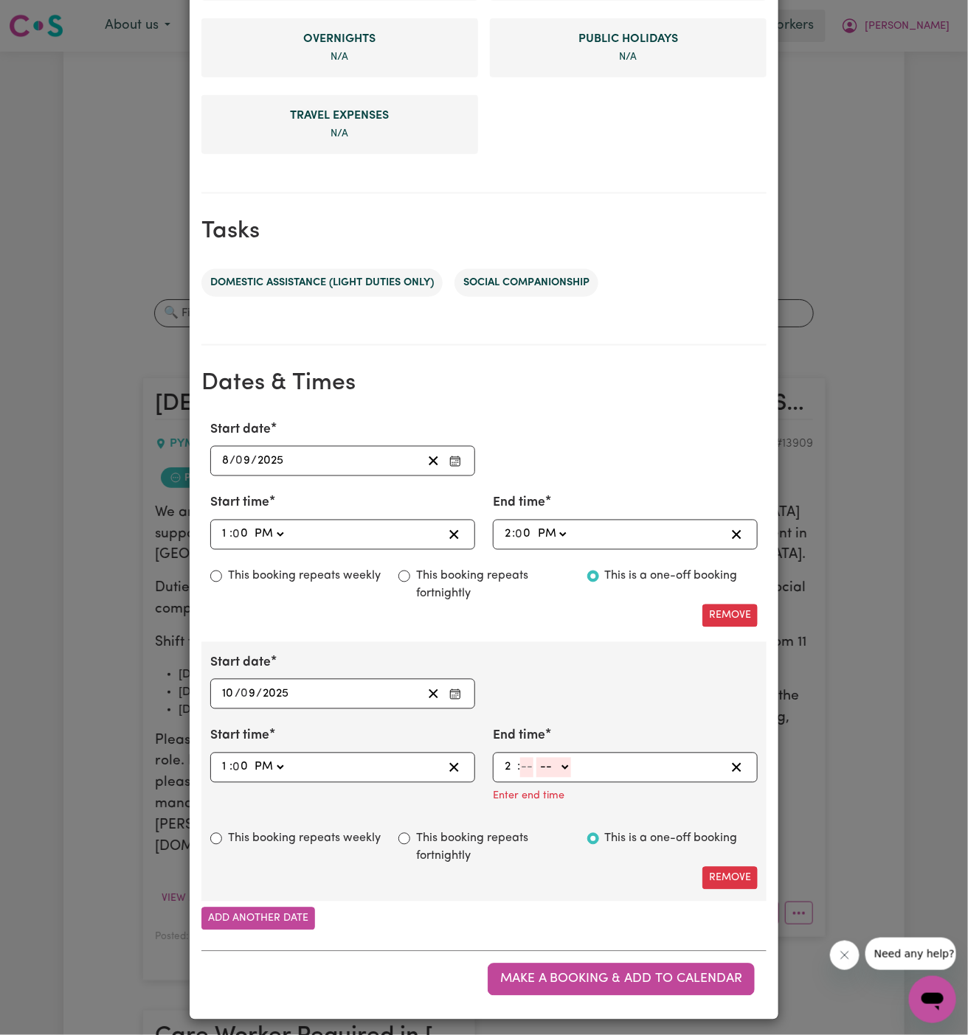
type input "2"
type input "00"
click at [566, 763] on select "-- AM PM" at bounding box center [551, 768] width 35 height 20
select select "pm"
click at [534, 778] on select "-- AM PM" at bounding box center [551, 768] width 35 height 20
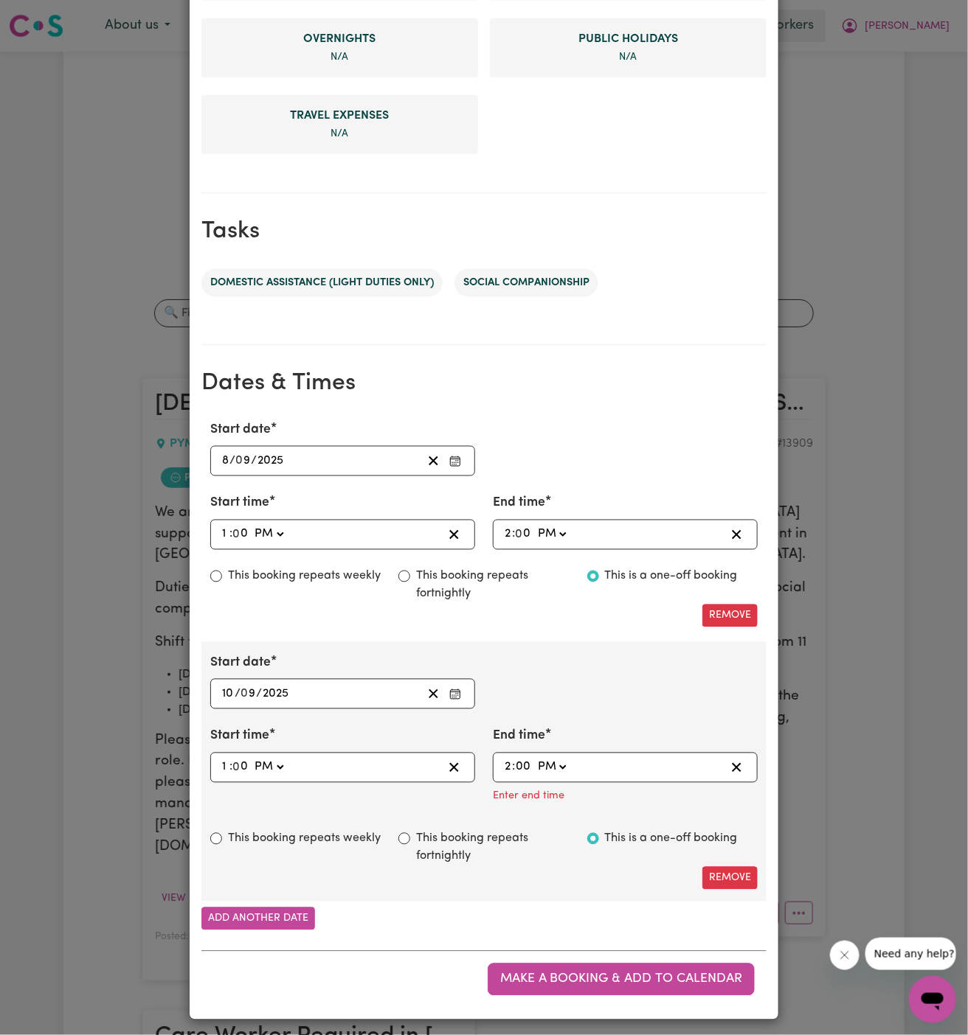
type input "14:00"
type input "0"
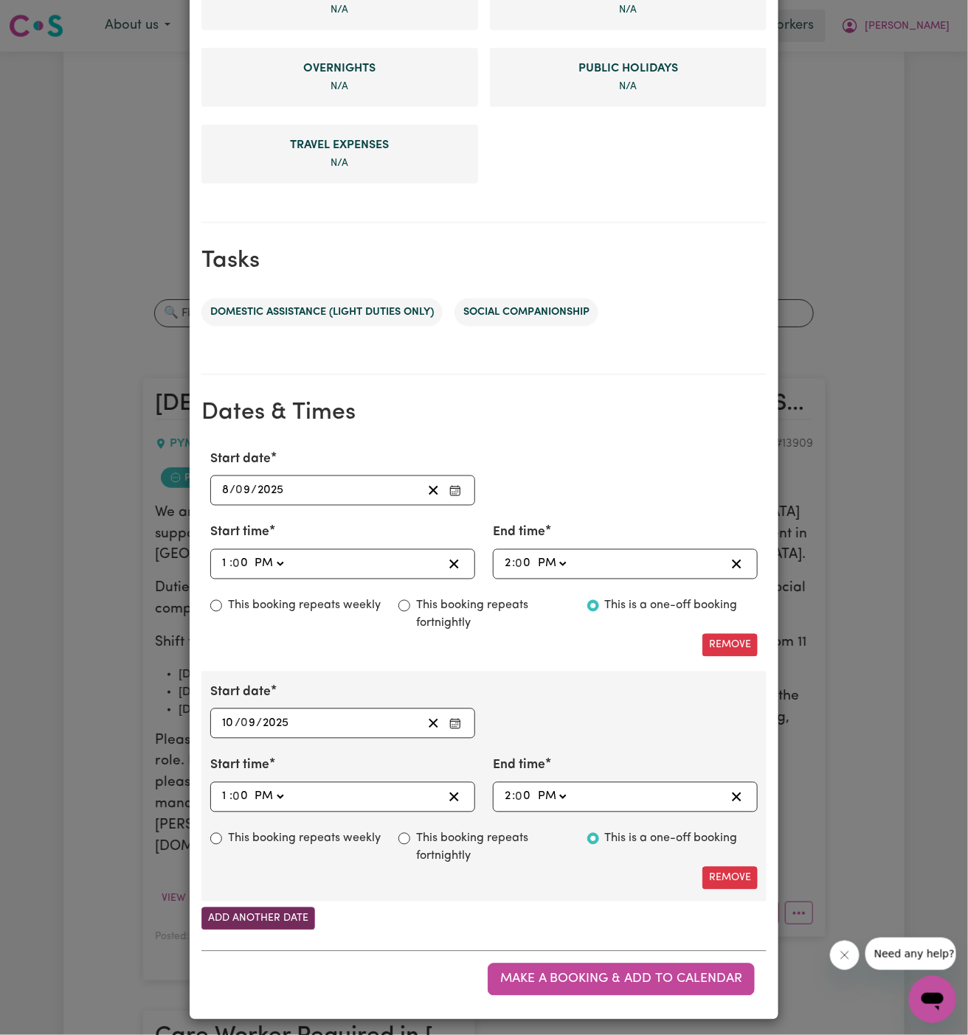
click at [274, 923] on button "Add another date" at bounding box center [258, 919] width 114 height 23
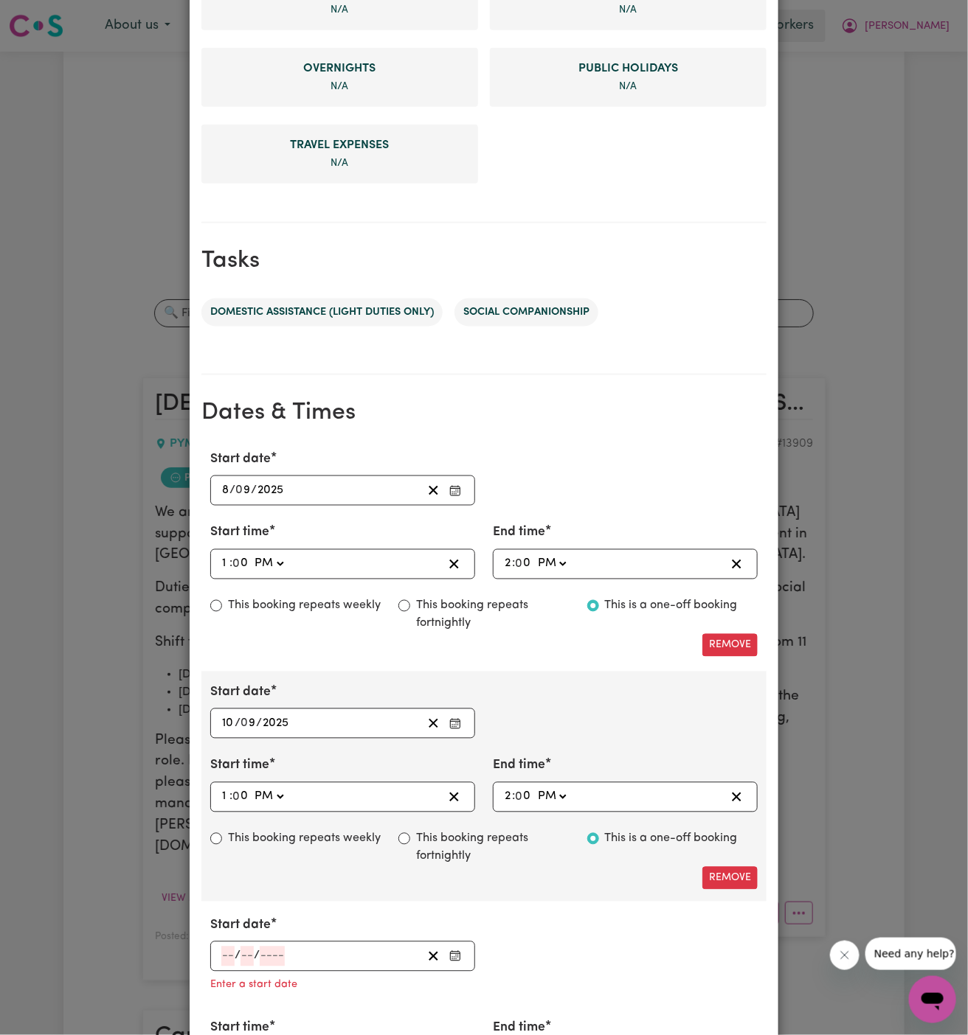
click at [225, 948] on input "number" at bounding box center [227, 957] width 13 height 20
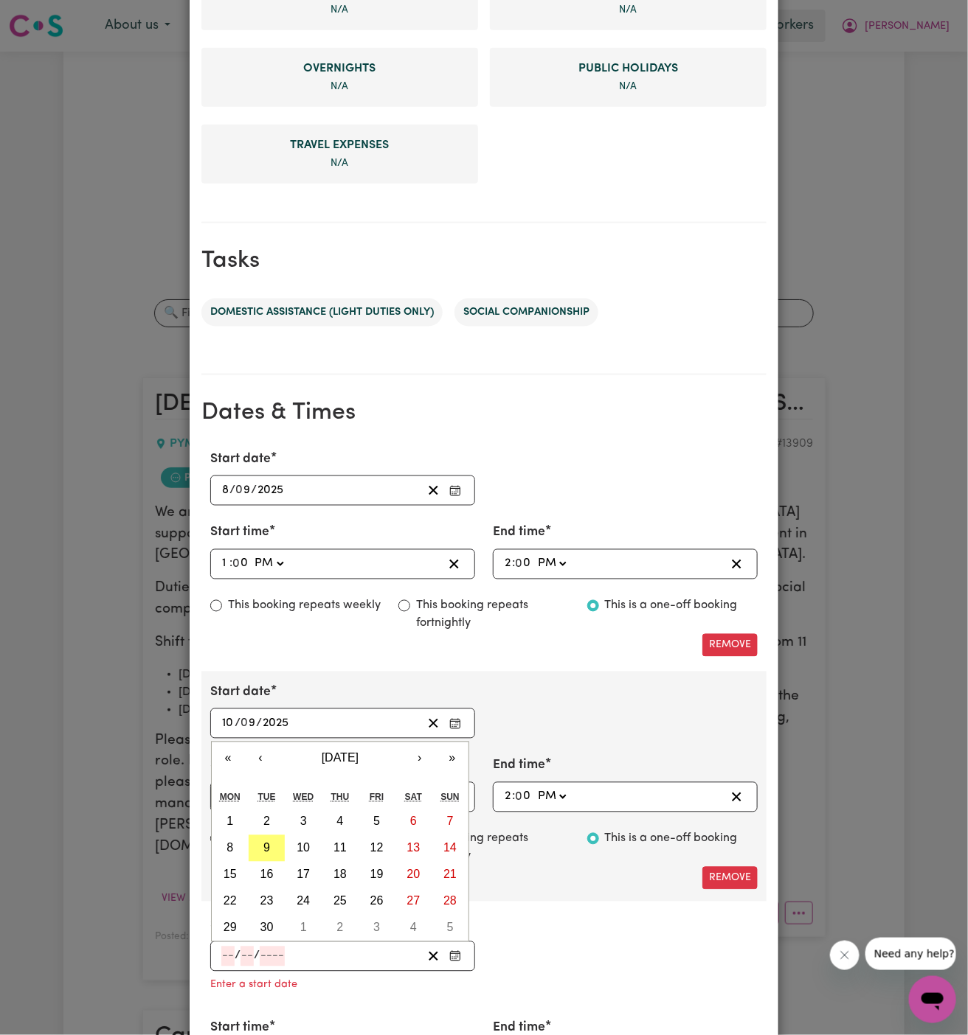
click at [594, 696] on div "Start date [DATE] 10 / 0 9 / 2025 « ‹ [DATE] › » Mon Tue Wed Thu Fri Sat Sun 1 …" at bounding box center [483, 711] width 565 height 55
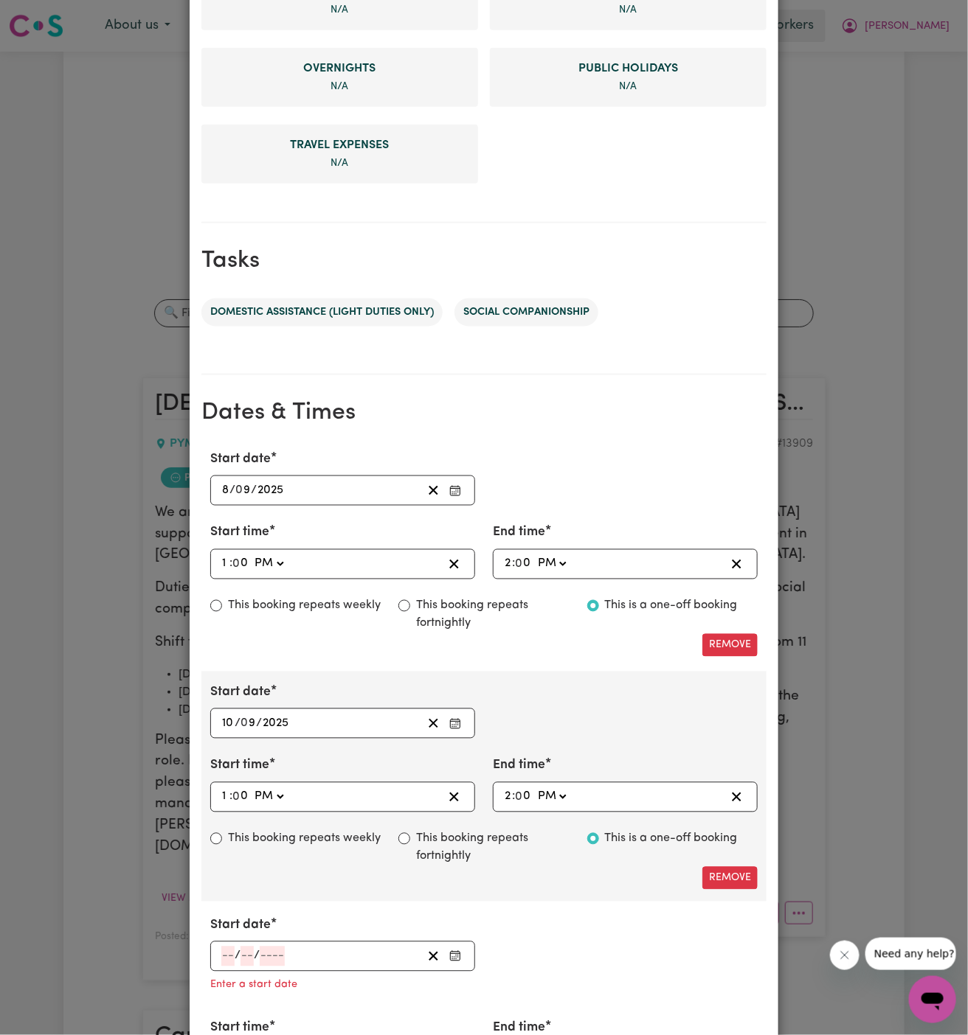
click at [224, 947] on input "number" at bounding box center [227, 957] width 13 height 20
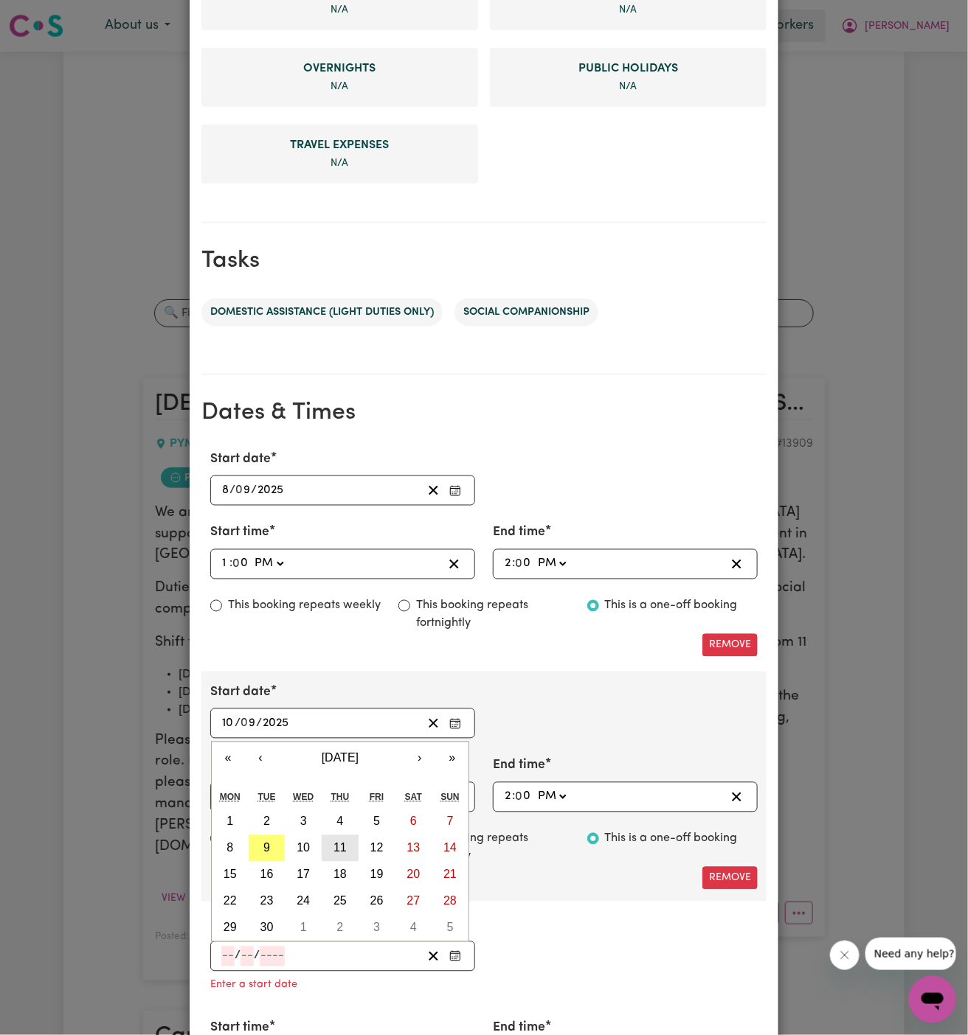
click at [336, 842] on abbr "11" at bounding box center [339, 848] width 13 height 13
type input "[DATE]"
type input "11"
type input "9"
type input "2025"
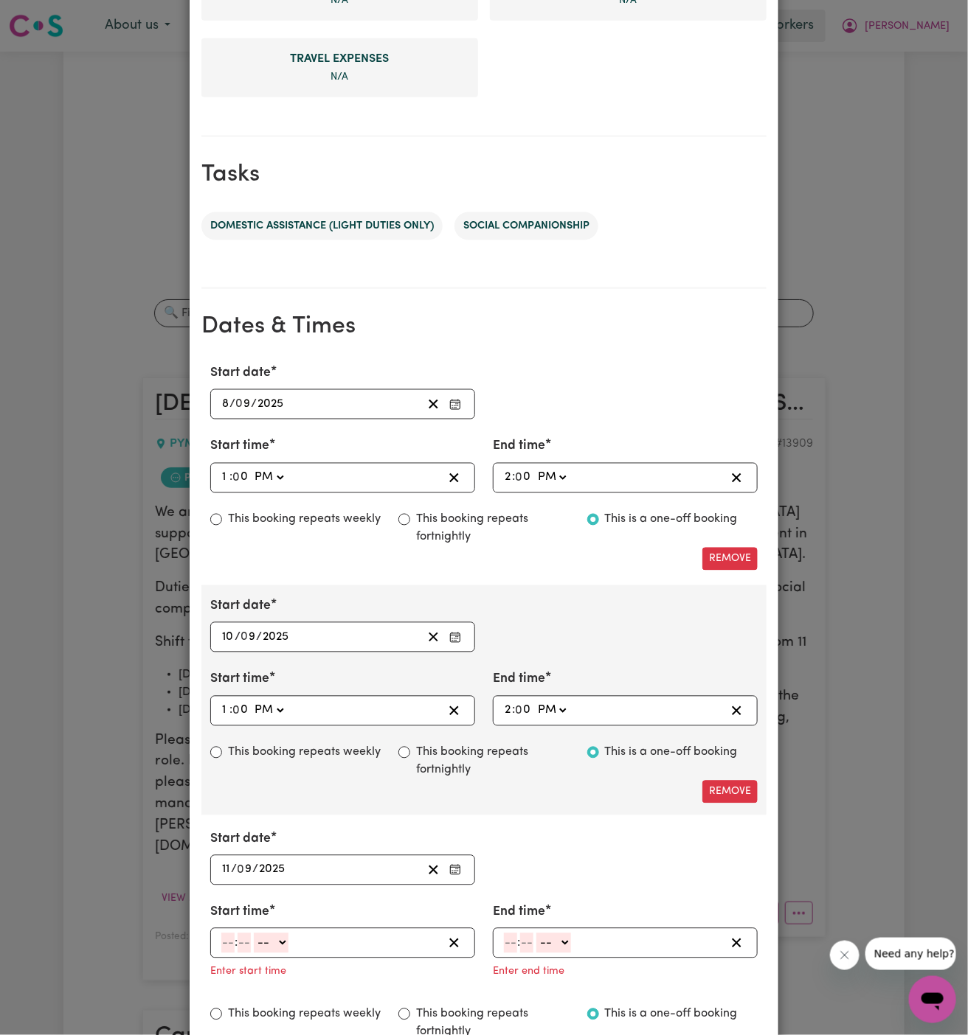
scroll to position [603, 0]
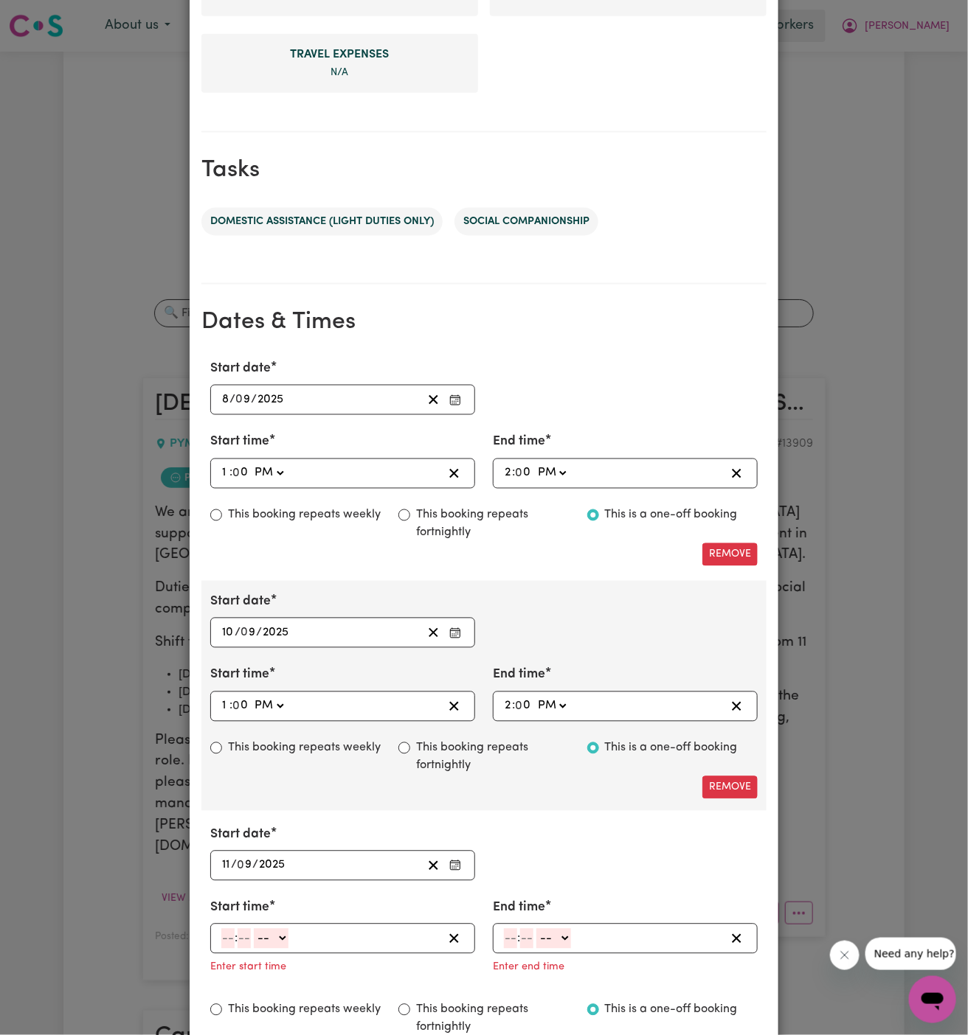
click at [224, 931] on input "number" at bounding box center [227, 939] width 13 height 20
type input "1"
click at [238, 934] on input "number" at bounding box center [238, 939] width 13 height 20
type input "00"
click at [269, 934] on select "-- AM PM" at bounding box center [268, 939] width 35 height 20
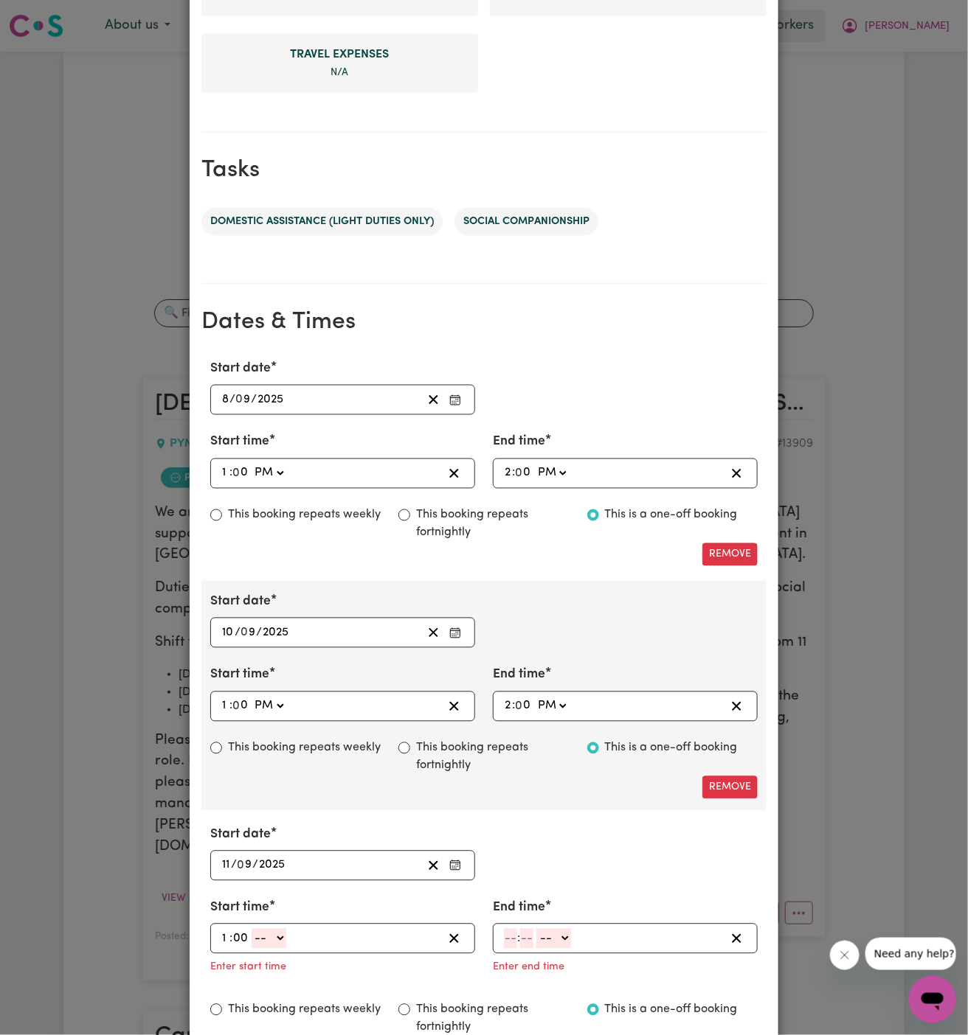
select select "pm"
click at [251, 929] on select "-- AM PM" at bounding box center [268, 939] width 35 height 20
type input "13:00"
type input "0"
click at [507, 934] on input "number" at bounding box center [510, 939] width 13 height 20
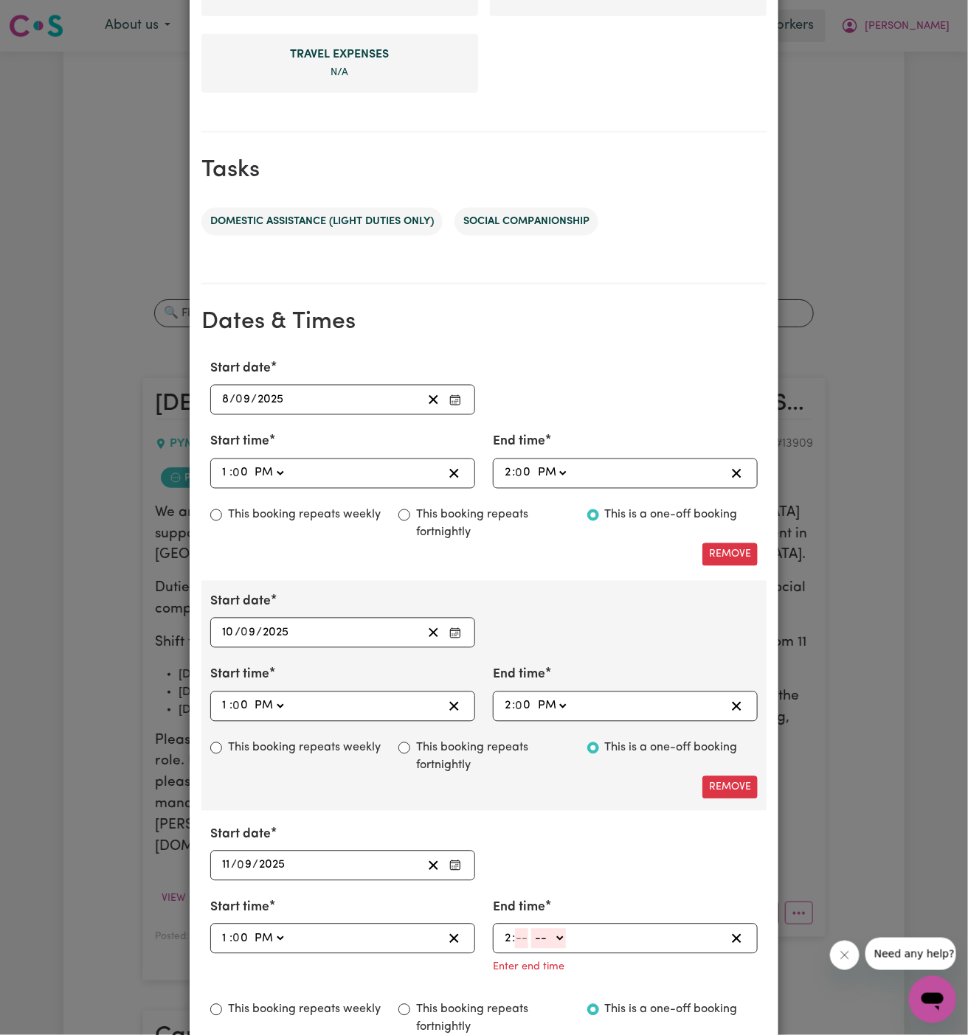
type input "2"
type input "00"
click at [562, 938] on select "-- AM PM" at bounding box center [551, 939] width 35 height 20
select select "pm"
click at [534, 929] on select "-- AM PM" at bounding box center [551, 939] width 35 height 20
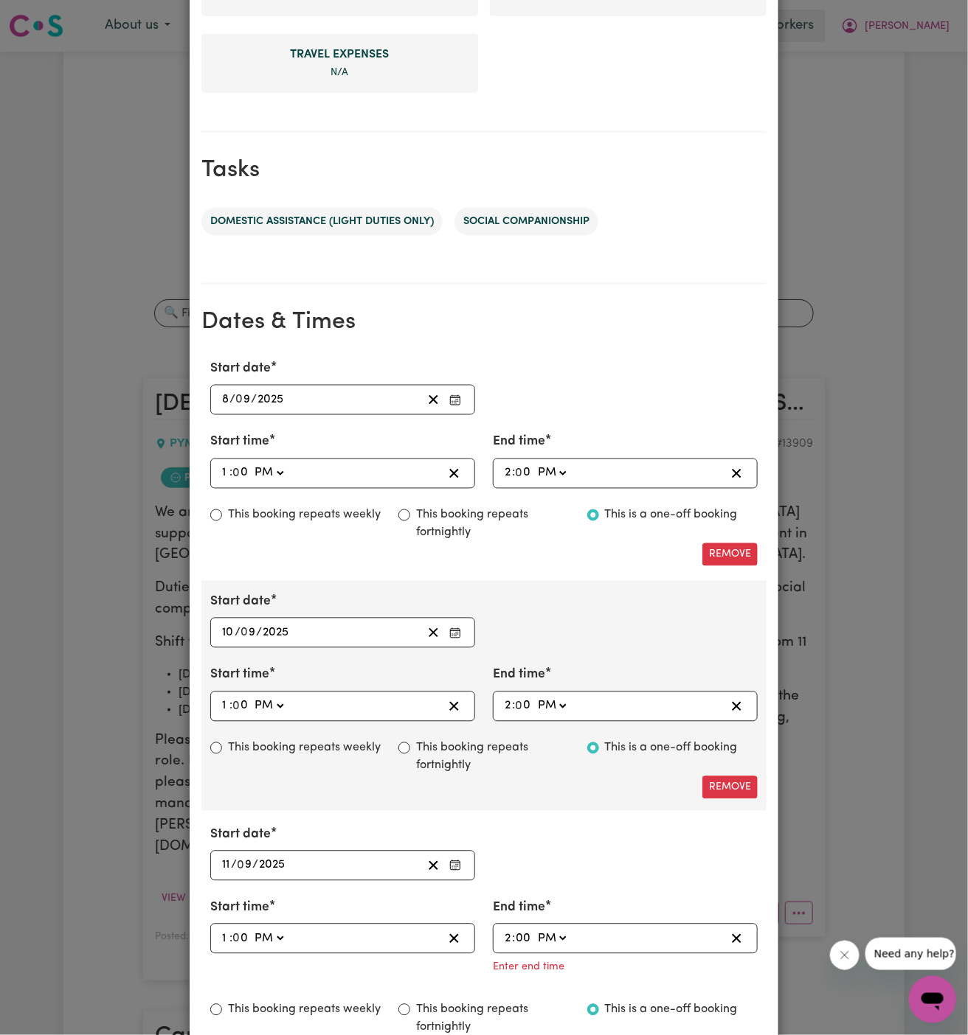
type input "14:00"
type input "0"
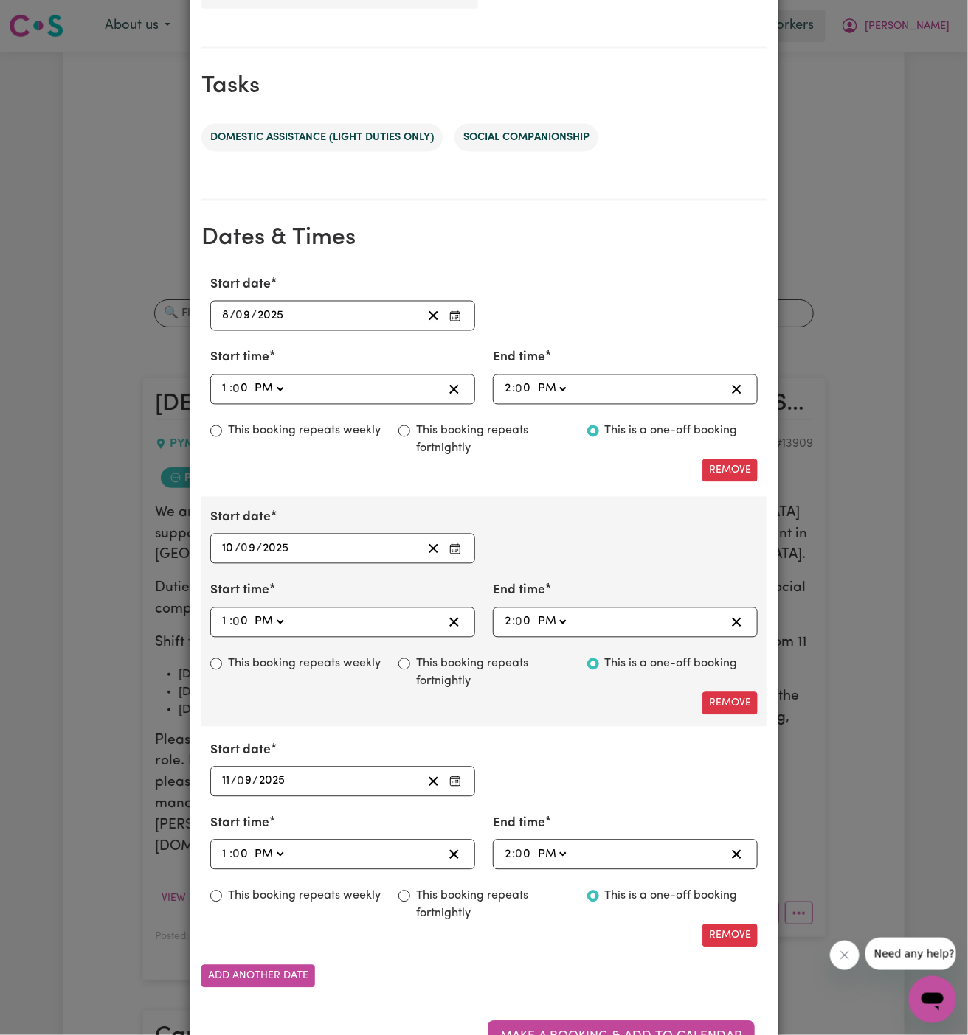
scroll to position [744, 0]
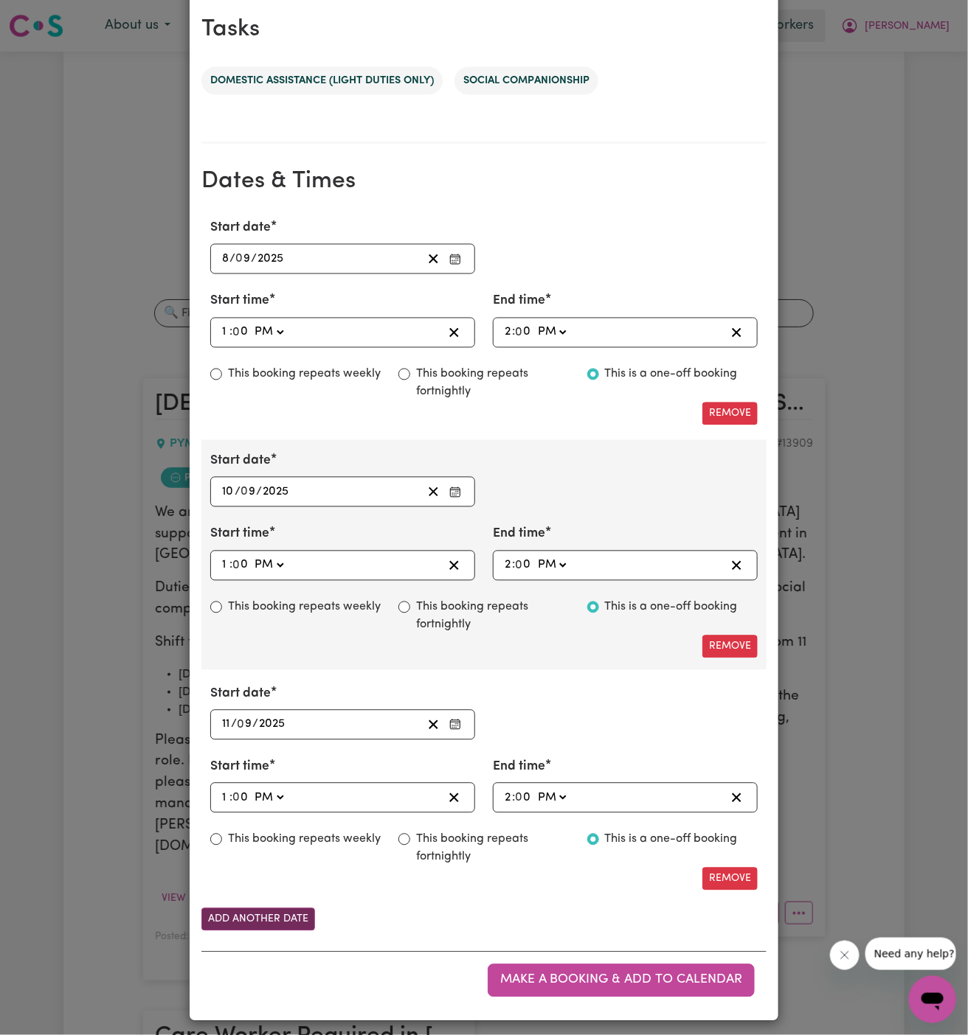
click at [271, 909] on button "Add another date" at bounding box center [258, 920] width 114 height 23
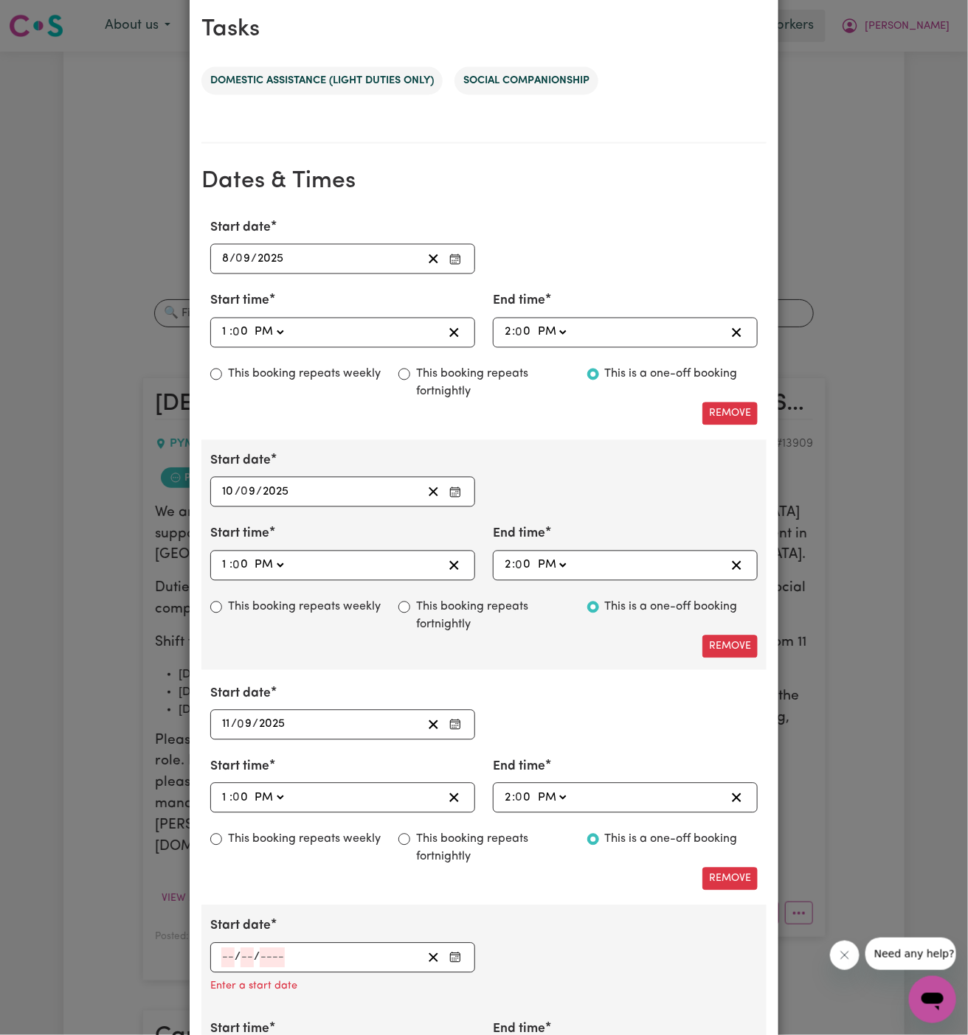
scroll to position [1035, 0]
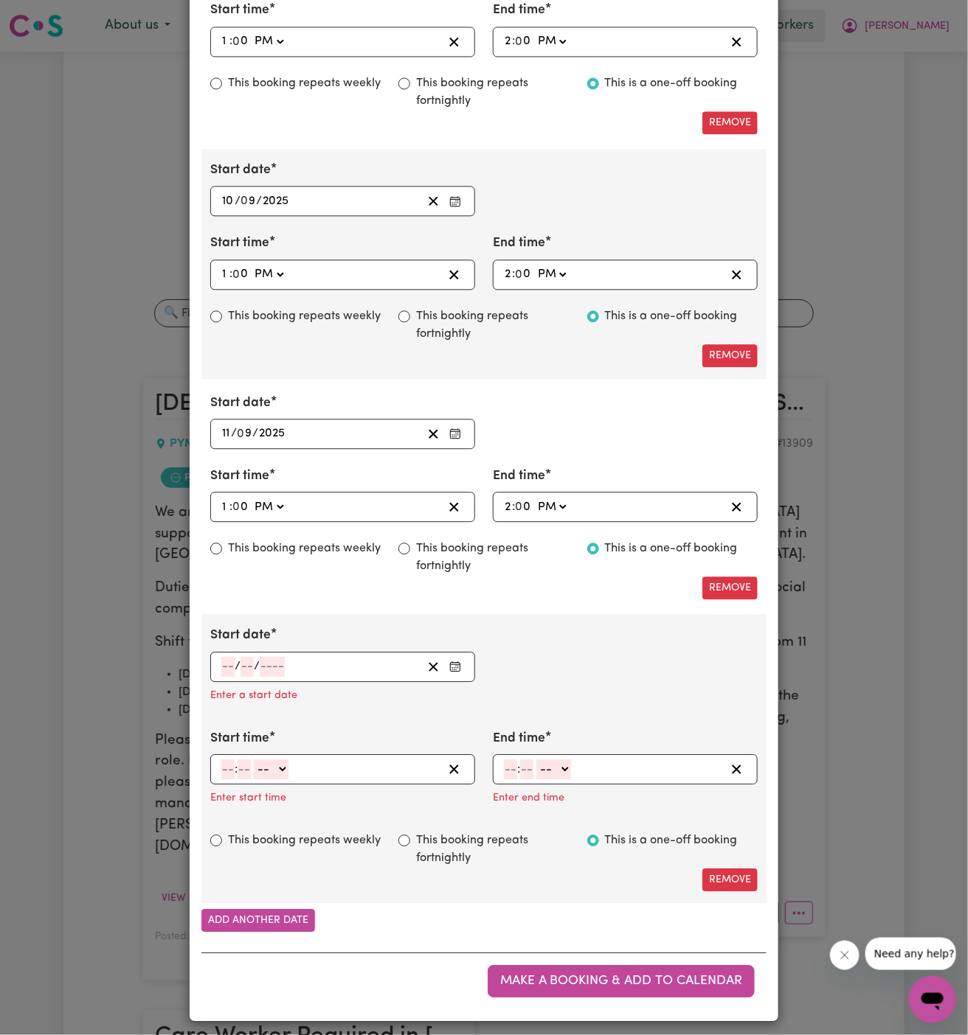
click at [226, 669] on input "number" at bounding box center [227, 667] width 13 height 20
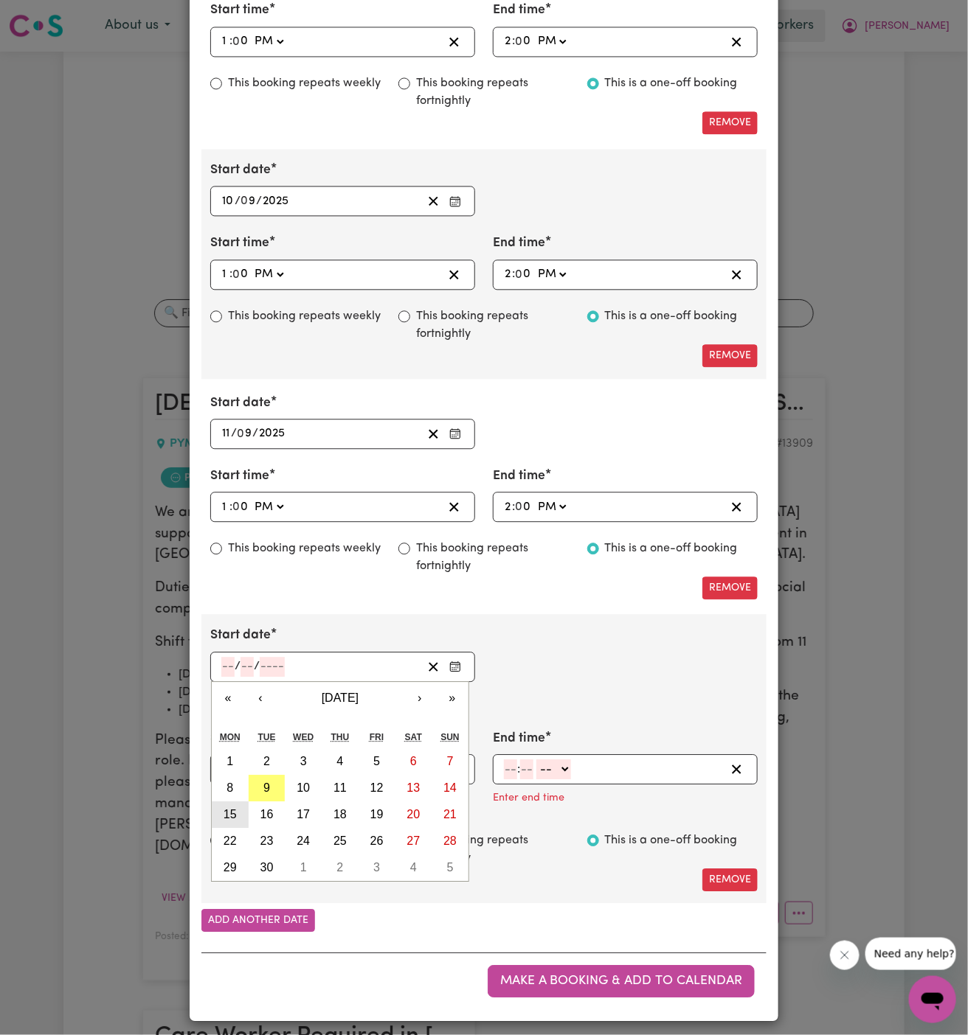
click at [235, 808] on abbr "15" at bounding box center [229, 814] width 13 height 13
type input "[DATE]"
type input "15"
type input "9"
type input "2025"
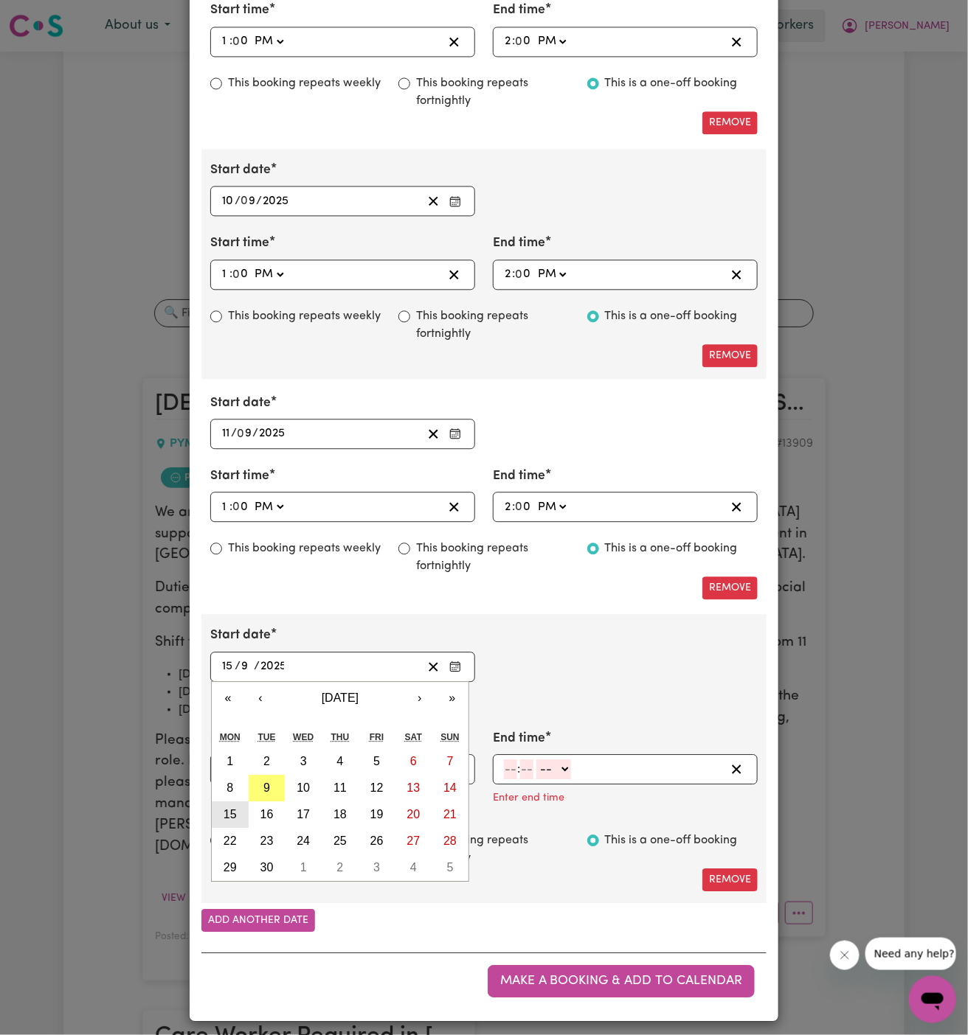
scroll to position [1006, 0]
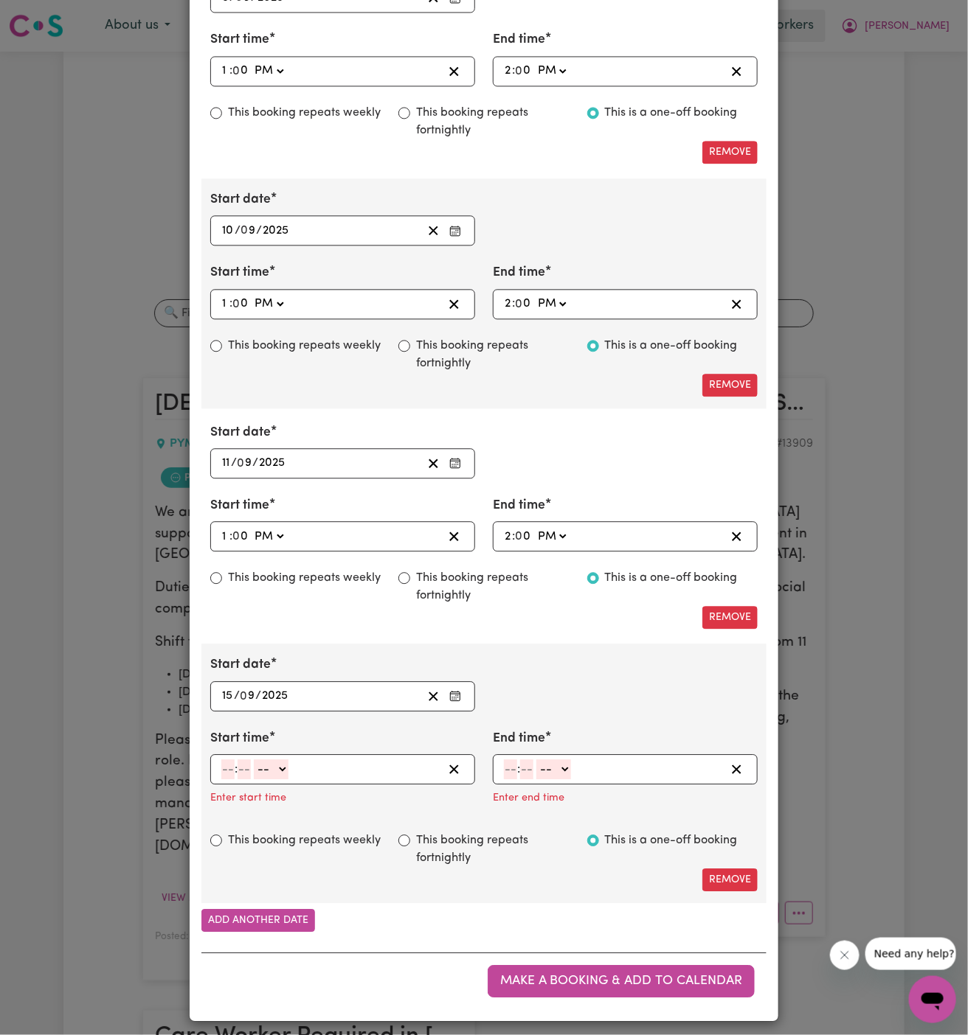
click at [223, 760] on input "number" at bounding box center [227, 770] width 13 height 20
type input "1"
click at [244, 765] on input "number" at bounding box center [238, 770] width 13 height 20
type input "00"
click at [280, 769] on select "-- AM PM" at bounding box center [268, 770] width 35 height 20
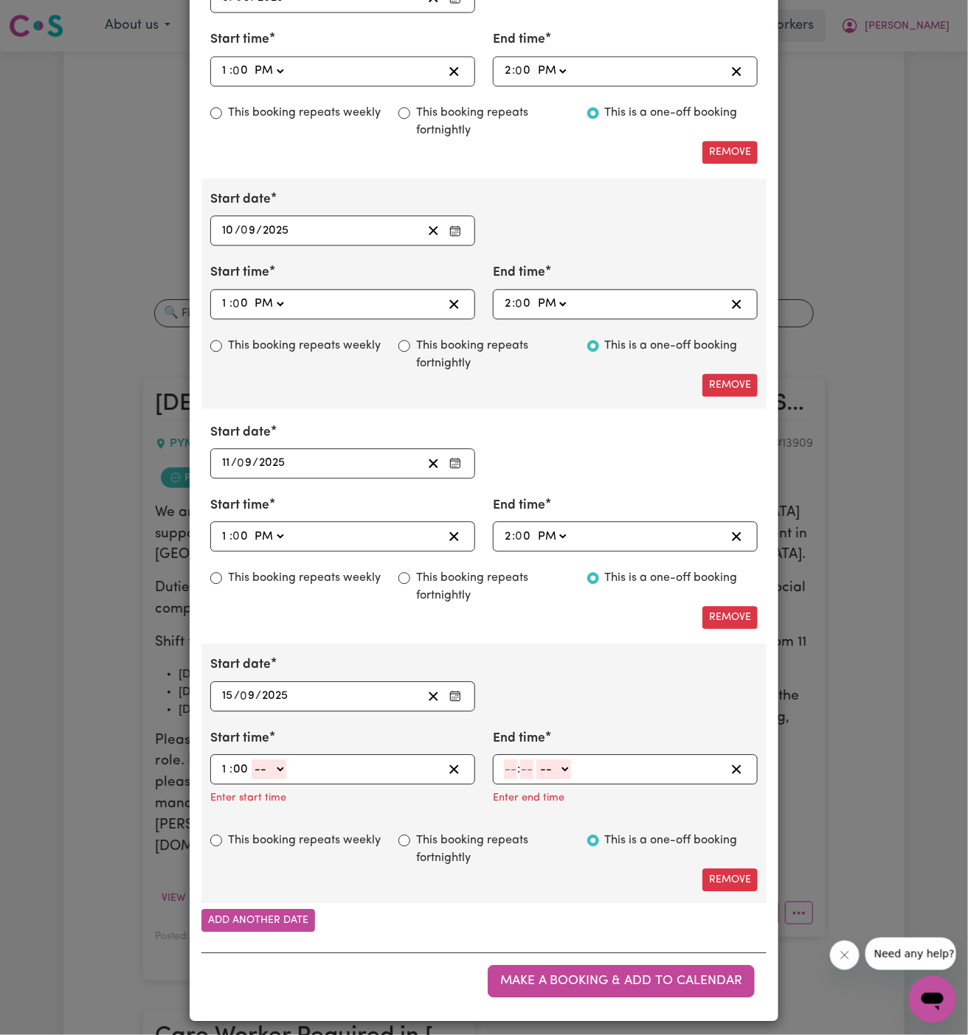
select select "pm"
click at [251, 760] on select "-- AM PM" at bounding box center [268, 770] width 35 height 20
type input "13:00"
type input "0"
drag, startPoint x: 504, startPoint y: 789, endPoint x: 512, endPoint y: 763, distance: 27.1
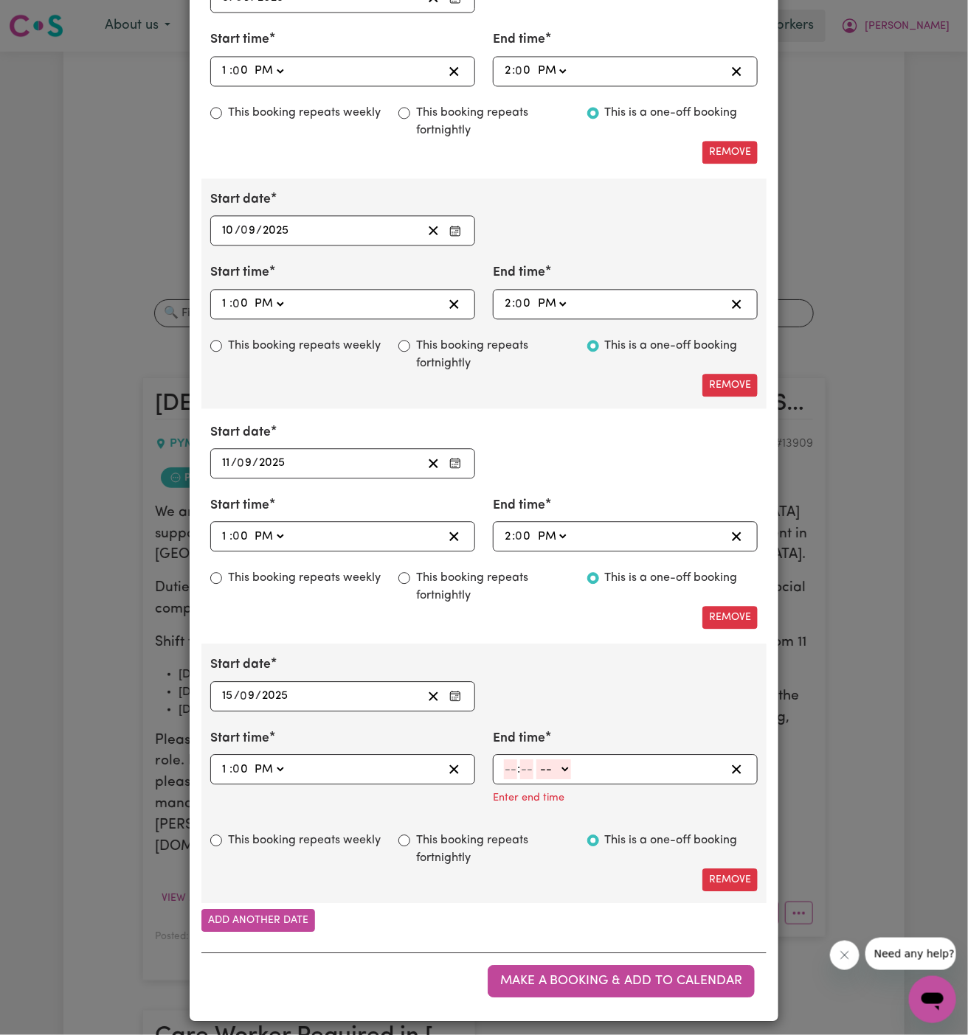
click at [512, 763] on input "number" at bounding box center [510, 770] width 13 height 20
type input "2"
type input "00"
drag, startPoint x: 512, startPoint y: 763, endPoint x: 558, endPoint y: 769, distance: 46.8
click at [559, 769] on select "-- AM PM" at bounding box center [551, 770] width 35 height 20
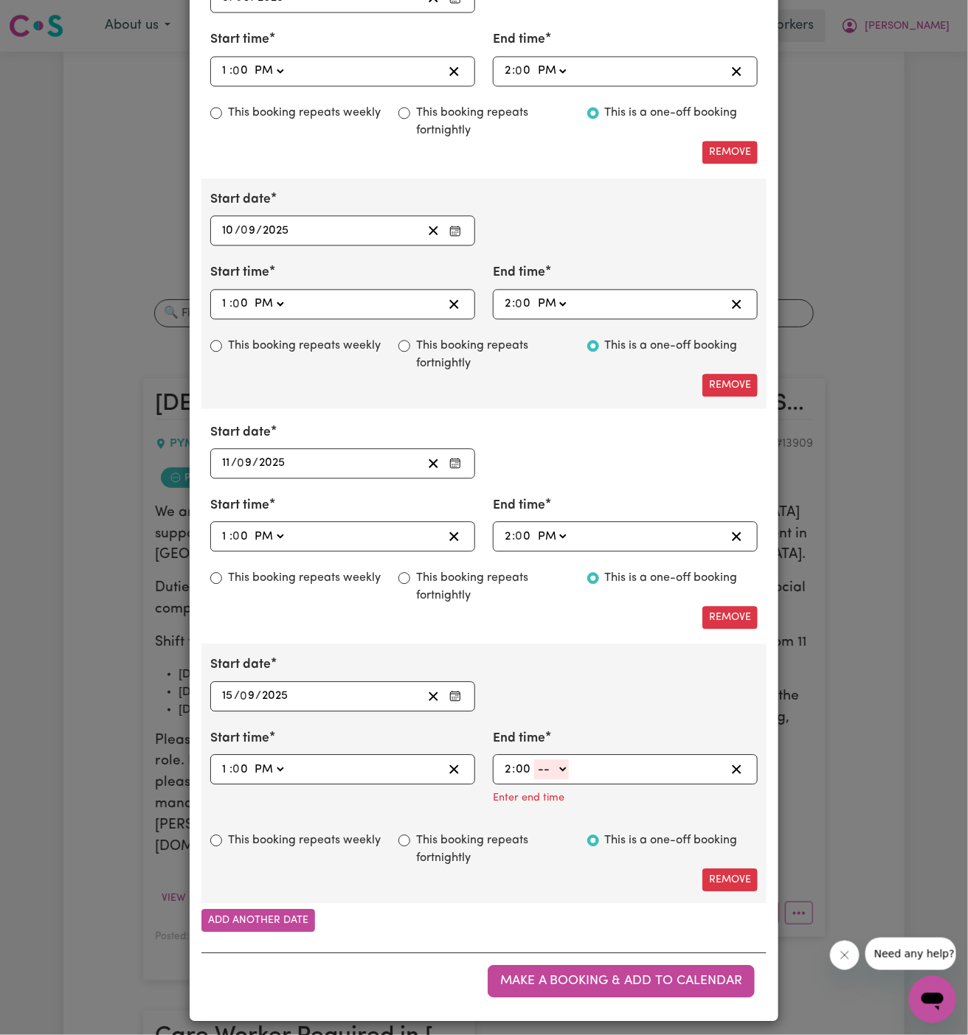
select select "pm"
click at [534, 780] on select "-- AM PM" at bounding box center [551, 770] width 35 height 20
type input "14:00"
type input "0"
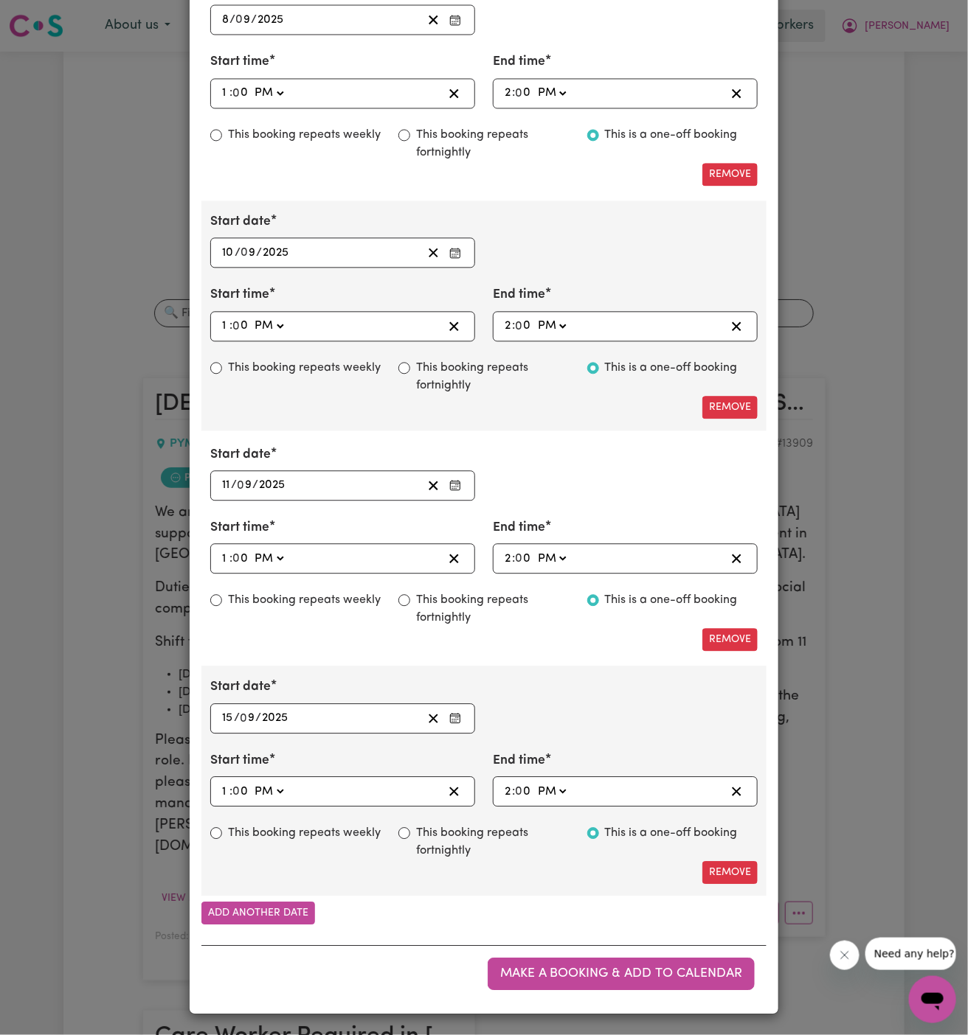
scroll to position [976, 0]
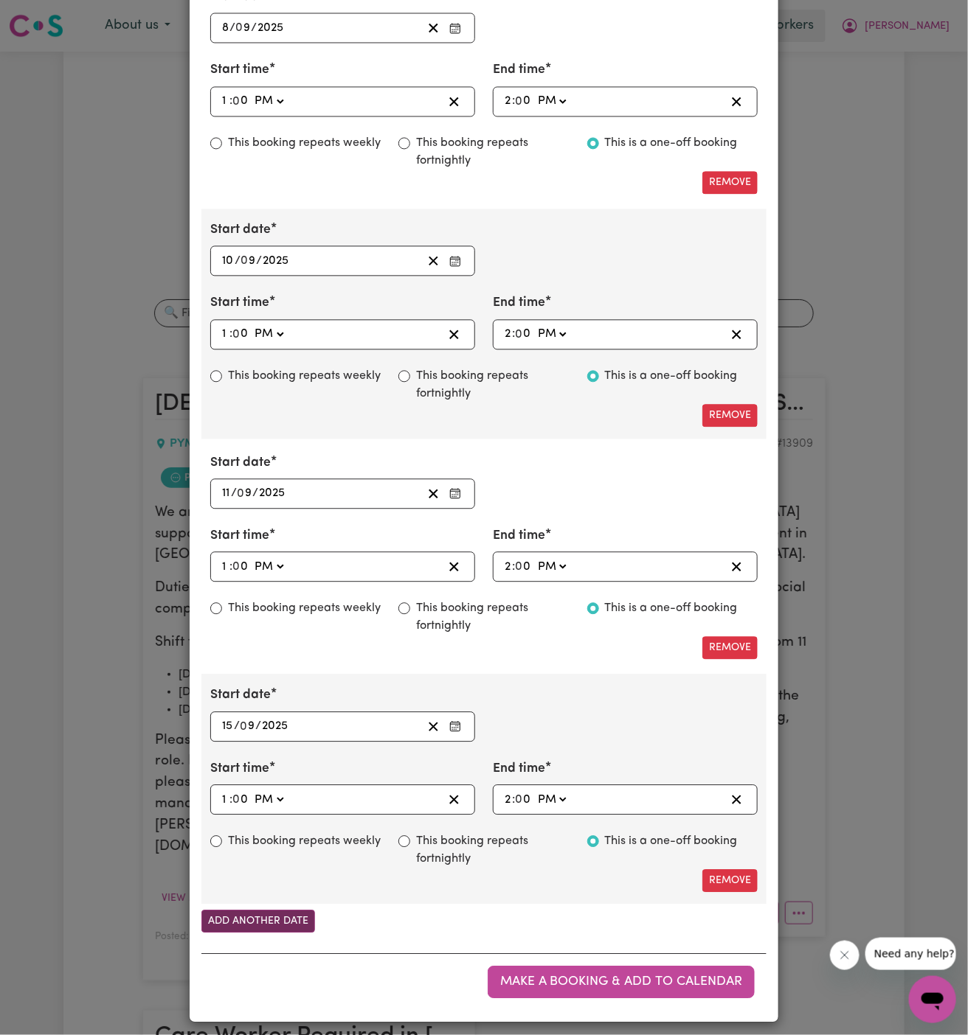
click at [291, 915] on button "Add another date" at bounding box center [258, 921] width 114 height 23
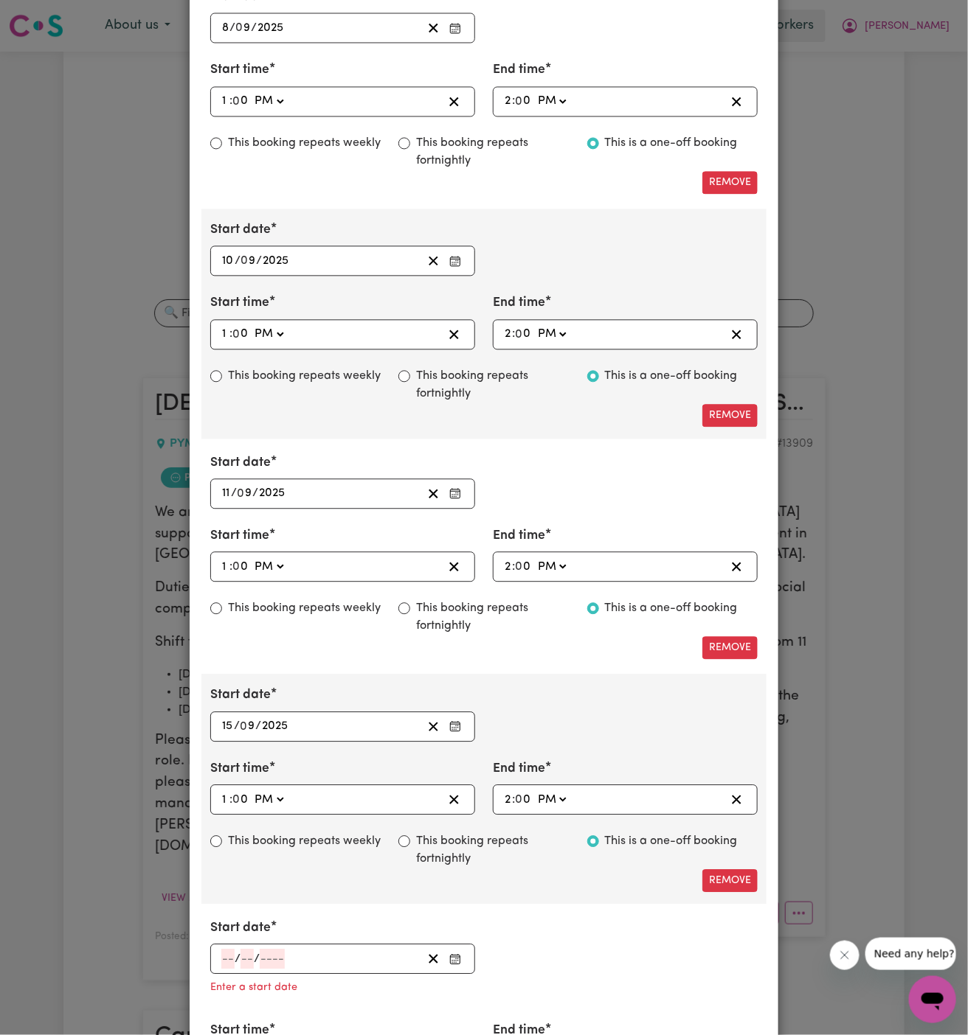
scroll to position [1073, 0]
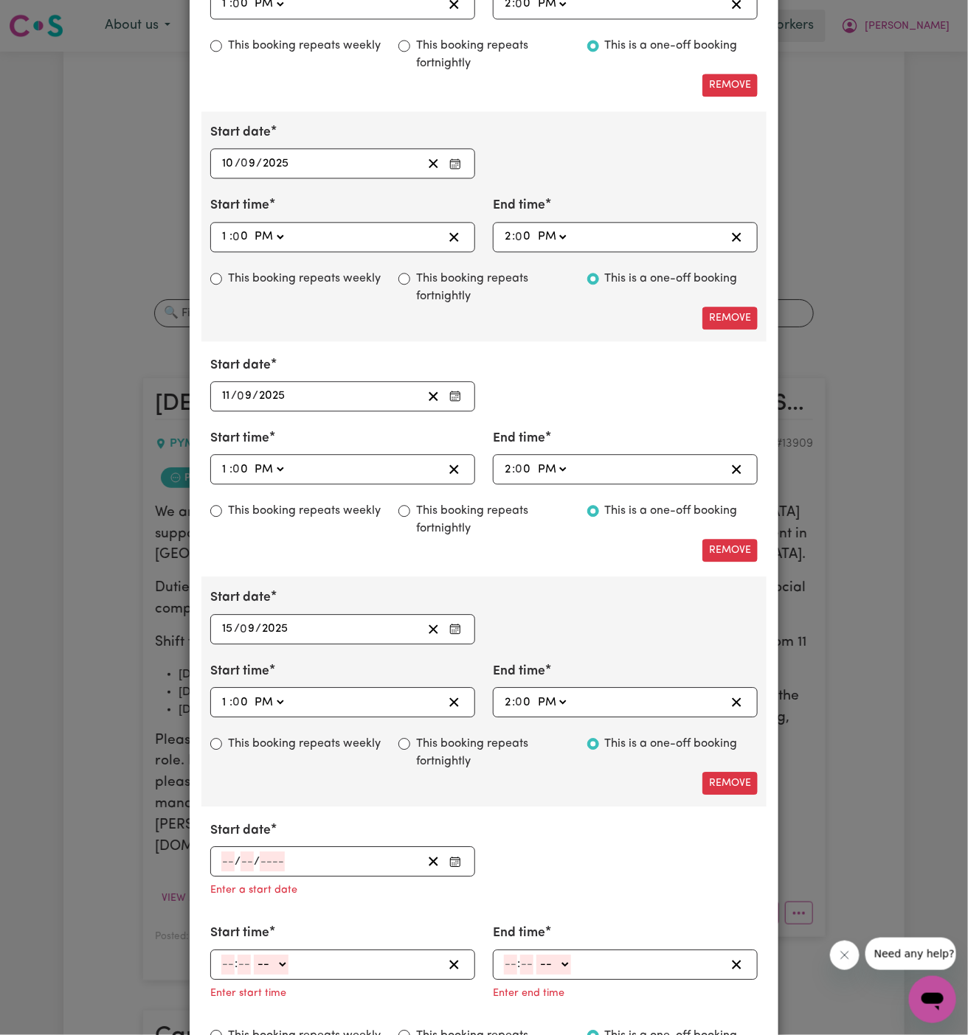
click at [227, 852] on input "number" at bounding box center [227, 862] width 13 height 20
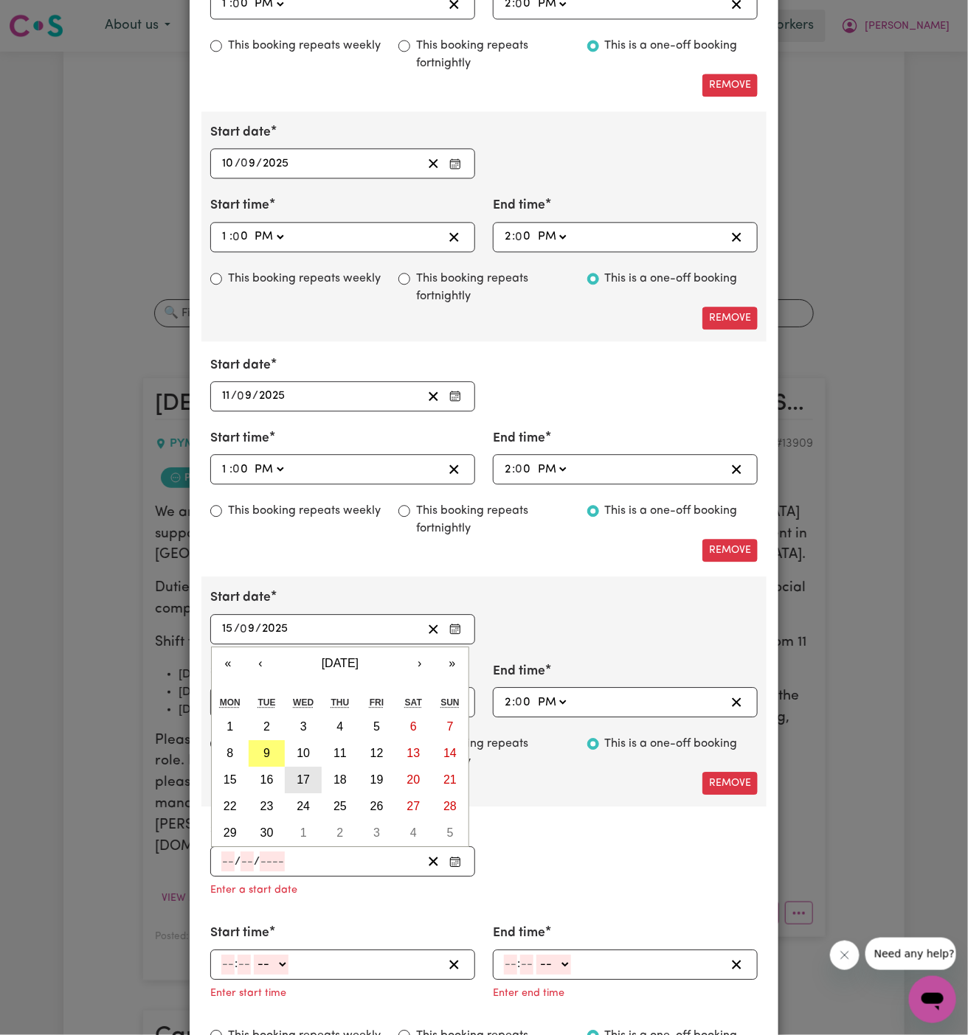
click at [303, 779] on abbr "17" at bounding box center [302, 780] width 13 height 13
type input "[DATE]"
type input "17"
type input "9"
type input "2025"
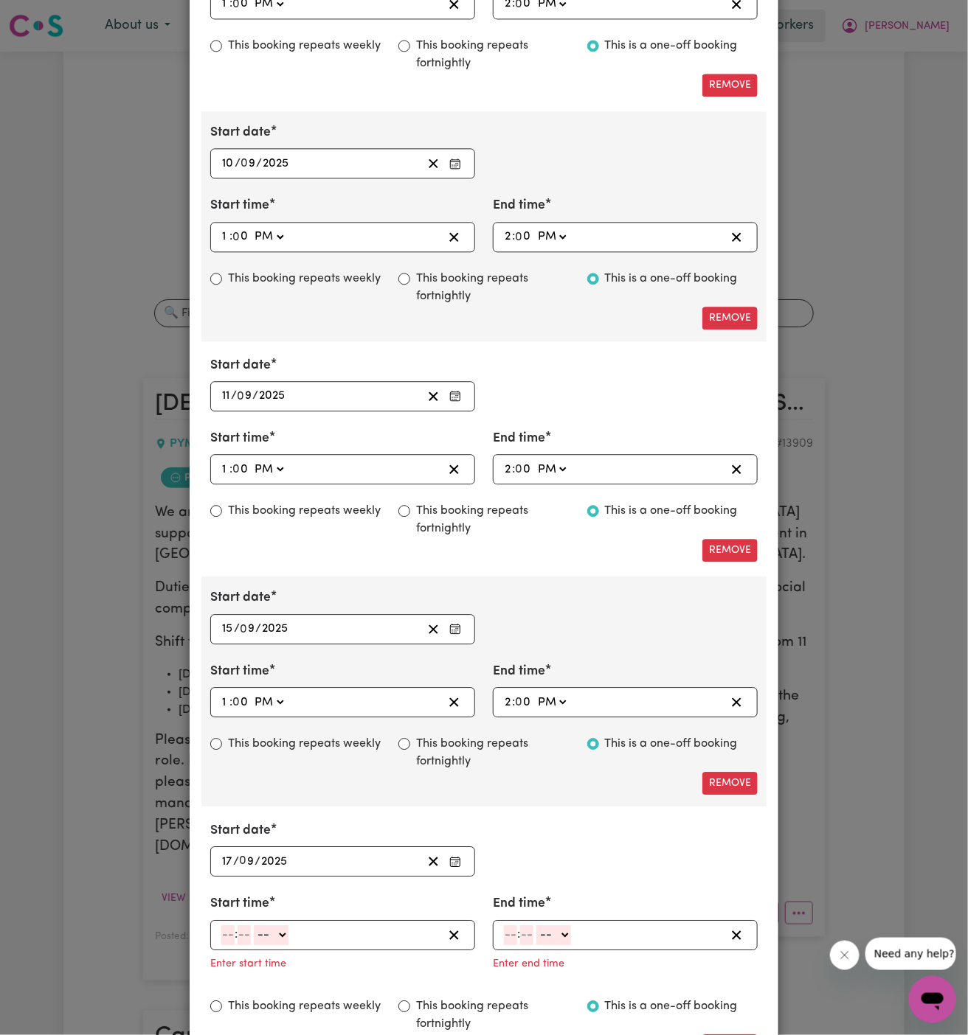
click at [228, 927] on input "number" at bounding box center [227, 936] width 13 height 20
type input "1"
click at [234, 926] on input "number" at bounding box center [238, 936] width 13 height 20
type input "00"
click at [271, 928] on select "-- AM PM" at bounding box center [268, 936] width 35 height 20
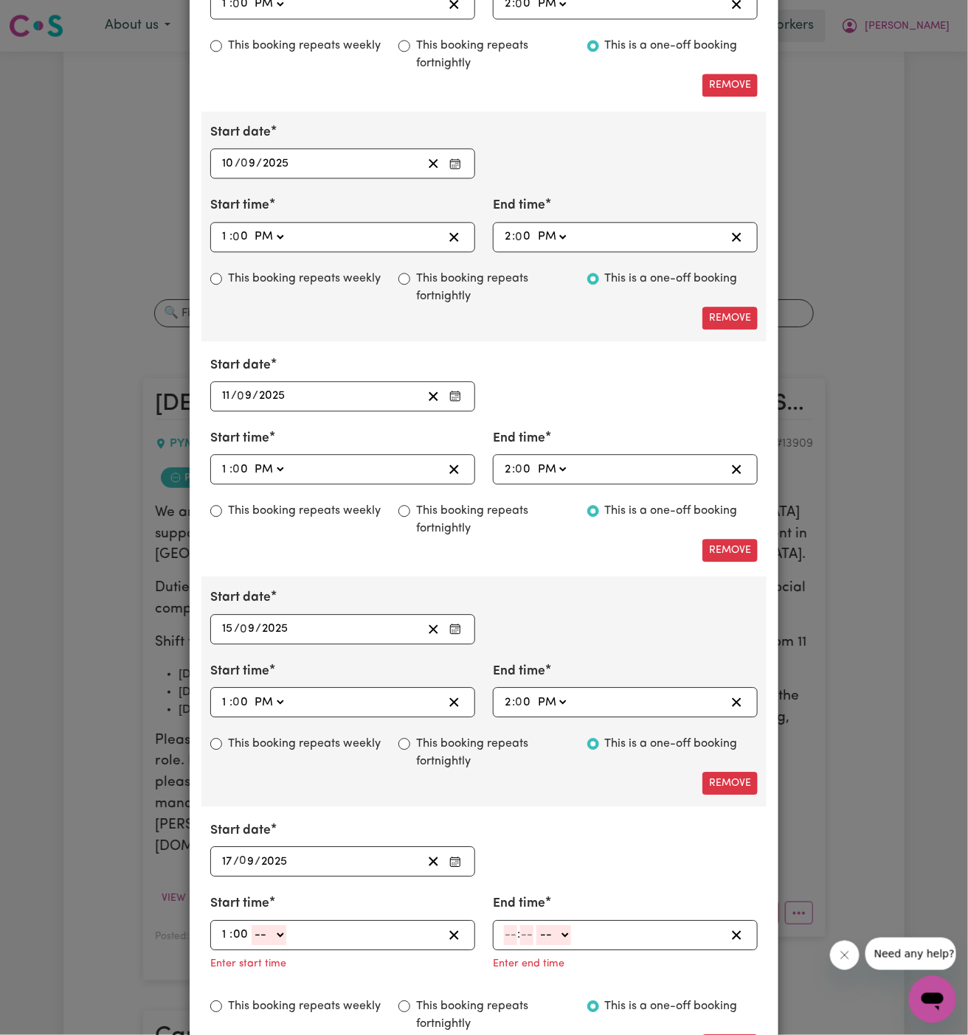
select select "pm"
click at [251, 926] on select "-- AM PM" at bounding box center [268, 936] width 35 height 20
type input "13:00"
type input "0"
click at [513, 926] on input "number" at bounding box center [510, 936] width 13 height 20
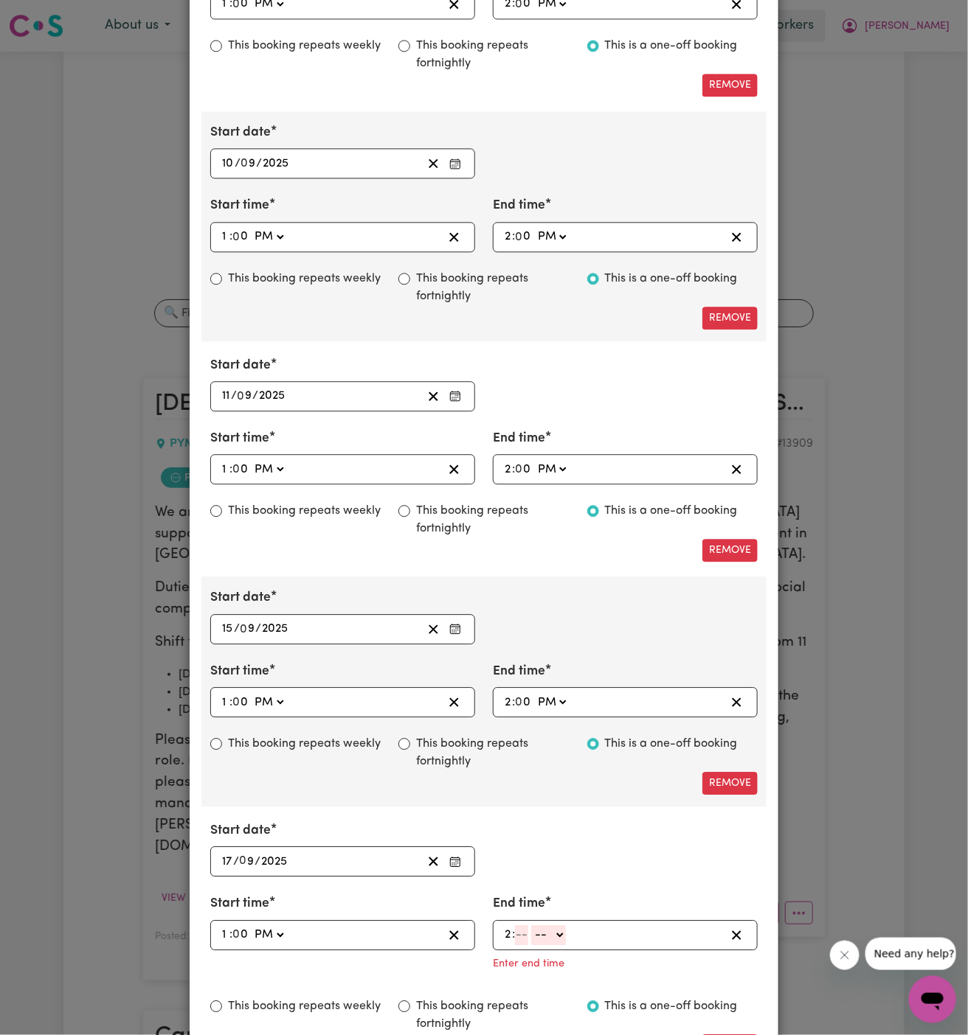
type input "2"
type input "00"
click at [555, 933] on select "-- AM PM" at bounding box center [551, 936] width 35 height 20
select select "pm"
click at [534, 926] on select "-- AM PM" at bounding box center [551, 936] width 35 height 20
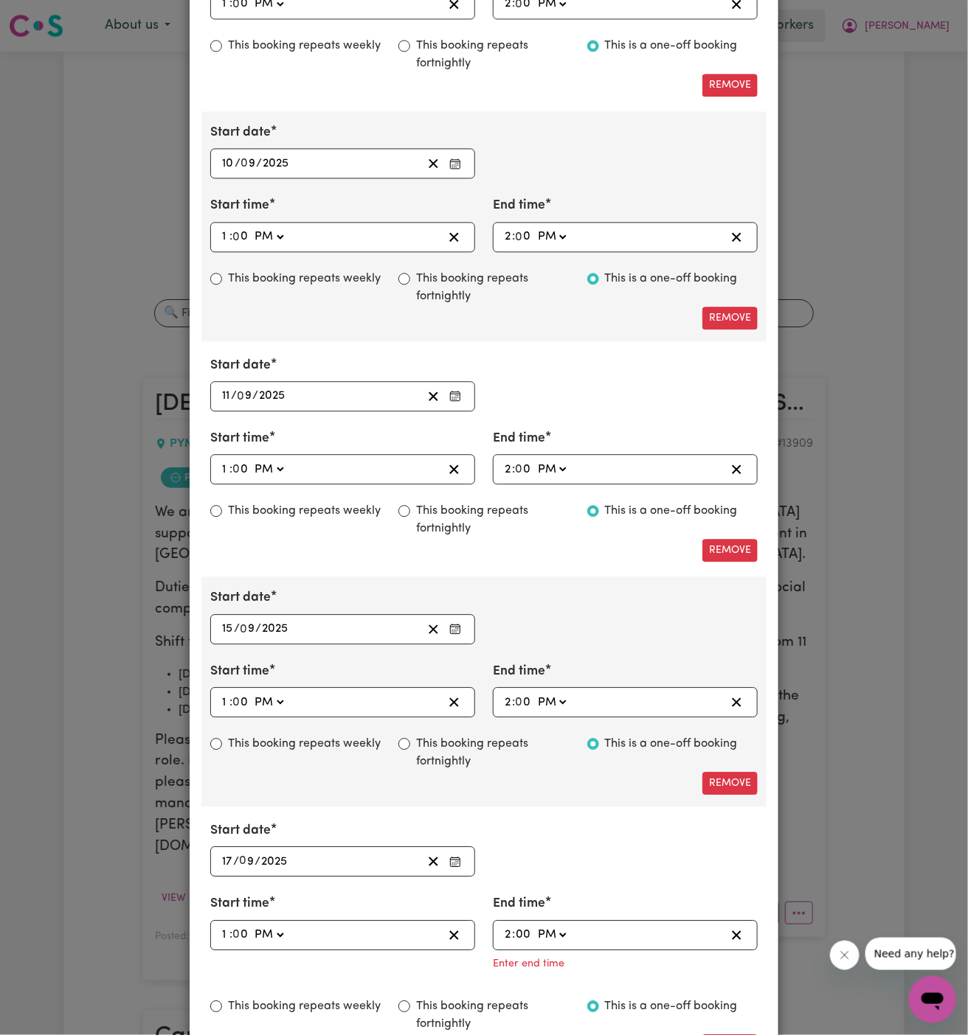
type input "14:00"
type input "0"
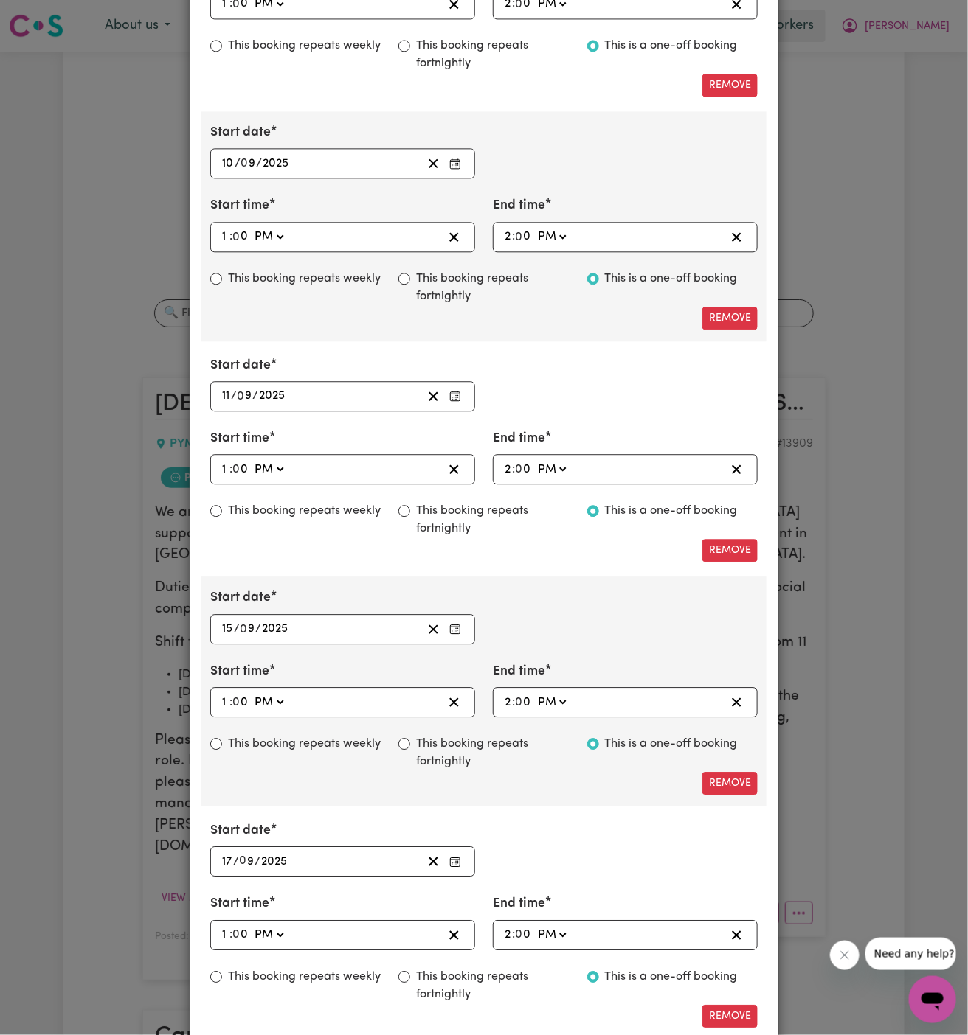
scroll to position [1208, 0]
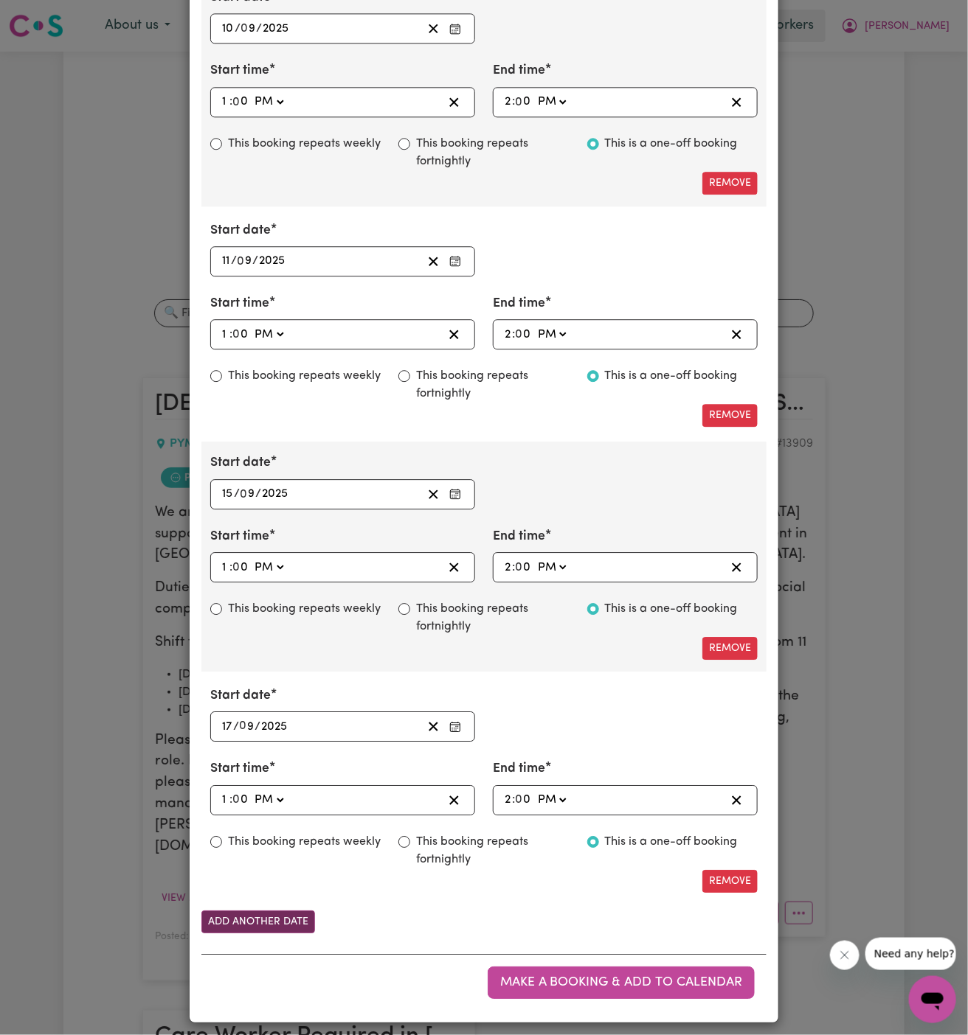
click at [227, 917] on button "Add another date" at bounding box center [258, 922] width 114 height 23
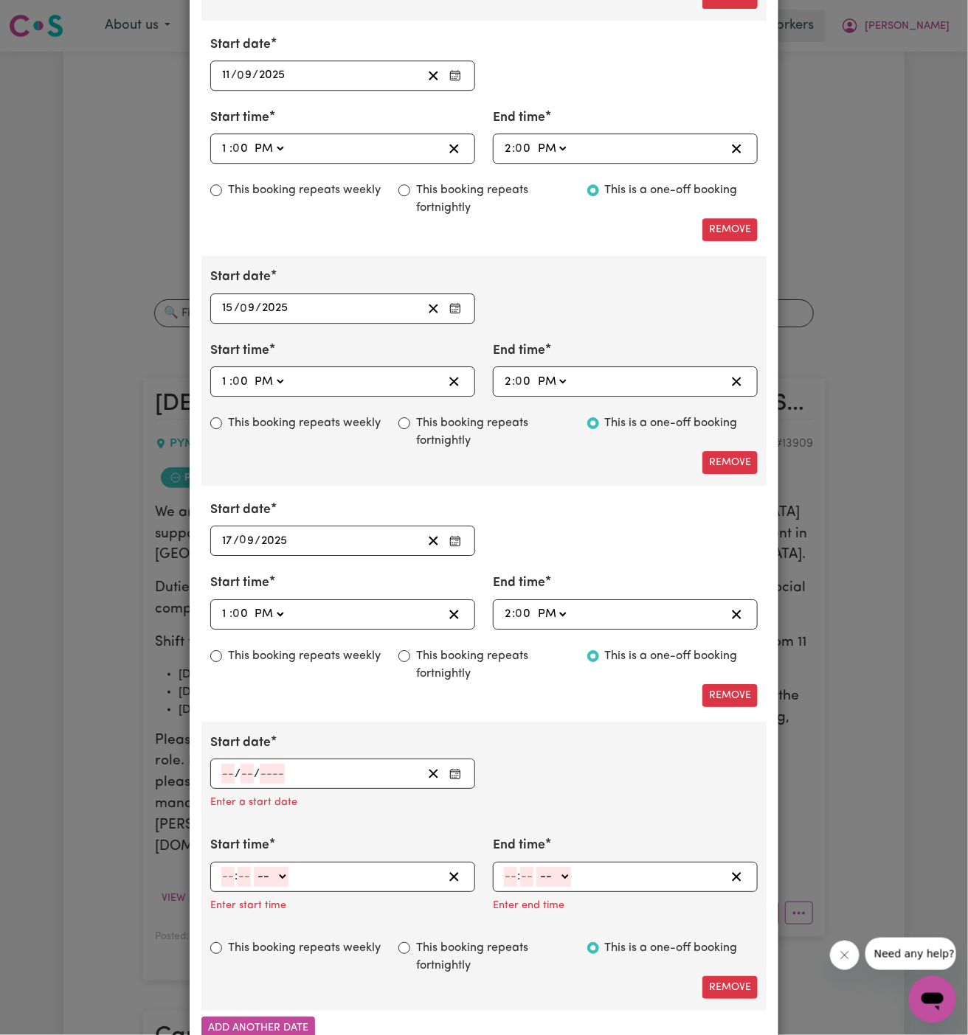
scroll to position [1499, 0]
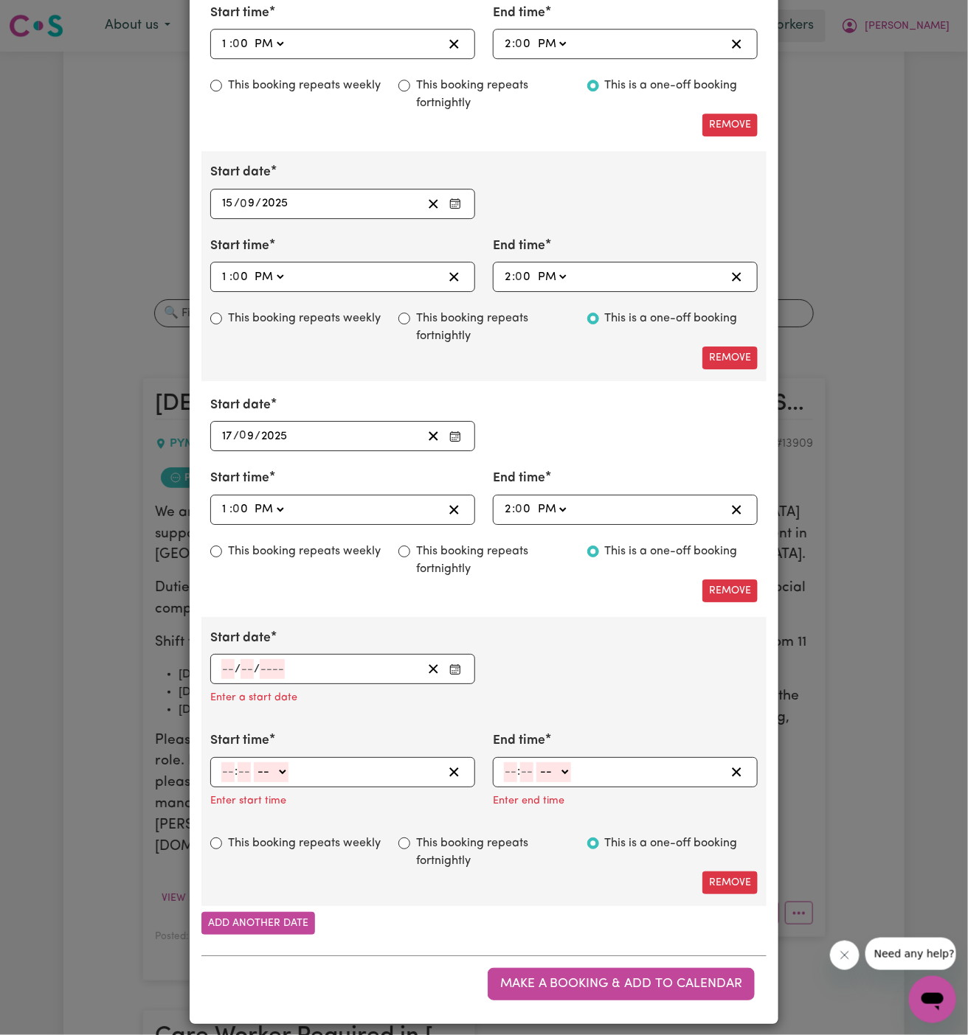
click at [224, 662] on input "number" at bounding box center [227, 669] width 13 height 20
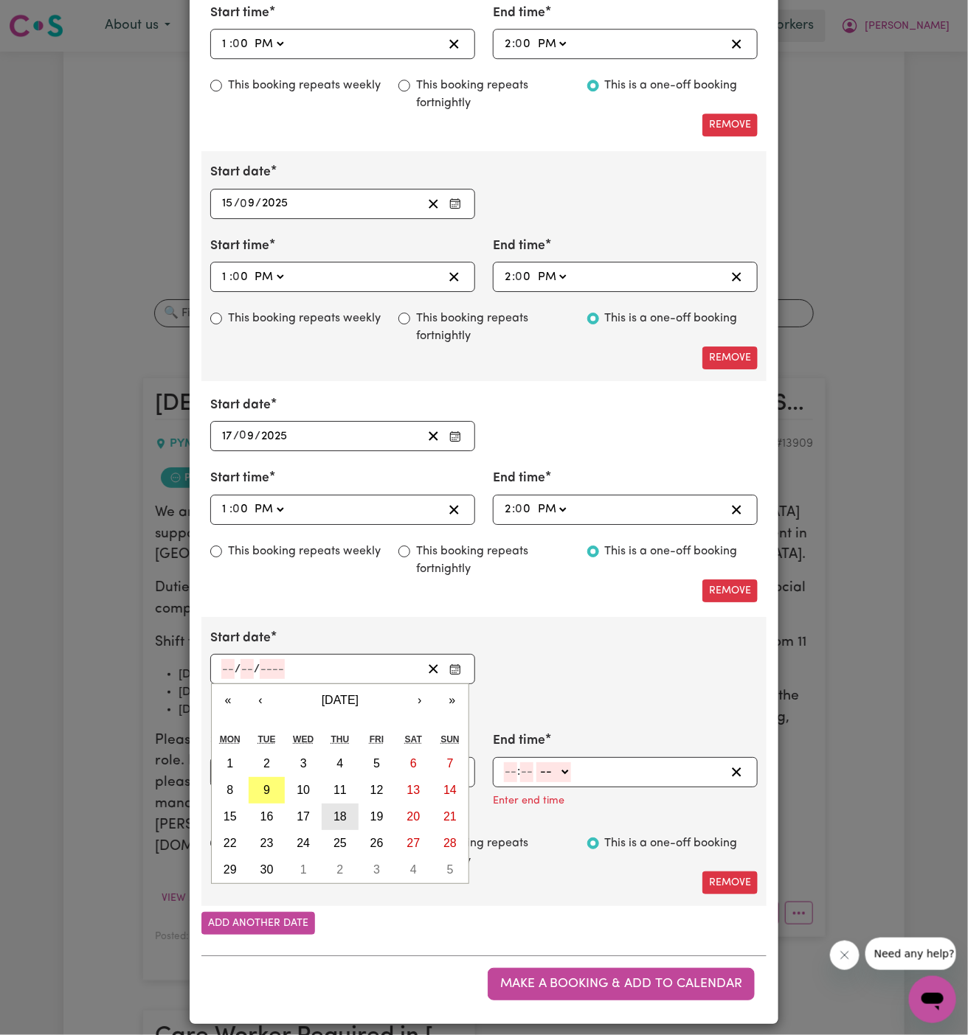
click at [343, 811] on abbr "18" at bounding box center [339, 817] width 13 height 13
type input "[DATE]"
type input "18"
type input "9"
type input "2025"
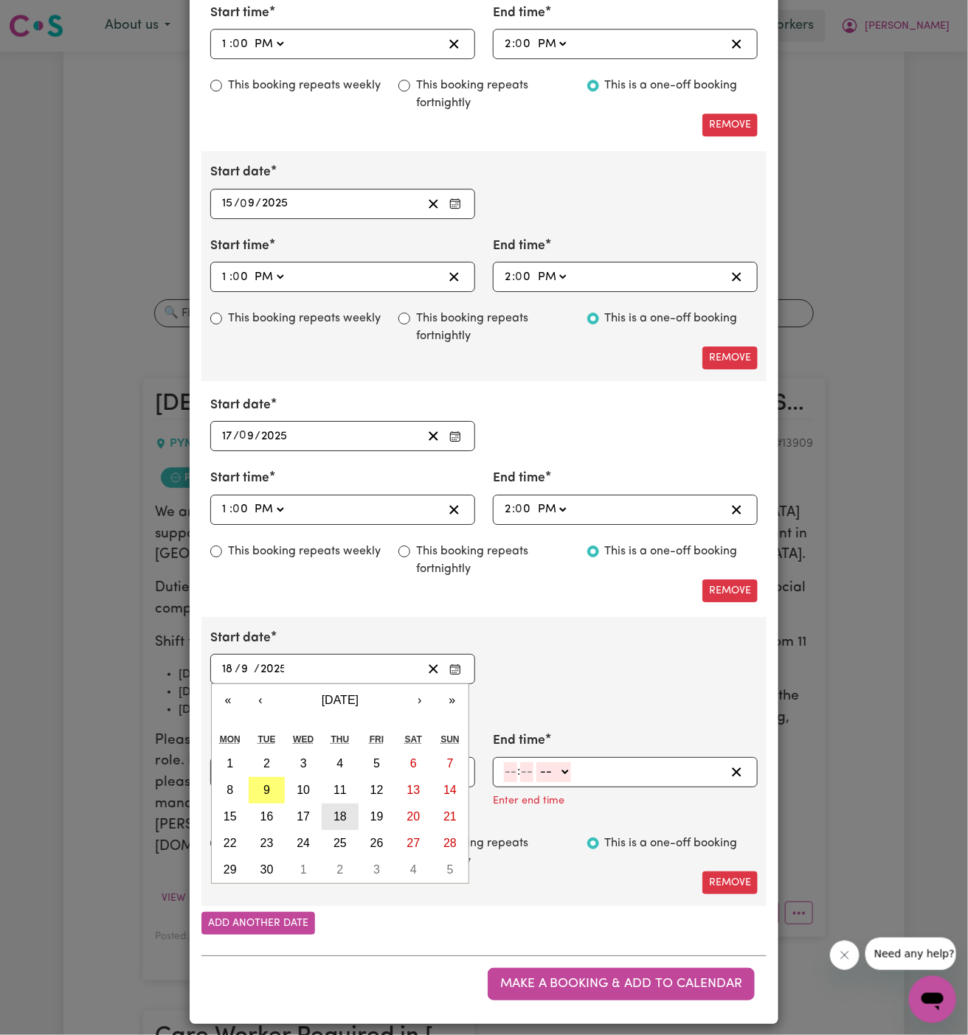
scroll to position [1469, 0]
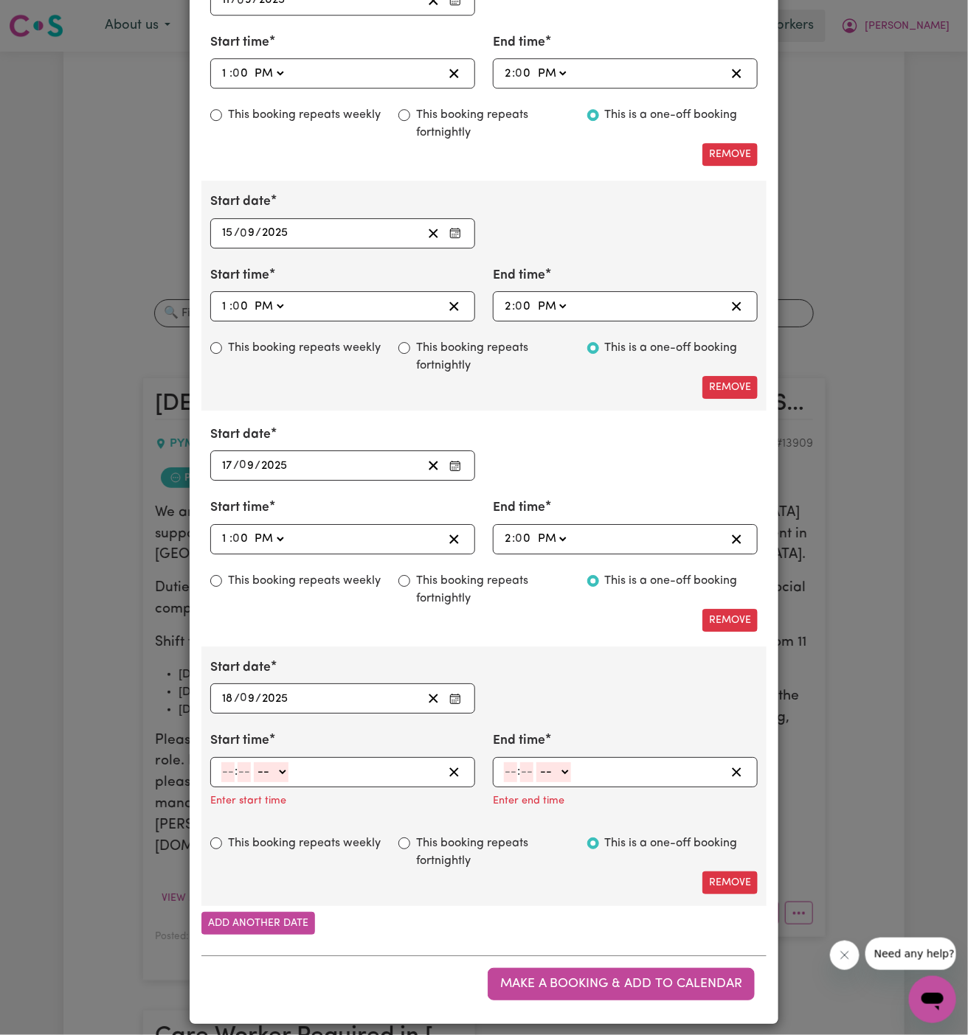
click at [228, 763] on input "number" at bounding box center [227, 773] width 13 height 20
type input "1"
click at [236, 764] on input "number" at bounding box center [238, 773] width 13 height 20
type input "00"
click at [266, 765] on select "-- AM PM" at bounding box center [268, 773] width 35 height 20
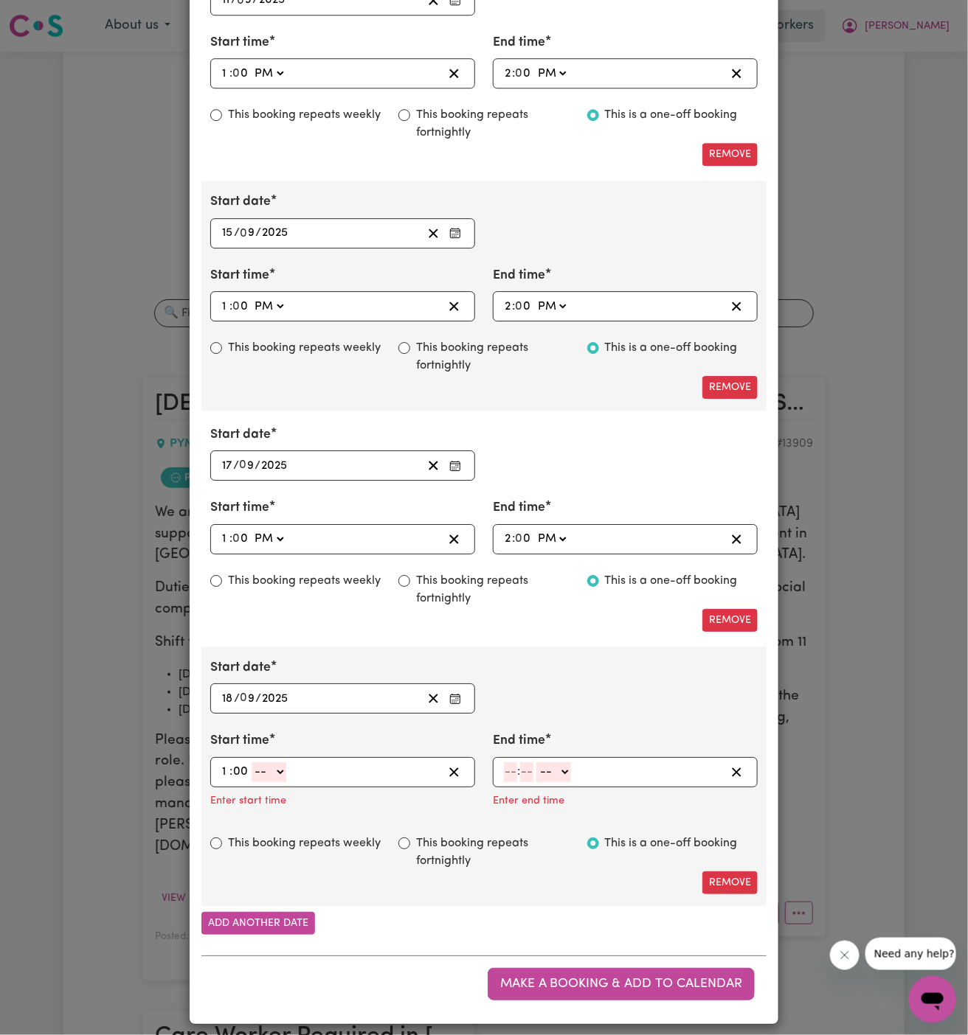
select select "pm"
click at [251, 763] on select "-- AM PM" at bounding box center [268, 773] width 35 height 20
type input "13:00"
type input "0"
click at [513, 768] on input "number" at bounding box center [510, 773] width 13 height 20
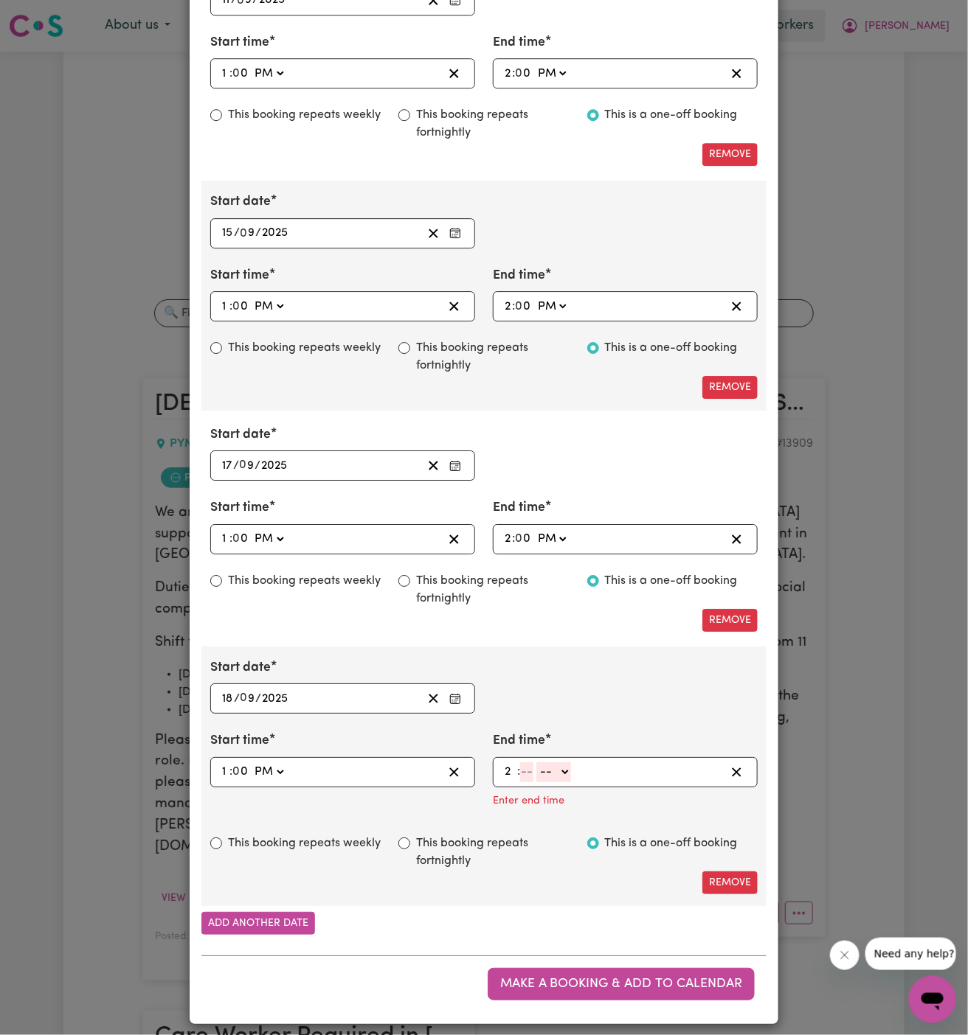
type input "2"
type input "00"
click at [550, 765] on select "-- AM PM" at bounding box center [551, 773] width 35 height 20
select select "pm"
click at [534, 783] on select "-- AM PM" at bounding box center [551, 773] width 35 height 20
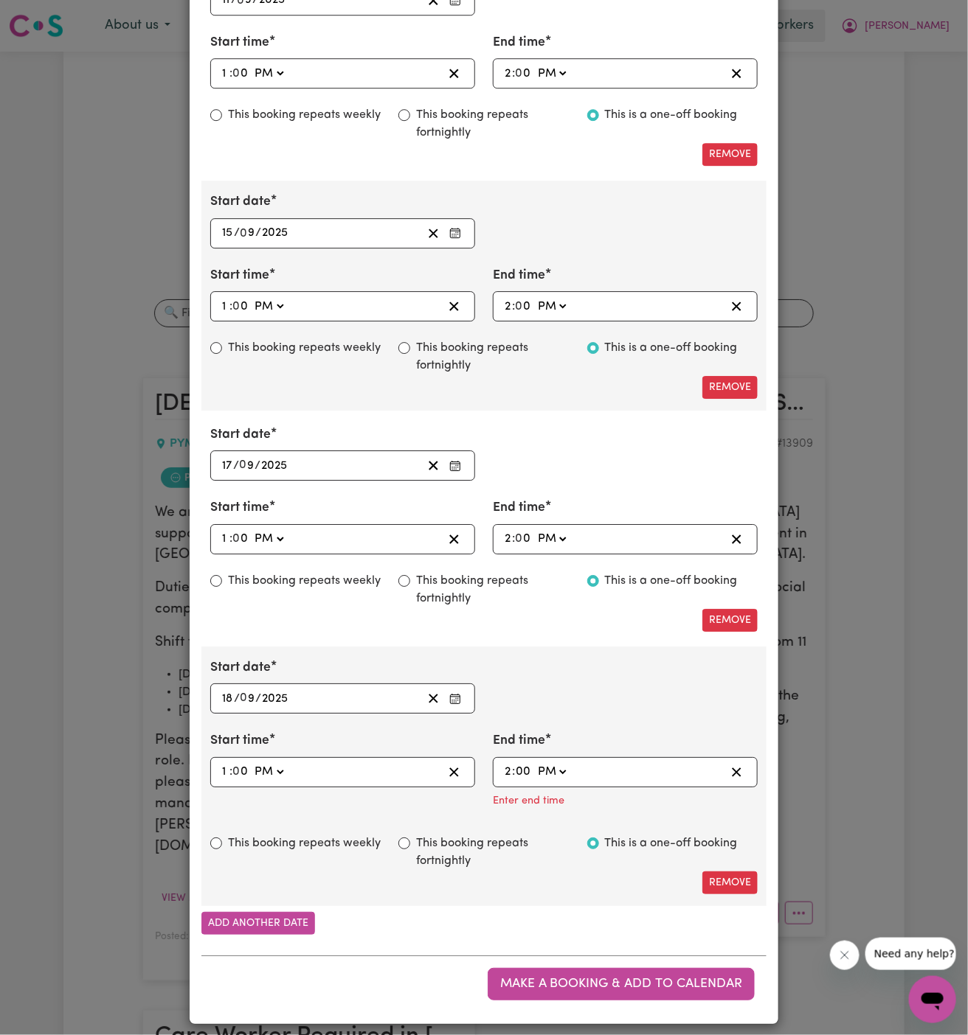
type input "14:00"
type input "0"
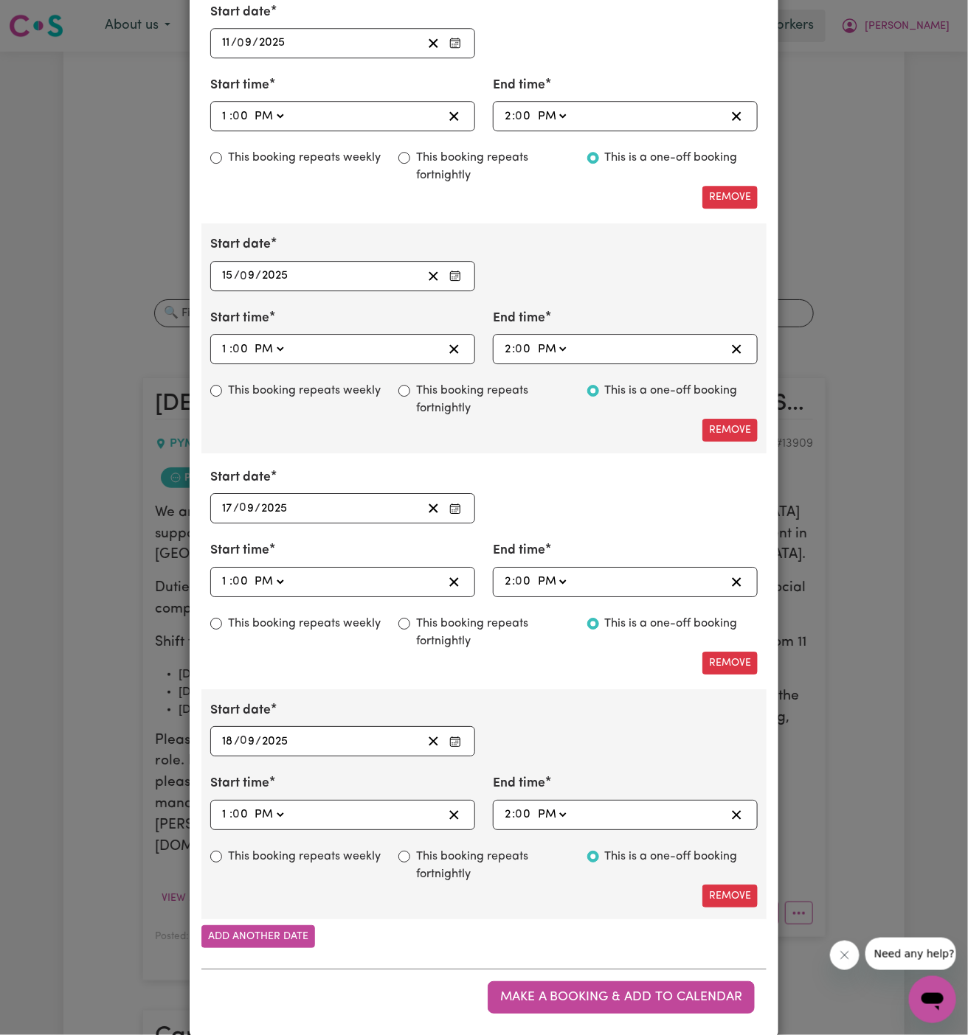
scroll to position [1440, 0]
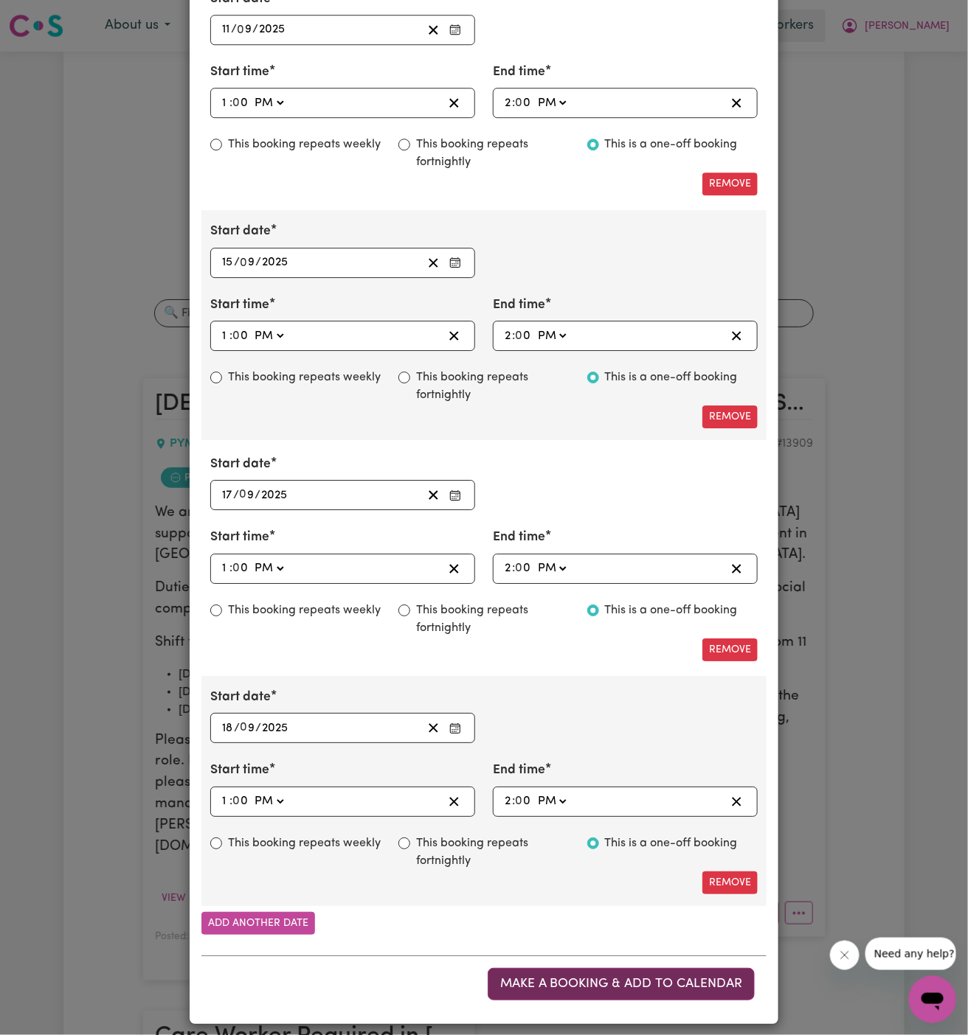
click at [615, 978] on span "Make a booking & add to calendar" at bounding box center [621, 984] width 242 height 13
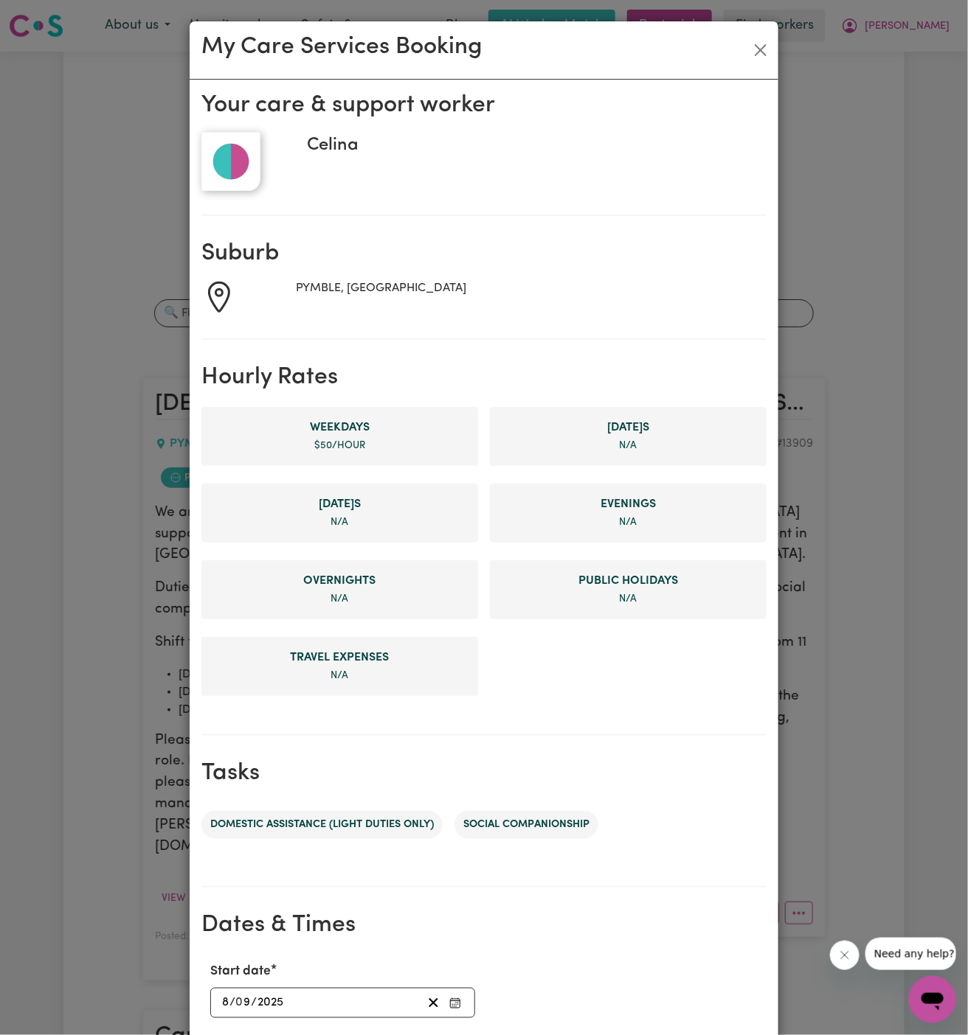
scroll to position [31, 0]
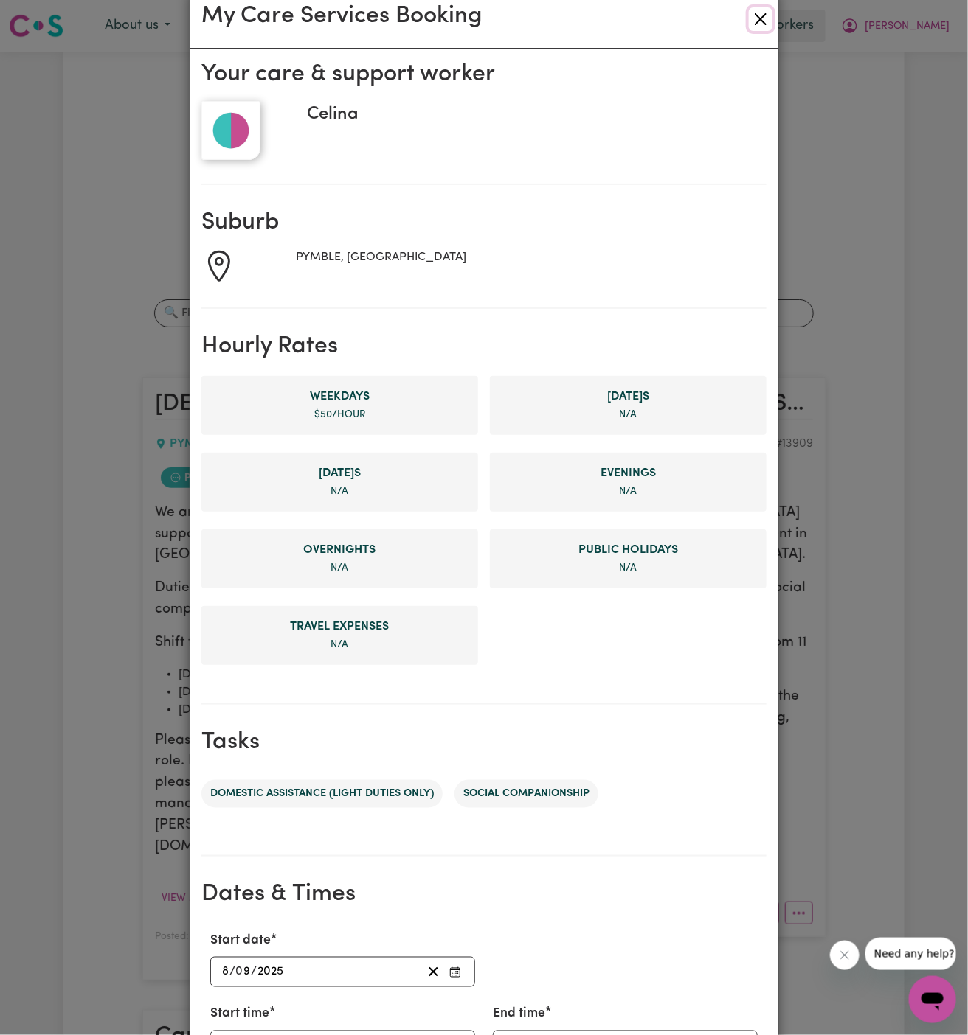
click at [762, 17] on button "Close" at bounding box center [761, 19] width 24 height 24
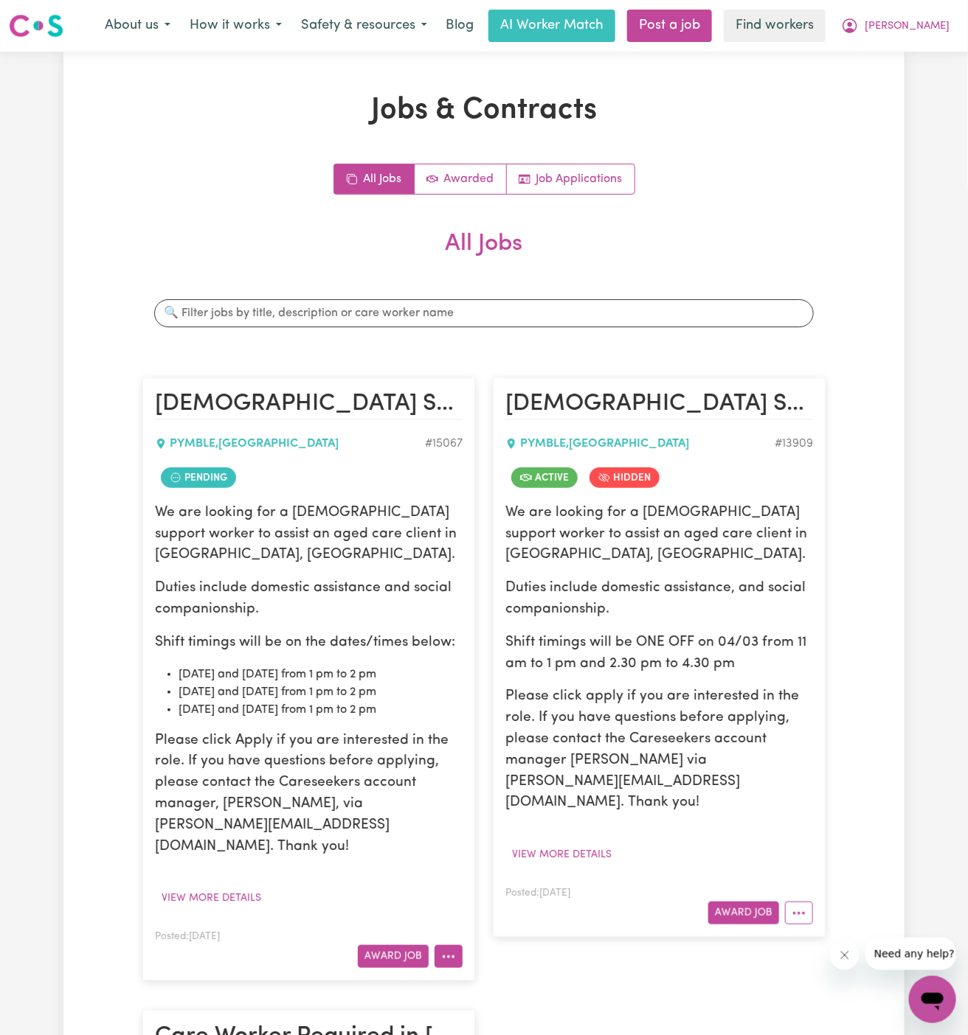
click at [451, 950] on icon "More options" at bounding box center [448, 957] width 15 height 15
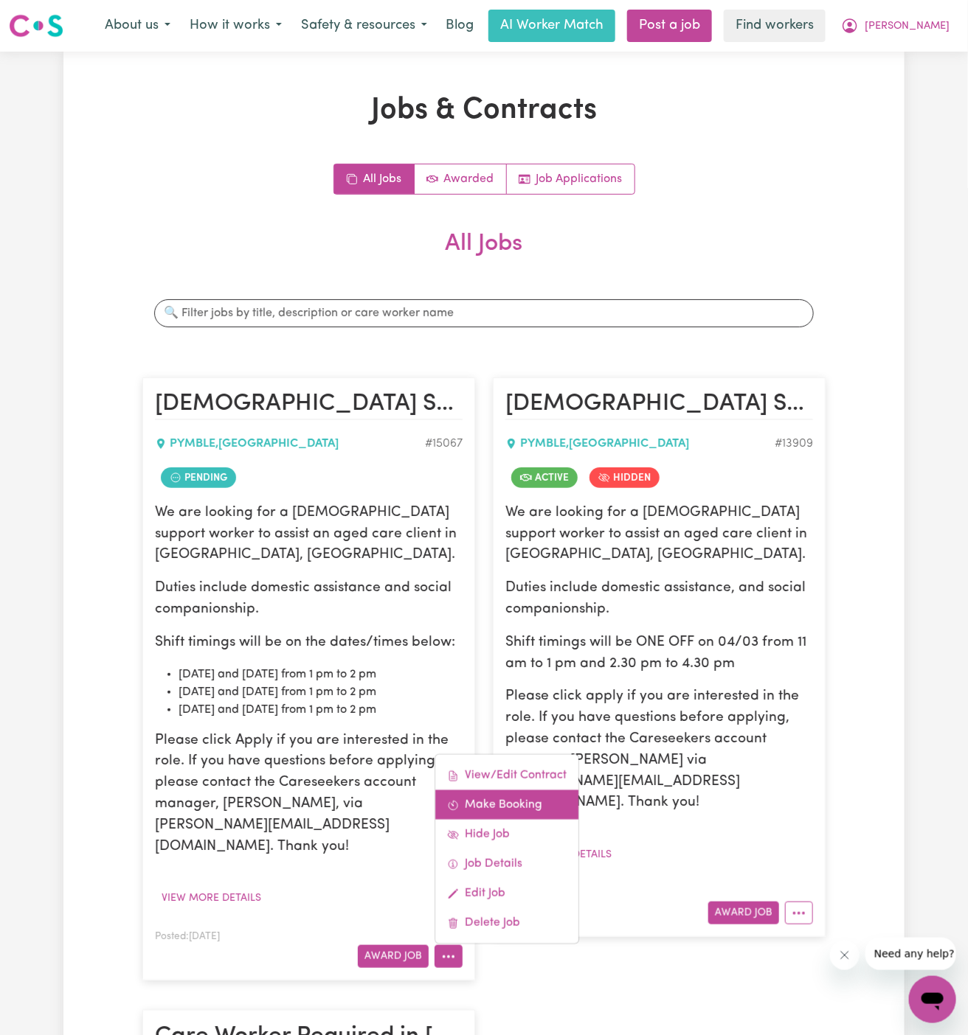
click at [527, 791] on link "Make Booking" at bounding box center [506, 806] width 143 height 30
select select "pm"
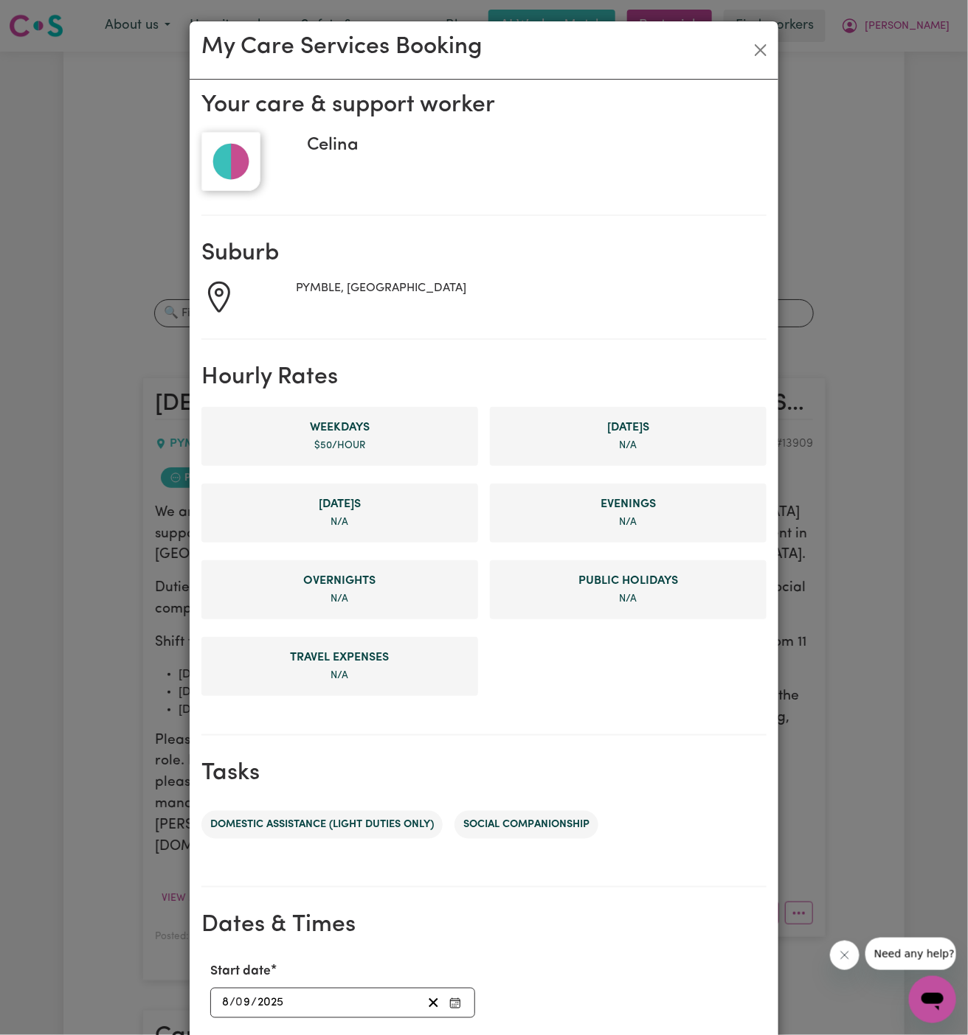
scroll to position [281, 0]
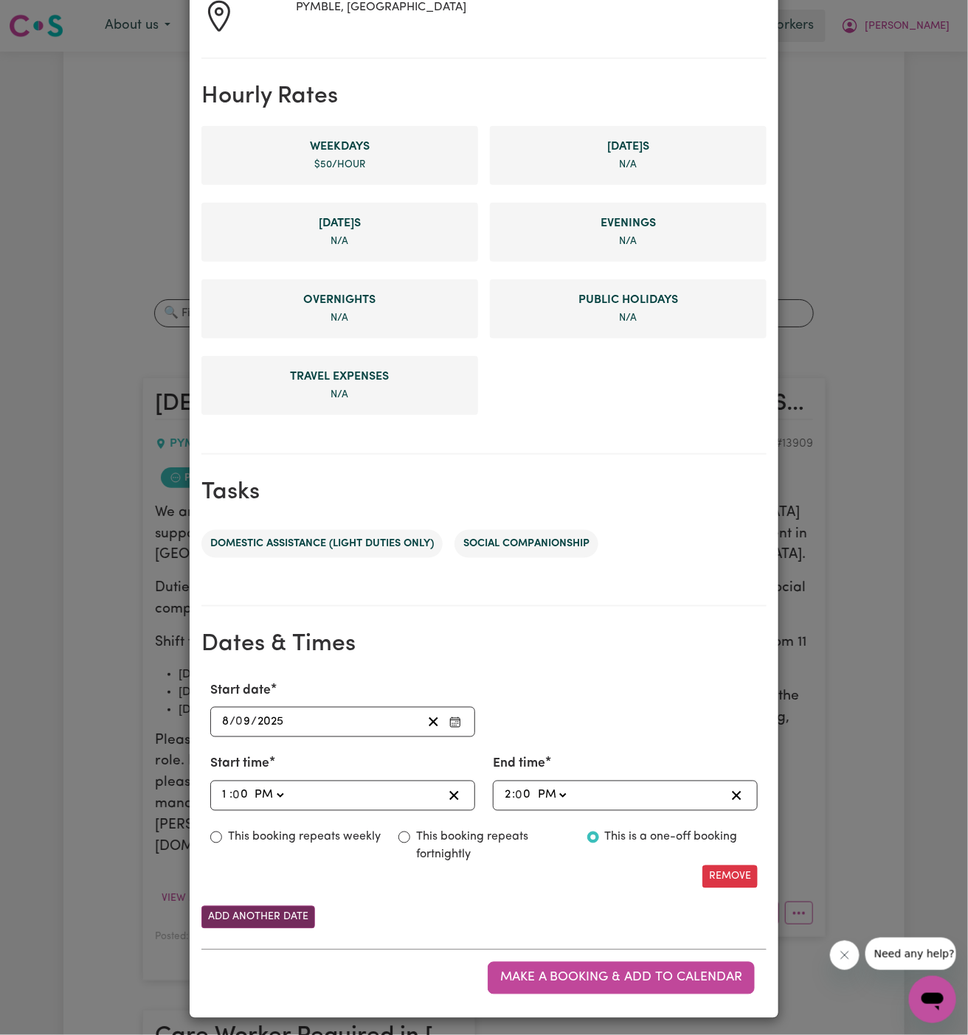
click at [293, 915] on button "Add another date" at bounding box center [258, 917] width 114 height 23
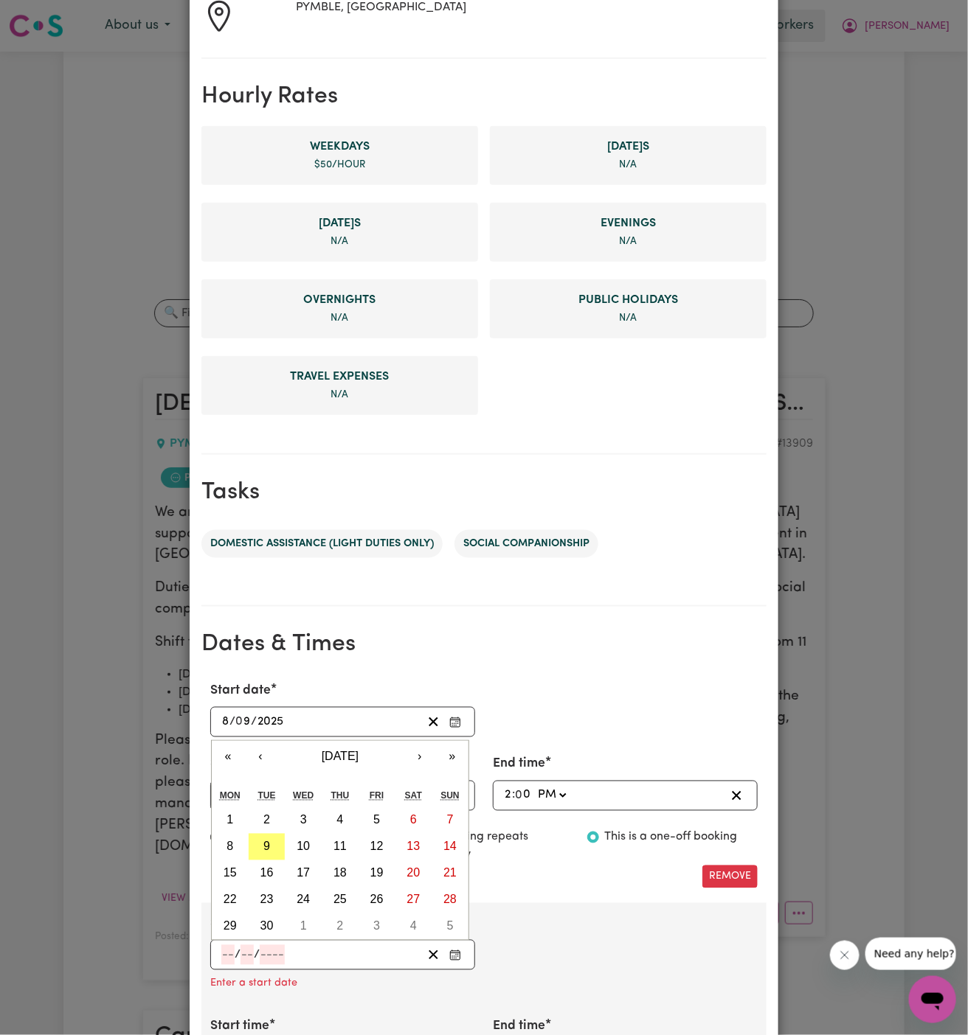
click at [221, 949] on input "number" at bounding box center [227, 956] width 13 height 20
click at [301, 847] on abbr "10" at bounding box center [302, 847] width 13 height 13
type input "[DATE]"
type input "10"
type input "9"
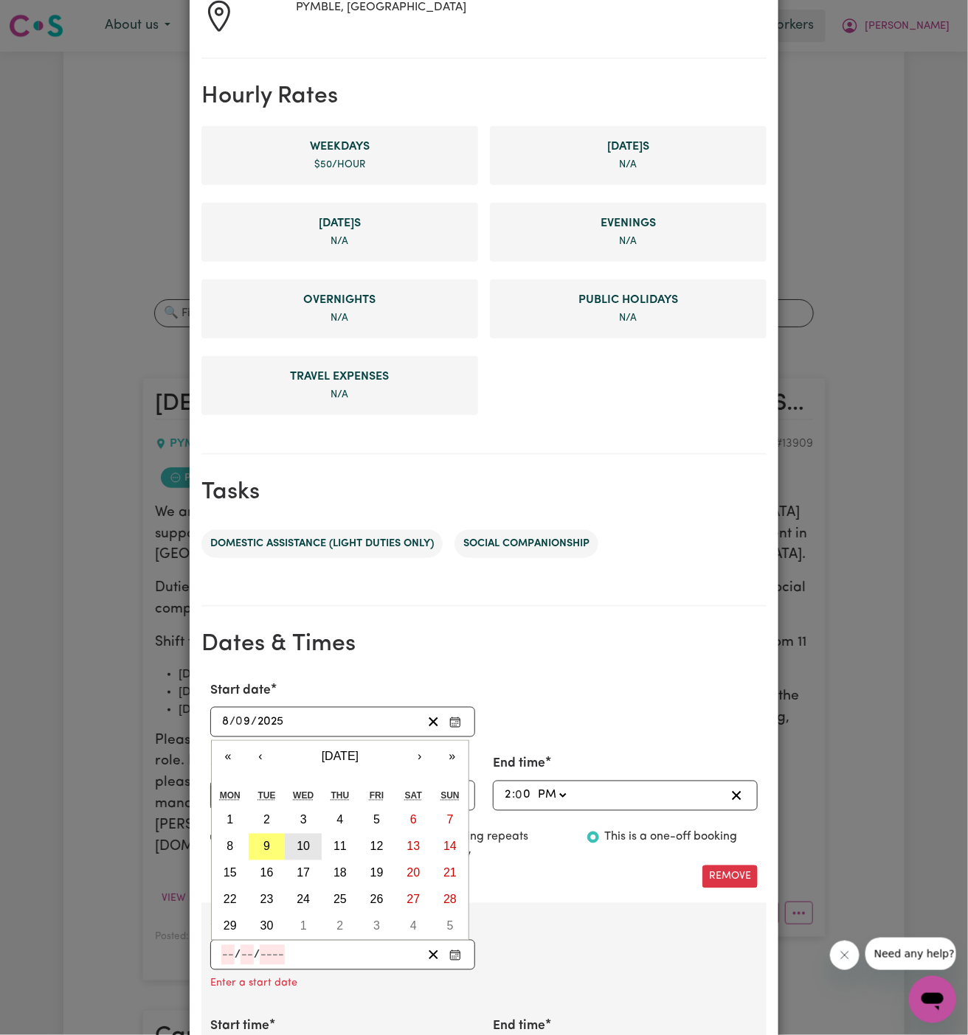
type input "2025"
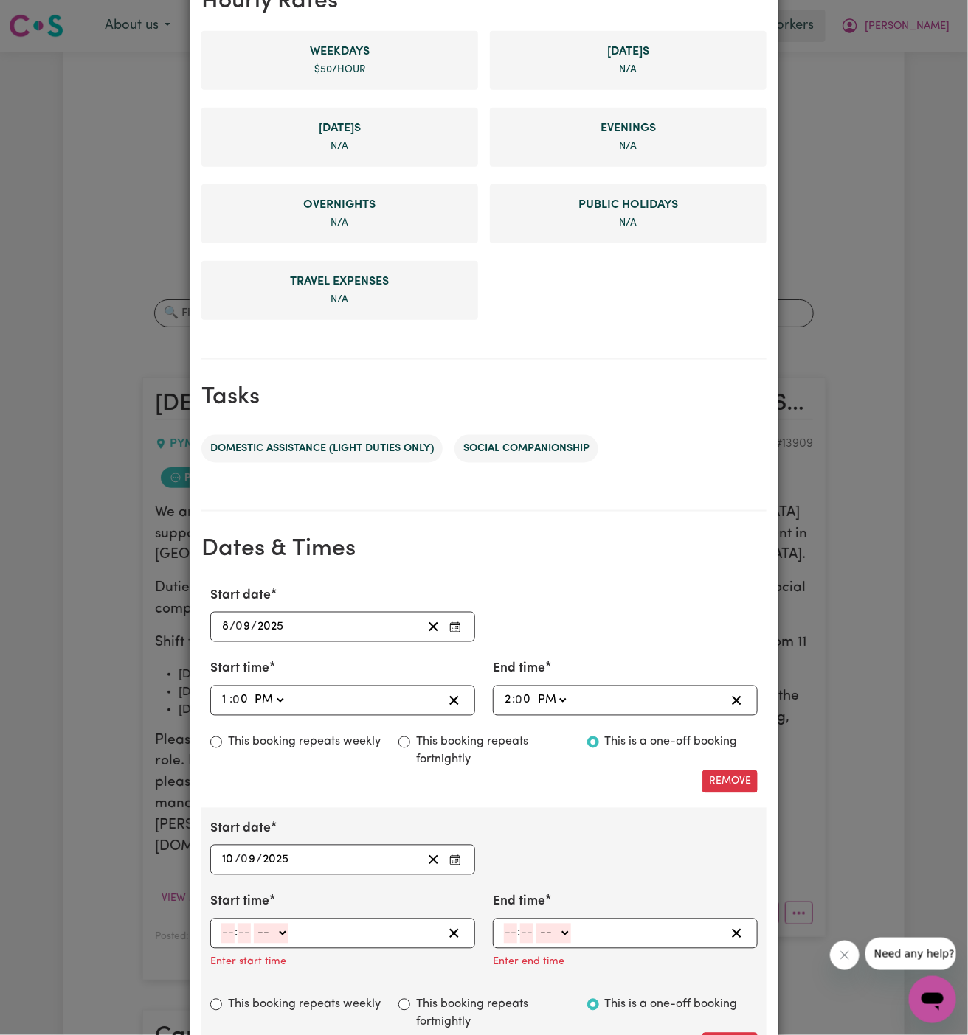
scroll to position [392, 0]
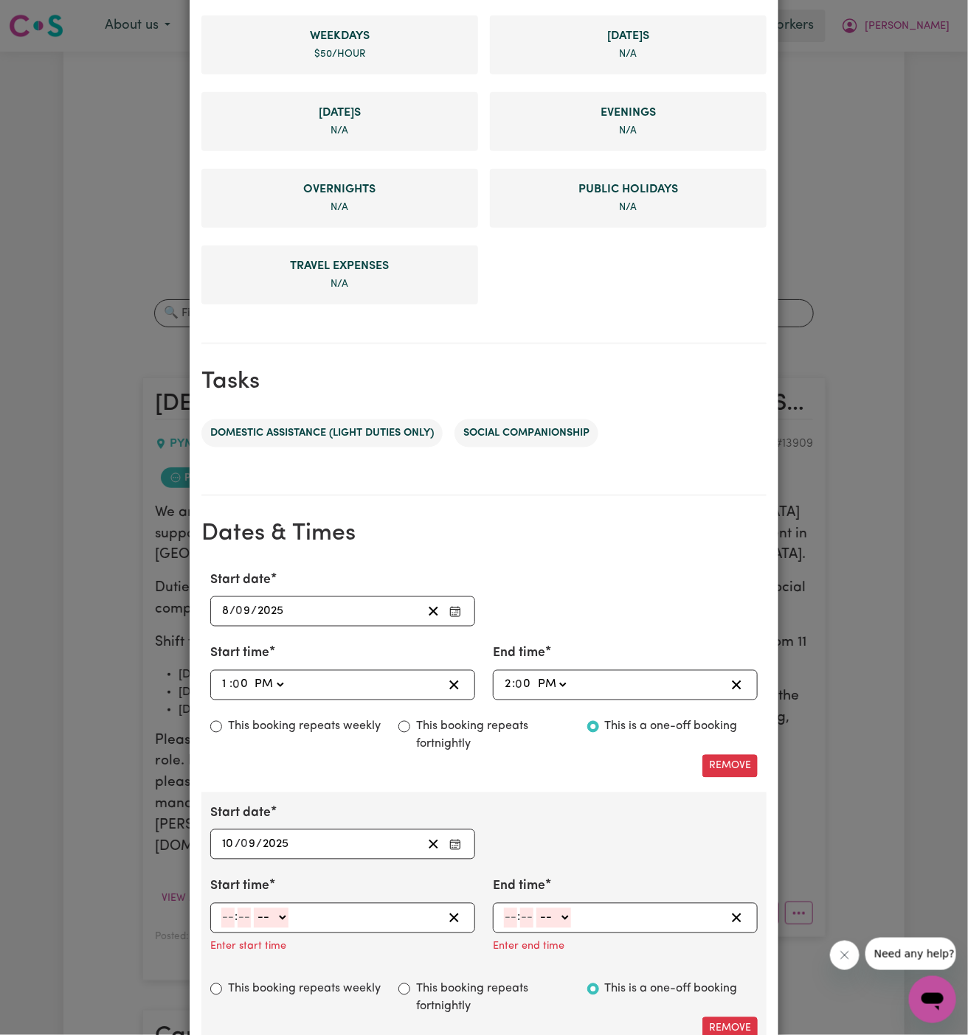
click at [223, 909] on input "number" at bounding box center [227, 919] width 13 height 20
type input "1"
click at [234, 910] on input "number" at bounding box center [238, 919] width 13 height 20
type input "00"
click at [281, 915] on select "-- AM PM" at bounding box center [268, 919] width 35 height 20
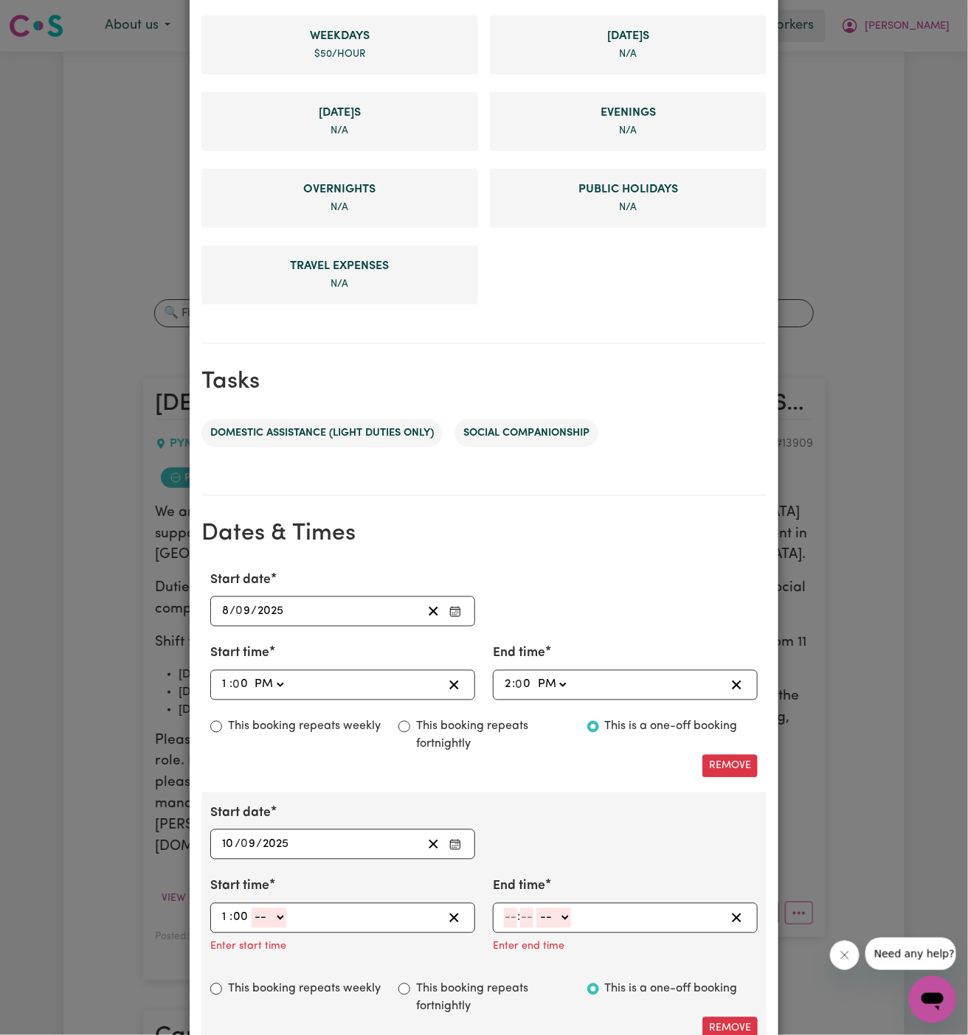
select select "pm"
click at [251, 909] on select "-- AM PM" at bounding box center [268, 919] width 35 height 20
type input "13:00"
type input "0"
click at [510, 915] on input "number" at bounding box center [510, 919] width 13 height 20
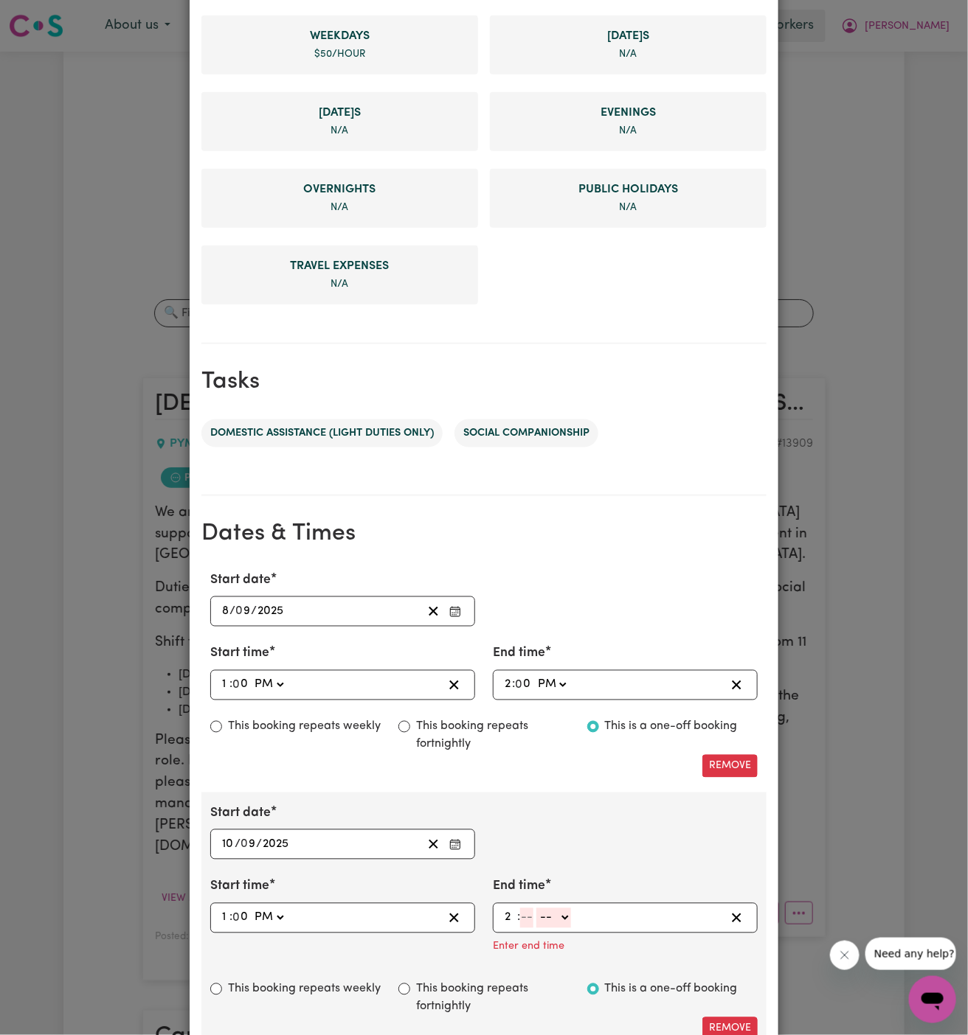
type input "2"
type input "00"
click at [561, 919] on select "-- AM PM" at bounding box center [551, 919] width 35 height 20
select select "pm"
click at [534, 909] on select "-- AM PM" at bounding box center [551, 919] width 35 height 20
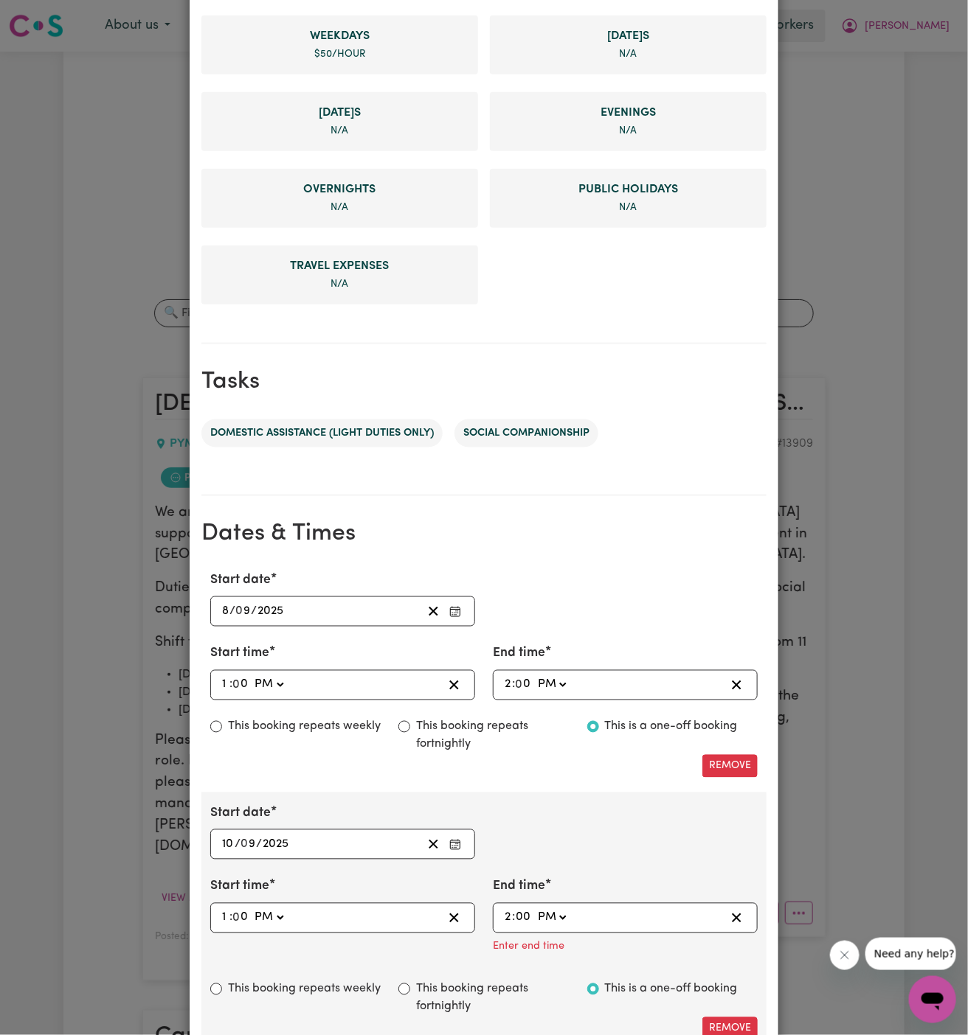
type input "14:00"
type input "0"
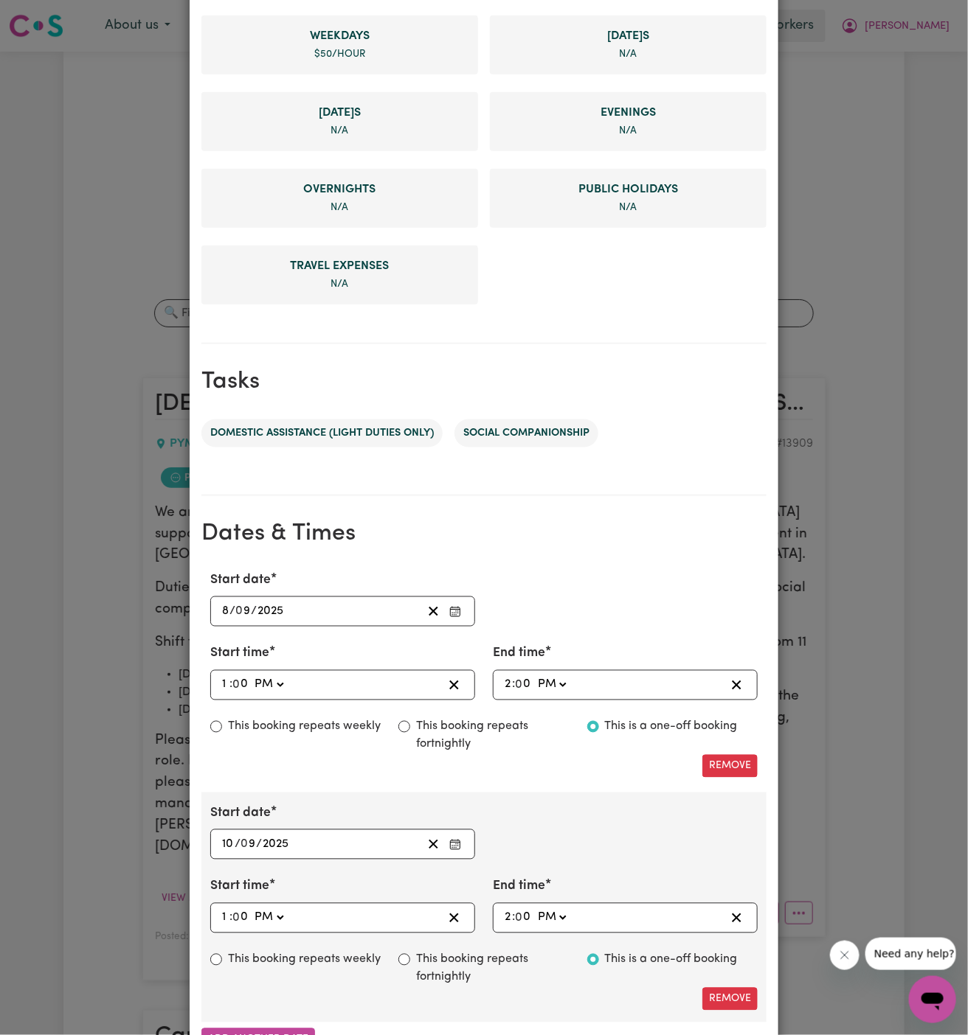
scroll to position [513, 0]
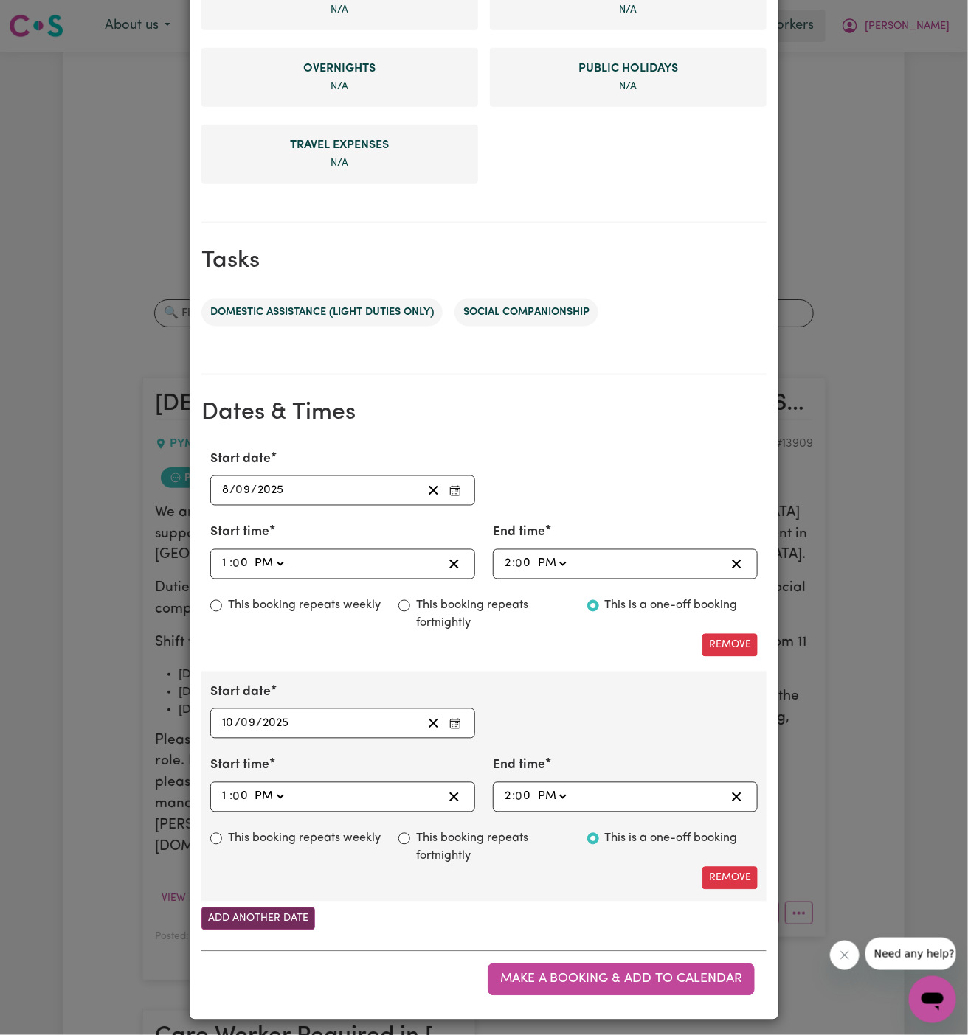
click at [274, 915] on button "Add another date" at bounding box center [258, 919] width 114 height 23
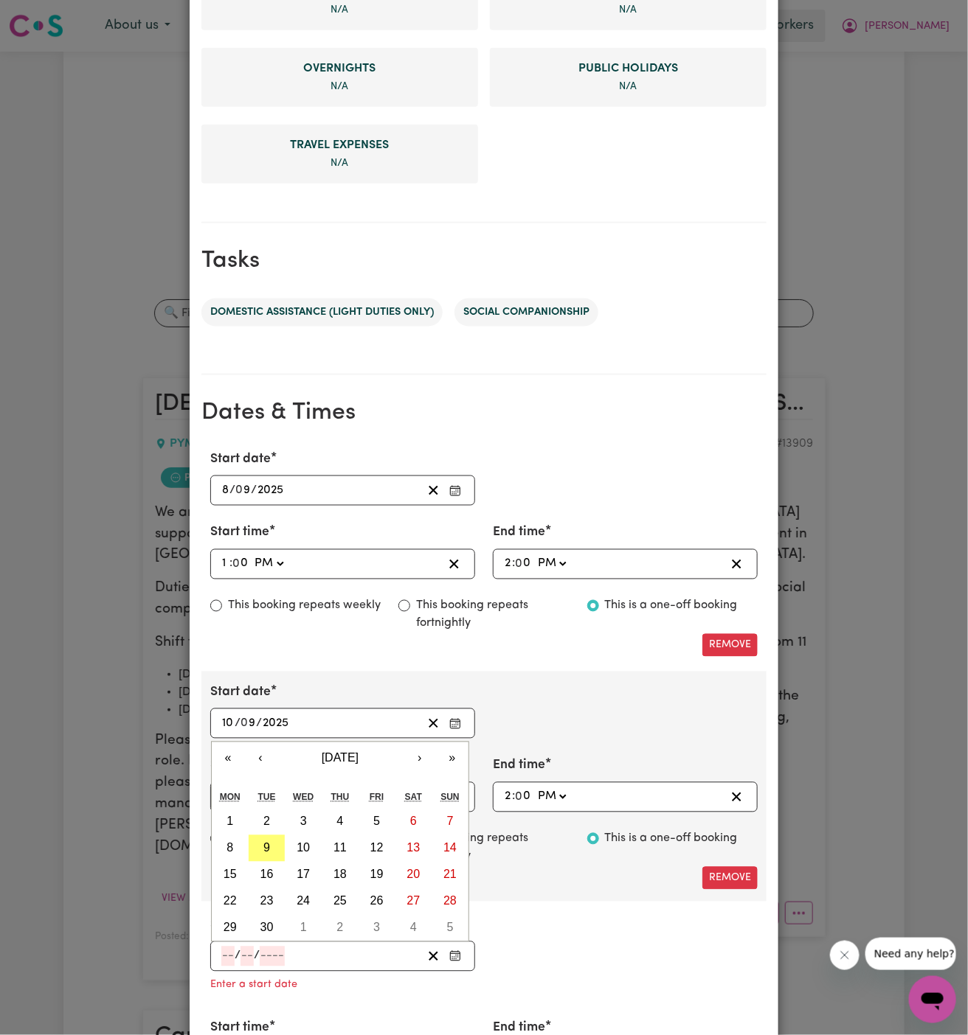
click at [227, 948] on input "number" at bounding box center [227, 957] width 13 height 20
click at [232, 869] on abbr "15" at bounding box center [229, 875] width 13 height 13
type input "[DATE]"
type input "15"
type input "9"
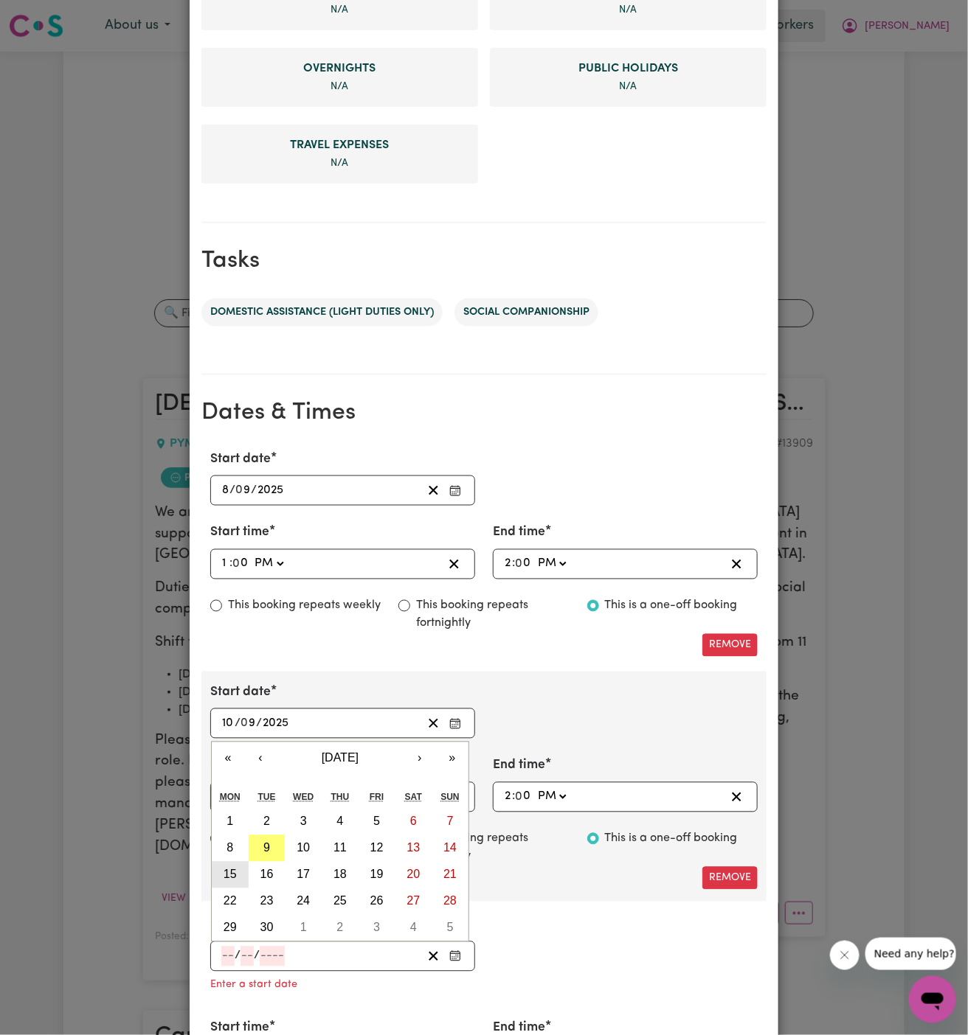
type input "2025"
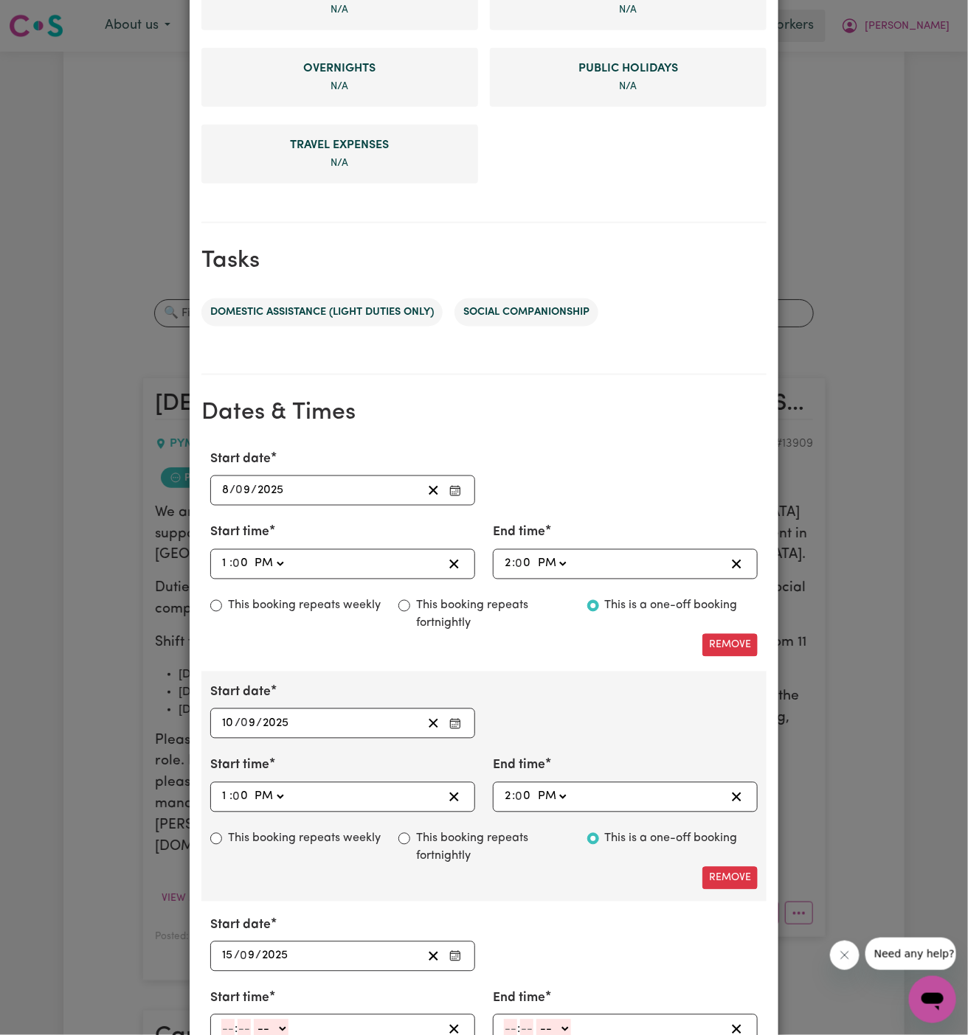
scroll to position [723, 0]
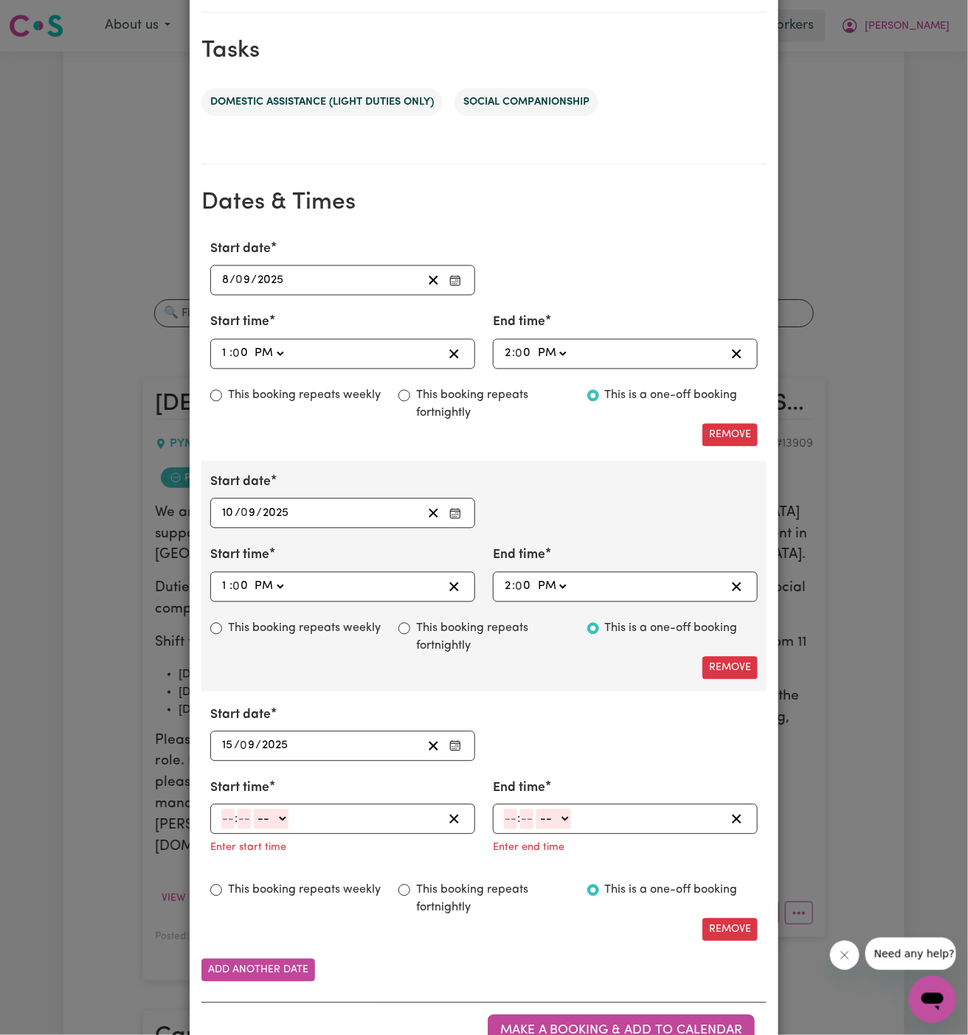
click at [228, 814] on input "number" at bounding box center [227, 820] width 13 height 20
type input "1"
click at [241, 821] on input "number" at bounding box center [238, 820] width 13 height 20
type input "00"
click at [268, 814] on select "-- AM PM" at bounding box center [268, 820] width 35 height 20
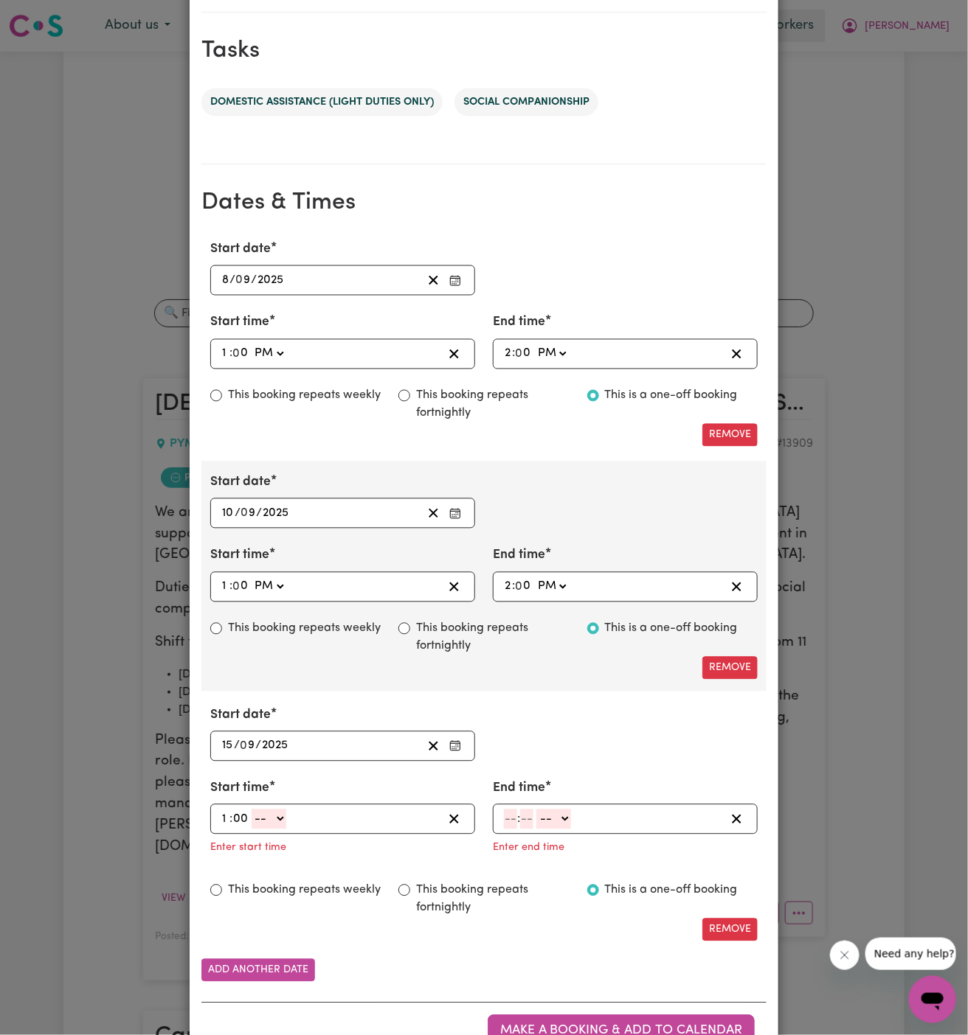
select select "pm"
click at [251, 810] on select "-- AM PM" at bounding box center [268, 820] width 35 height 20
type input "13:00"
type input "0"
click at [513, 812] on input "number" at bounding box center [510, 820] width 13 height 20
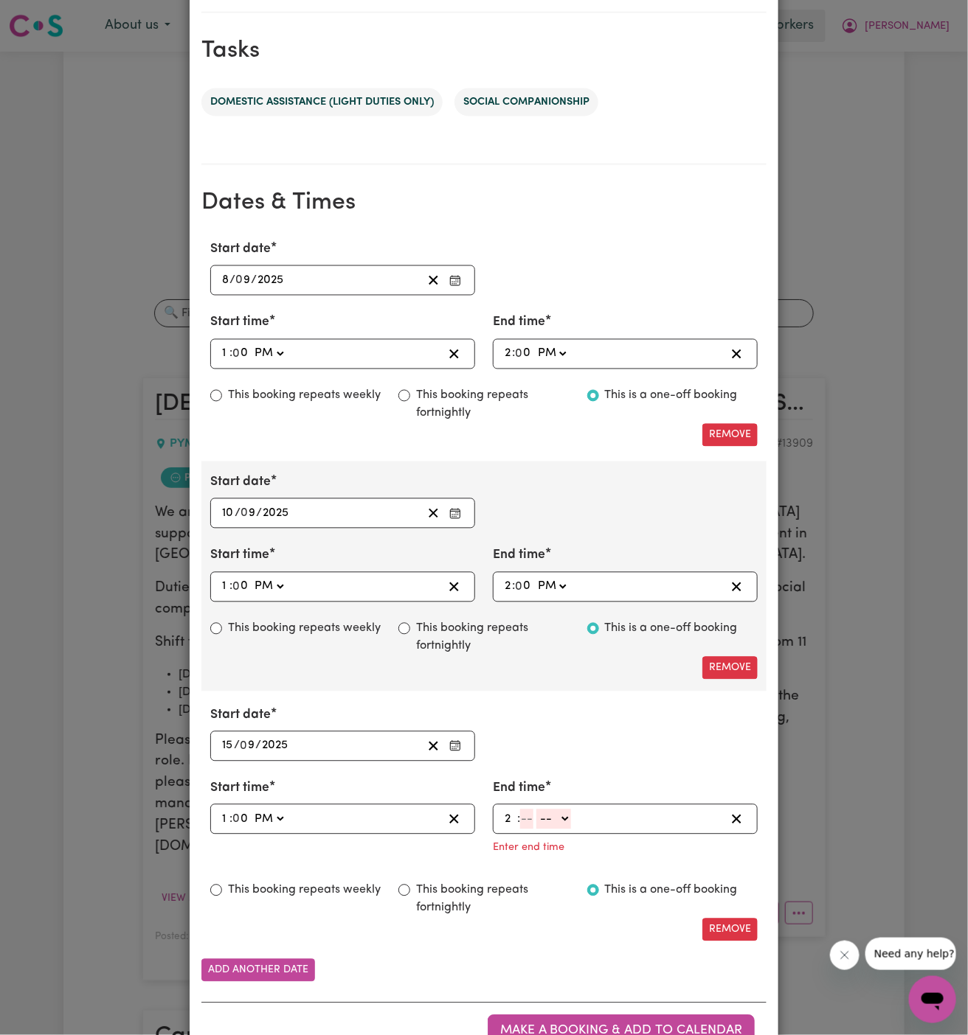
type input "2"
type input "00"
click at [548, 810] on select "-- AM PM" at bounding box center [551, 820] width 35 height 20
select select "pm"
click at [534, 810] on select "-- AM PM" at bounding box center [551, 820] width 35 height 20
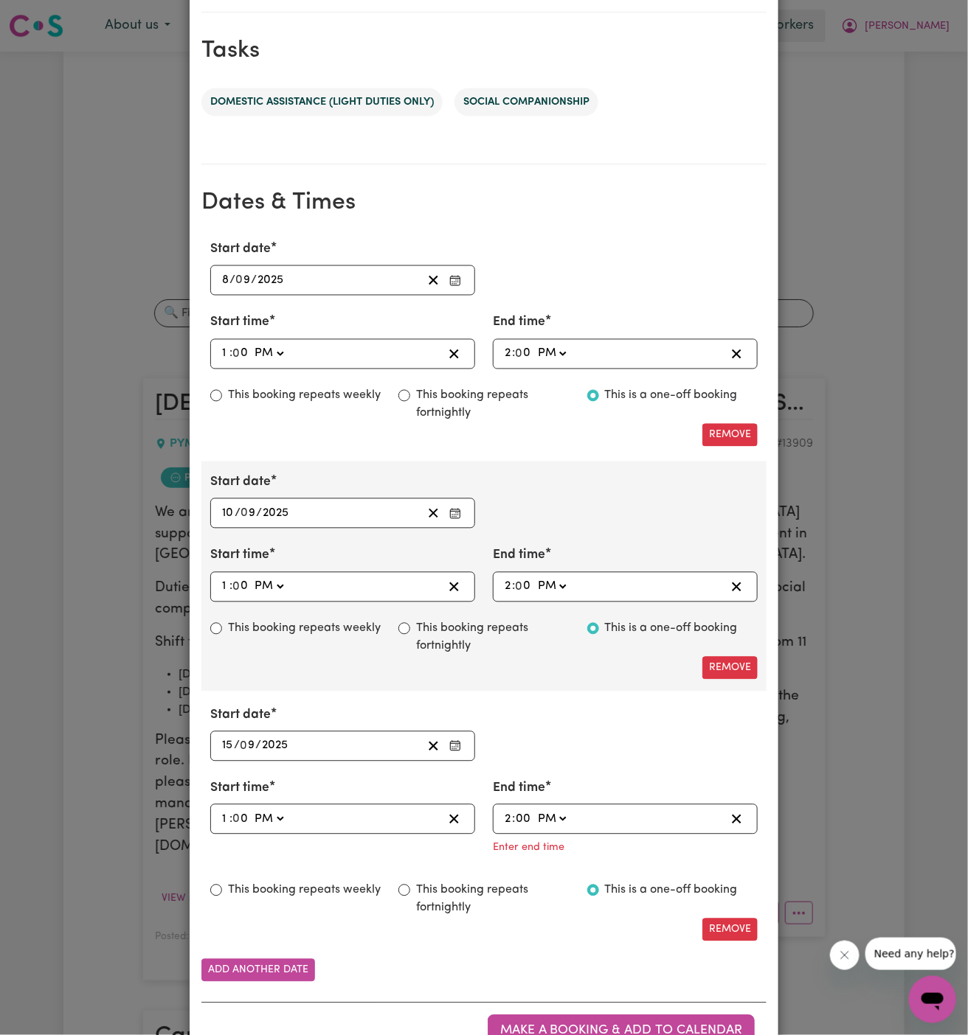
type input "14:00"
type input "0"
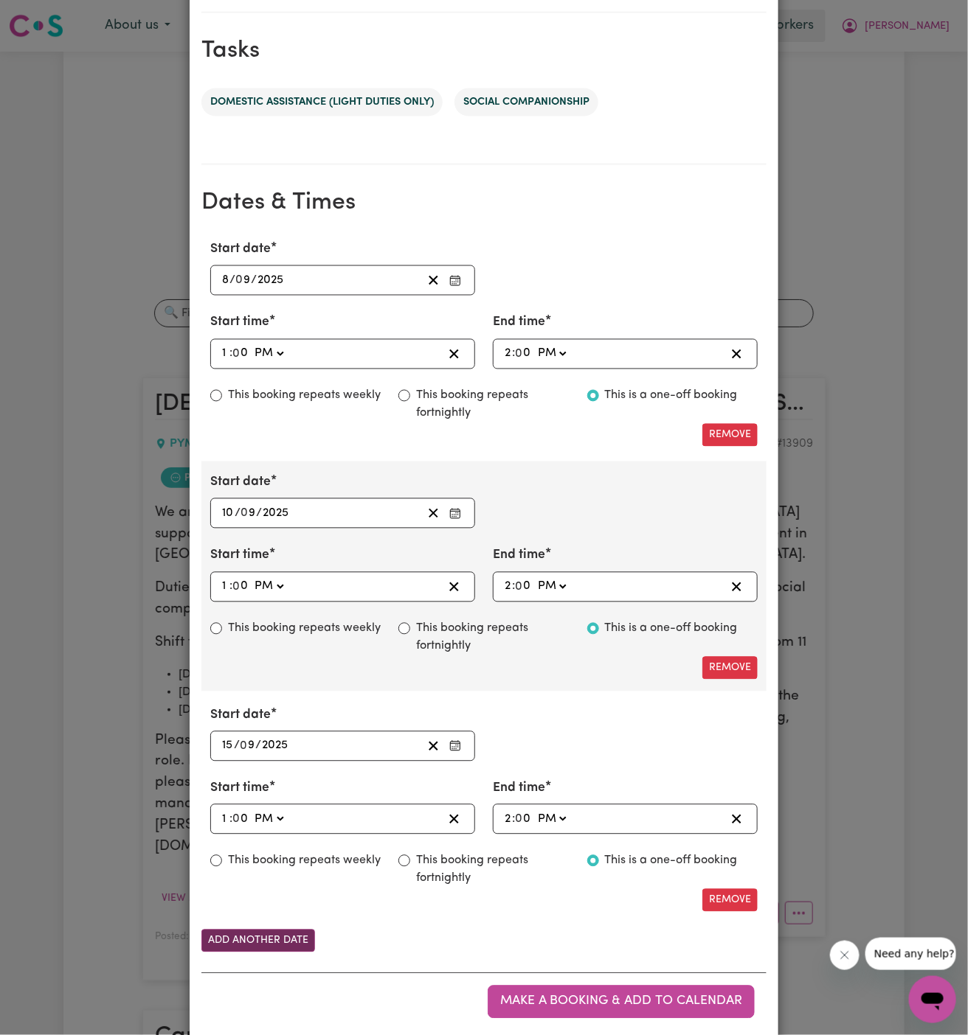
click at [277, 932] on button "Add another date" at bounding box center [258, 941] width 114 height 23
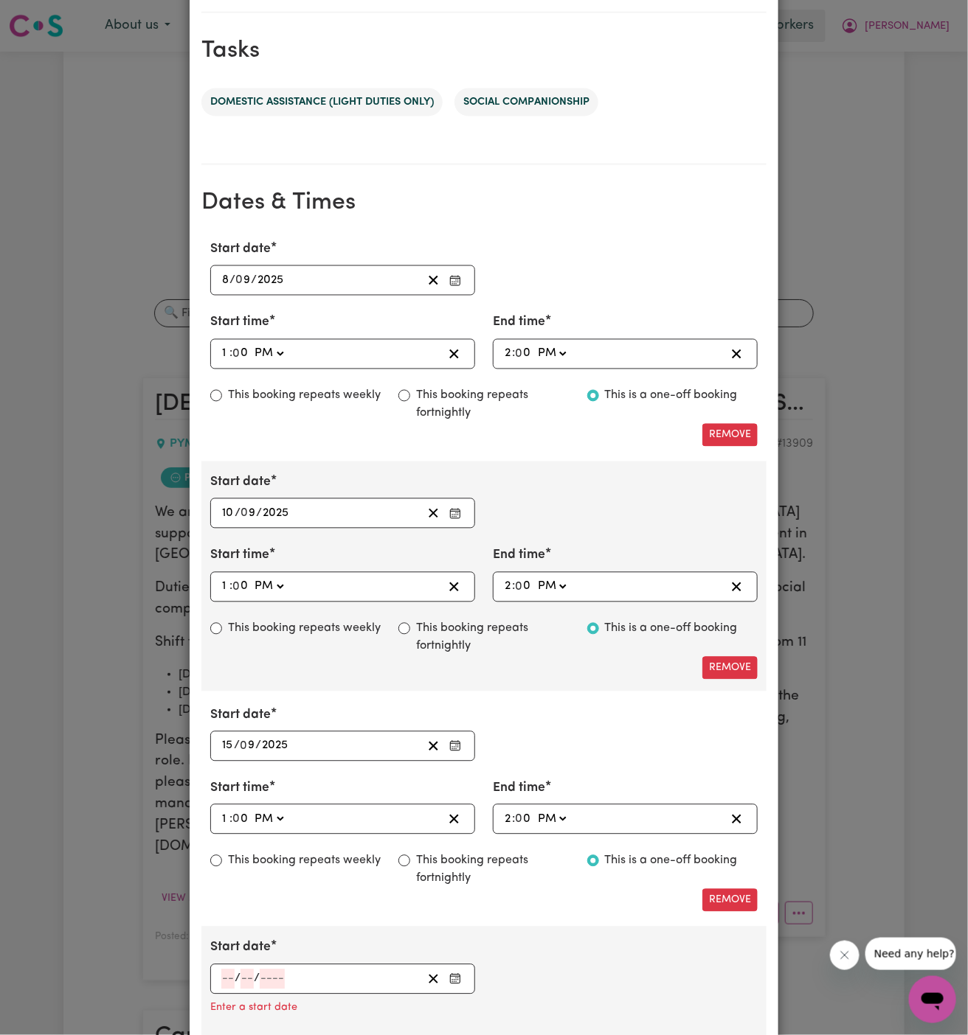
scroll to position [860, 0]
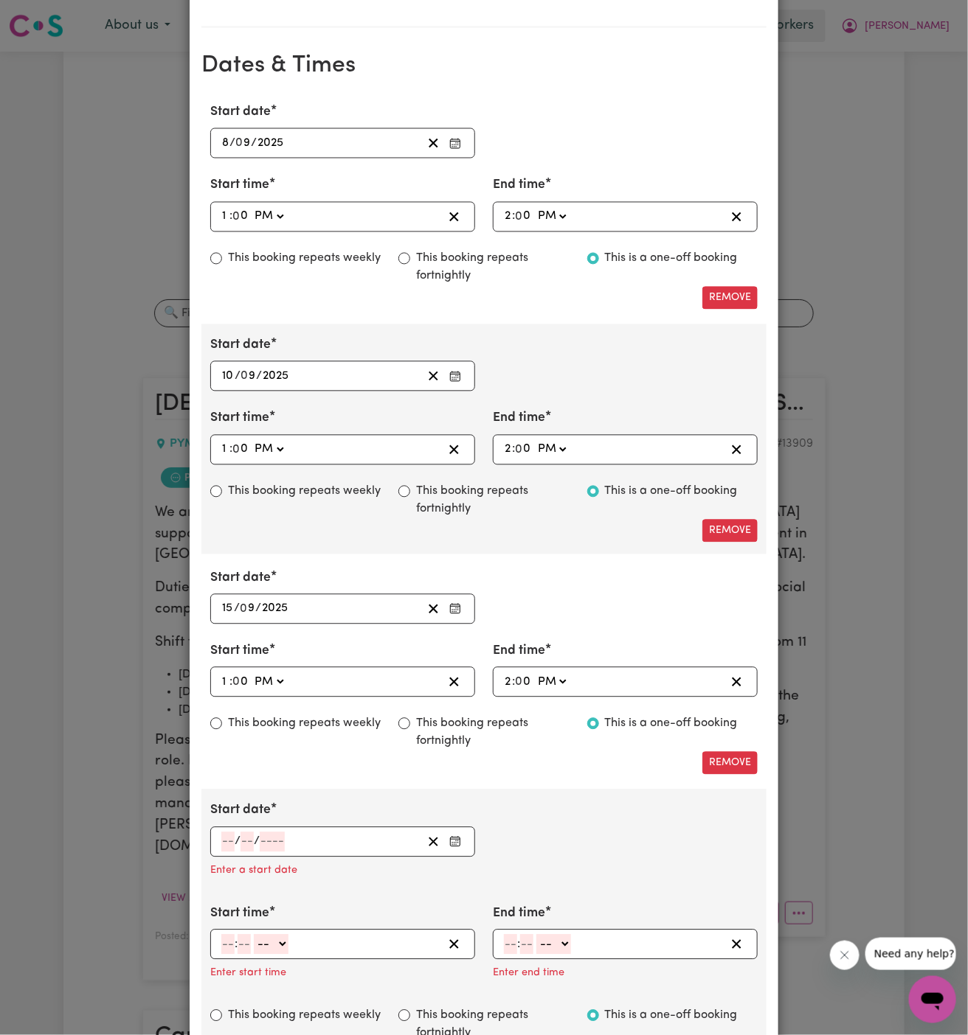
click at [226, 835] on input "number" at bounding box center [227, 843] width 13 height 20
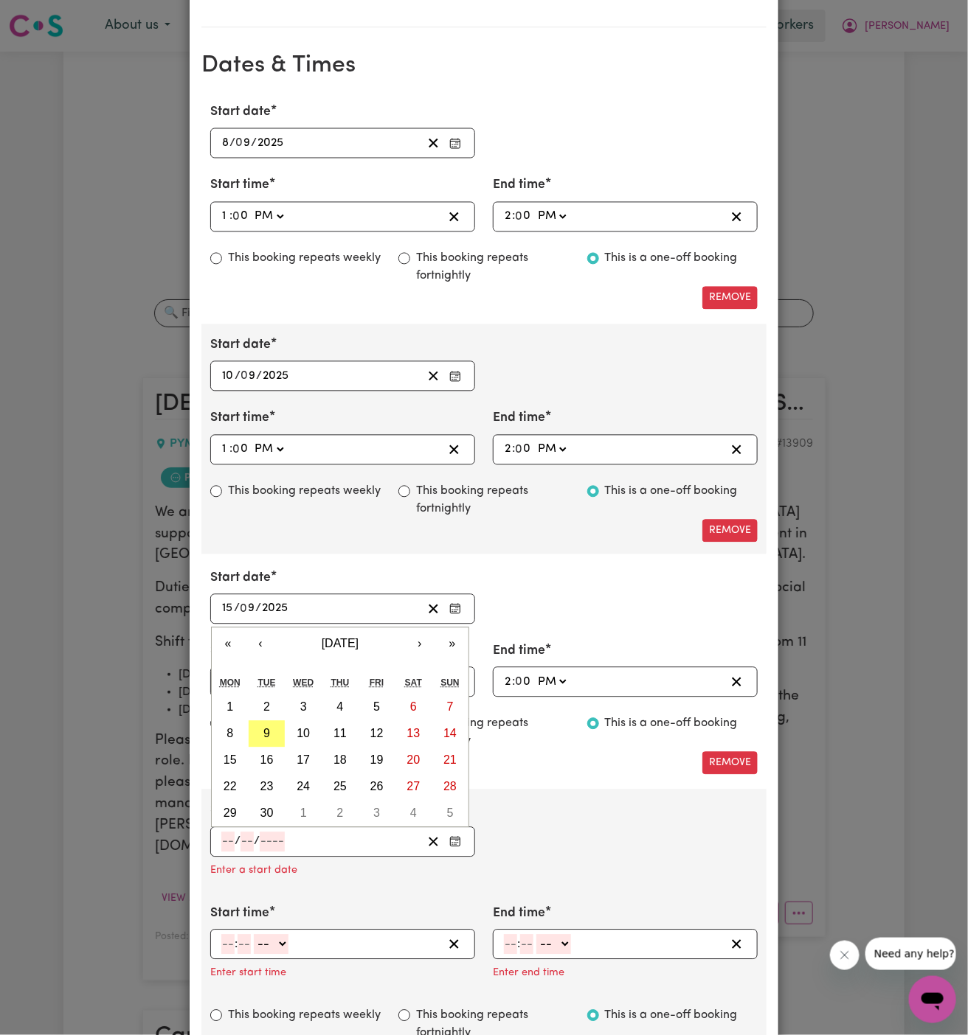
click at [614, 827] on div "Start date / / « ‹ [DATE] › » Mon Tue Wed Thu Fri Sat Sun 1 2 3 4 5 6 7 8 9 10 …" at bounding box center [483, 844] width 565 height 85
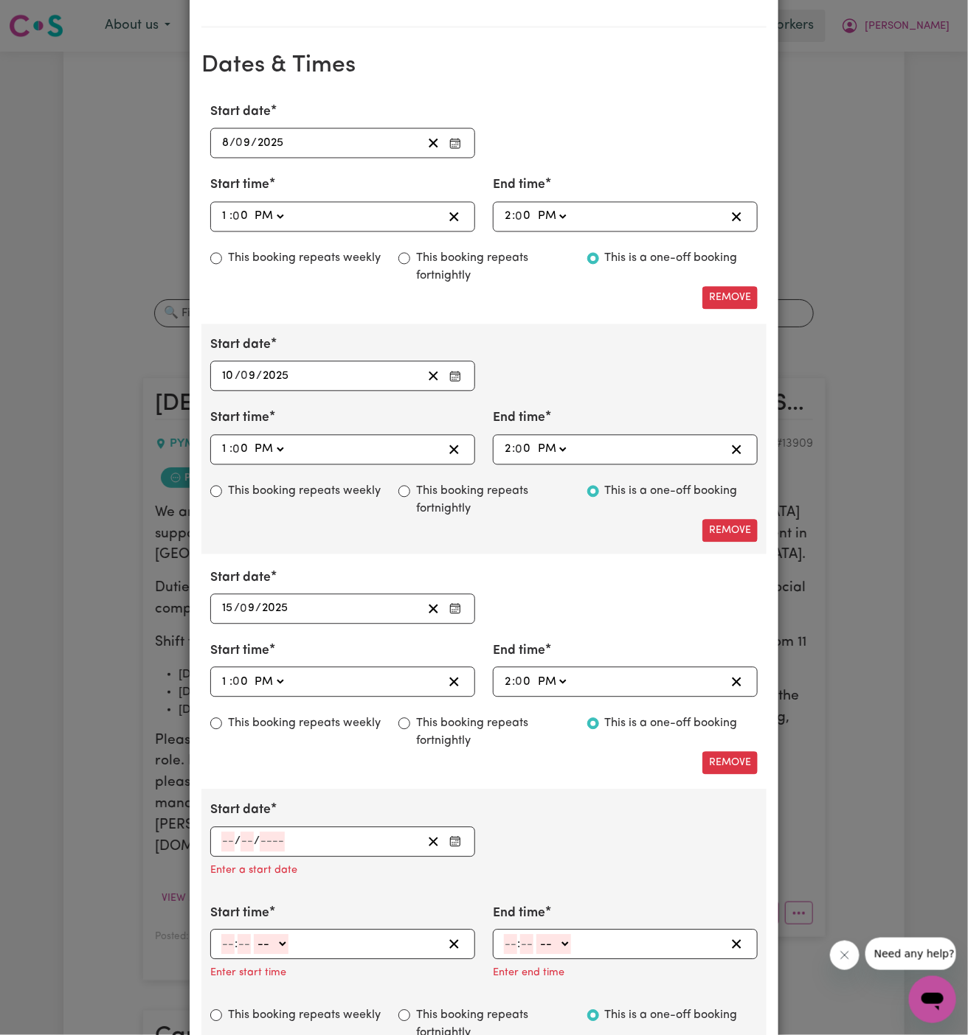
click at [227, 838] on input "number" at bounding box center [227, 843] width 13 height 20
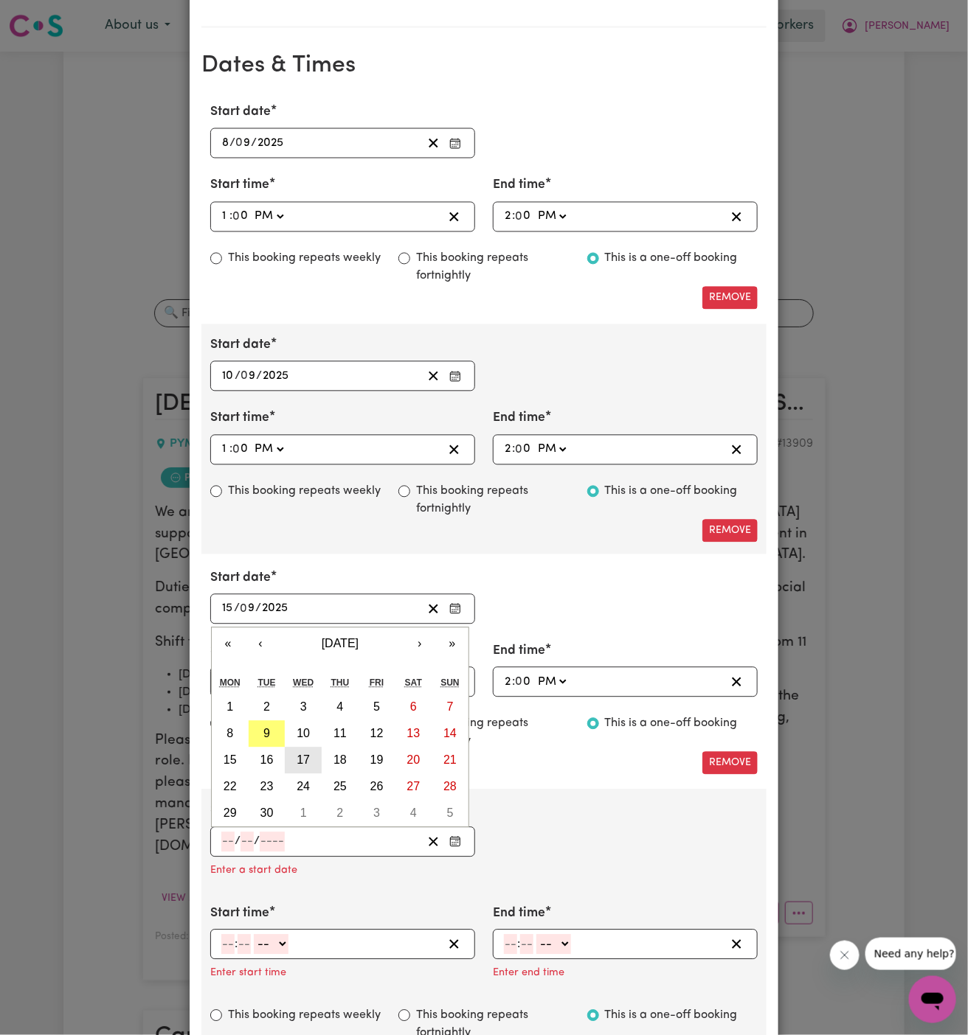
click at [304, 754] on abbr "17" at bounding box center [302, 760] width 13 height 13
type input "[DATE]"
type input "17"
type input "9"
type input "2025"
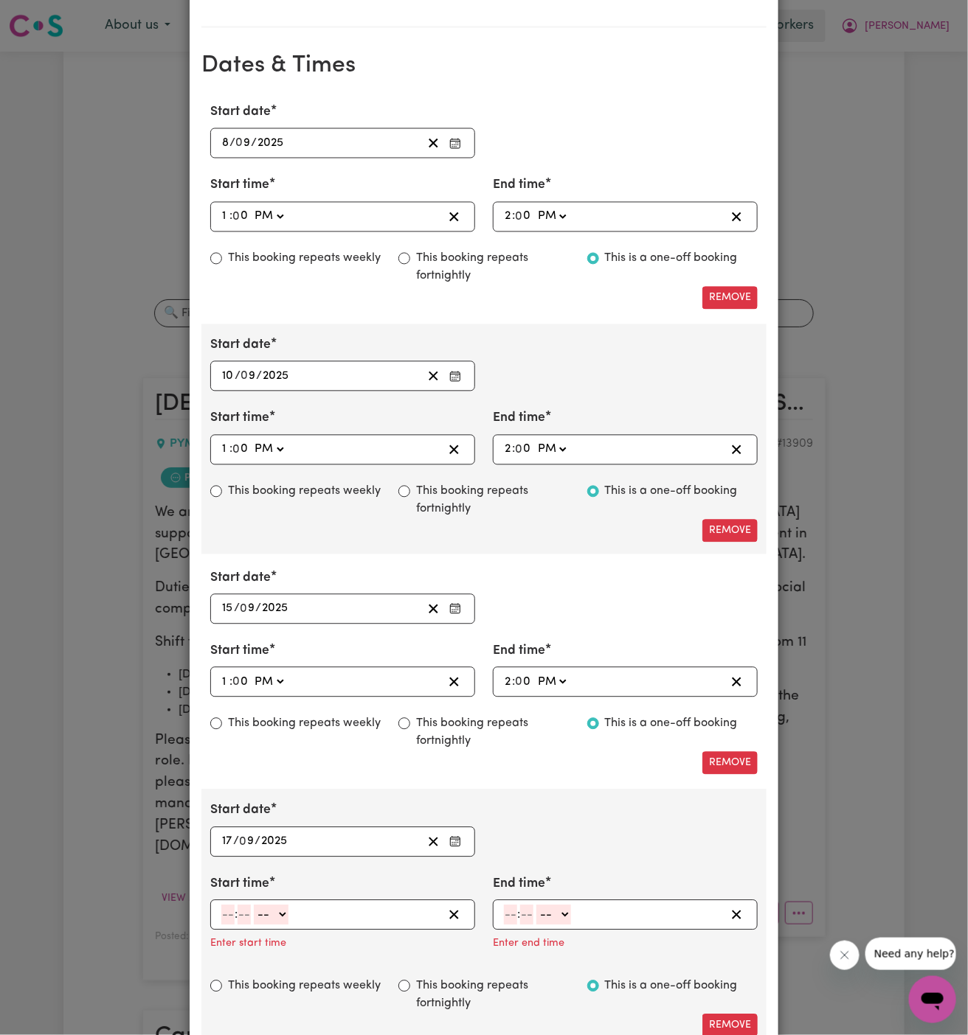
click at [220, 912] on div ": -- AM PM" at bounding box center [331, 916] width 223 height 20
type input "1"
click at [243, 908] on input "number" at bounding box center [238, 916] width 13 height 20
type input "00"
click at [272, 912] on select "-- AM PM" at bounding box center [268, 916] width 35 height 20
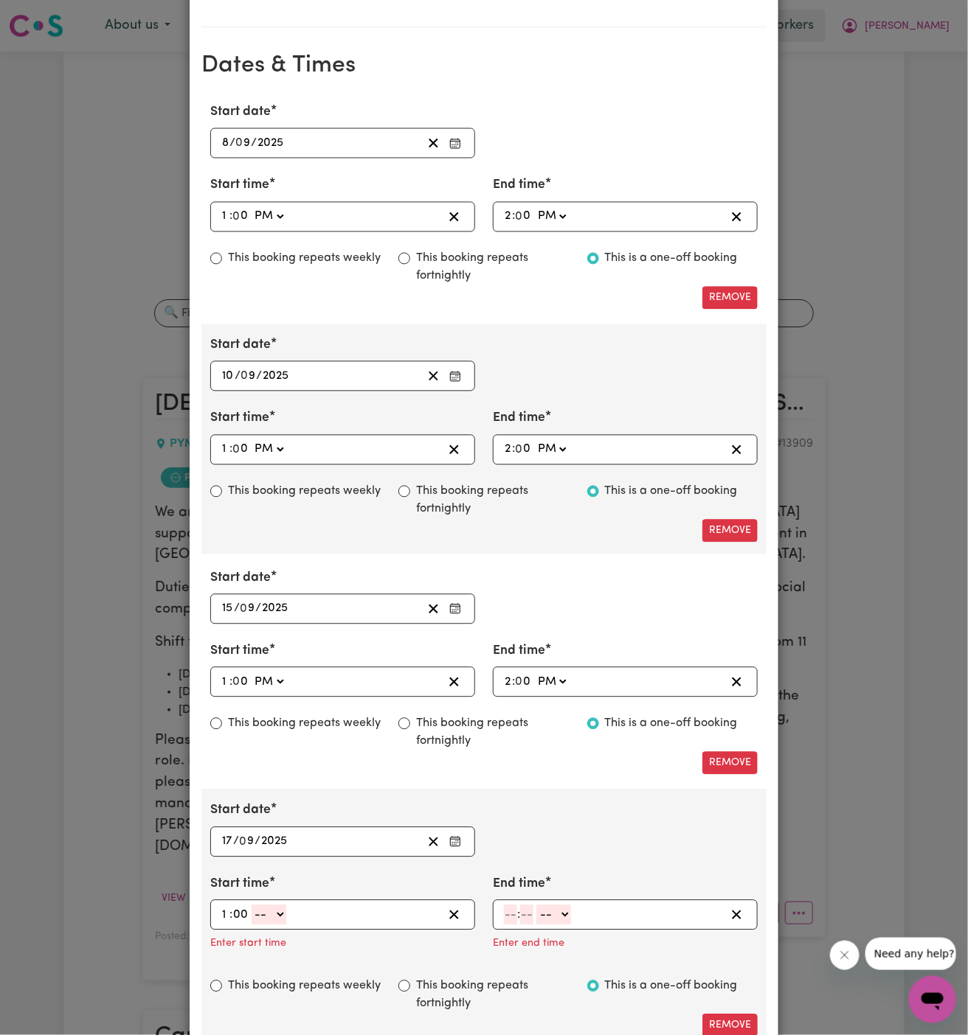
select select "pm"
click at [251, 906] on select "-- AM PM" at bounding box center [268, 916] width 35 height 20
type input "13:00"
type input "0"
click at [511, 909] on input "number" at bounding box center [510, 916] width 13 height 20
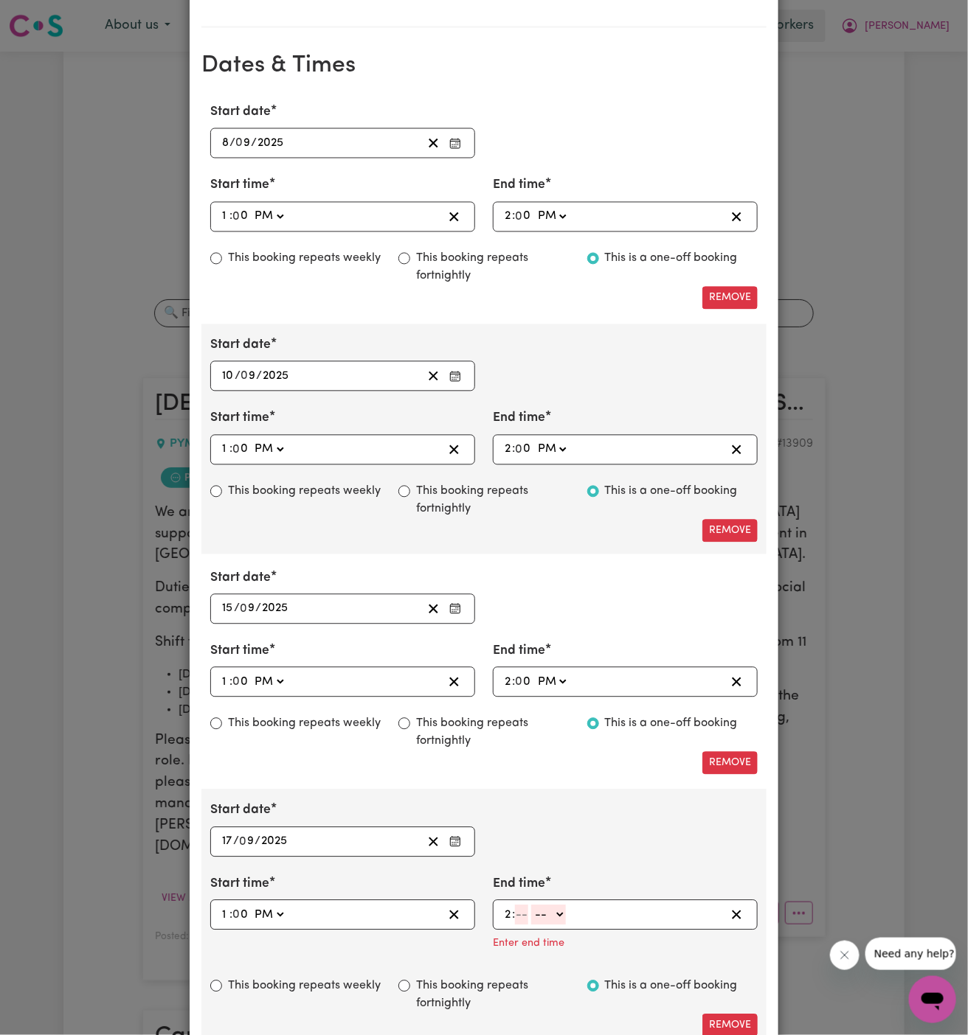
type input "2"
type input "00"
click at [569, 915] on select "-- AM PM" at bounding box center [551, 916] width 35 height 20
select select "pm"
click at [534, 906] on select "-- AM PM" at bounding box center [551, 916] width 35 height 20
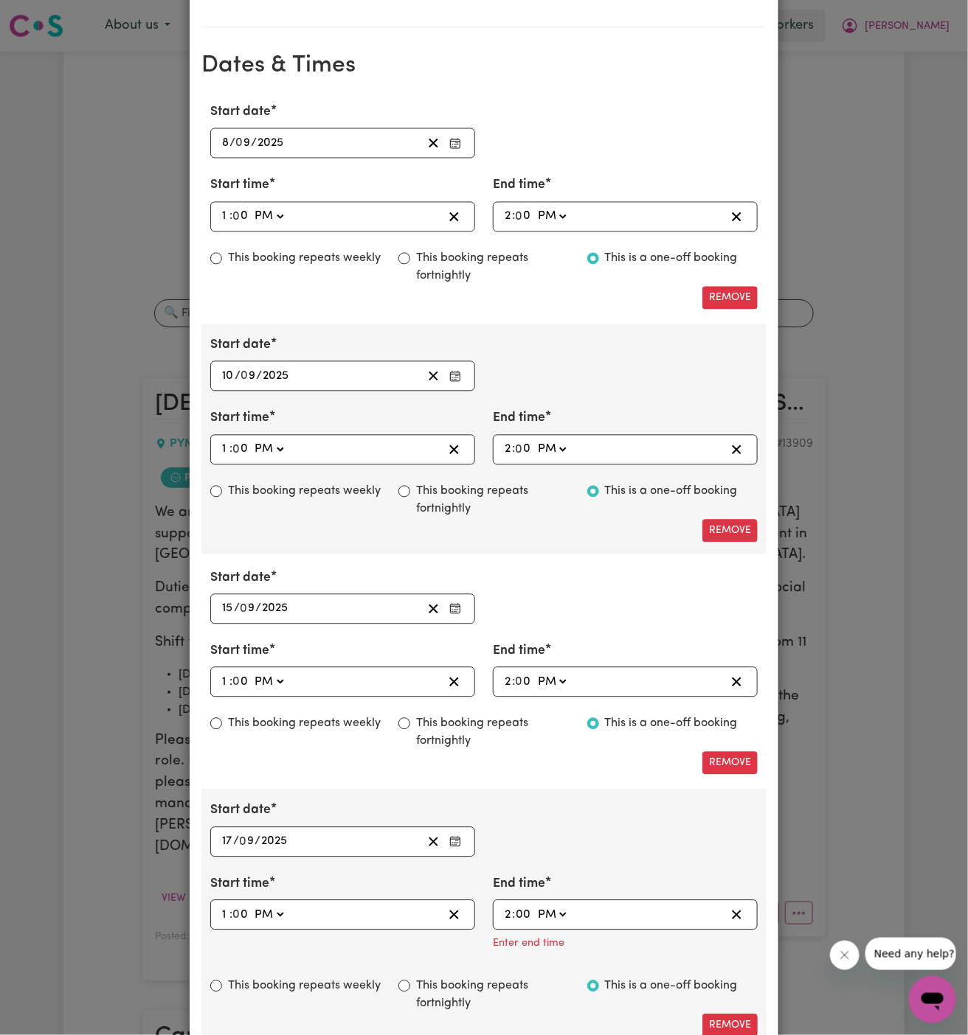
type input "14:00"
type input "0"
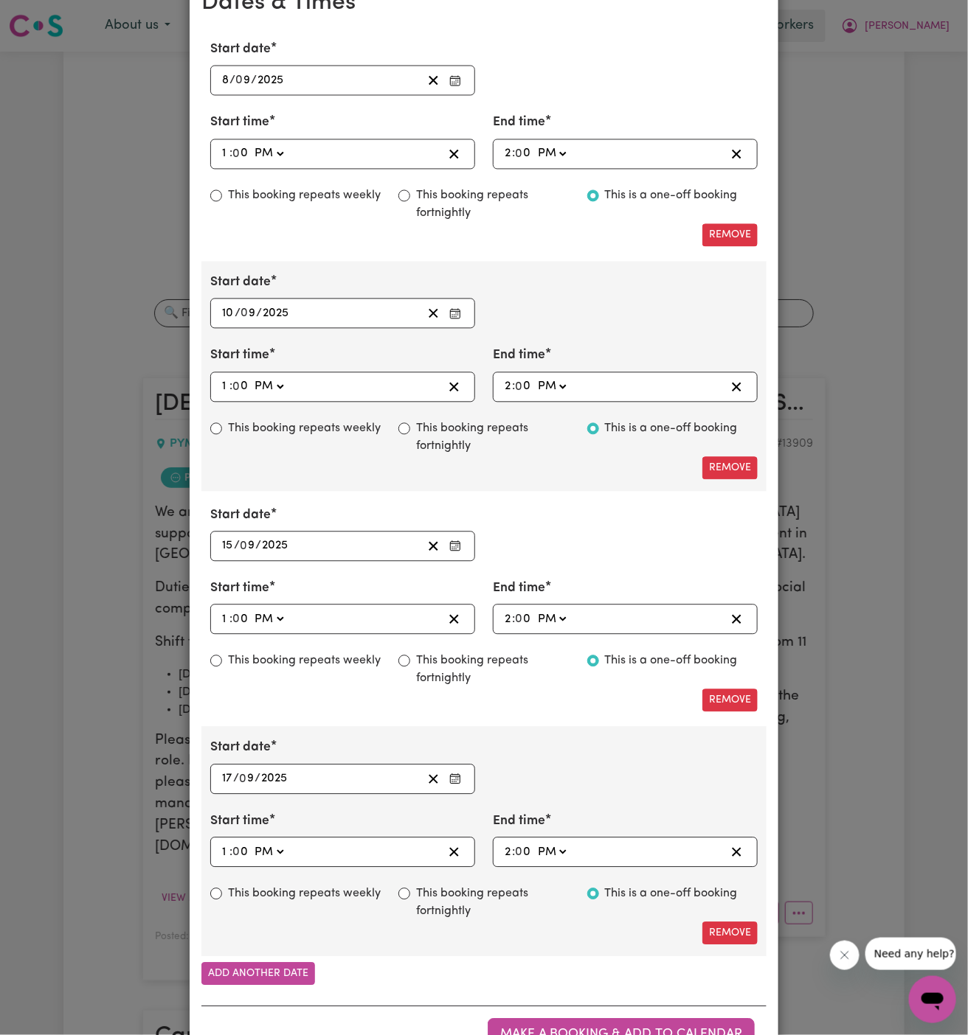
scroll to position [976, 0]
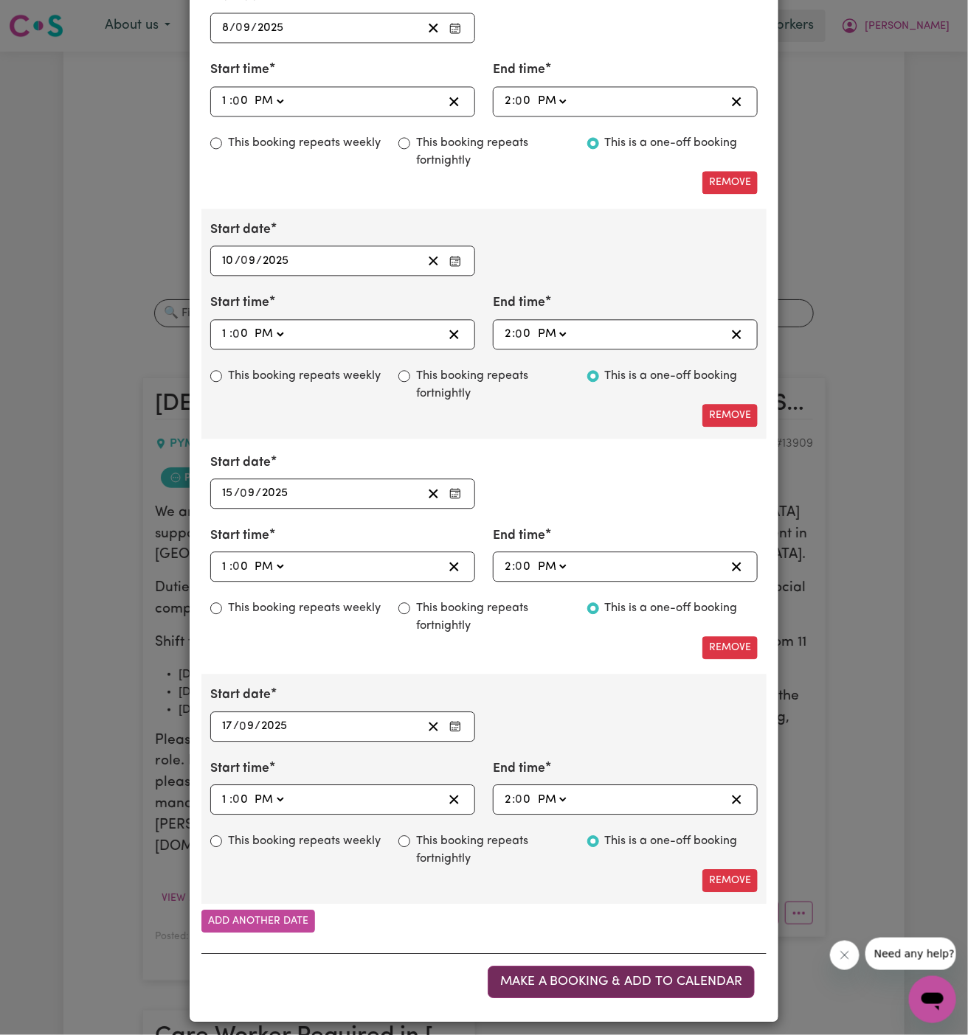
click at [556, 976] on span "Make a booking & add to calendar" at bounding box center [621, 982] width 242 height 13
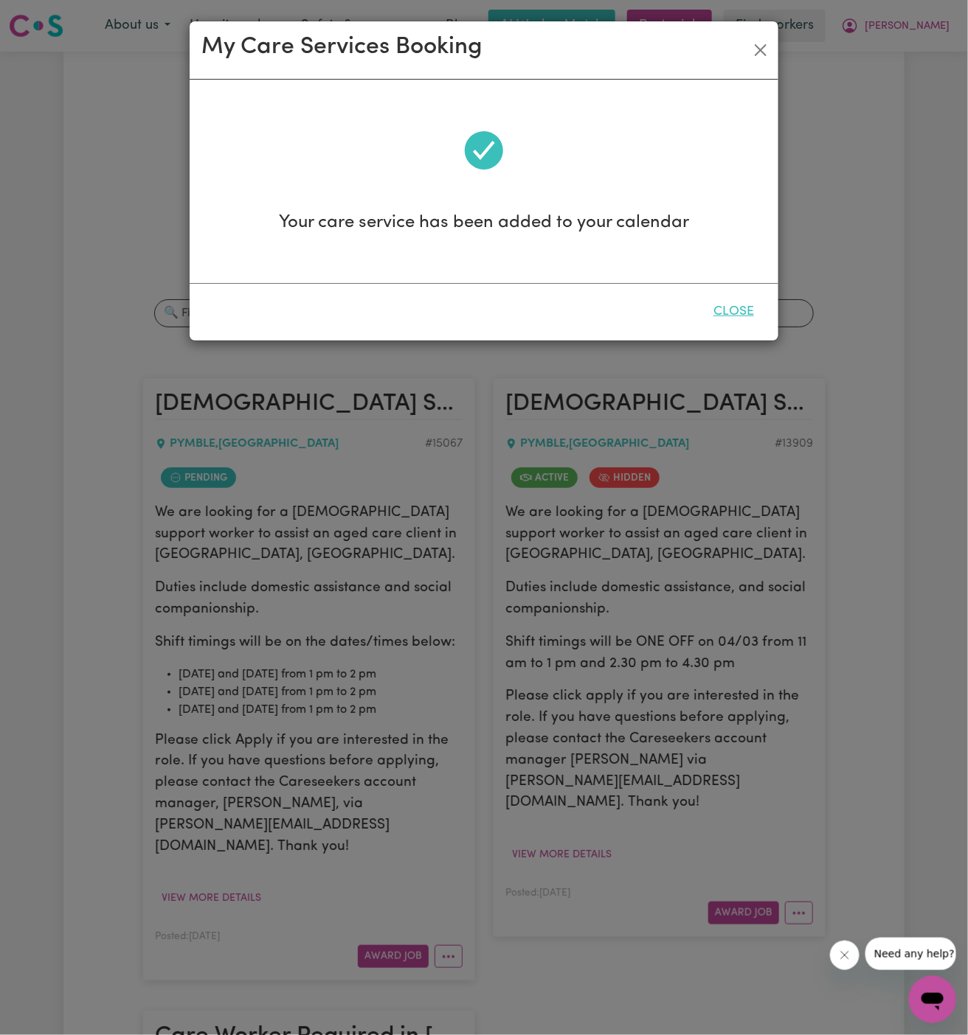
click at [721, 313] on button "Close" at bounding box center [734, 312] width 66 height 32
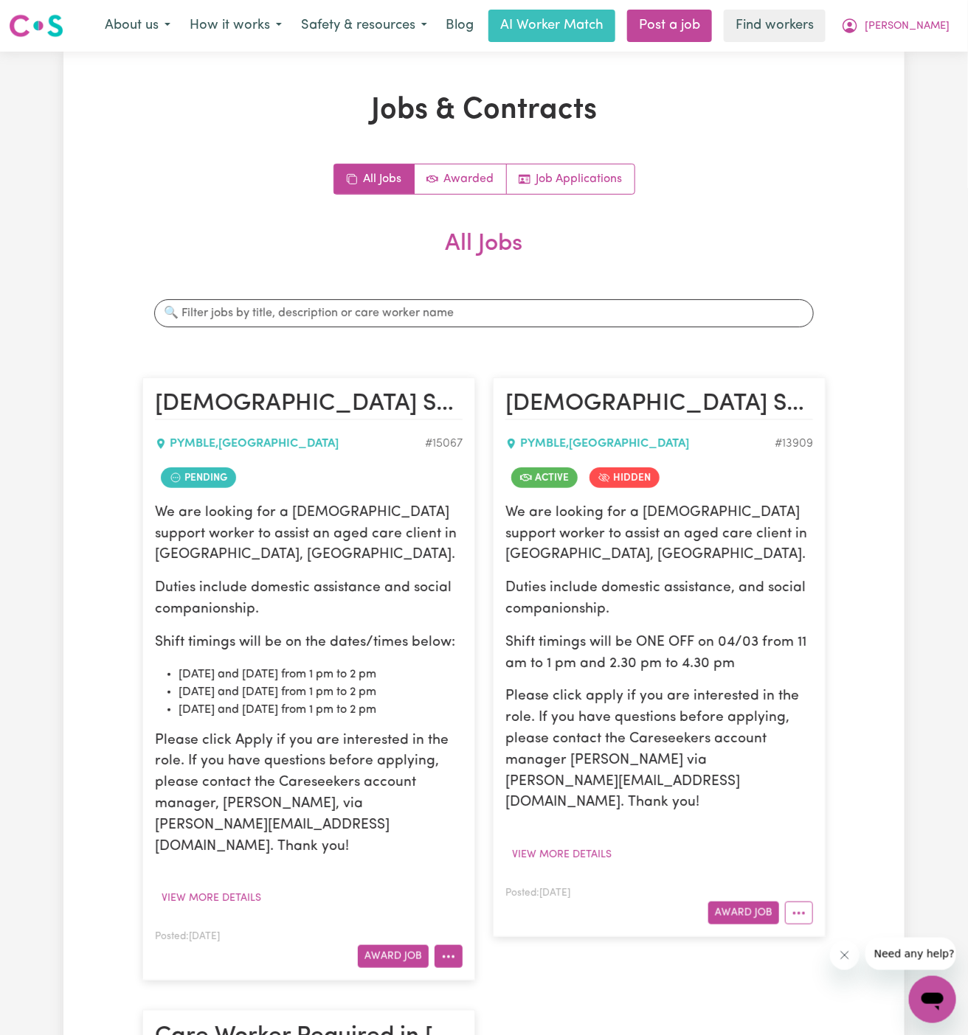
click at [451, 946] on button "More options" at bounding box center [448, 957] width 28 height 23
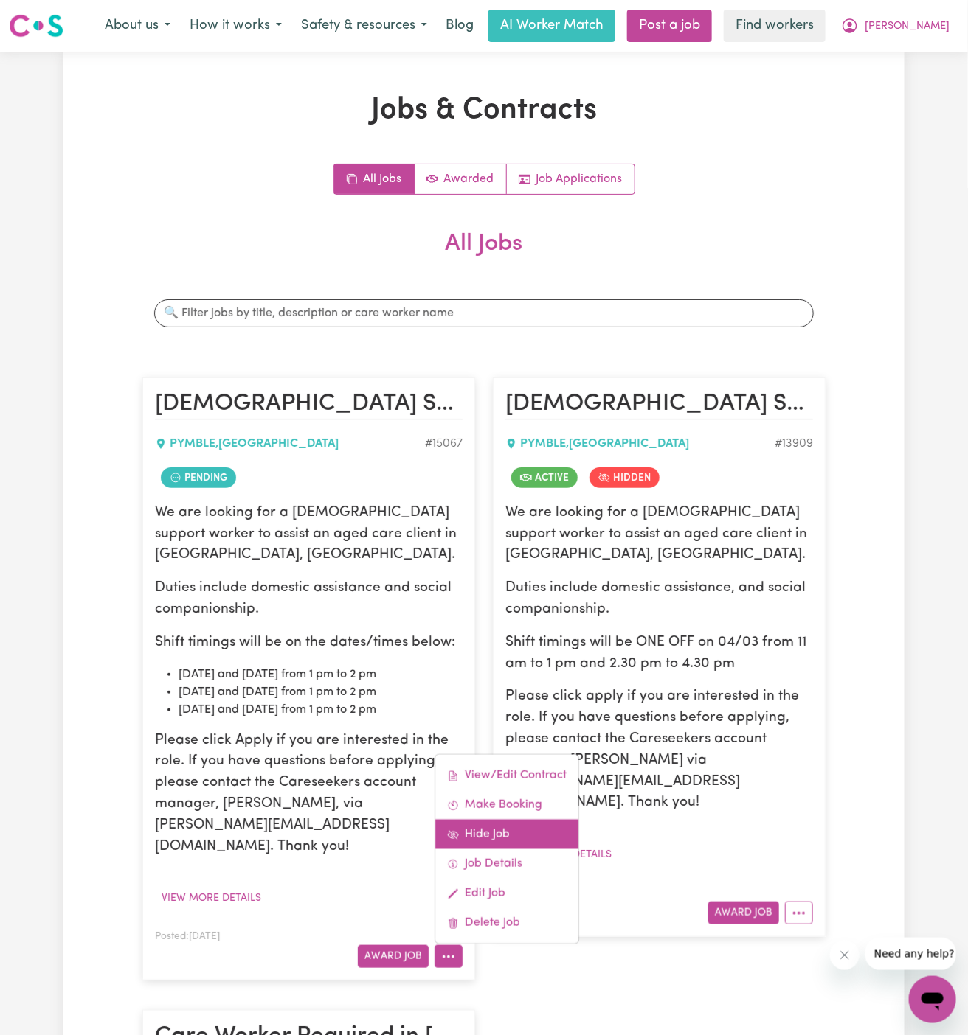
click at [501, 820] on link "Hide Job" at bounding box center [506, 835] width 143 height 30
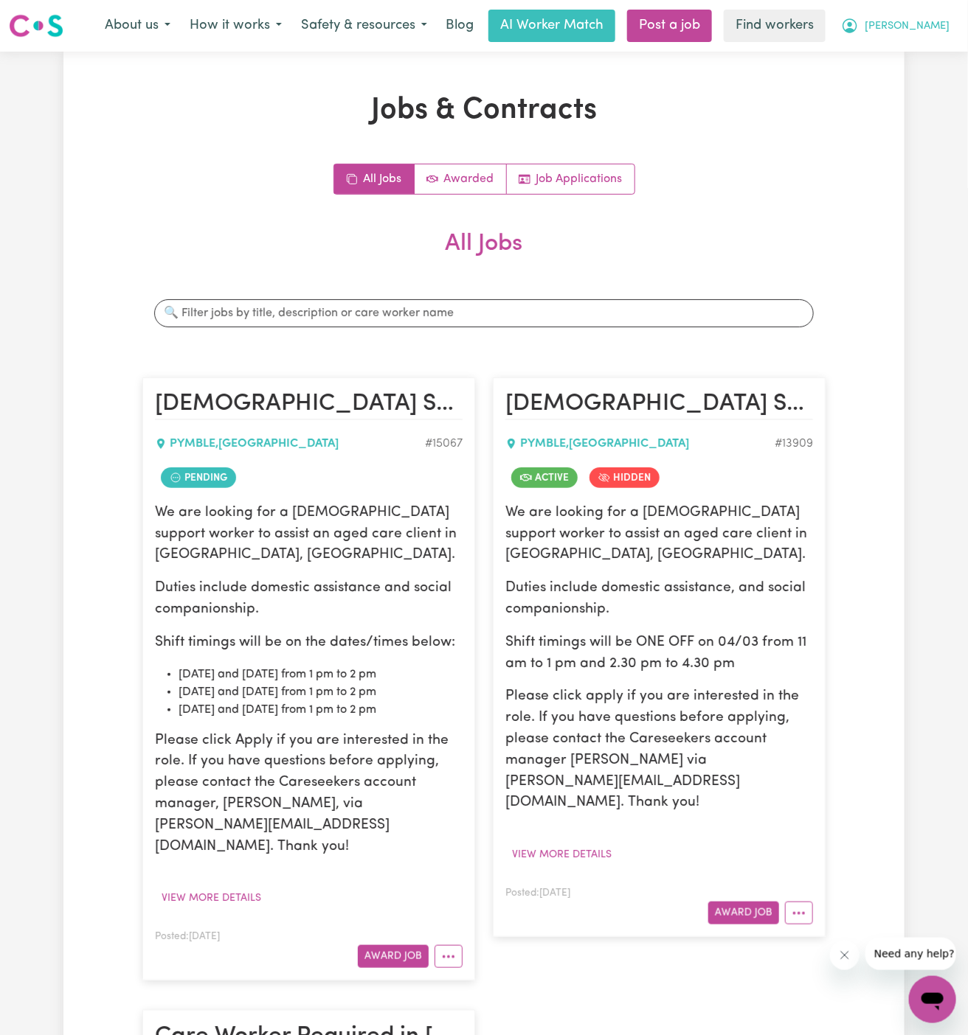
click at [934, 21] on span "[PERSON_NAME]" at bounding box center [906, 26] width 85 height 16
click at [450, 950] on icon "More options" at bounding box center [448, 957] width 15 height 15
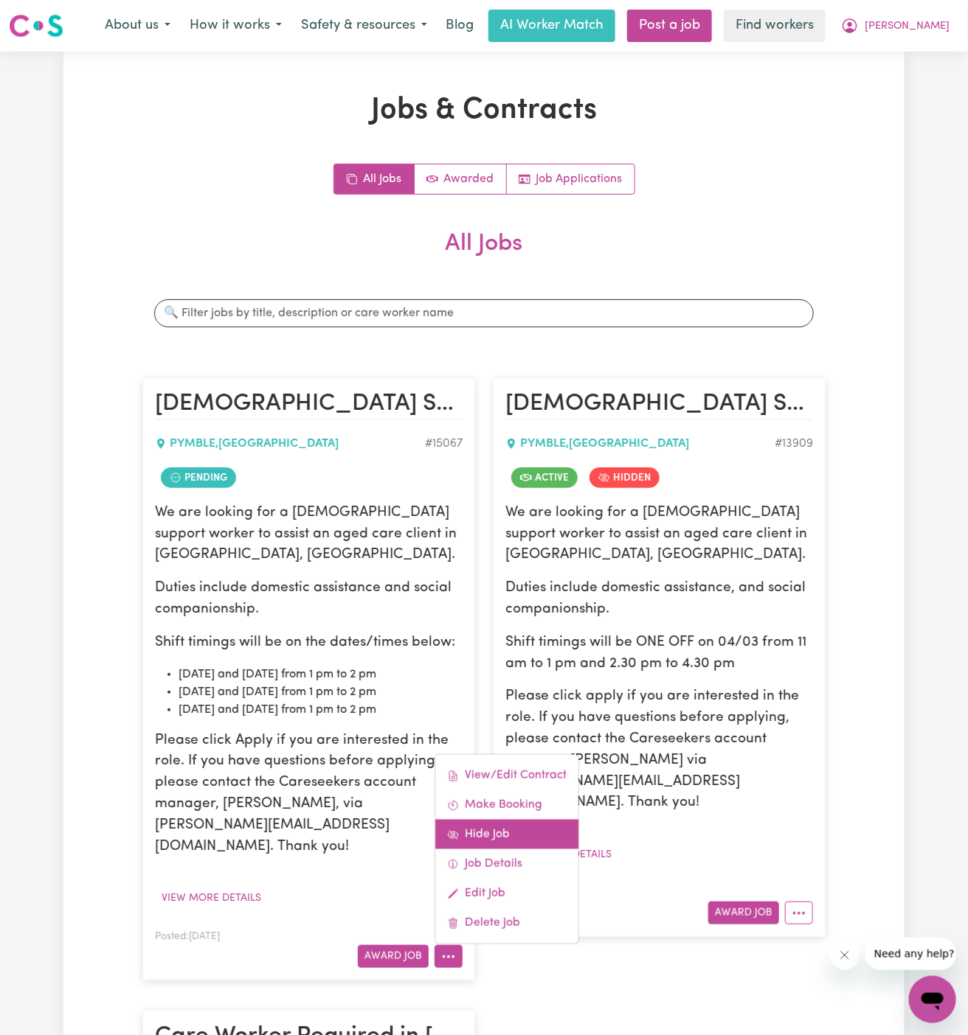
click at [506, 820] on link "Hide Job" at bounding box center [506, 835] width 143 height 30
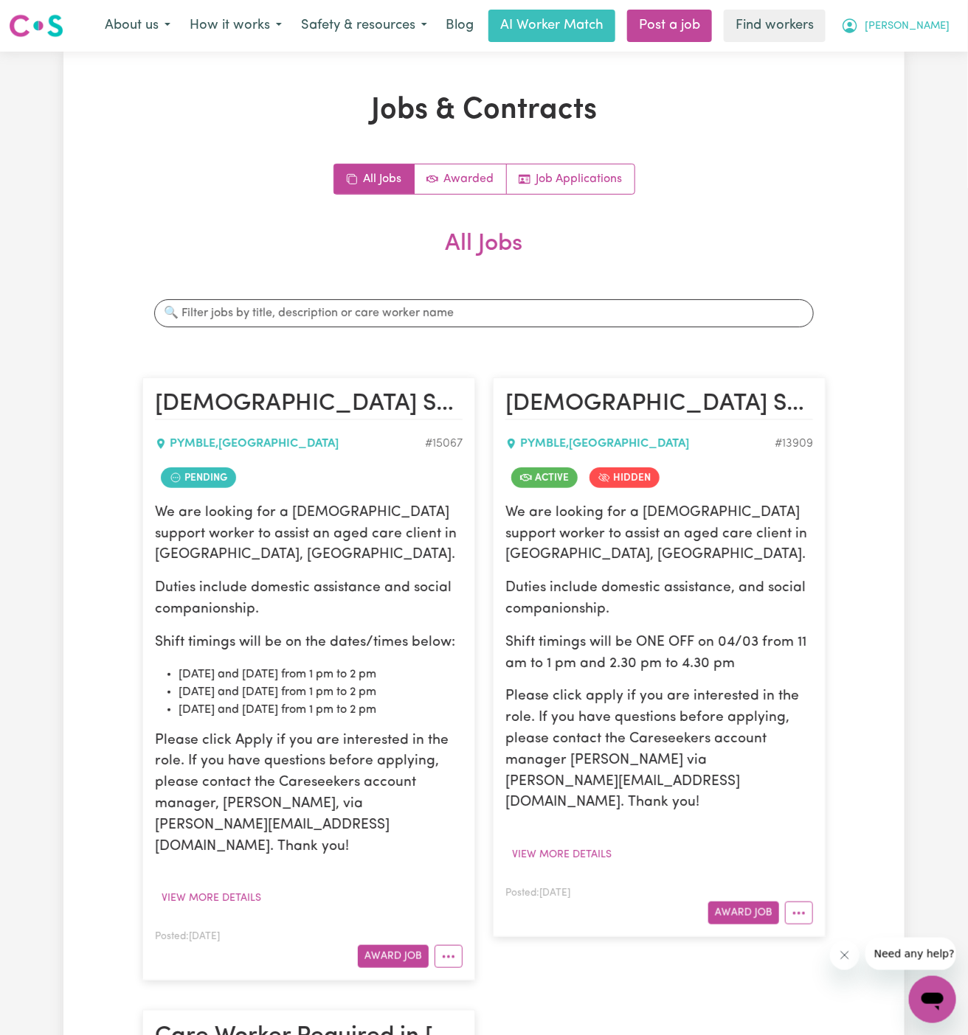
click at [917, 21] on span "[PERSON_NAME]" at bounding box center [906, 26] width 85 height 16
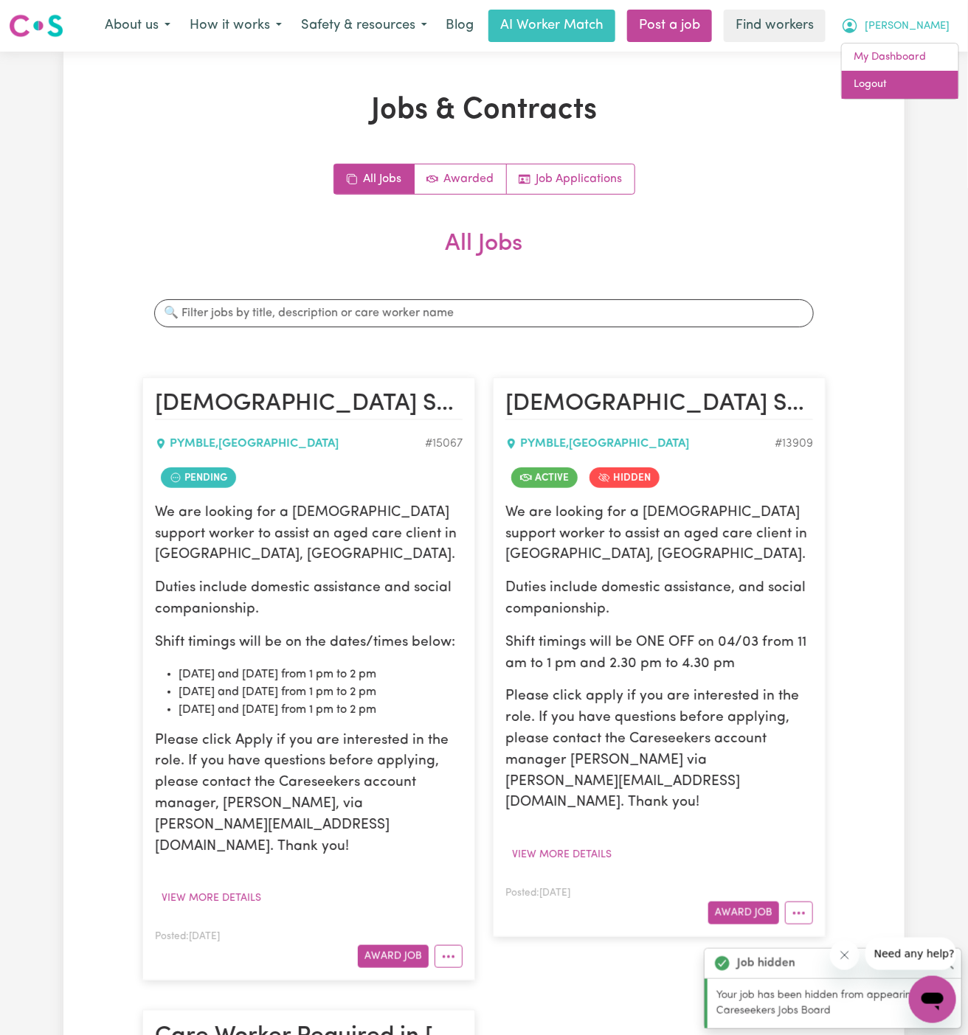
click at [916, 85] on link "Logout" at bounding box center [900, 85] width 117 height 28
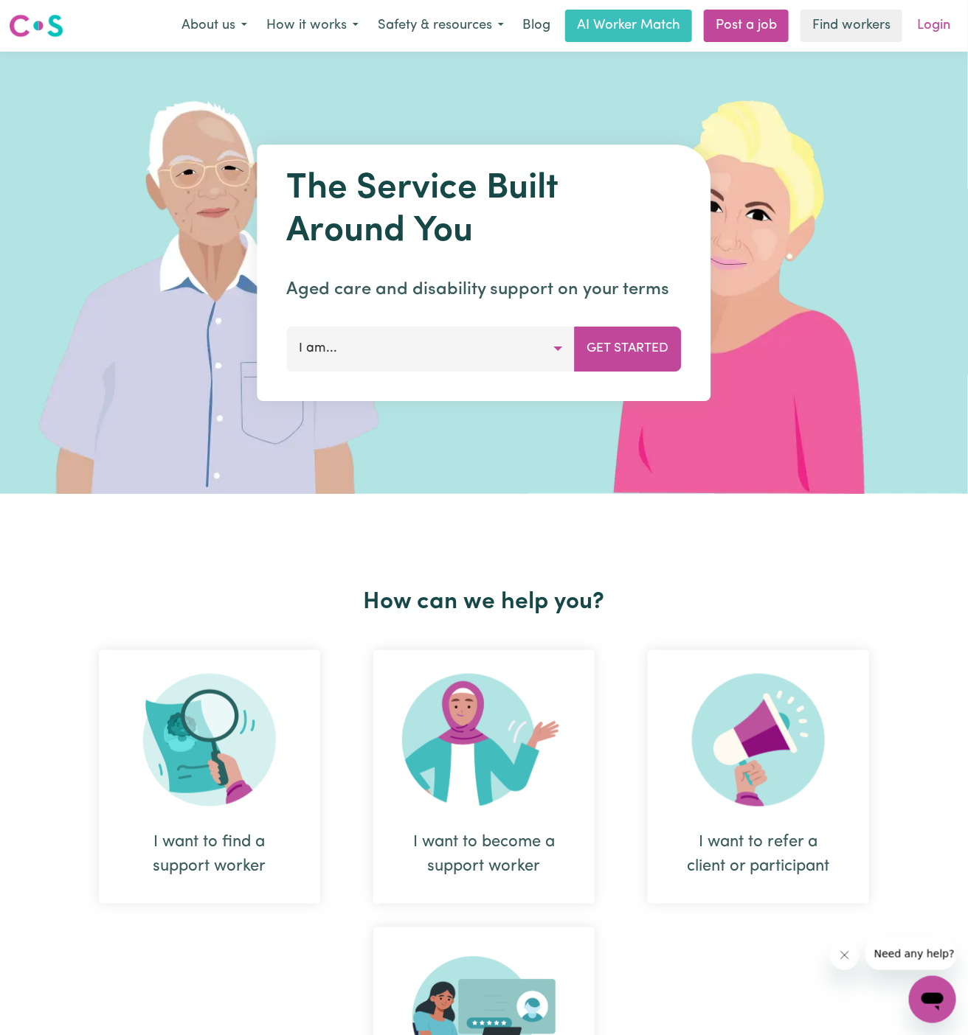
click at [937, 30] on link "Login" at bounding box center [933, 26] width 51 height 32
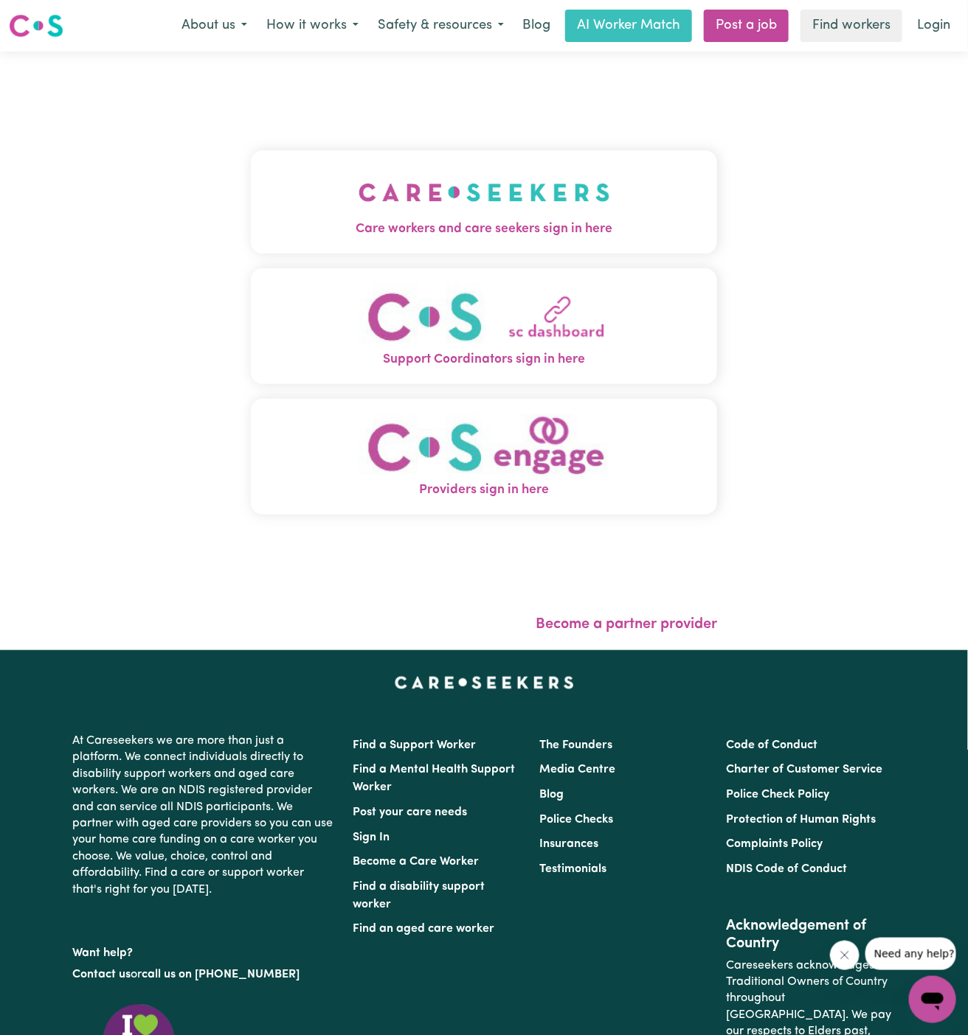
click at [584, 196] on button "Care workers and care seekers sign in here" at bounding box center [484, 201] width 466 height 103
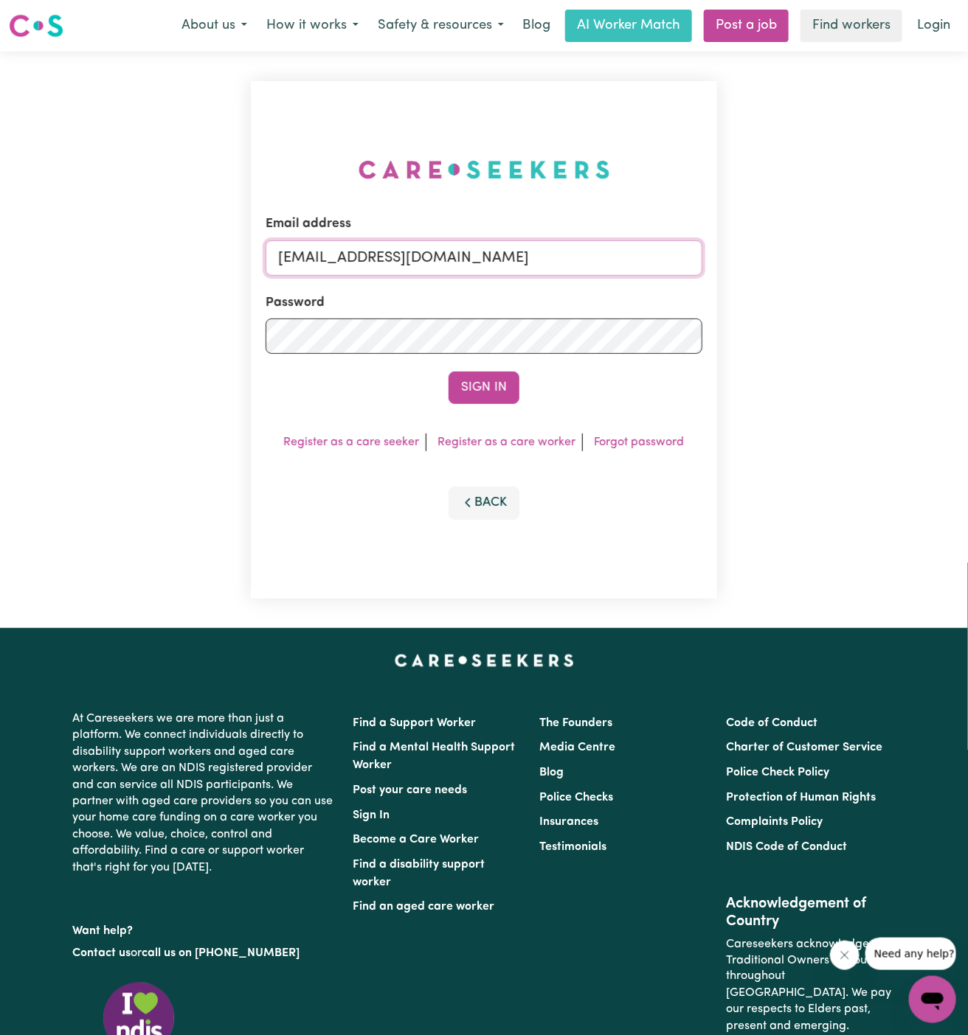
drag, startPoint x: 350, startPoint y: 258, endPoint x: 793, endPoint y: 258, distance: 443.3
click at [793, 258] on div "Email address [EMAIL_ADDRESS][DOMAIN_NAME] Password Sign In Register as a care …" at bounding box center [484, 340] width 968 height 577
paste input "JoHO"
type input "[EMAIL_ADDRESS][DOMAIN_NAME]"
click at [448, 372] on button "Sign In" at bounding box center [483, 388] width 71 height 32
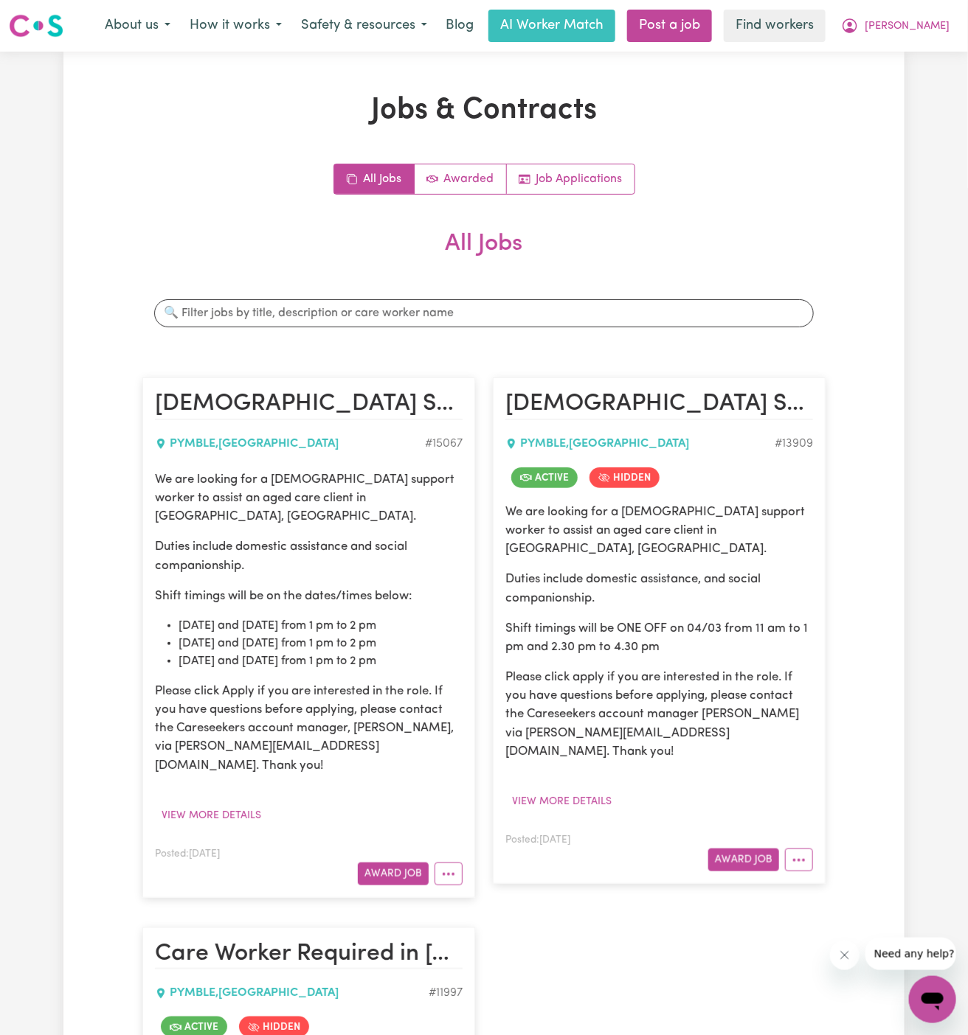
click at [328, 617] on li "[DATE] and [DATE] from 1 pm to 2 pm" at bounding box center [320, 626] width 284 height 18
drag, startPoint x: 426, startPoint y: 641, endPoint x: 181, endPoint y: 611, distance: 246.7
click at [181, 617] on ul "[DATE] and [DATE] from 1 pm to 2 pm [DATE] and [DATE] from 1 pm to 2 pm [DATE] …" at bounding box center [309, 643] width 308 height 53
copy ul "[DATE] and [DATE] from 1 pm to 2 pm [DATE] and [DATE] from 1 pm to 2 pm [DATE] …"
click at [927, 26] on span "[PERSON_NAME]" at bounding box center [906, 26] width 85 height 16
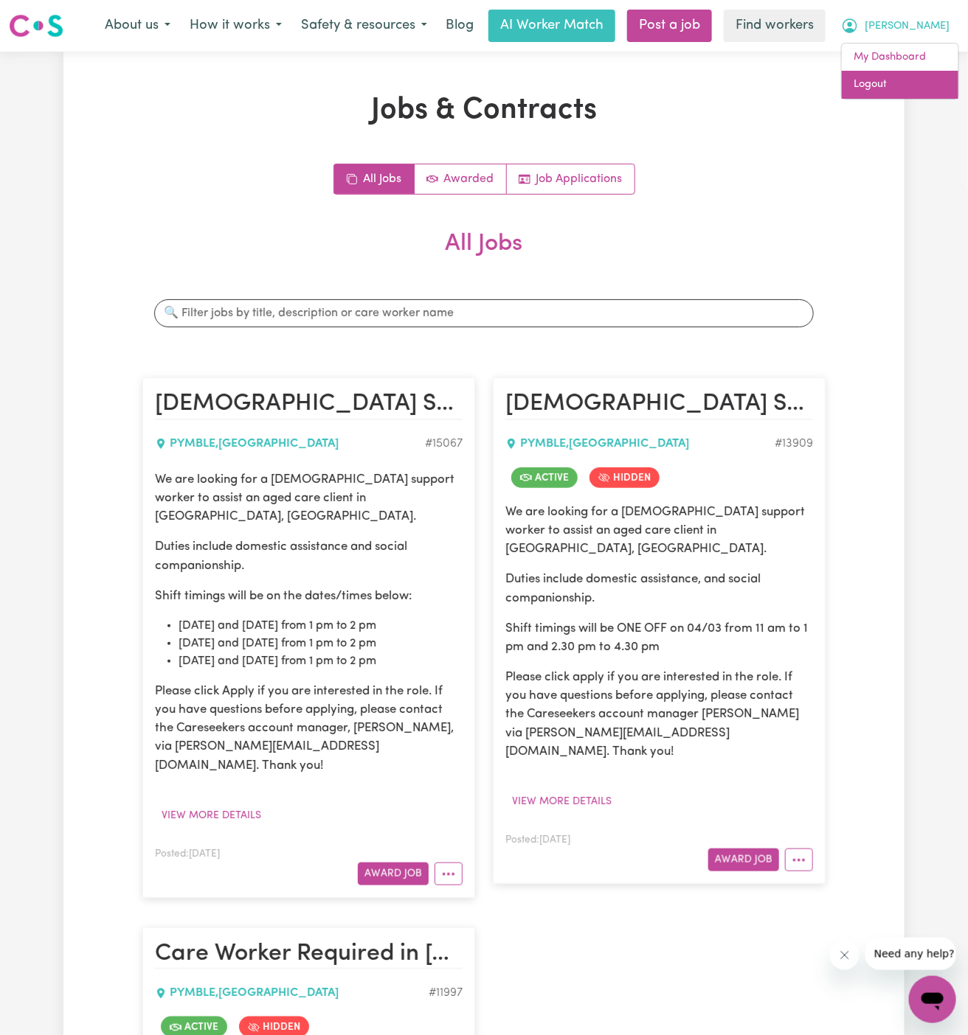
click at [913, 86] on link "Logout" at bounding box center [900, 85] width 117 height 28
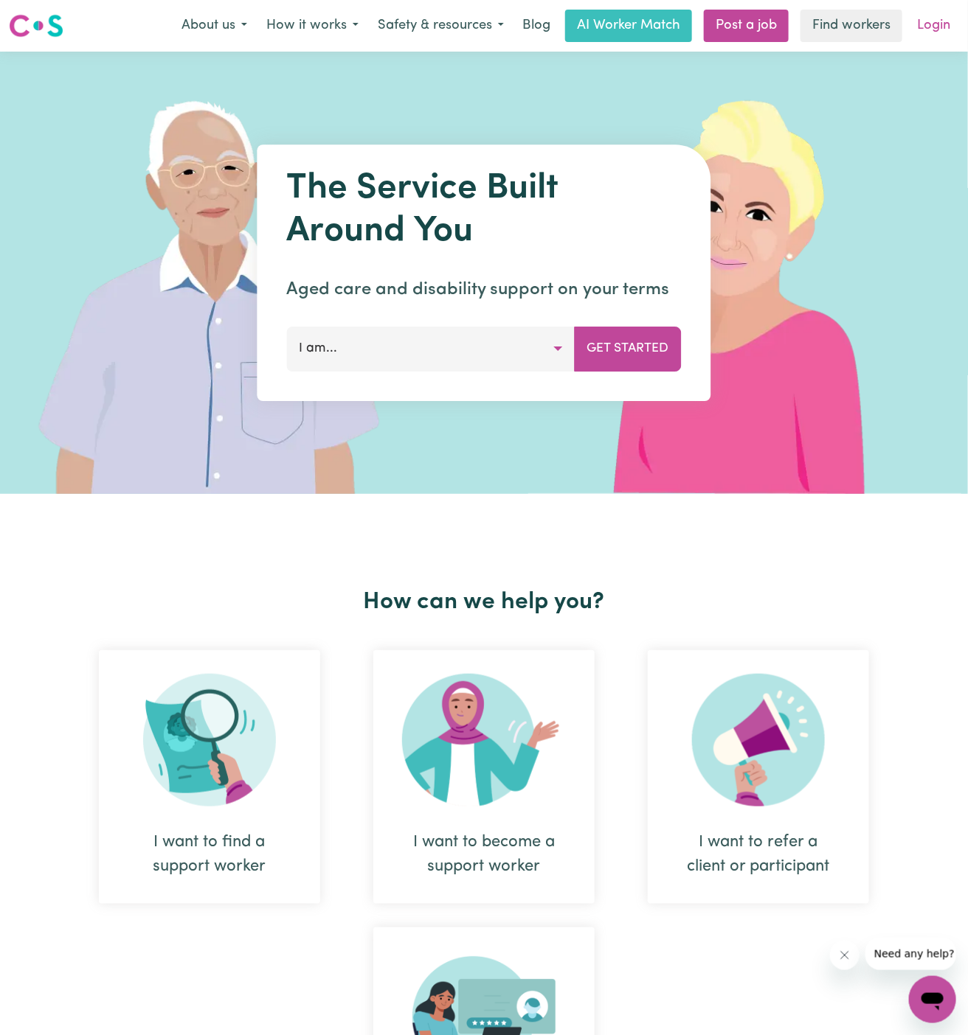
click at [933, 23] on link "Login" at bounding box center [933, 26] width 51 height 32
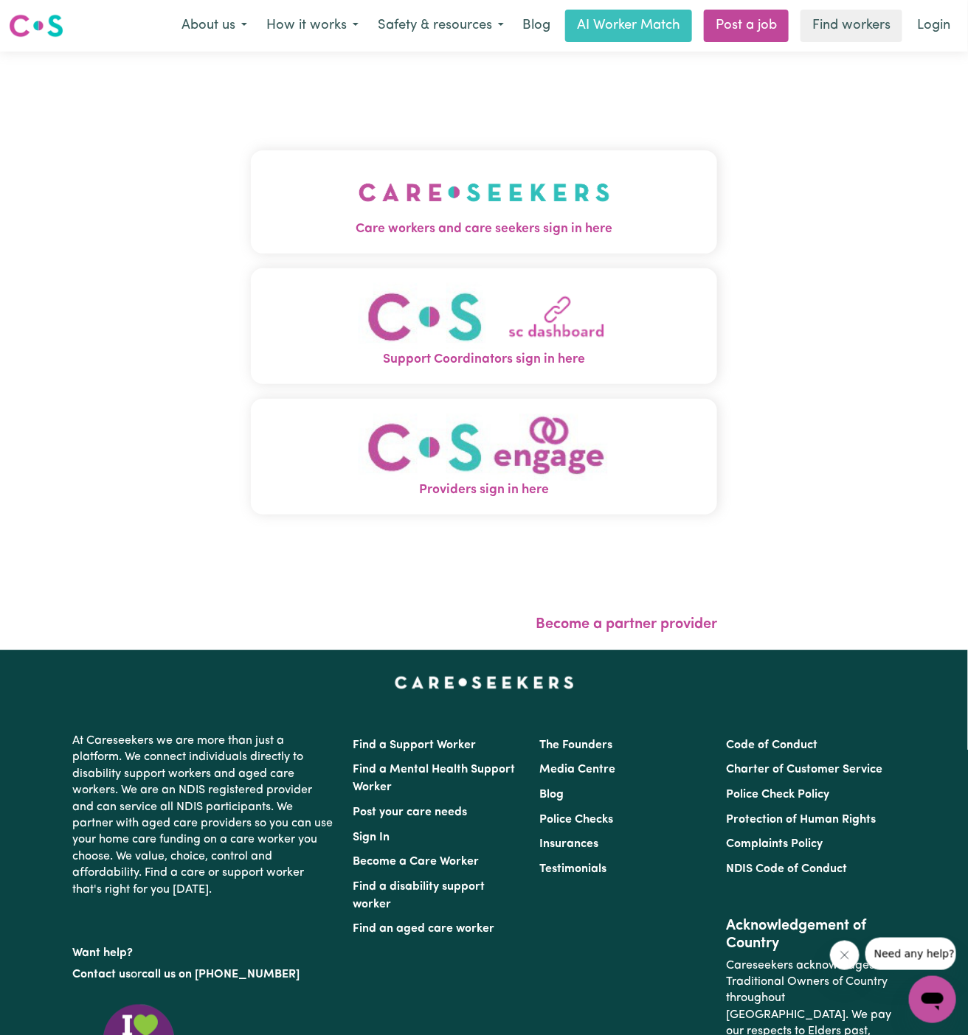
click at [547, 171] on button "Care workers and care seekers sign in here" at bounding box center [484, 201] width 466 height 103
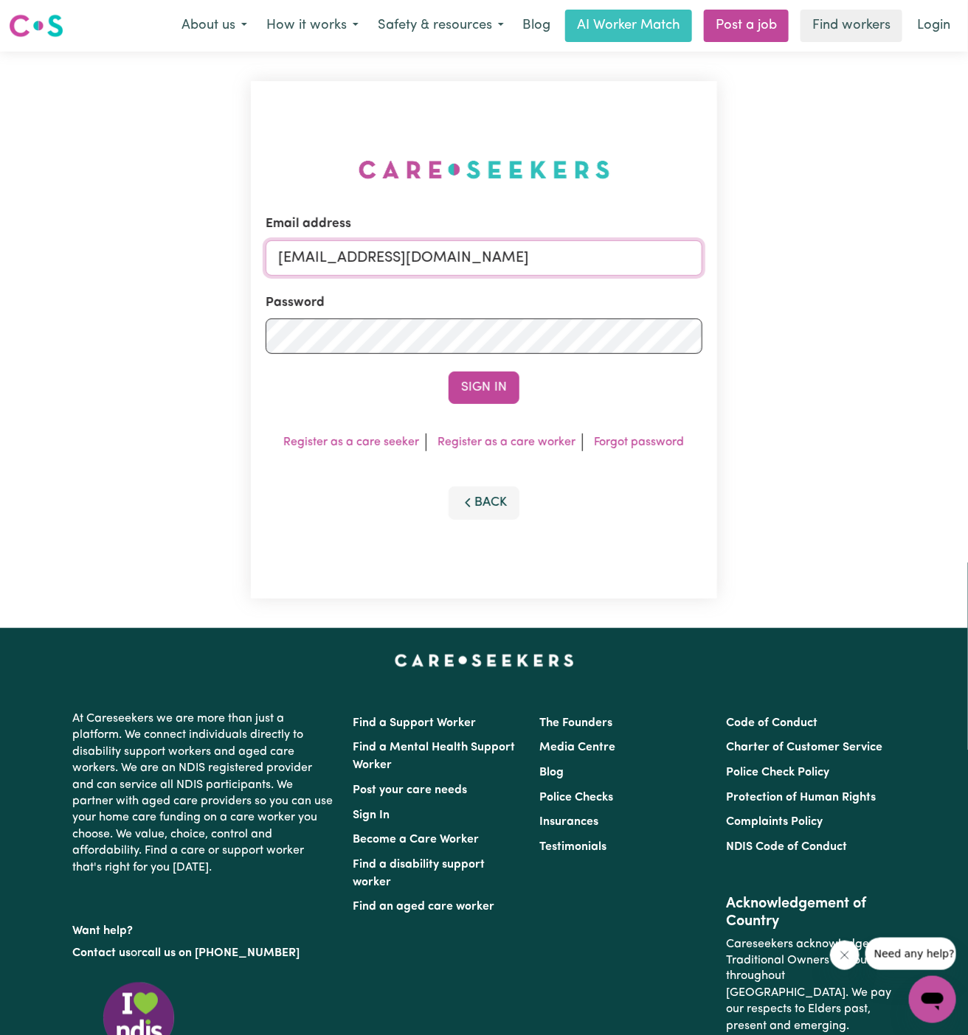
drag, startPoint x: 353, startPoint y: 260, endPoint x: 858, endPoint y: 258, distance: 504.5
click at [858, 258] on div "Email address [EMAIL_ADDRESS][DOMAIN_NAME] Password Sign In Register as a care …" at bounding box center [484, 340] width 968 height 577
paste input "cellina.west@gmail.com"
type input "superuser~cellina.west@gmail.com"
click at [448, 372] on button "Sign In" at bounding box center [483, 388] width 71 height 32
